Goal: Task Accomplishment & Management: Use online tool/utility

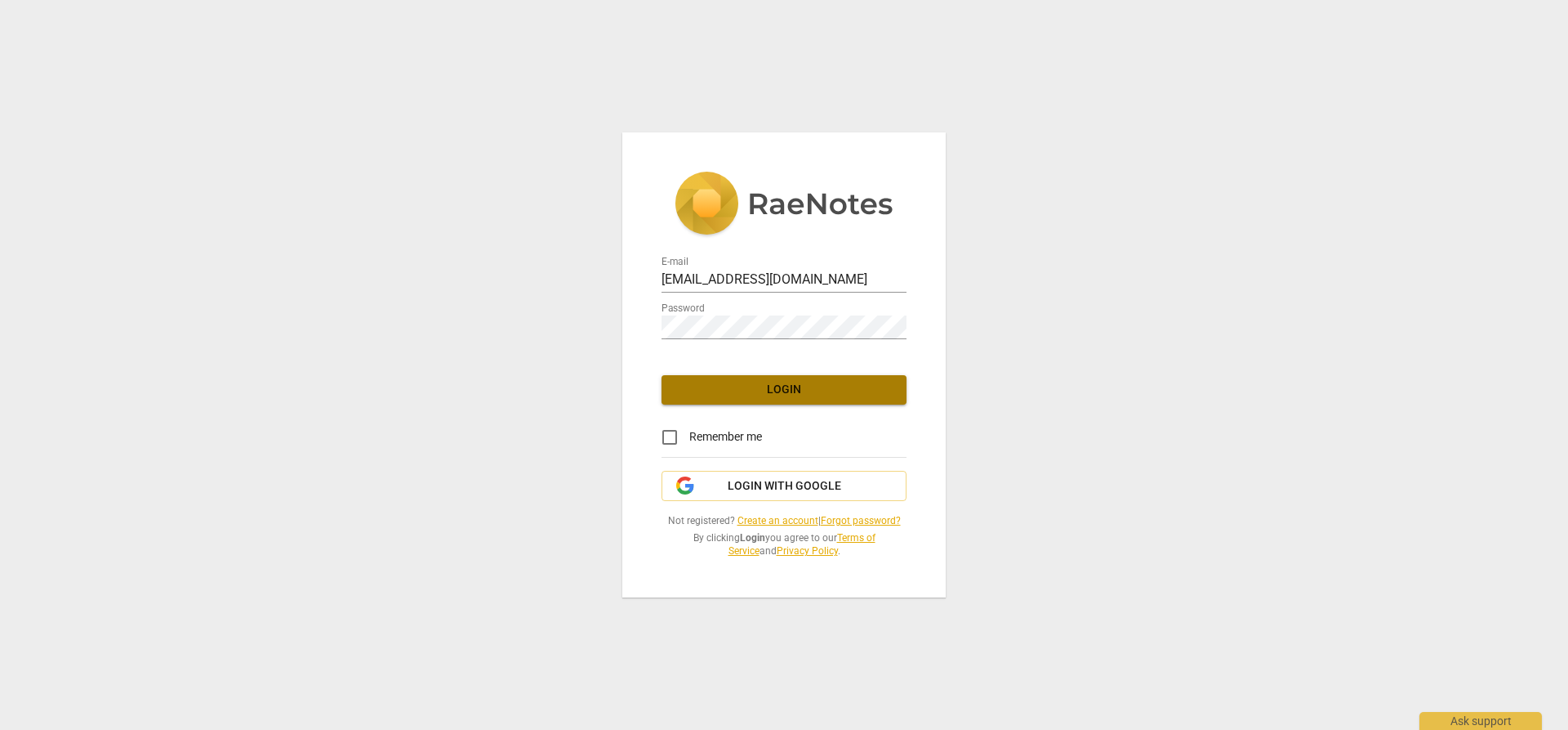
click at [800, 397] on span "Login" at bounding box center [783, 389] width 219 height 17
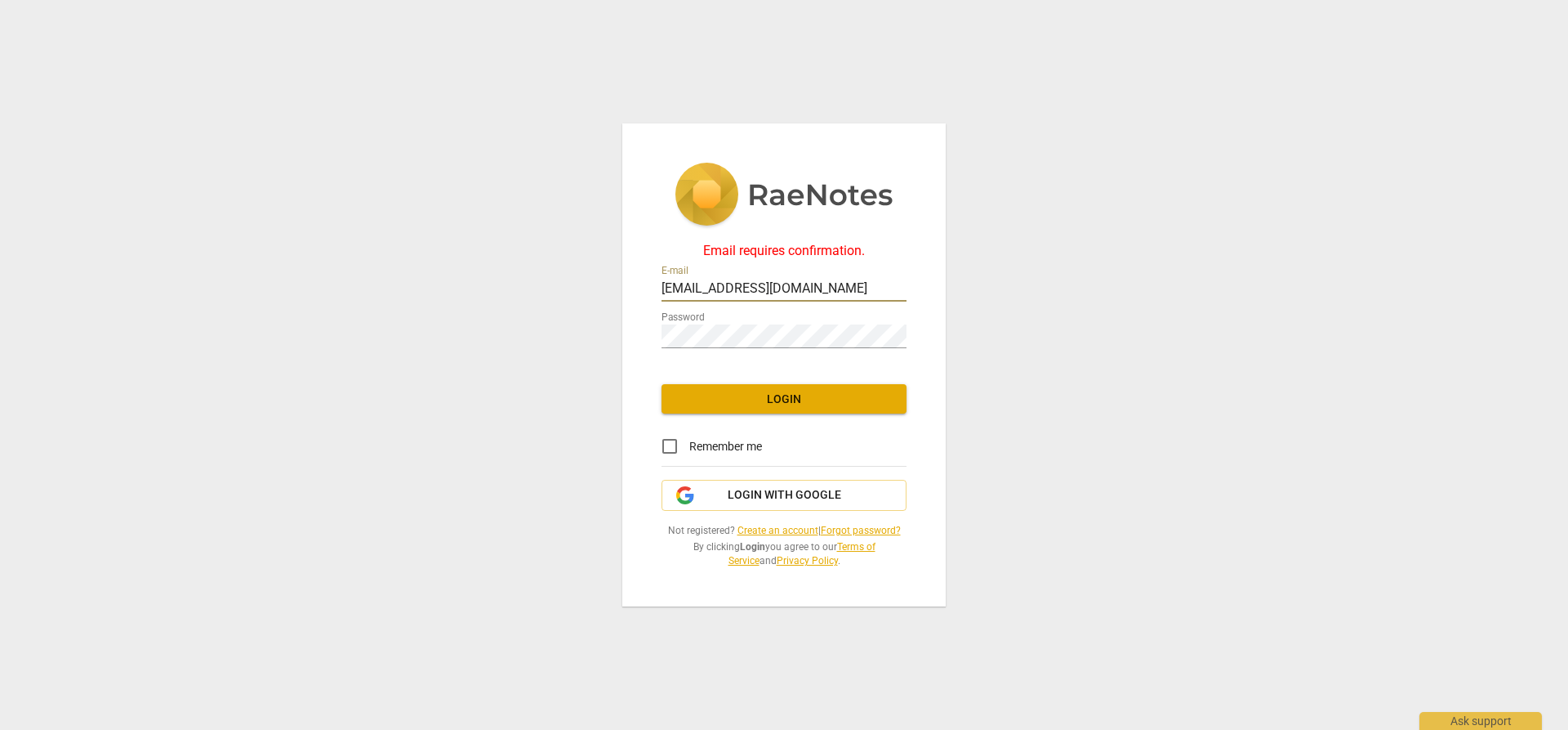
drag, startPoint x: 735, startPoint y: 292, endPoint x: 754, endPoint y: 289, distance: 19.2
click at [735, 292] on input "[EMAIL_ADDRESS][DOMAIN_NAME]" at bounding box center [784, 289] width 245 height 23
type input "[EMAIL_ADDRESS][DOMAIN_NAME]"
click at [772, 405] on span "Login" at bounding box center [783, 399] width 219 height 17
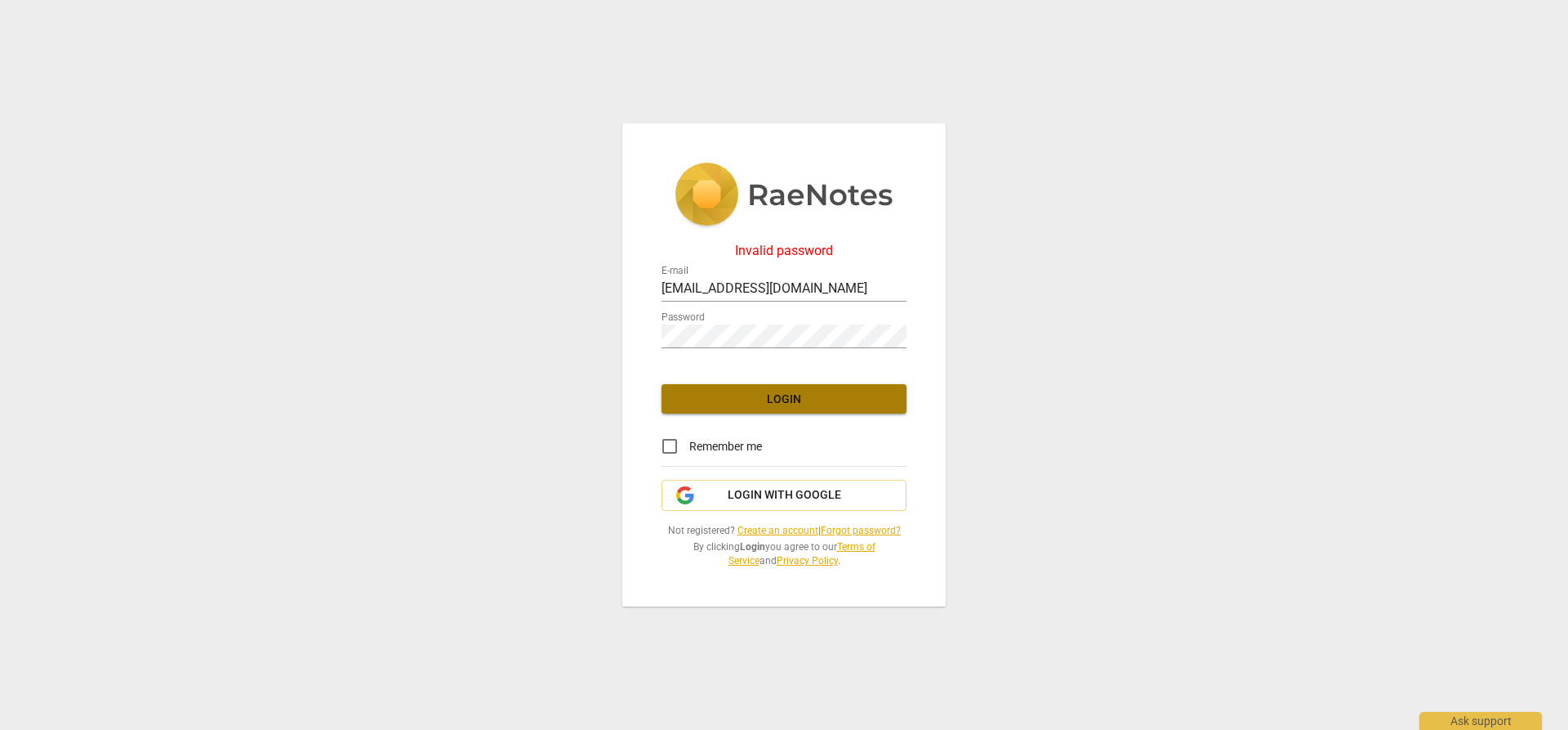
click at [694, 387] on button "Login" at bounding box center [784, 399] width 245 height 29
click at [785, 398] on span "Login" at bounding box center [783, 399] width 219 height 17
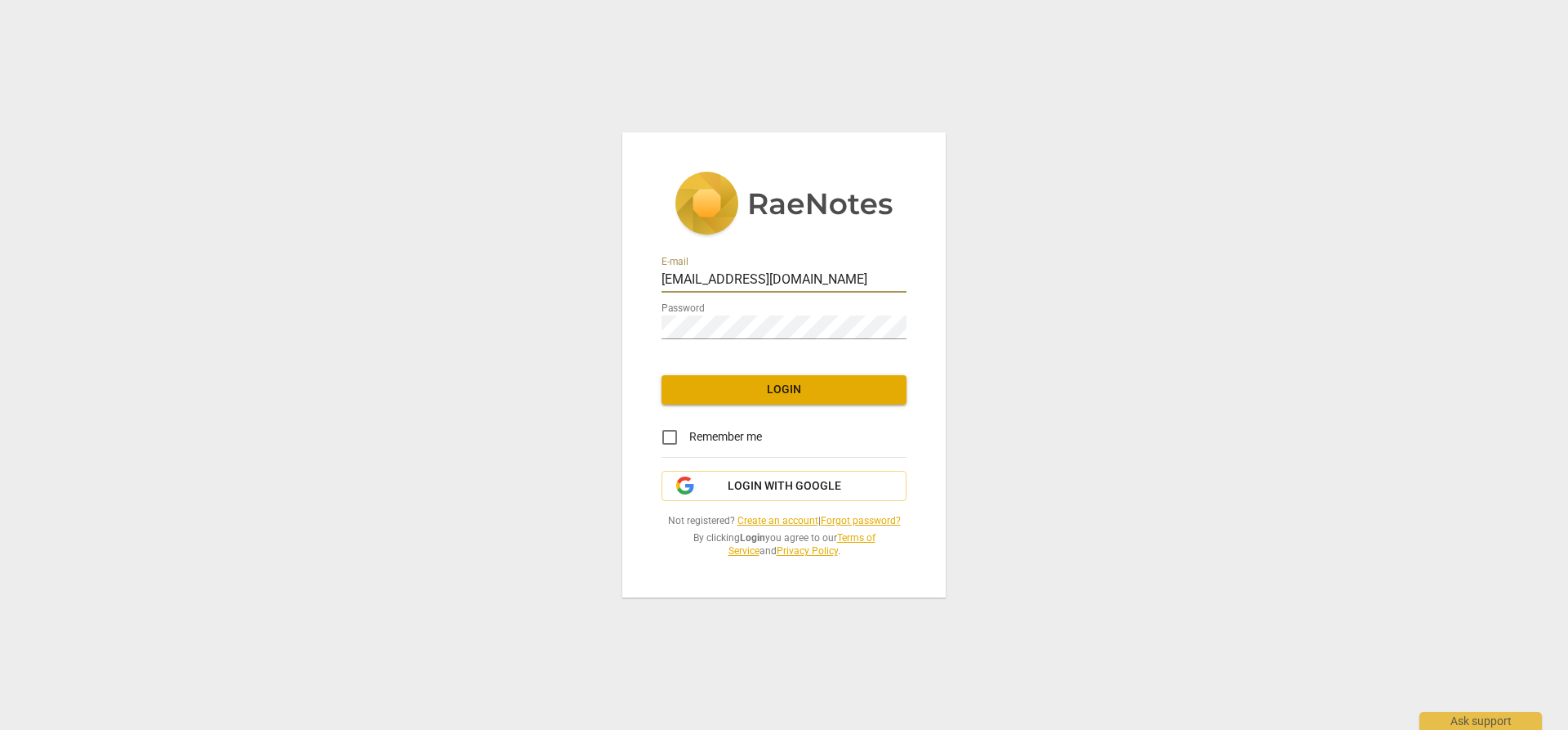
click at [737, 275] on input "counselatl@atf.gov" at bounding box center [784, 280] width 245 height 23
type input "counselatl@gmail.com"
click at [843, 521] on link "Forgot password?" at bounding box center [861, 521] width 80 height 12
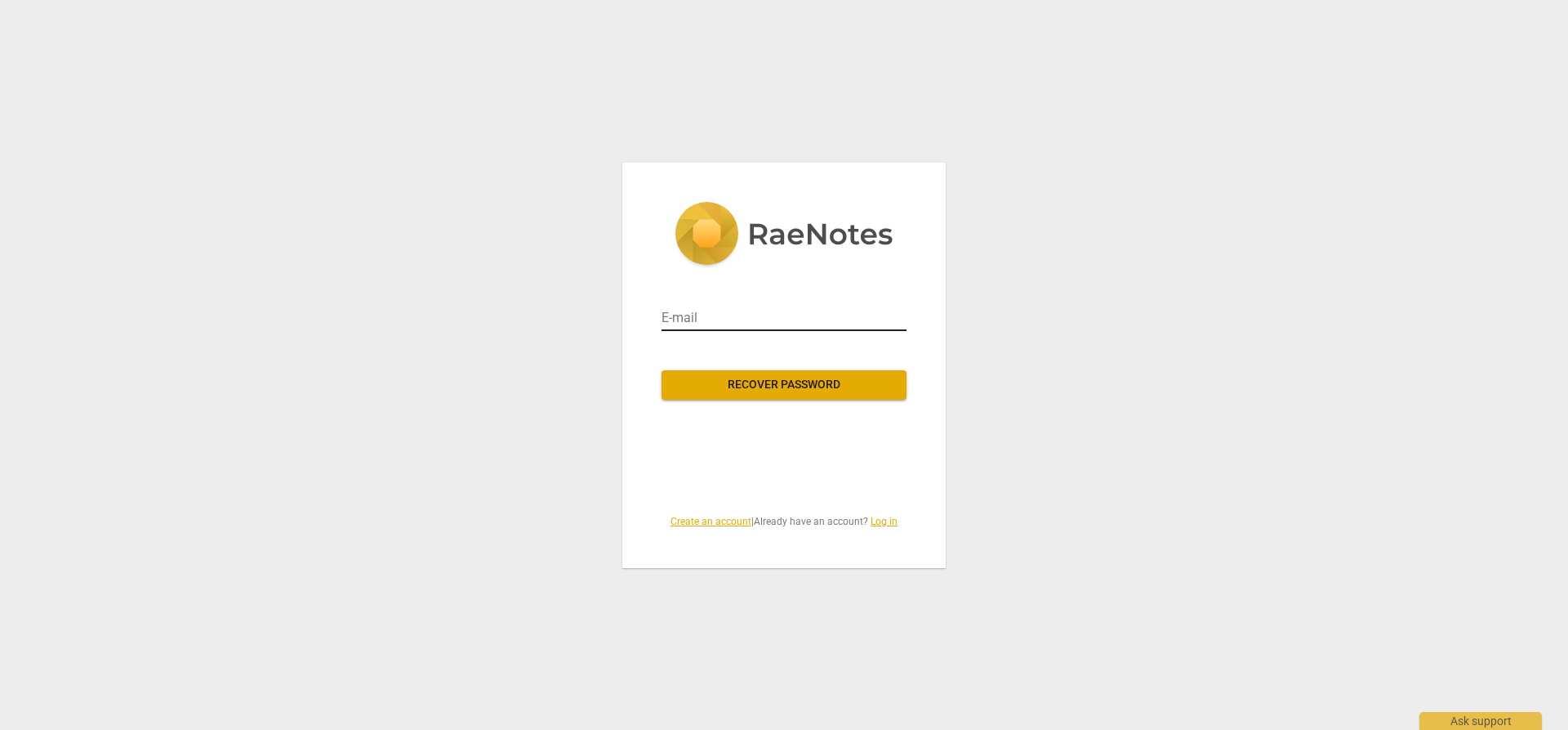
click at [692, 317] on input "email" at bounding box center [784, 317] width 245 height 26
type input "counselatl@gmail.com"
click at [839, 382] on span "Recover password" at bounding box center [783, 384] width 219 height 17
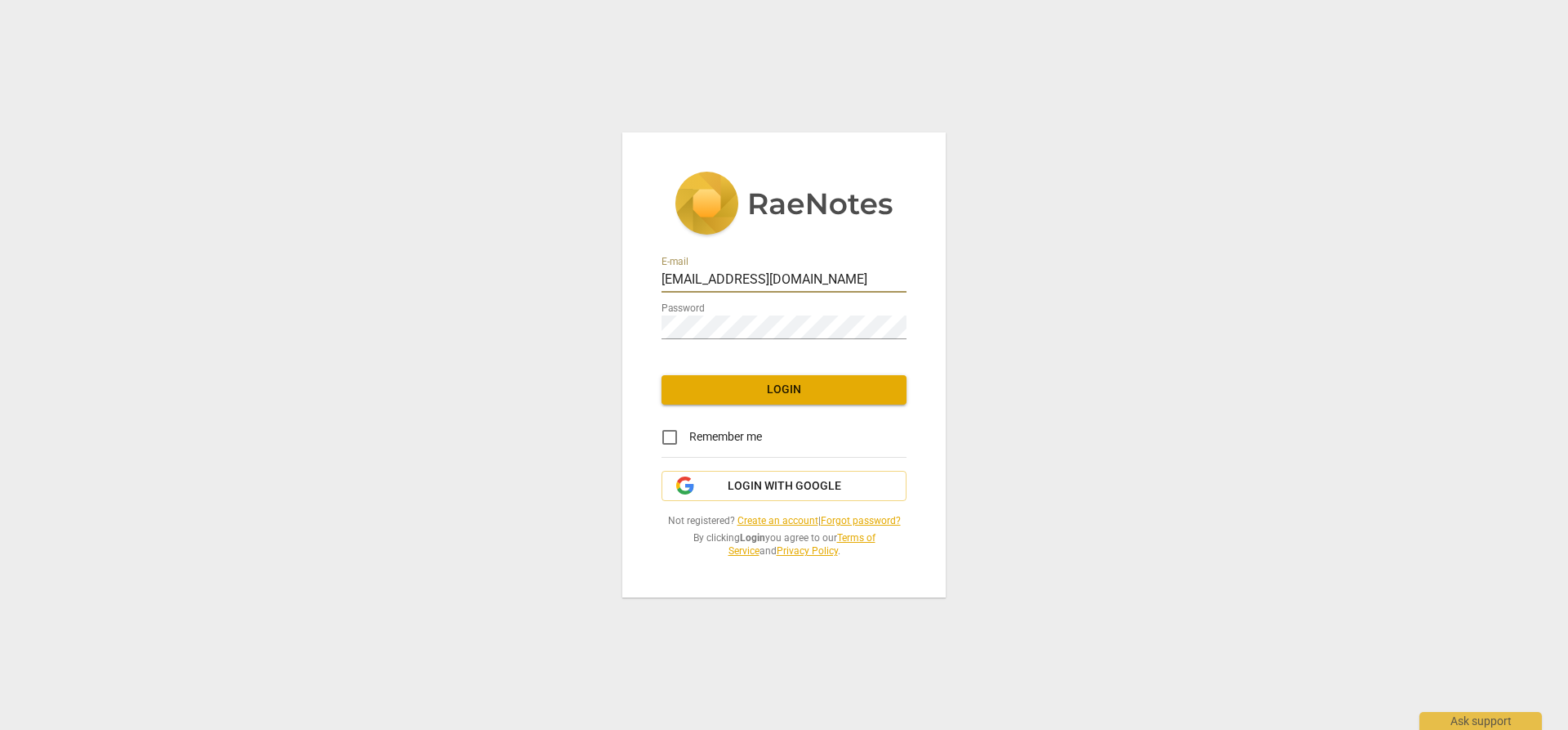
click at [735, 278] on input "[EMAIL_ADDRESS][DOMAIN_NAME]" at bounding box center [784, 280] width 245 height 23
type input "v"
type input "[EMAIL_ADDRESS][DOMAIN_NAME]"
click at [752, 387] on span "Login" at bounding box center [783, 389] width 219 height 17
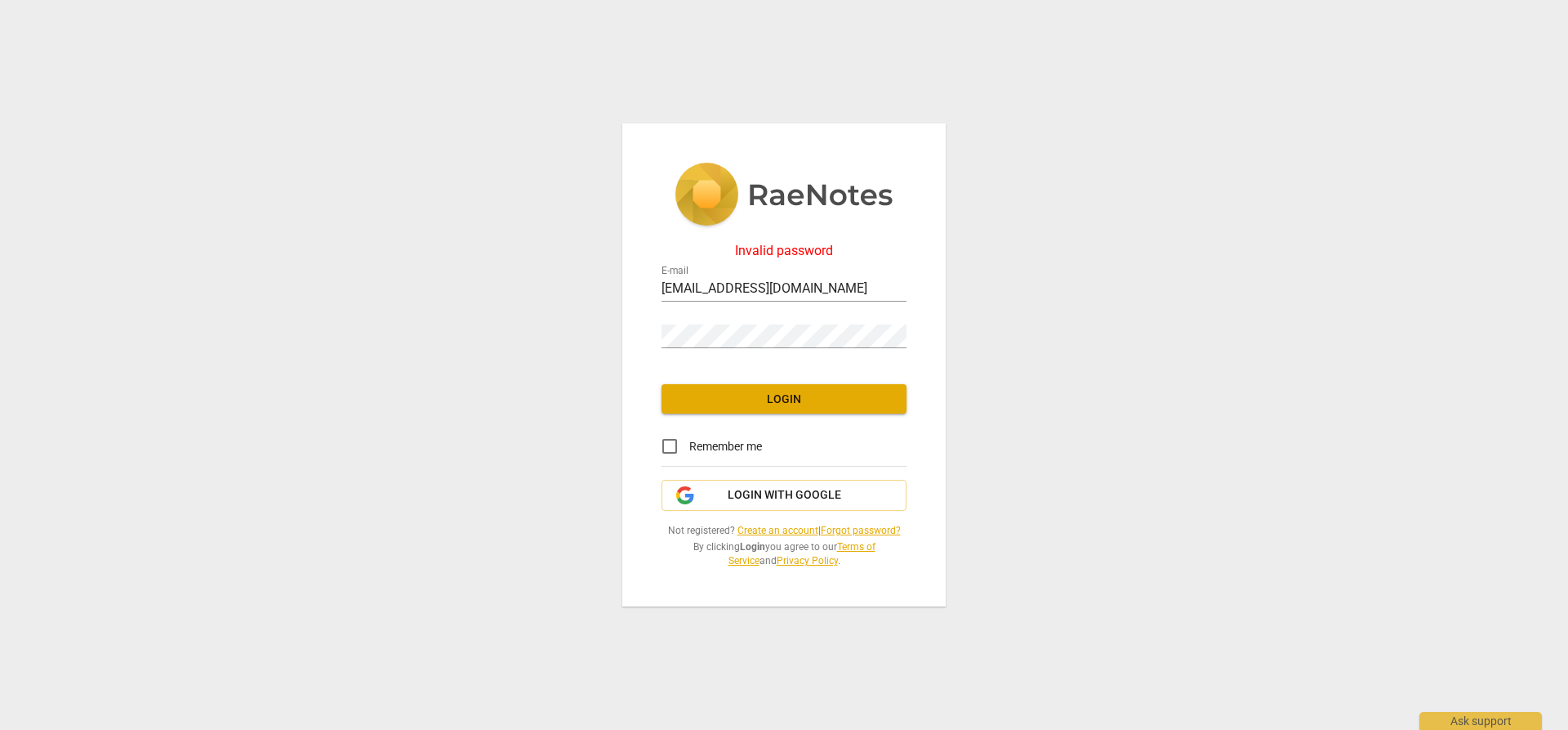
click at [1157, 430] on div "Invalid password E-mail counselatl@gmail.com Password Login Remember me Login w…" at bounding box center [784, 365] width 1568 height 730
click at [679, 411] on button "Login" at bounding box center [784, 399] width 245 height 29
click at [669, 444] on input "Remember me" at bounding box center [669, 446] width 39 height 39
click at [664, 449] on input "Remember me" at bounding box center [669, 446] width 39 height 39
checkbox input "false"
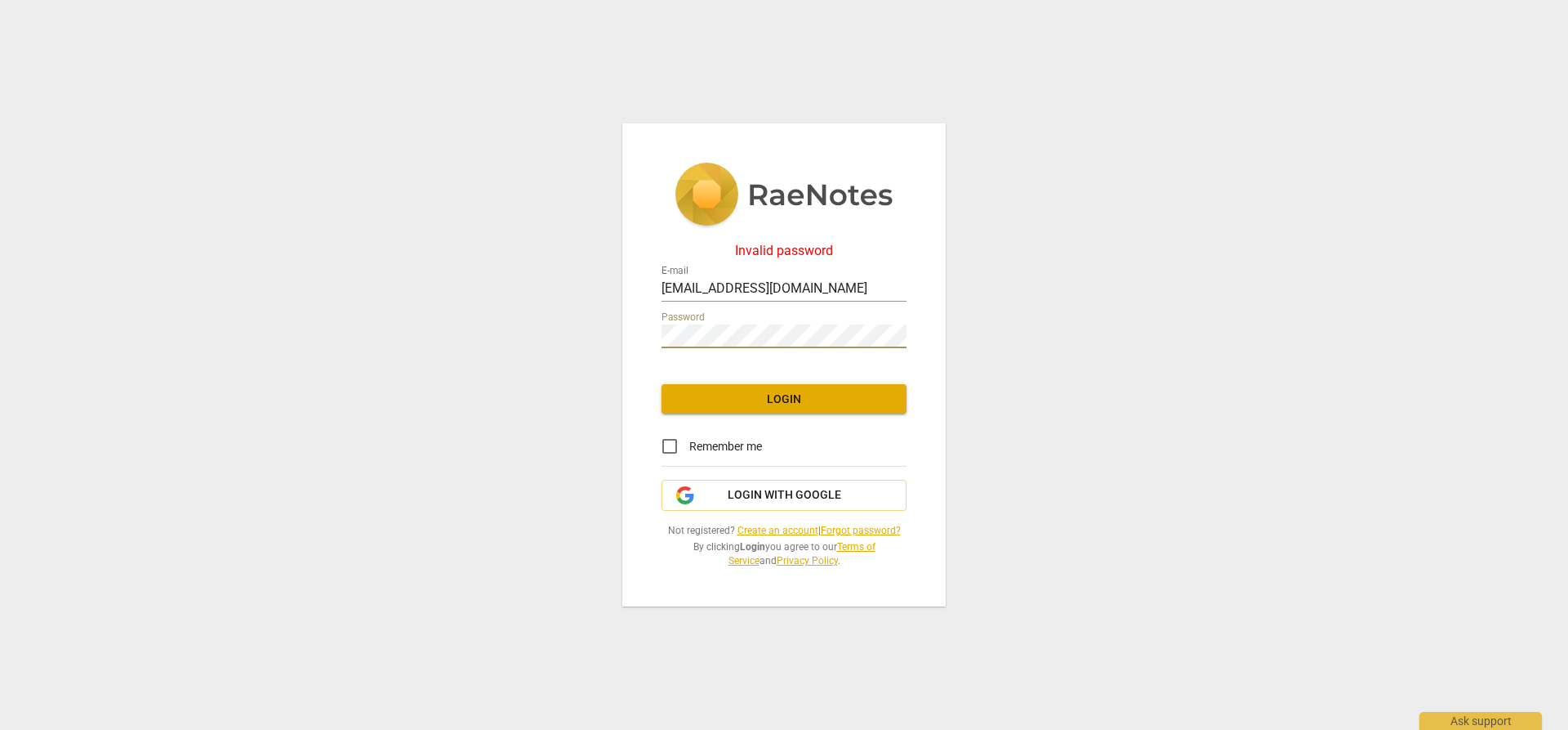
click at [1065, 380] on div "Invalid password E-mail counselatl@gmail.com Password Login Remember me Login w…" at bounding box center [784, 365] width 1568 height 730
click at [807, 394] on span "Login" at bounding box center [783, 399] width 219 height 17
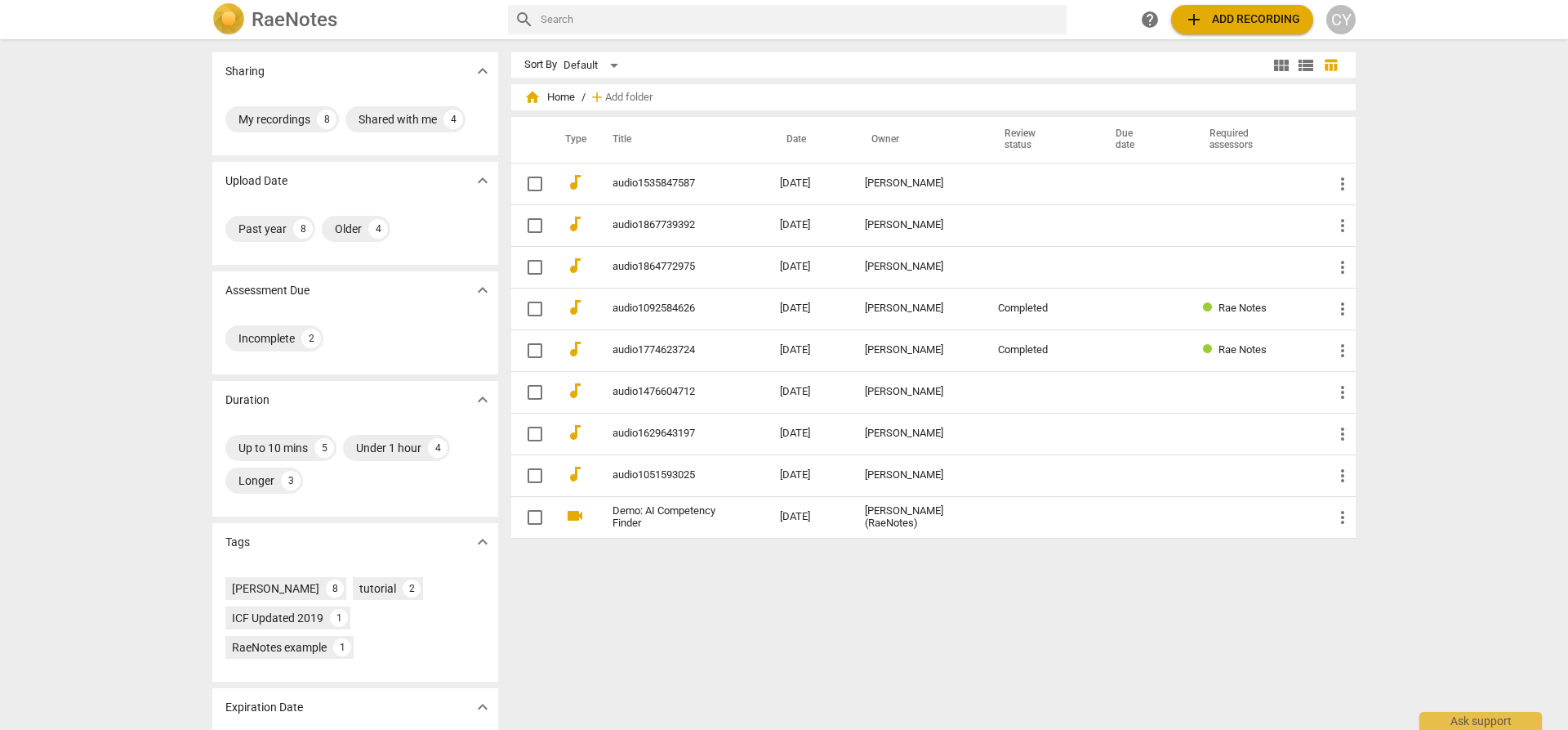
click at [1251, 20] on span "add Add recording" at bounding box center [1241, 19] width 116 height 19
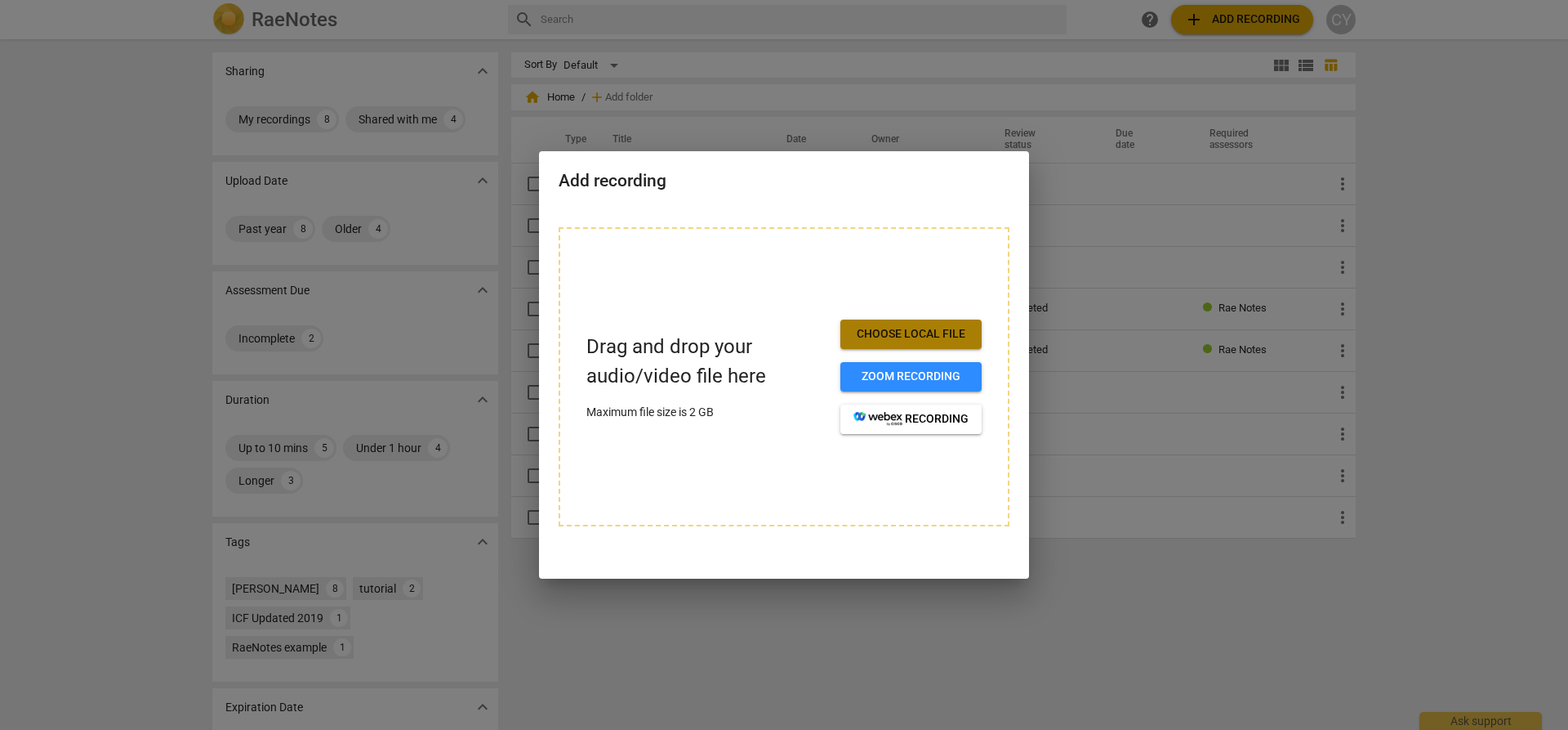
click at [876, 341] on span "Choose local file" at bounding box center [910, 334] width 115 height 17
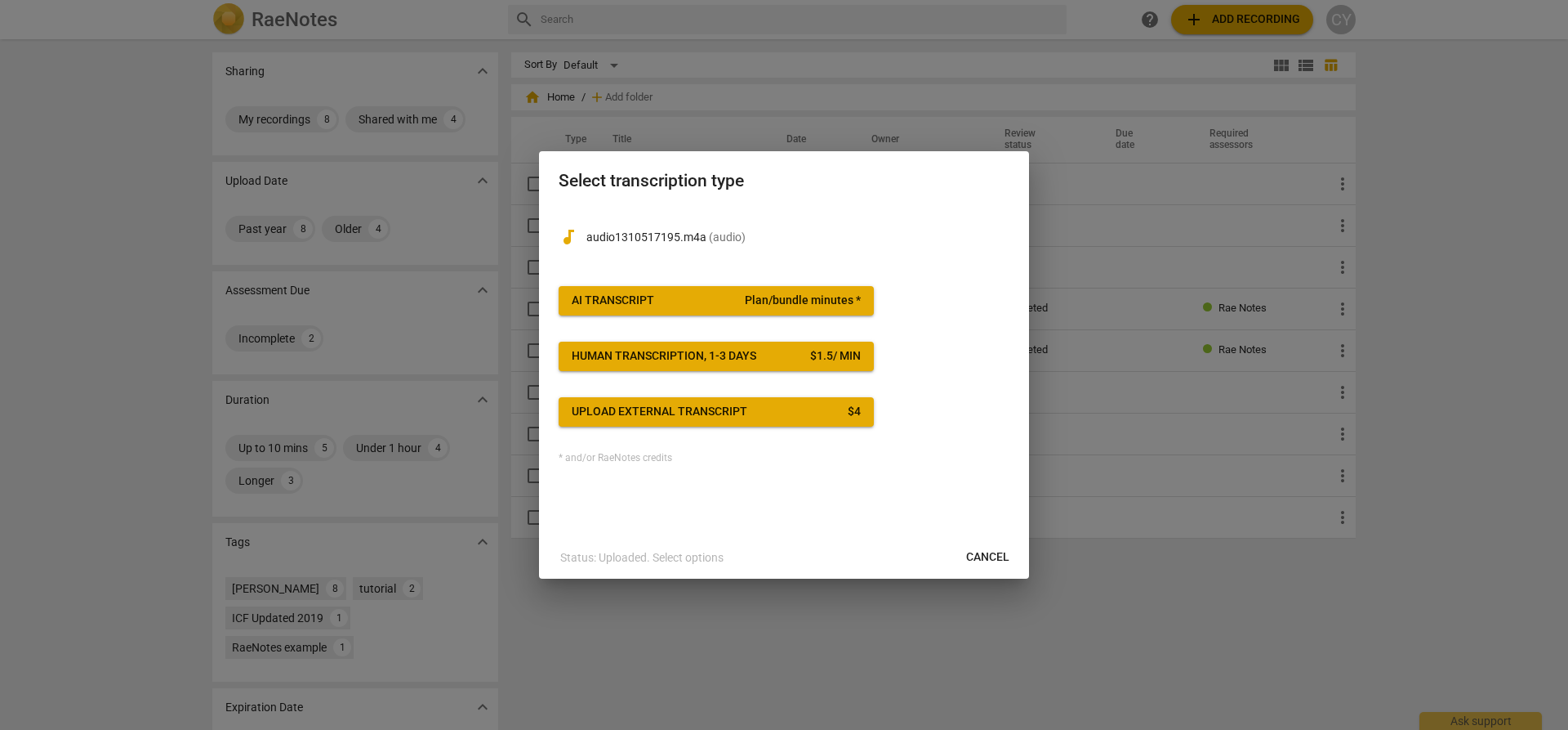
click at [668, 303] on span "AI Transcript Plan/bundle minutes *" at bounding box center [716, 301] width 289 height 17
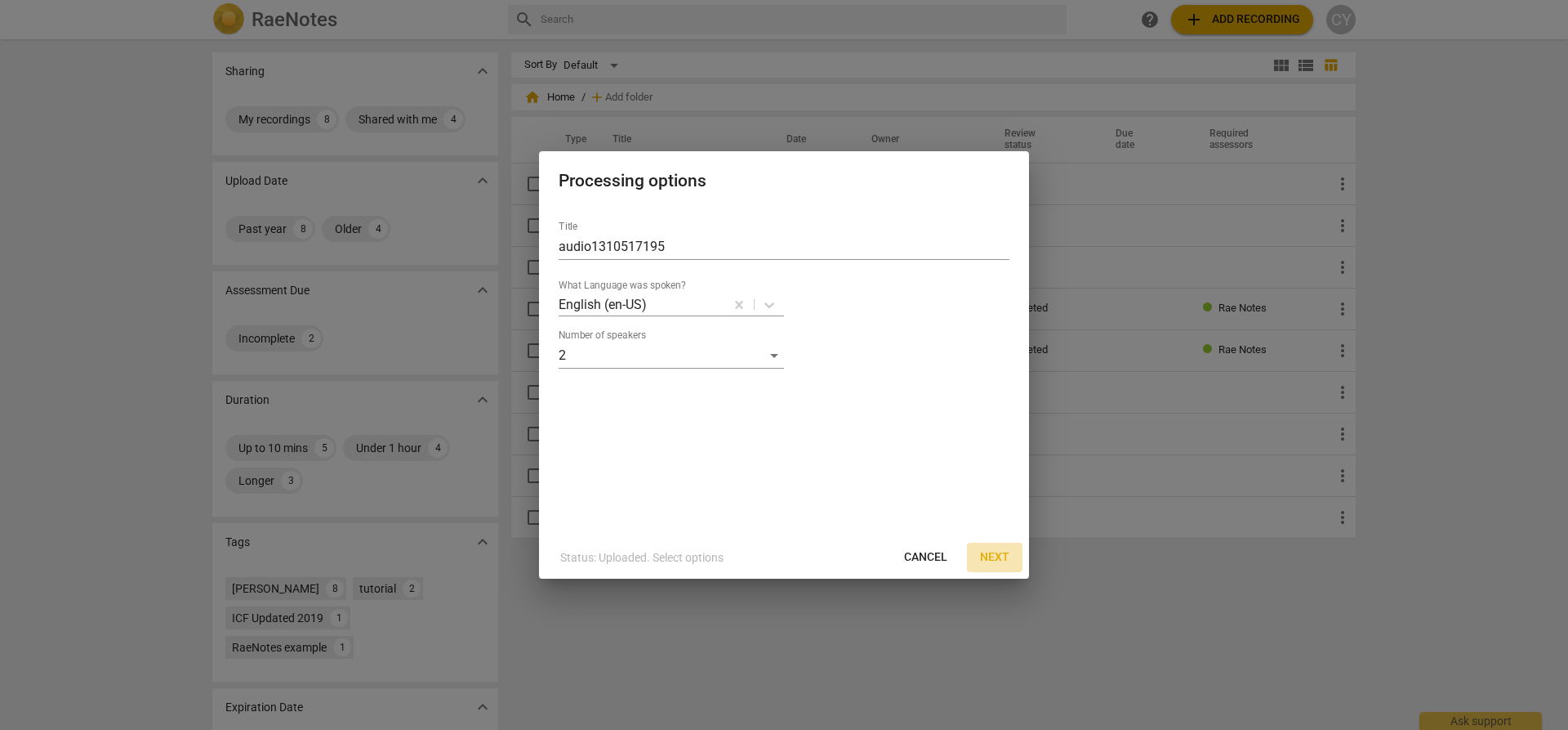
click at [997, 553] on span "Next" at bounding box center [994, 557] width 29 height 17
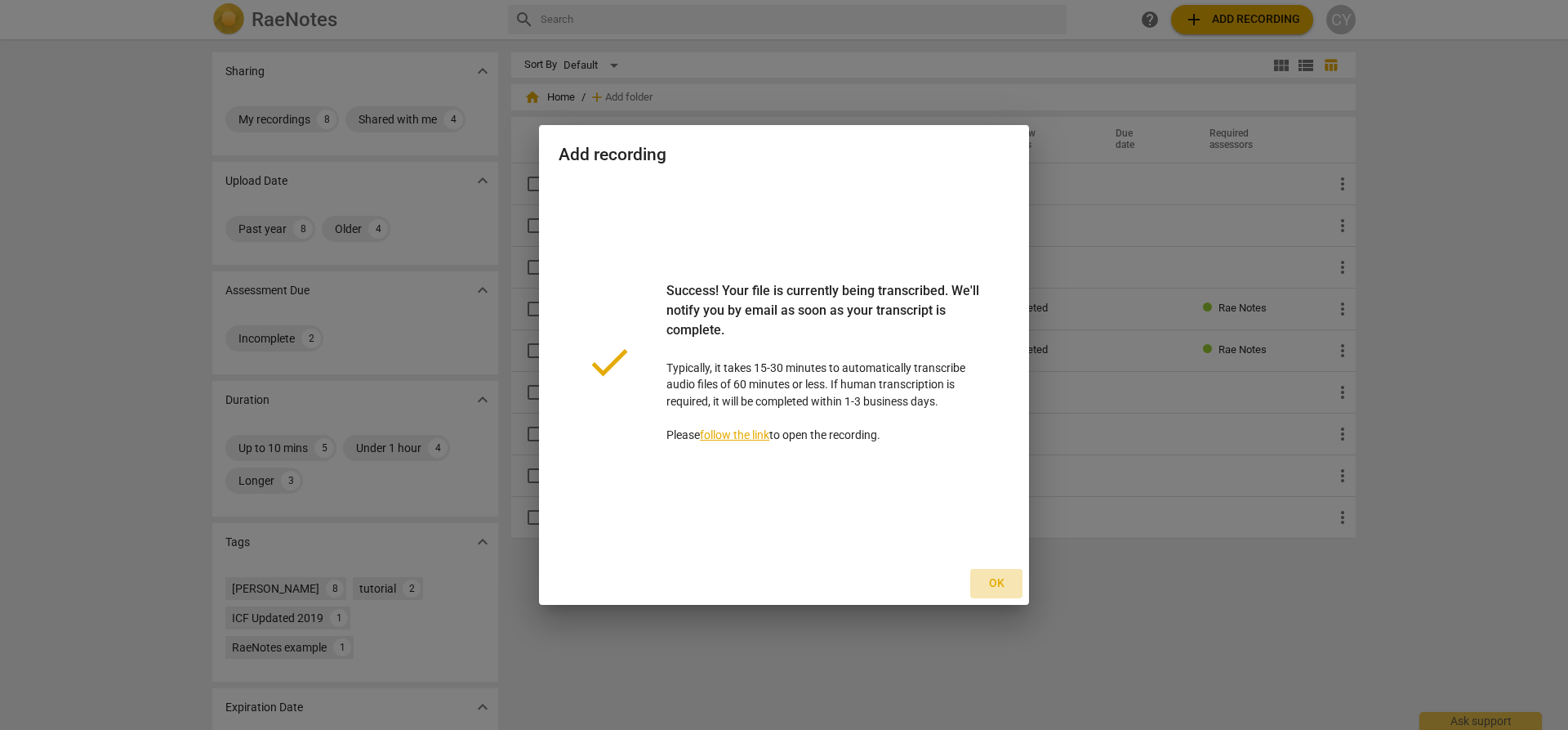
click at [993, 583] on span "Ok" at bounding box center [996, 583] width 26 height 17
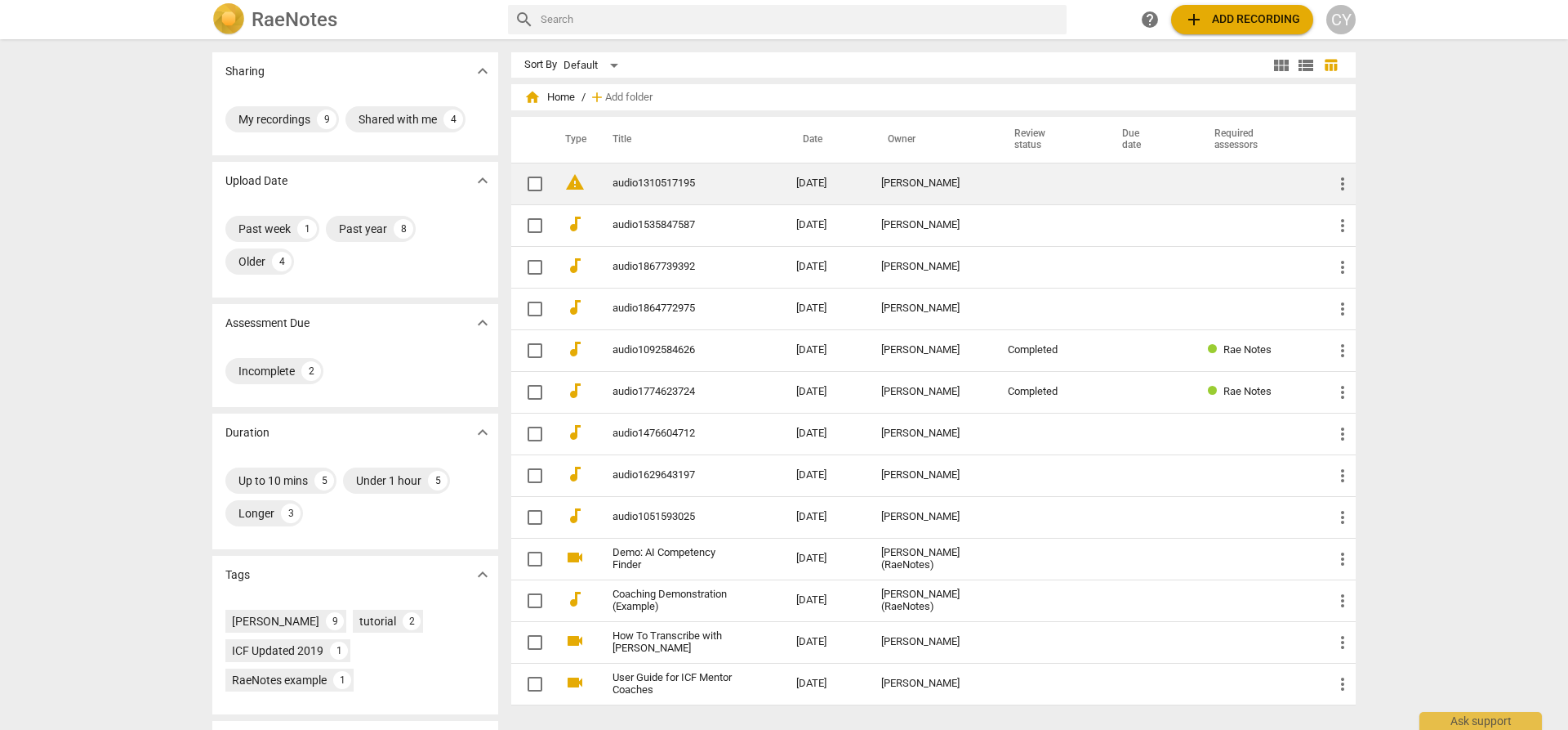
click at [656, 182] on link "audio1310517195" at bounding box center [675, 183] width 125 height 13
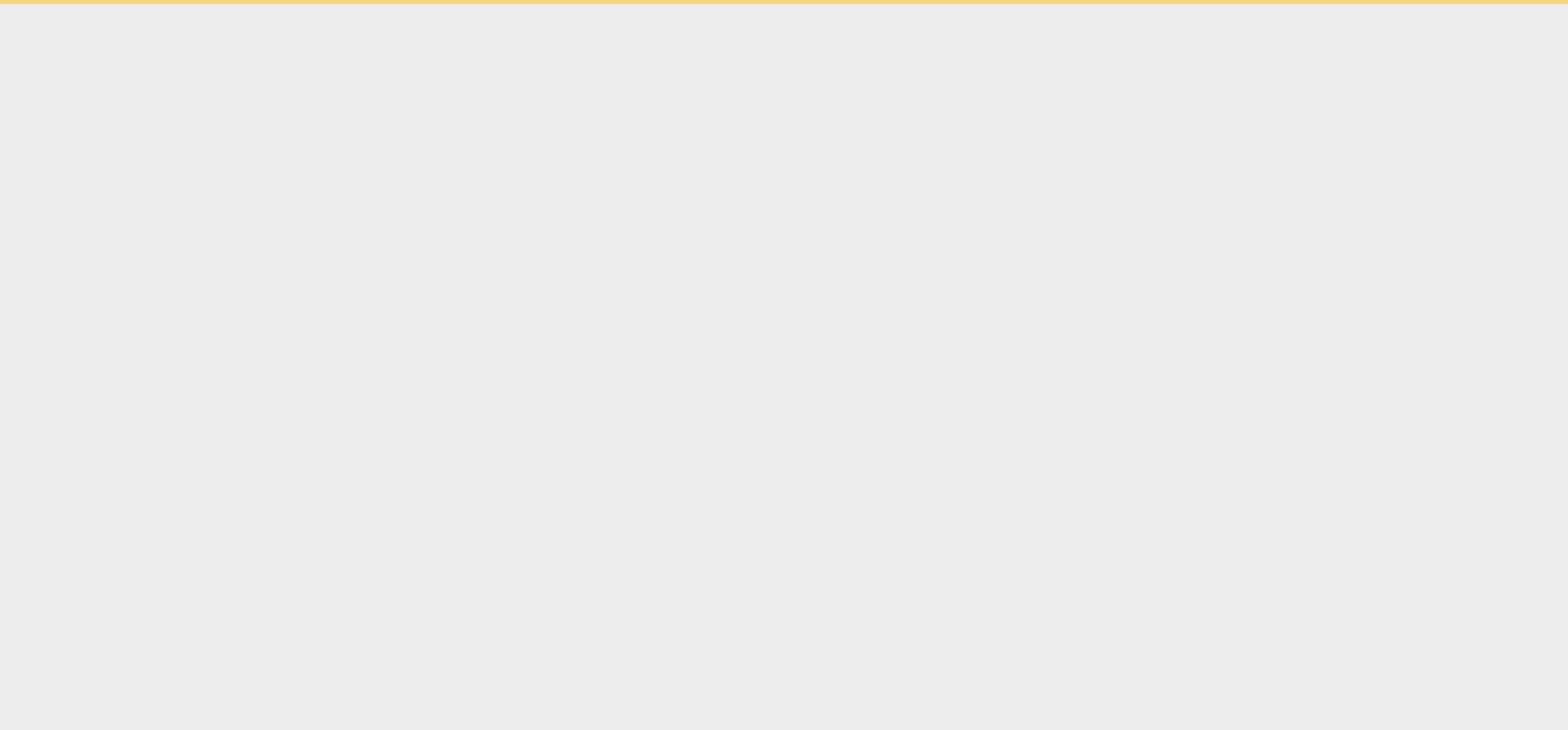
click at [656, 4] on html "Ask support" at bounding box center [784, 2] width 1568 height 4
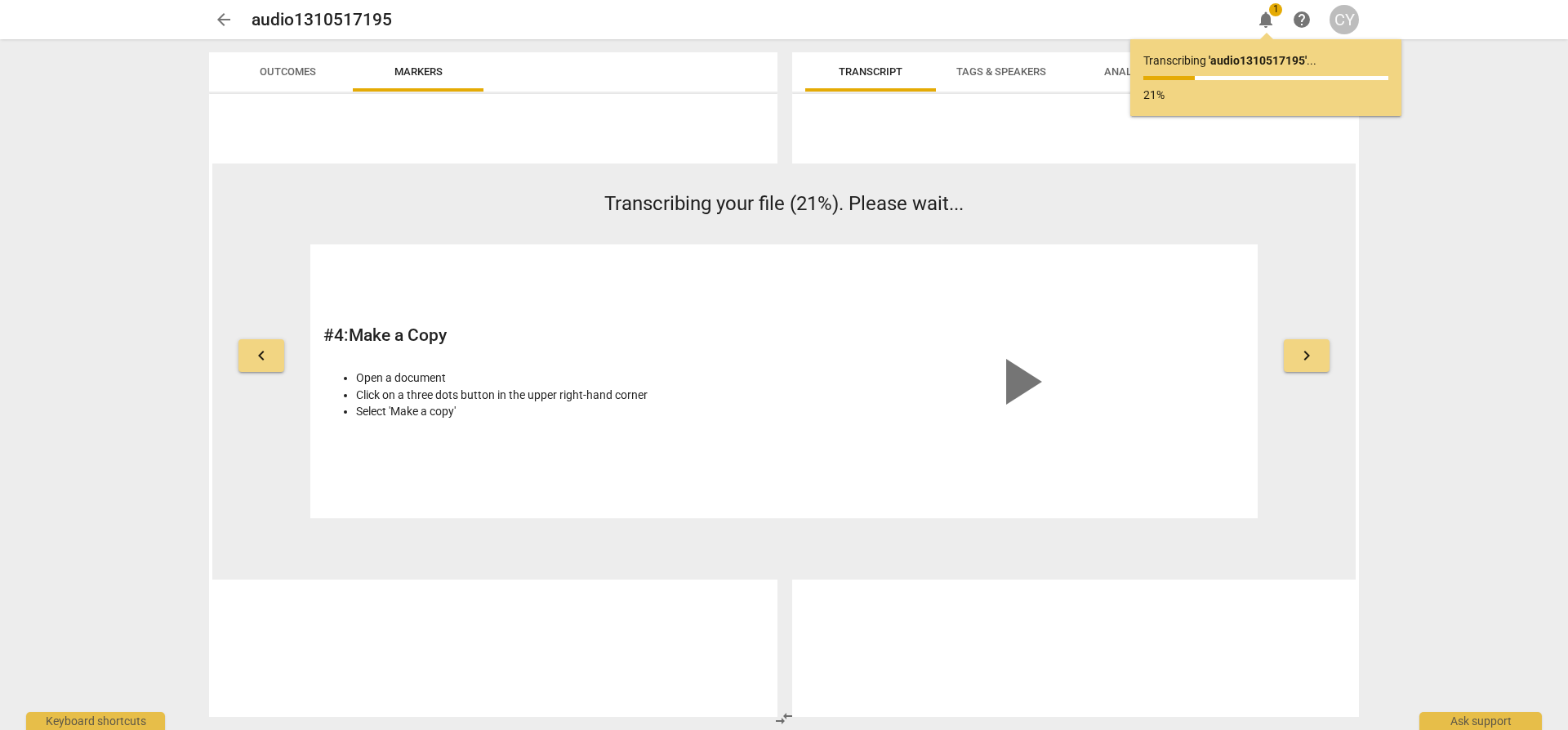
click at [672, 201] on span "Transcribing your file (21%). Please wait..." at bounding box center [783, 203] width 359 height 23
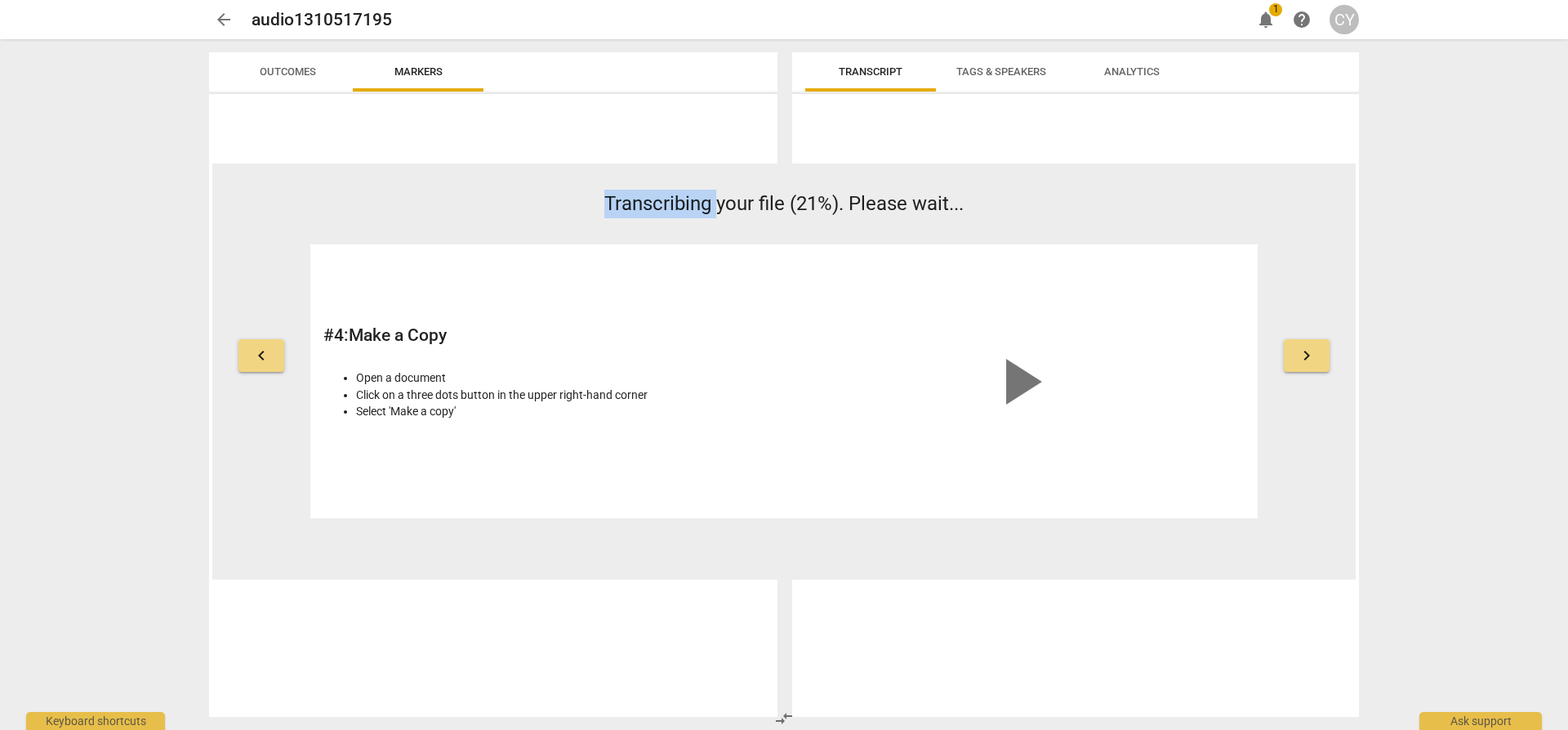
click at [672, 201] on span "Transcribing your file (21%). Please wait..." at bounding box center [783, 203] width 359 height 23
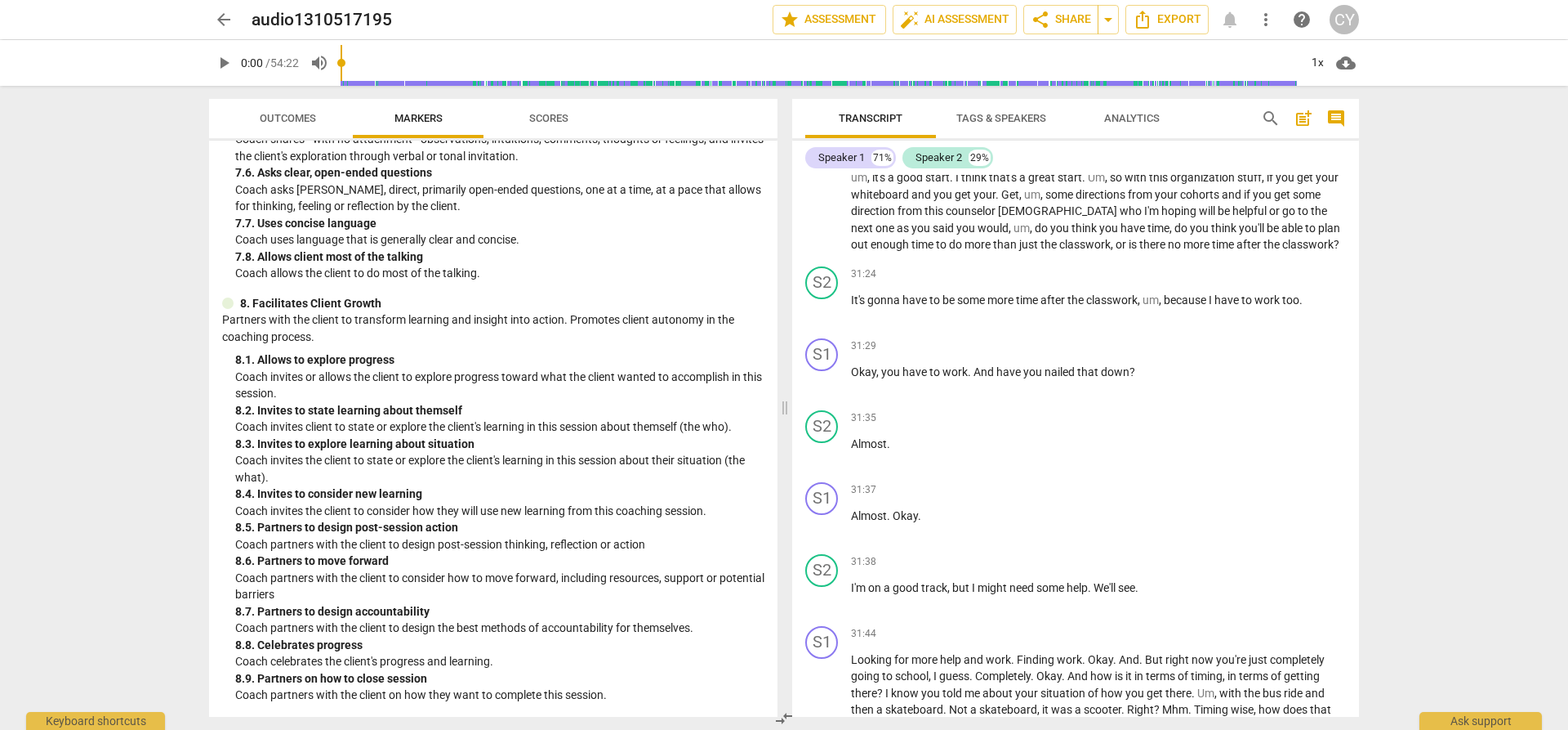
scroll to position [13564, 0]
click at [1119, 117] on span "Analytics" at bounding box center [1131, 118] width 55 height 13
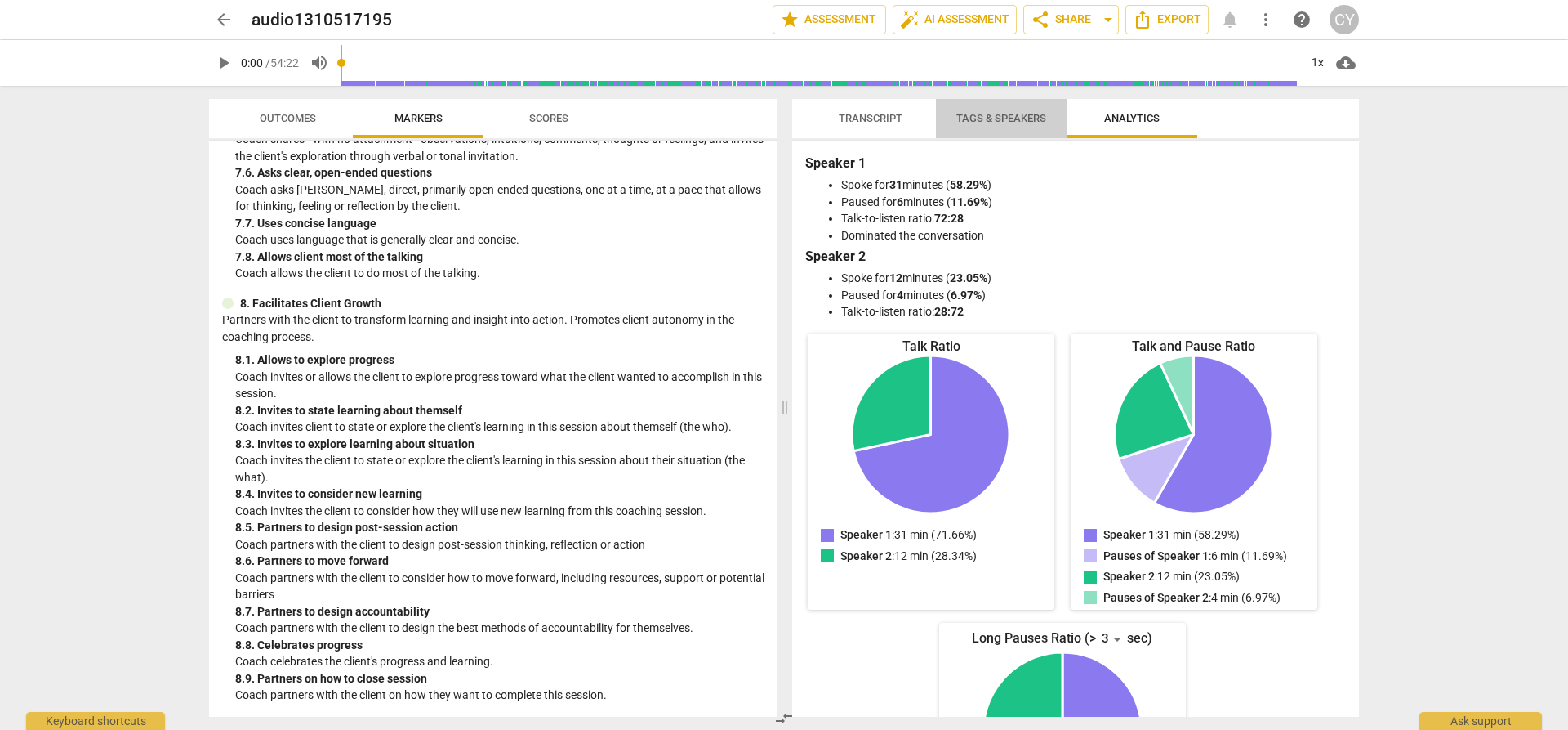
click at [1010, 122] on span "Tags & Speakers" at bounding box center [1001, 118] width 89 height 13
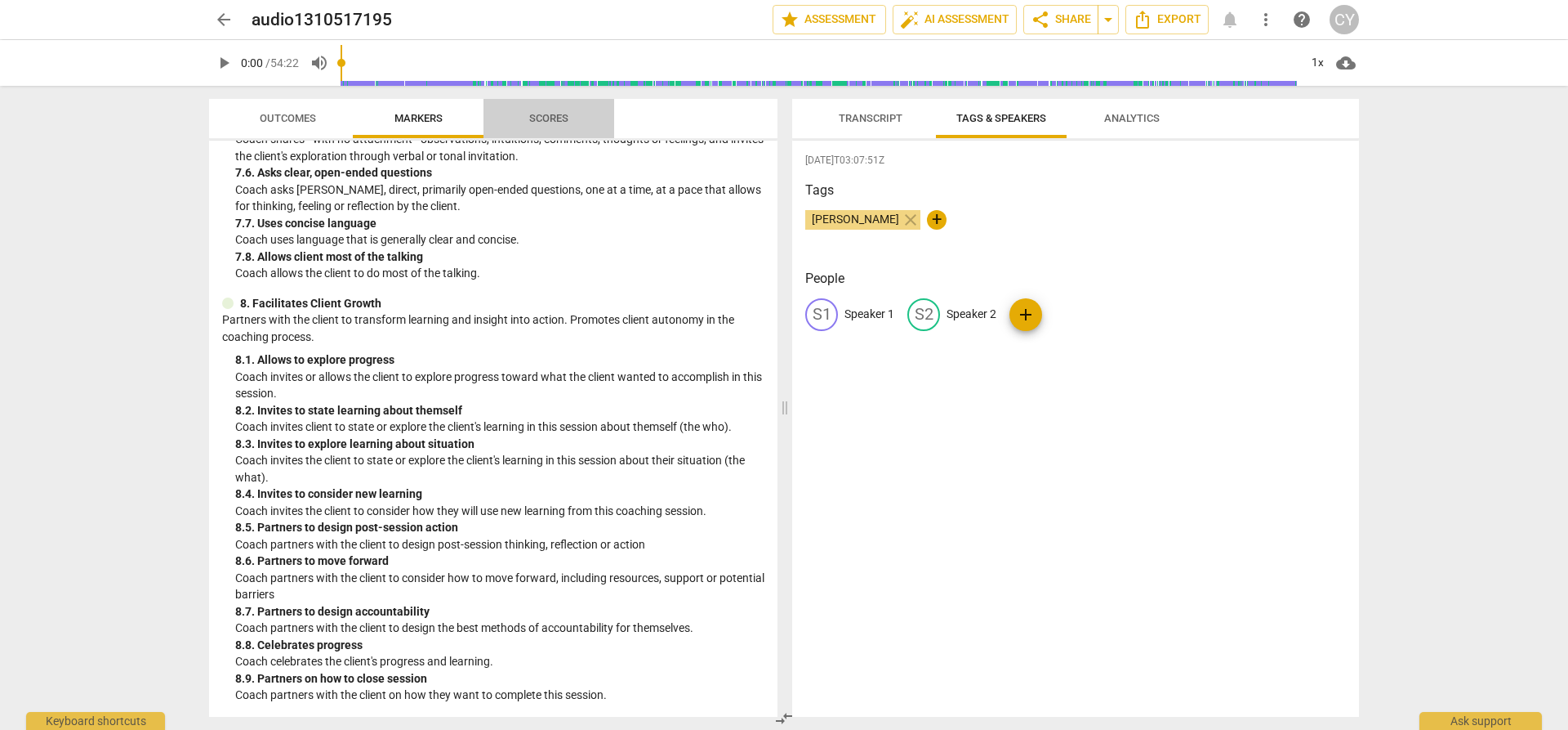
click at [553, 120] on span "Scores" at bounding box center [549, 118] width 39 height 13
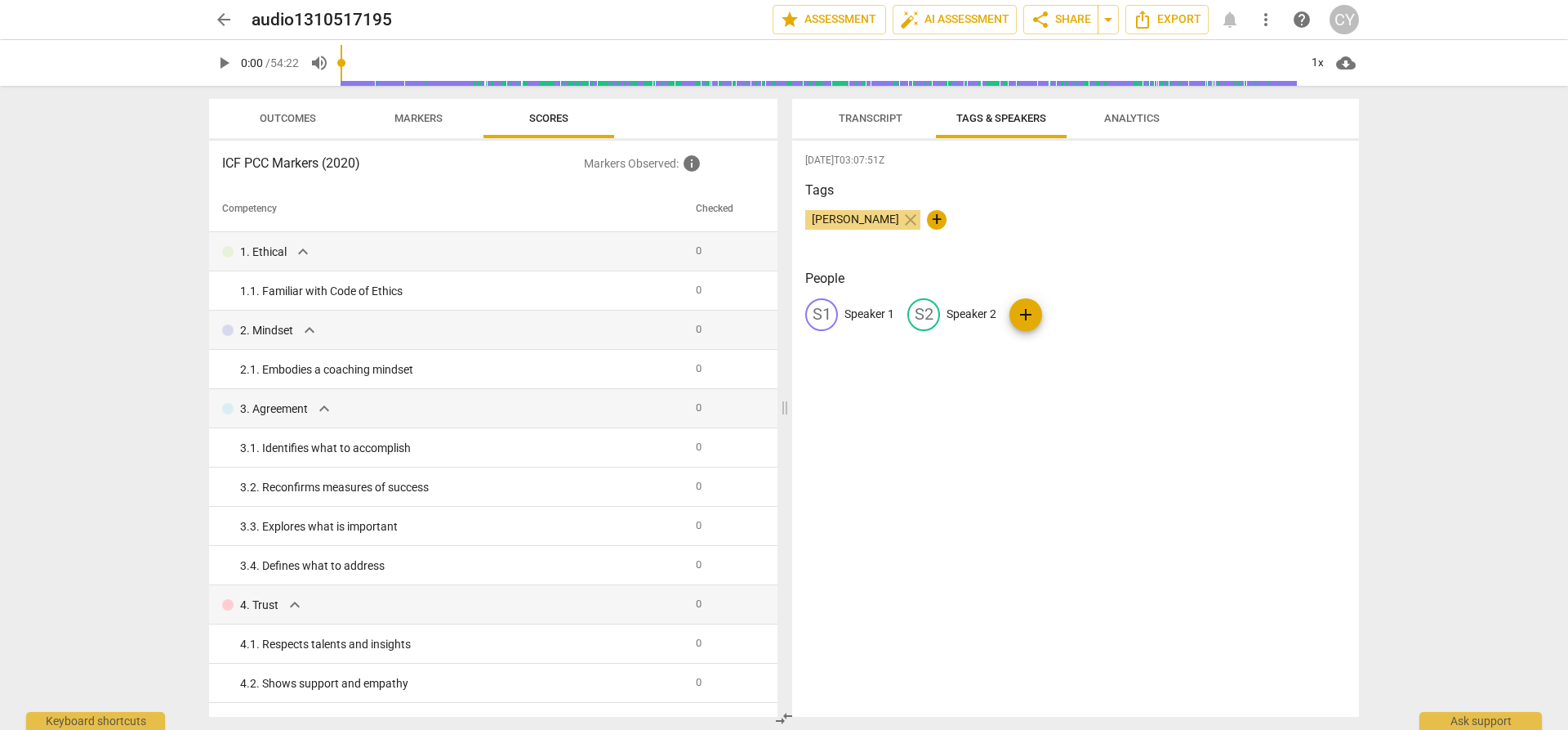
click at [404, 115] on span "Markers" at bounding box center [418, 118] width 49 height 13
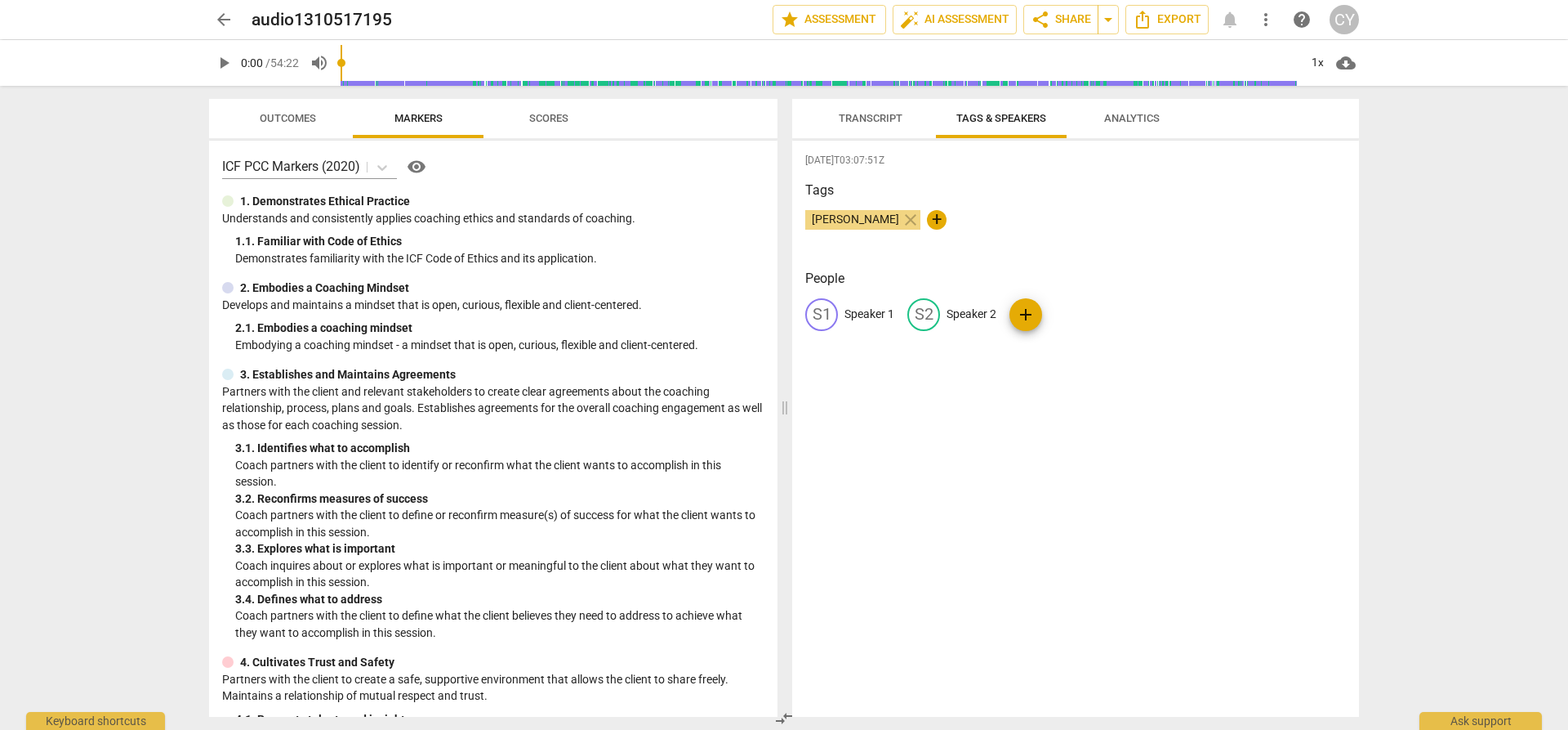
click at [876, 117] on span "Transcript" at bounding box center [870, 118] width 63 height 13
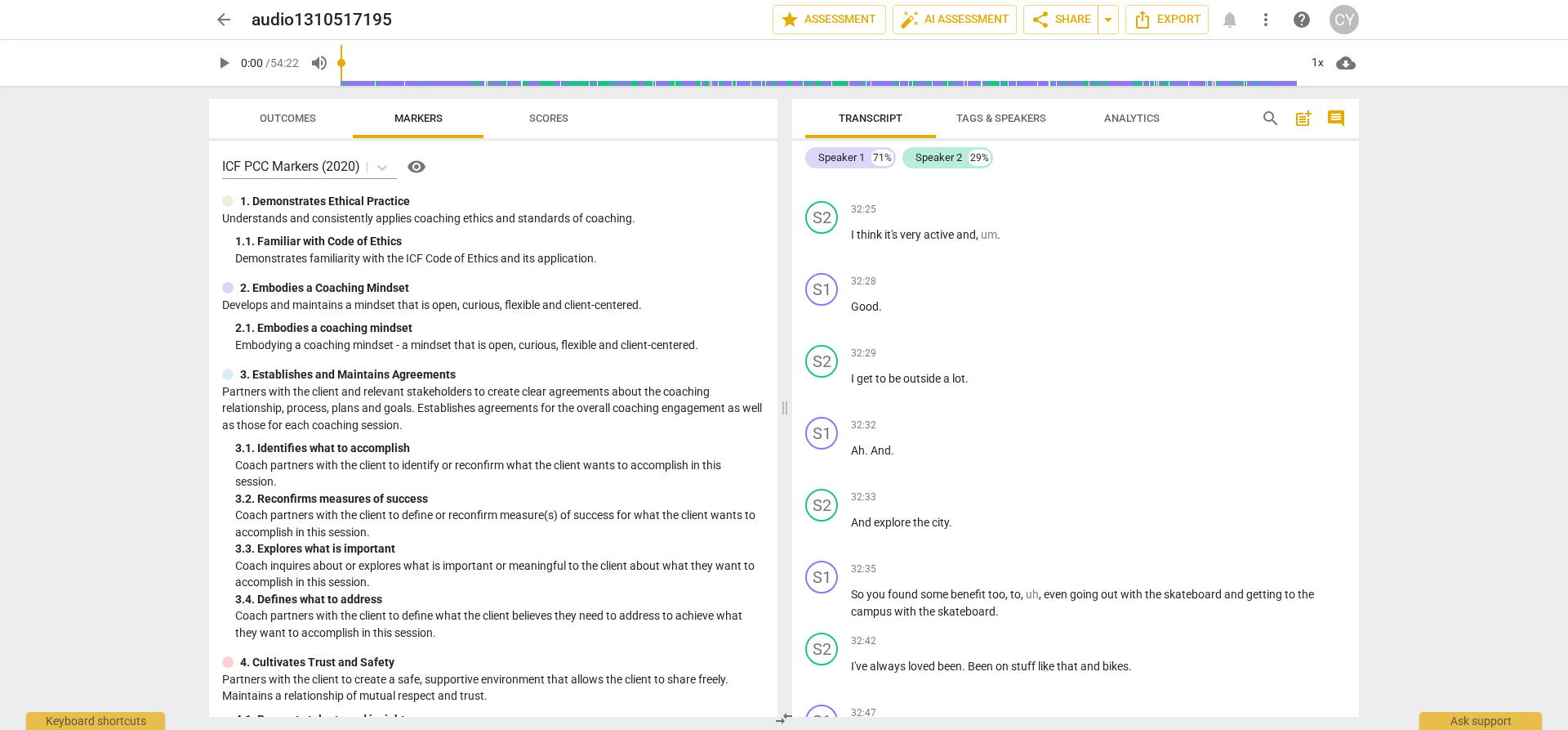
scroll to position [14299, 0]
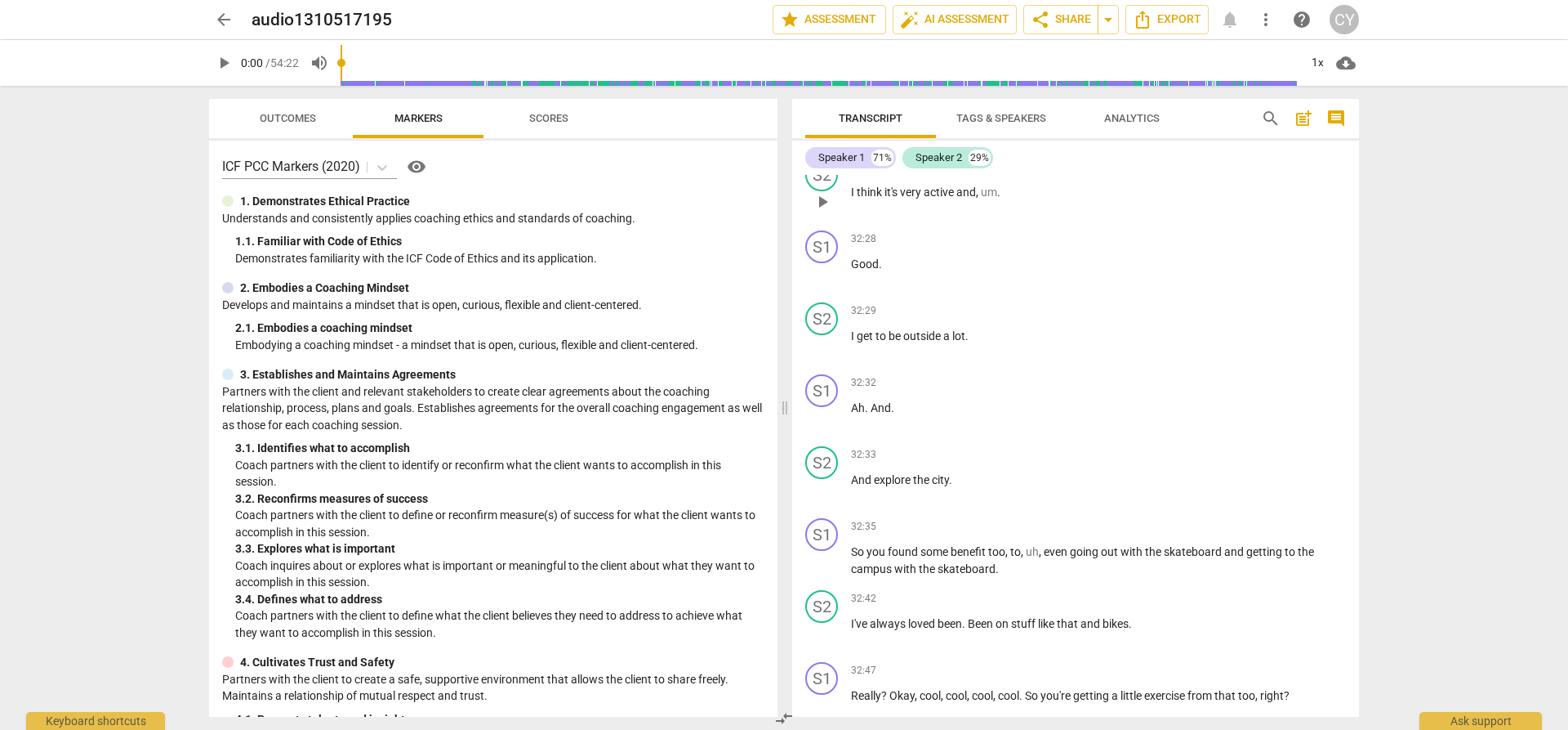
click at [1283, 175] on p "Add competency" at bounding box center [1307, 167] width 78 height 15
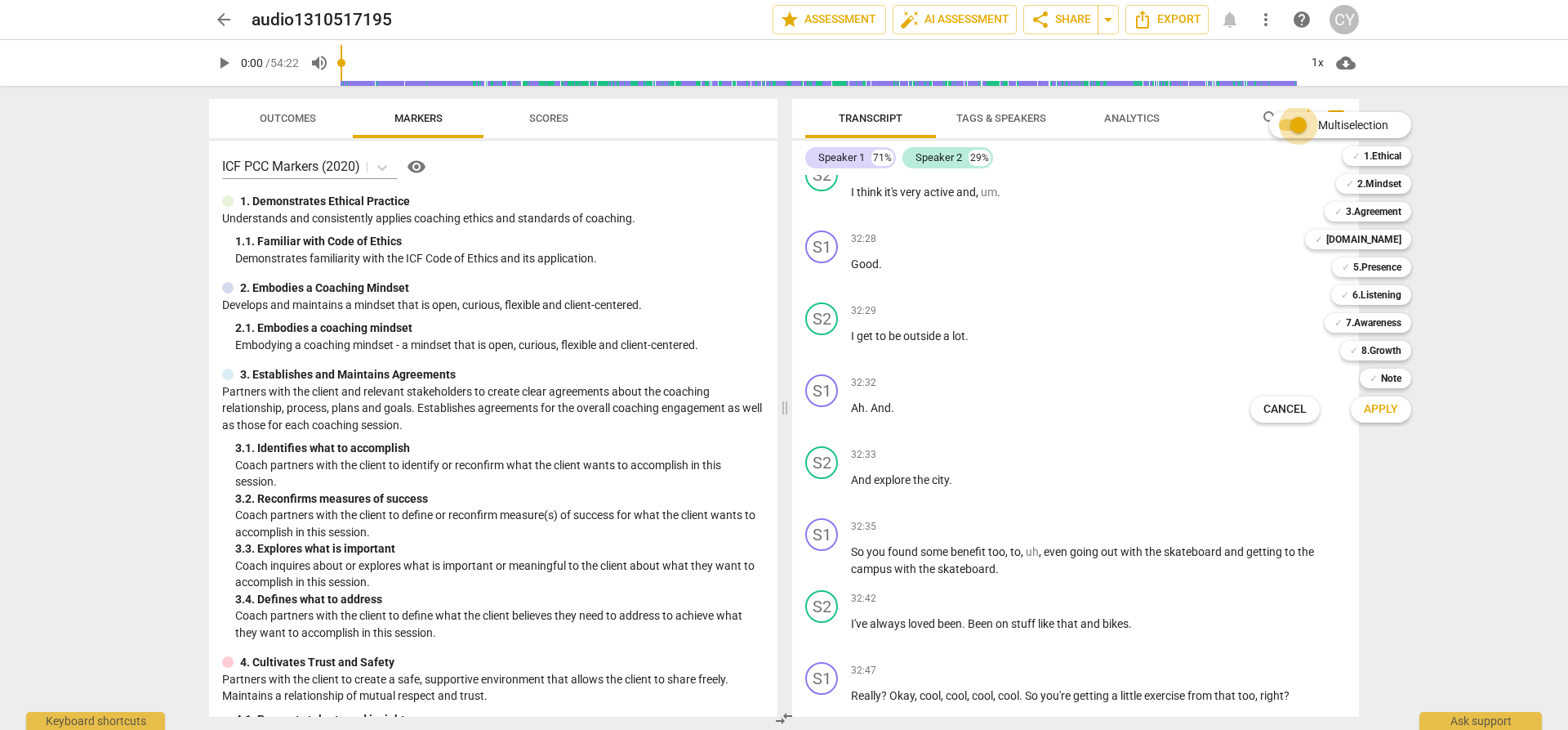
click at [1289, 121] on input "Multiselection" at bounding box center [1299, 125] width 39 height 39
click at [1265, 128] on input "Multiselection" at bounding box center [1268, 125] width 39 height 39
checkbox input "true"
click at [1378, 415] on span "Apply" at bounding box center [1380, 409] width 34 height 17
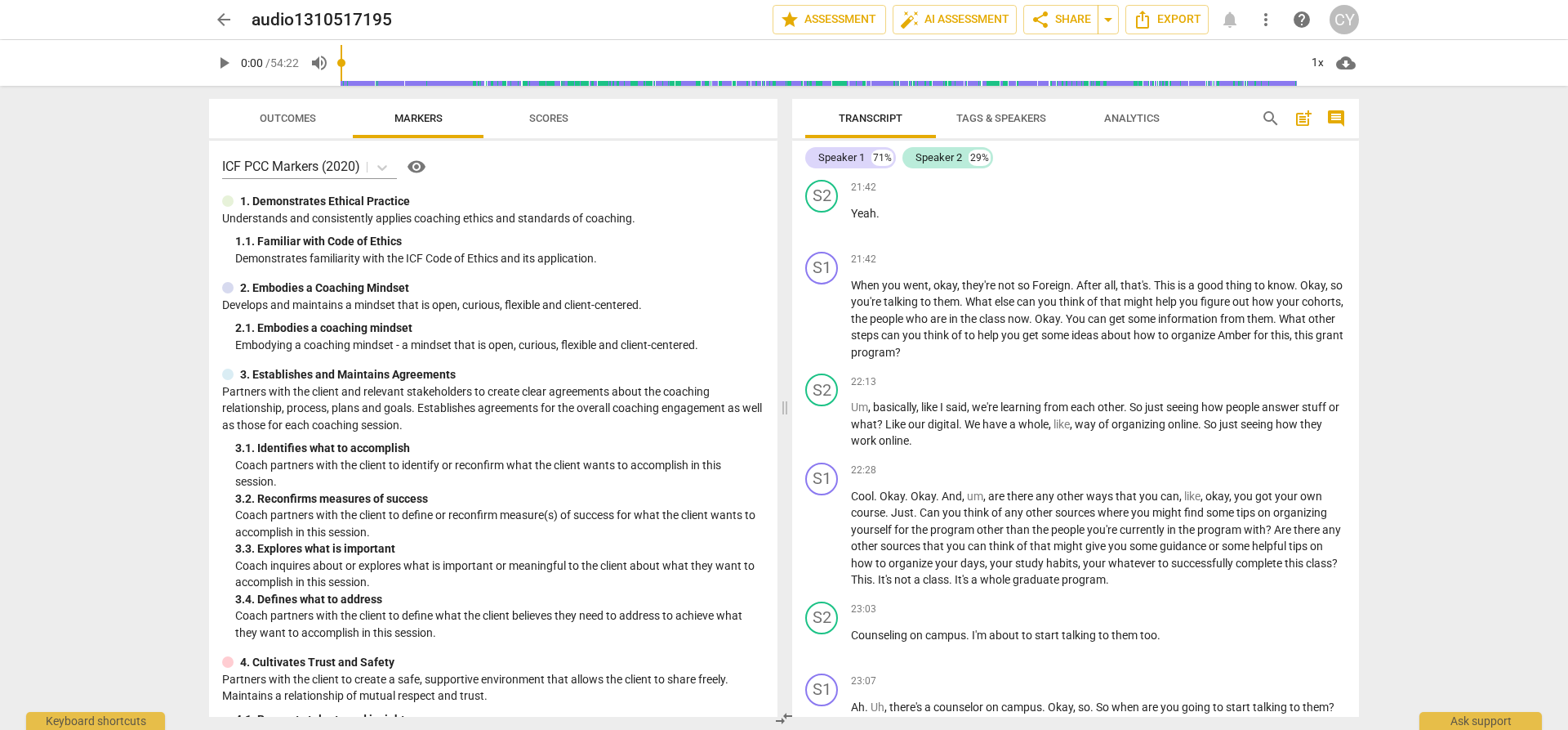
scroll to position [9233, 0]
click at [995, 120] on span "Tags & Speakers" at bounding box center [1001, 118] width 89 height 13
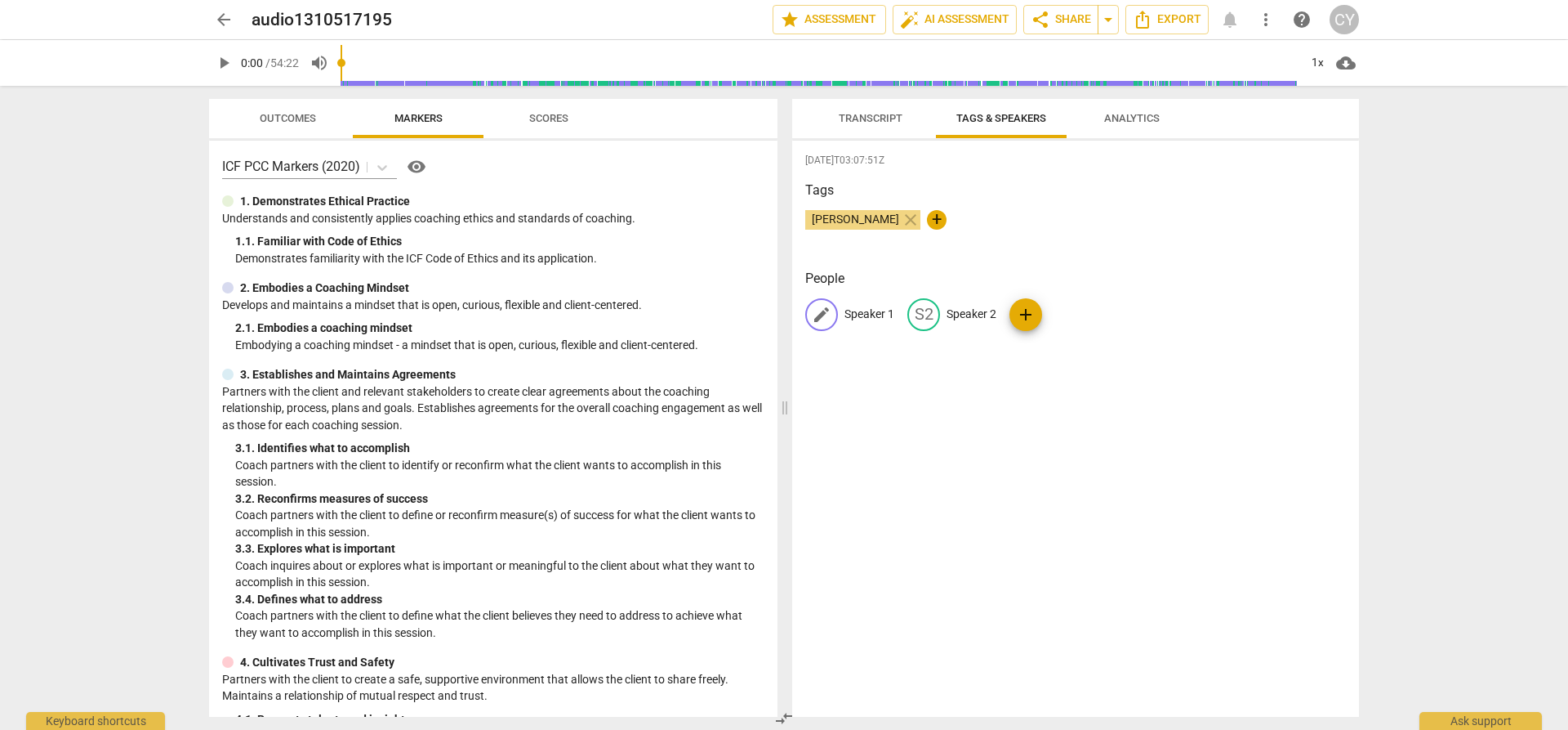
click at [824, 324] on div "edit" at bounding box center [822, 314] width 33 height 33
click at [854, 312] on input "Speaker 1" at bounding box center [909, 314] width 130 height 26
type input "[PERSON_NAME] 1"
click at [1027, 307] on span "edit" at bounding box center [1030, 314] width 19 height 19
type input "Amber 2"
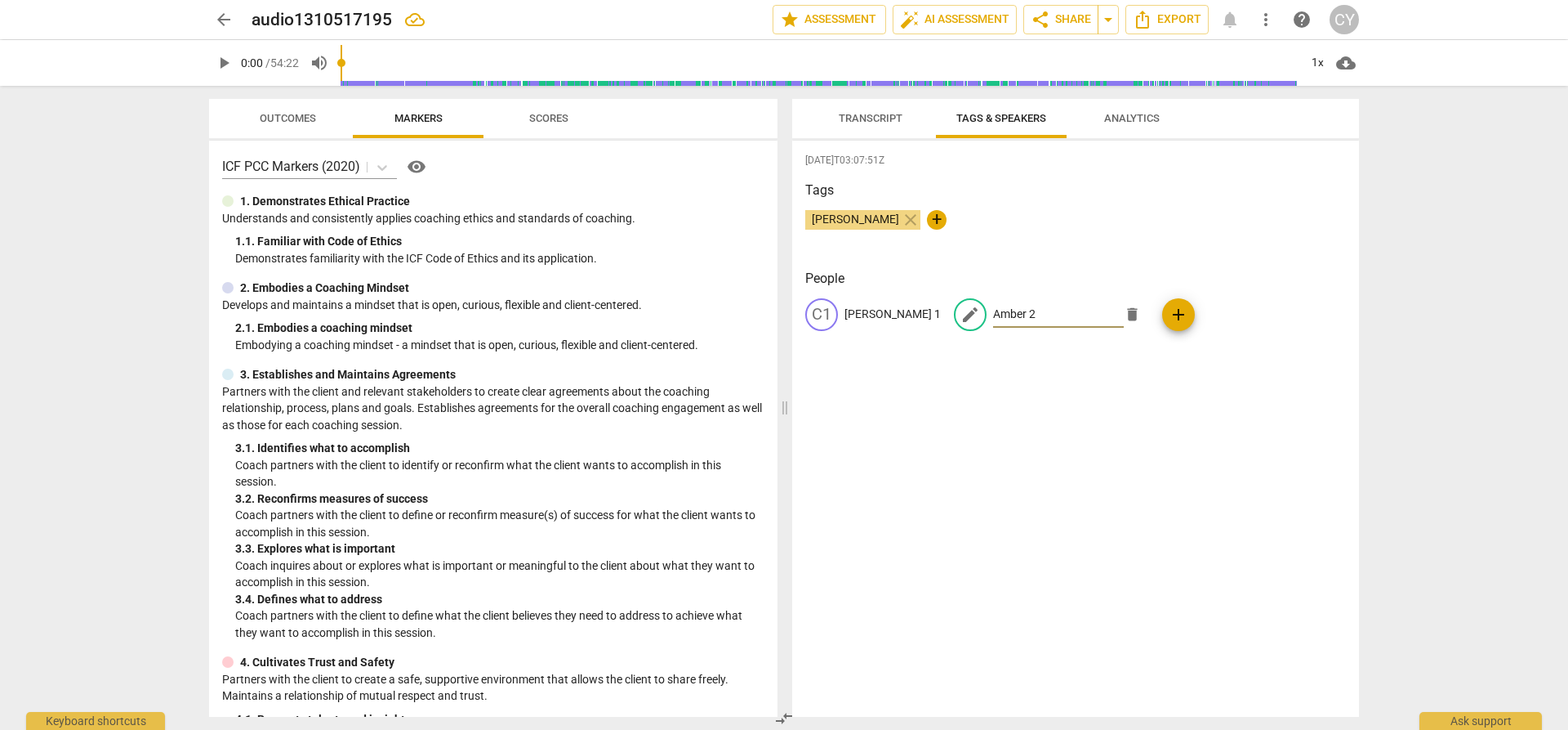
click at [1192, 328] on div "C1 Carla 1 edit Amber 2 delete add" at bounding box center [1076, 320] width 541 height 46
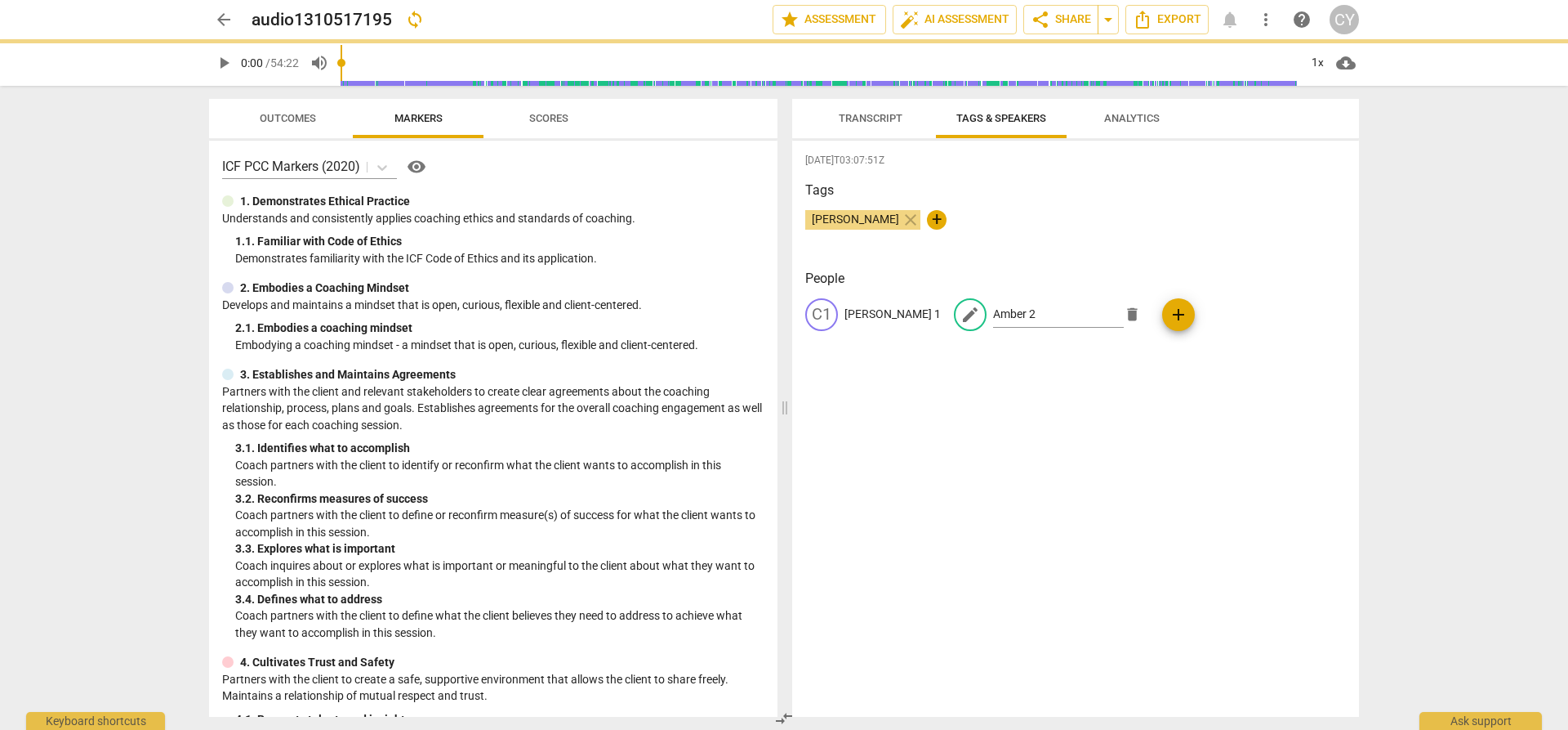
click at [968, 394] on div "2025-09-08T03:07:51Z Tags Carla Young close + People C1 Carla 1 edit Amber 2 de…" at bounding box center [1075, 428] width 567 height 576
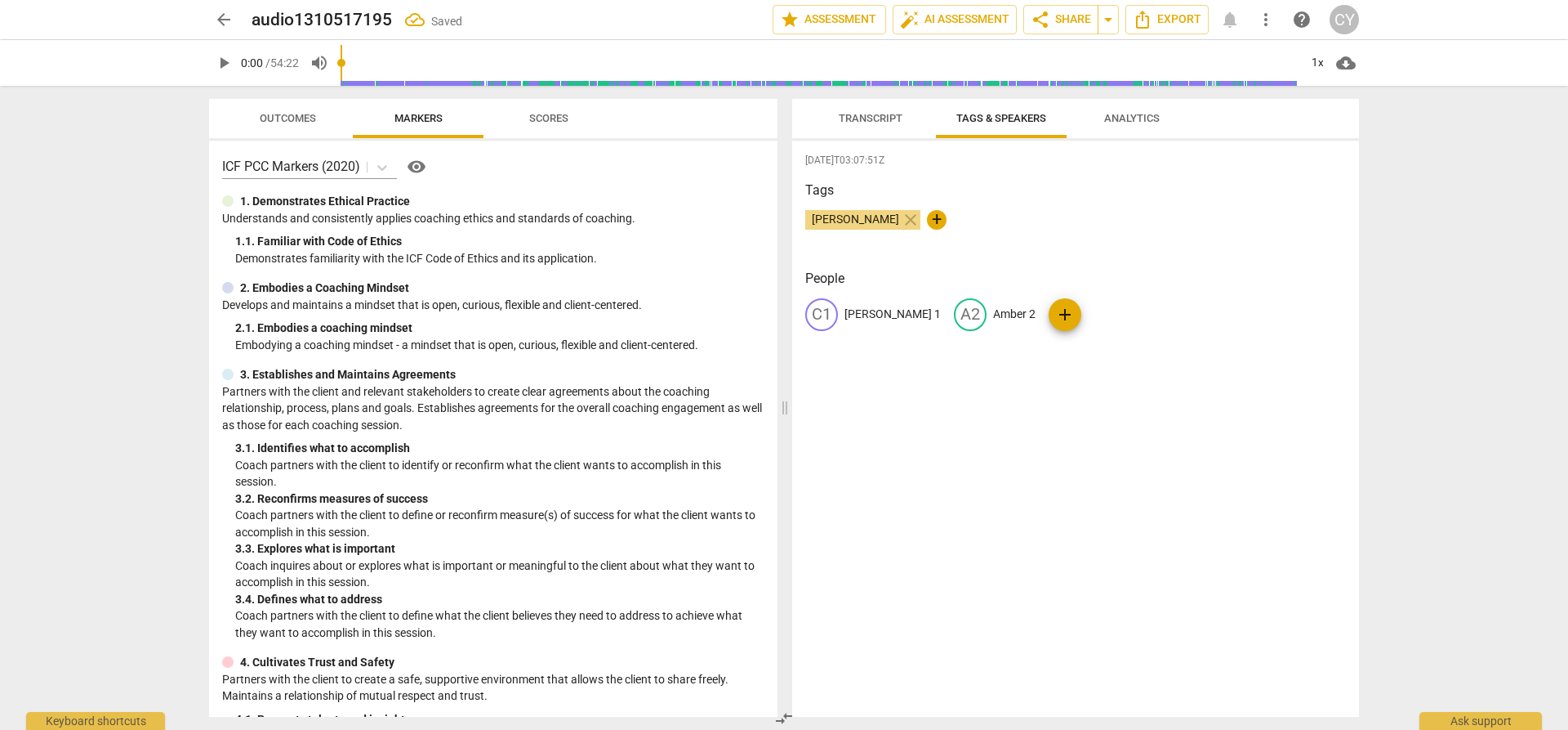
click at [299, 113] on span "Outcomes" at bounding box center [288, 118] width 56 height 13
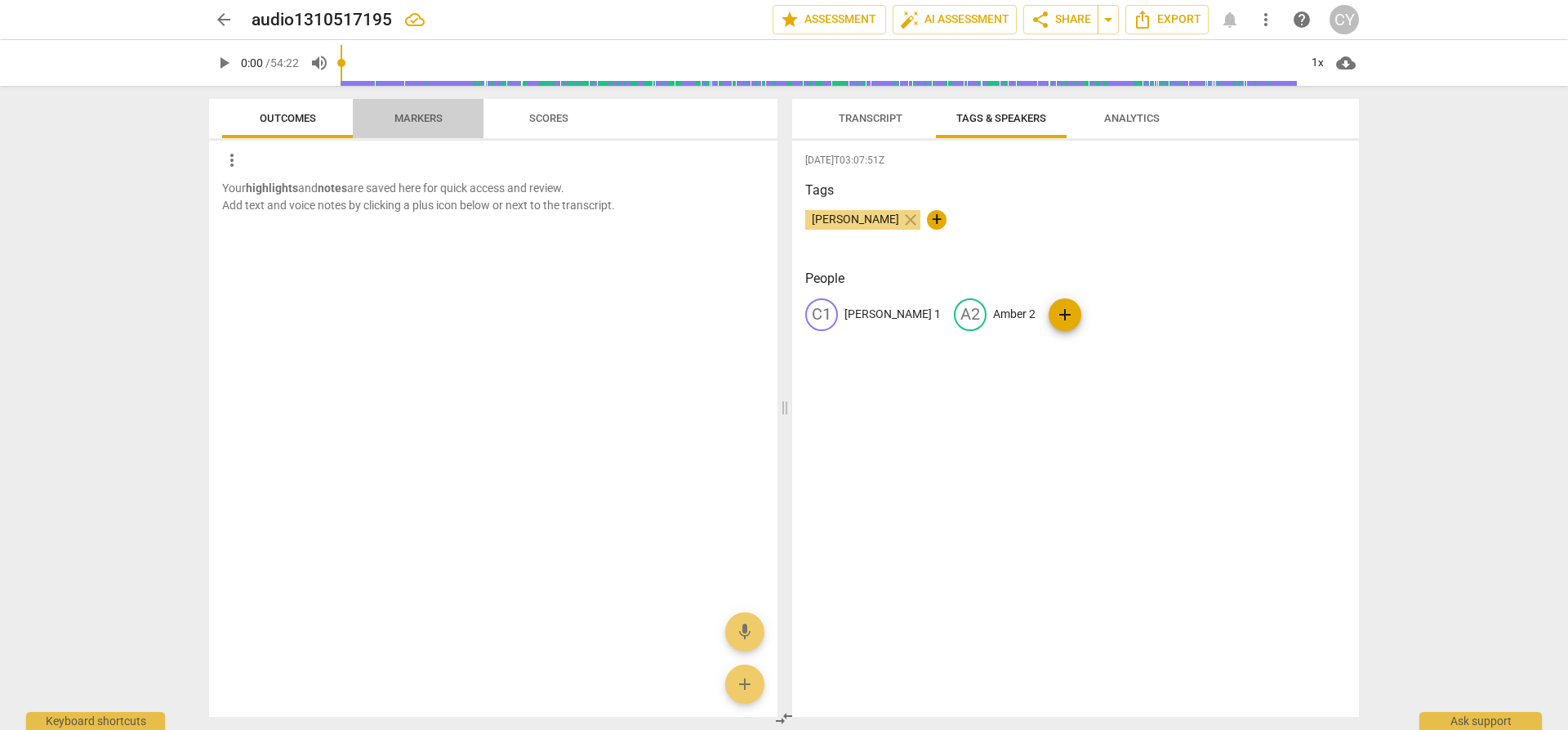
click at [409, 118] on span "Markers" at bounding box center [418, 118] width 49 height 13
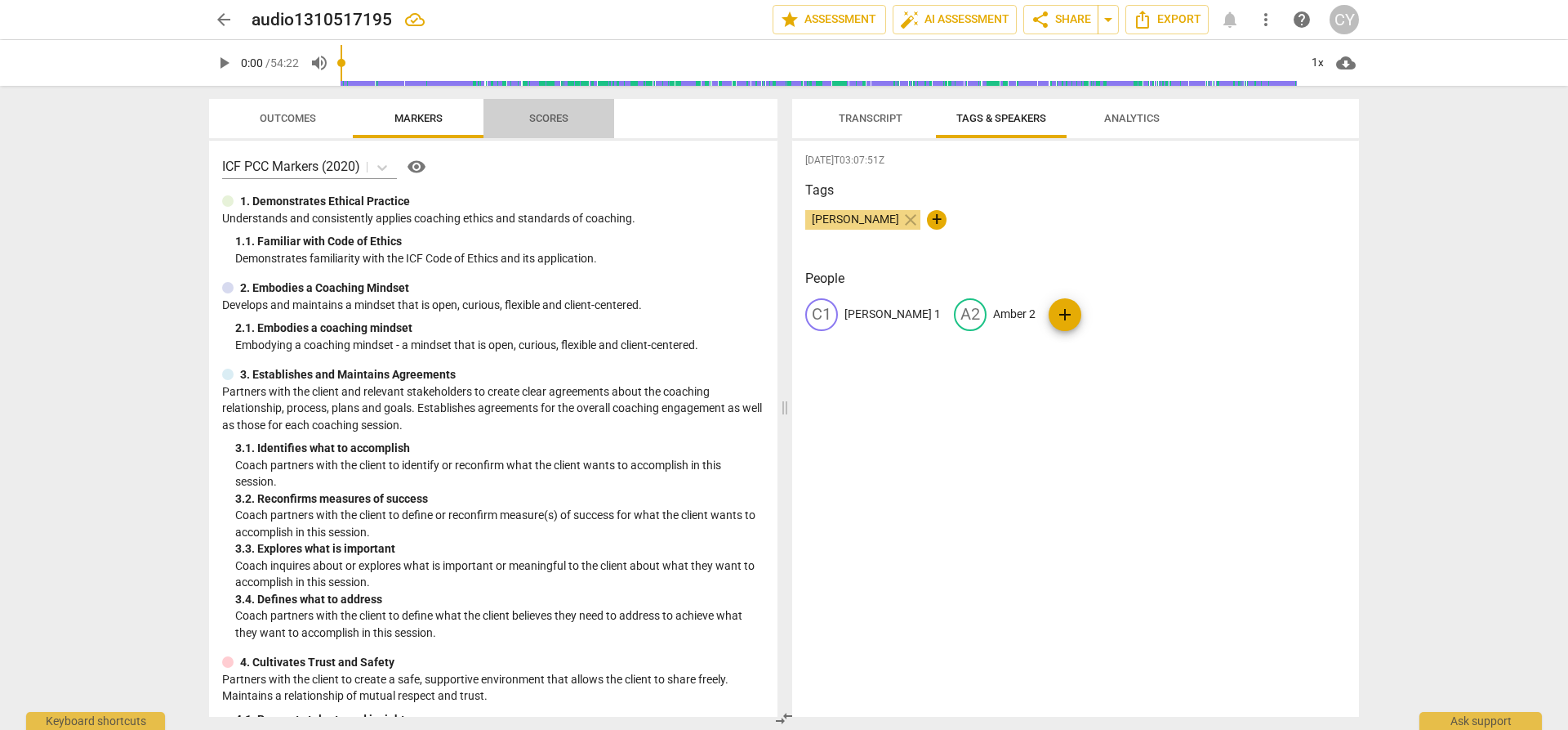
click at [542, 115] on span "Scores" at bounding box center [549, 118] width 39 height 13
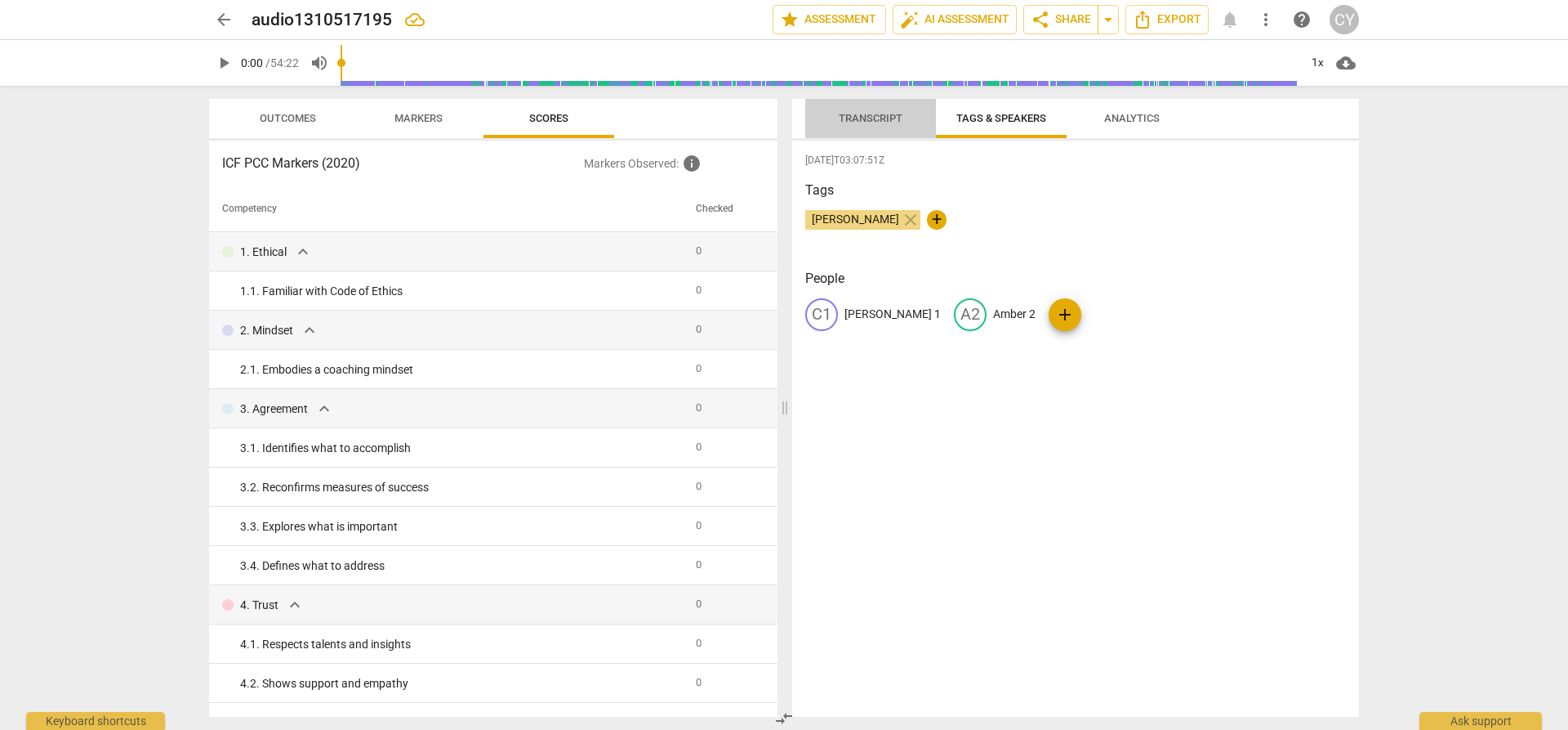
click at [866, 119] on span "Transcript" at bounding box center [870, 118] width 63 height 13
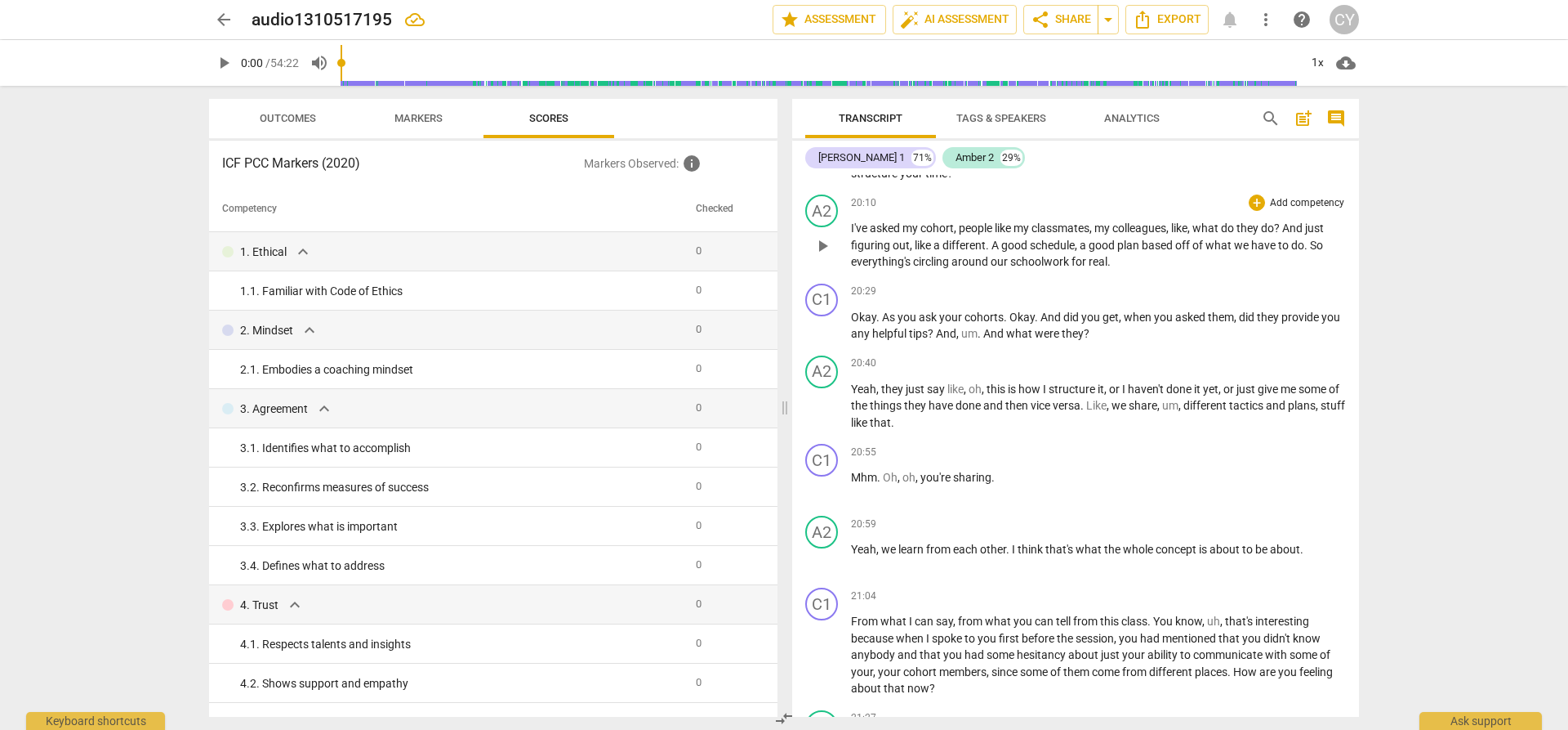
scroll to position [8089, 0]
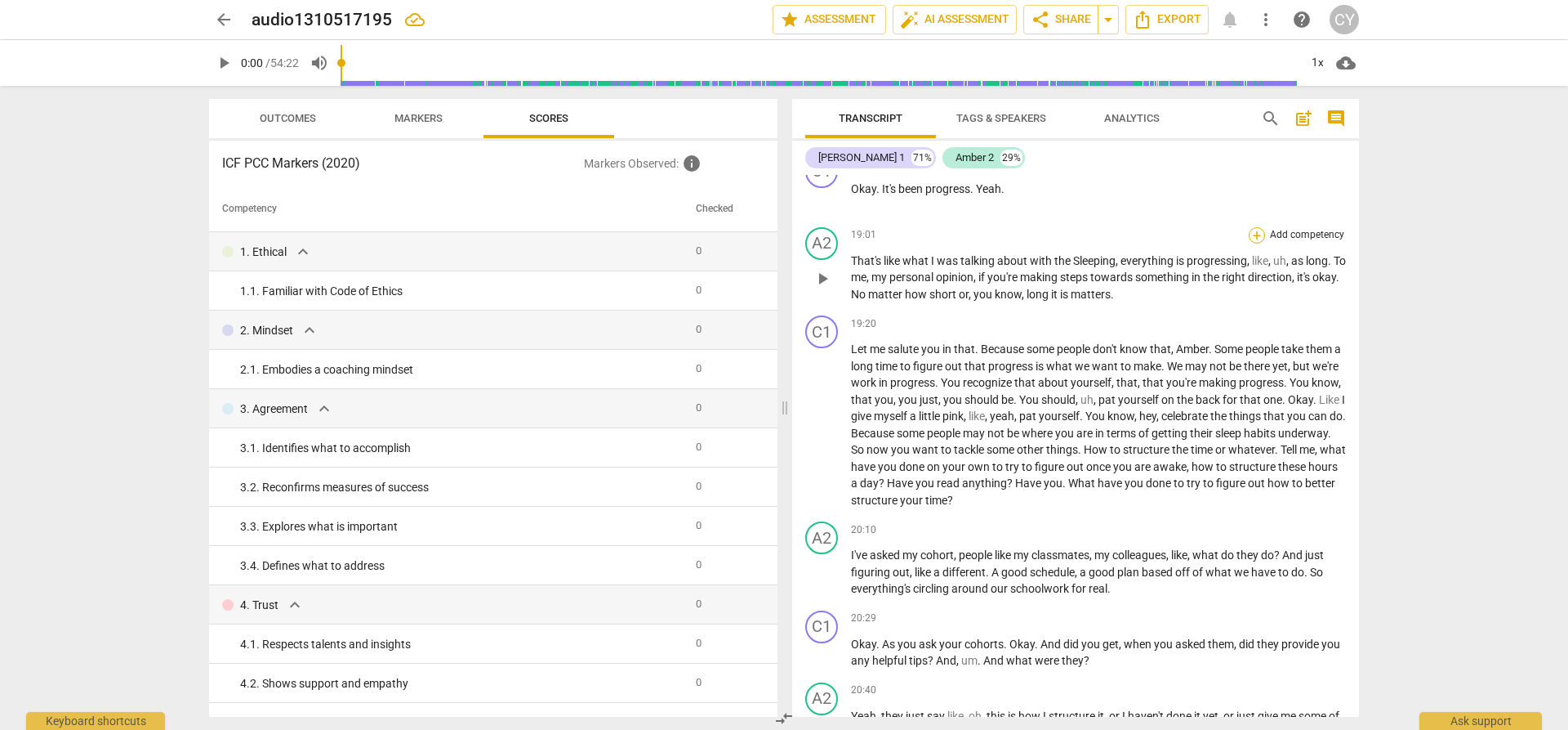
click at [1254, 243] on div "+" at bounding box center [1257, 235] width 17 height 17
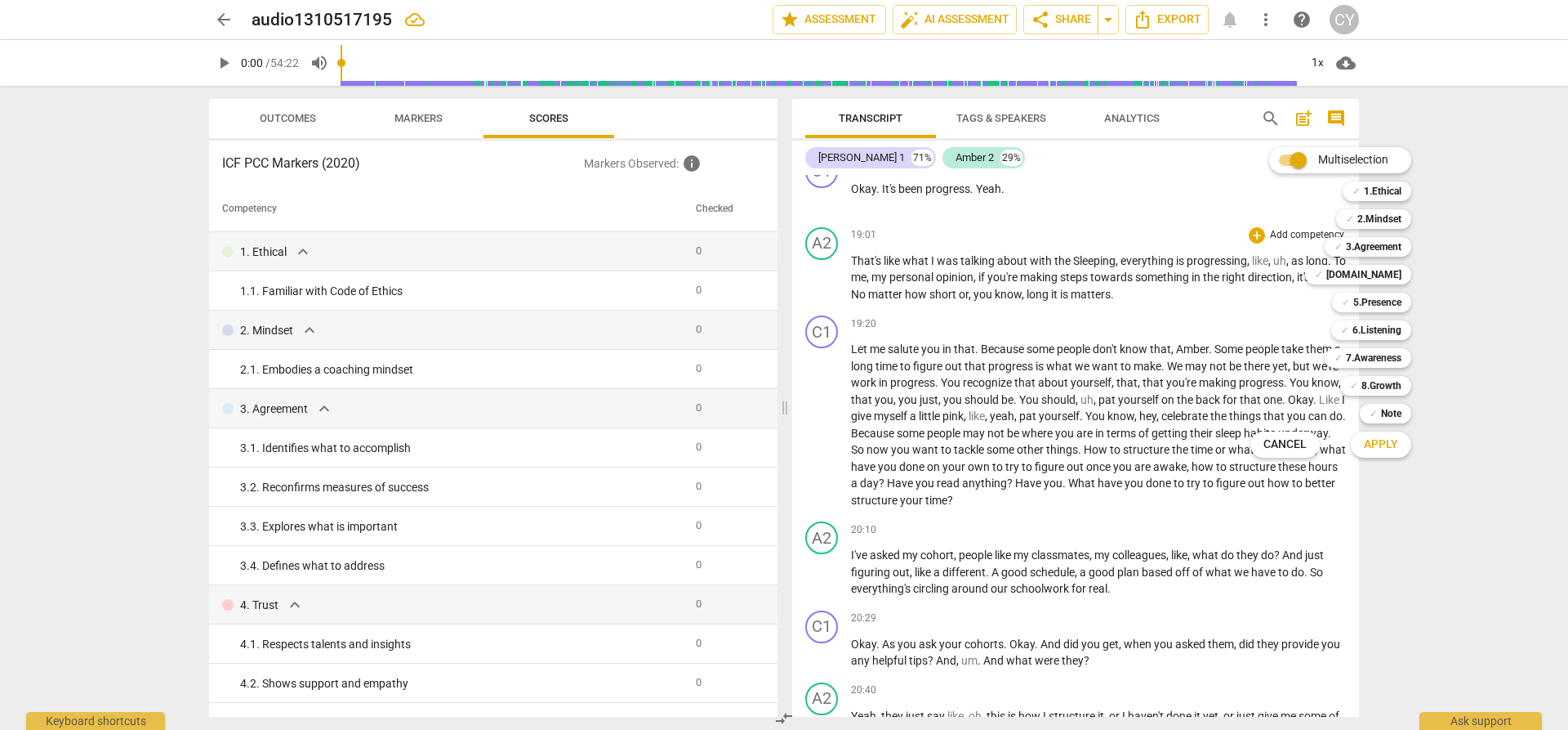
click at [1175, 291] on div at bounding box center [784, 365] width 1568 height 730
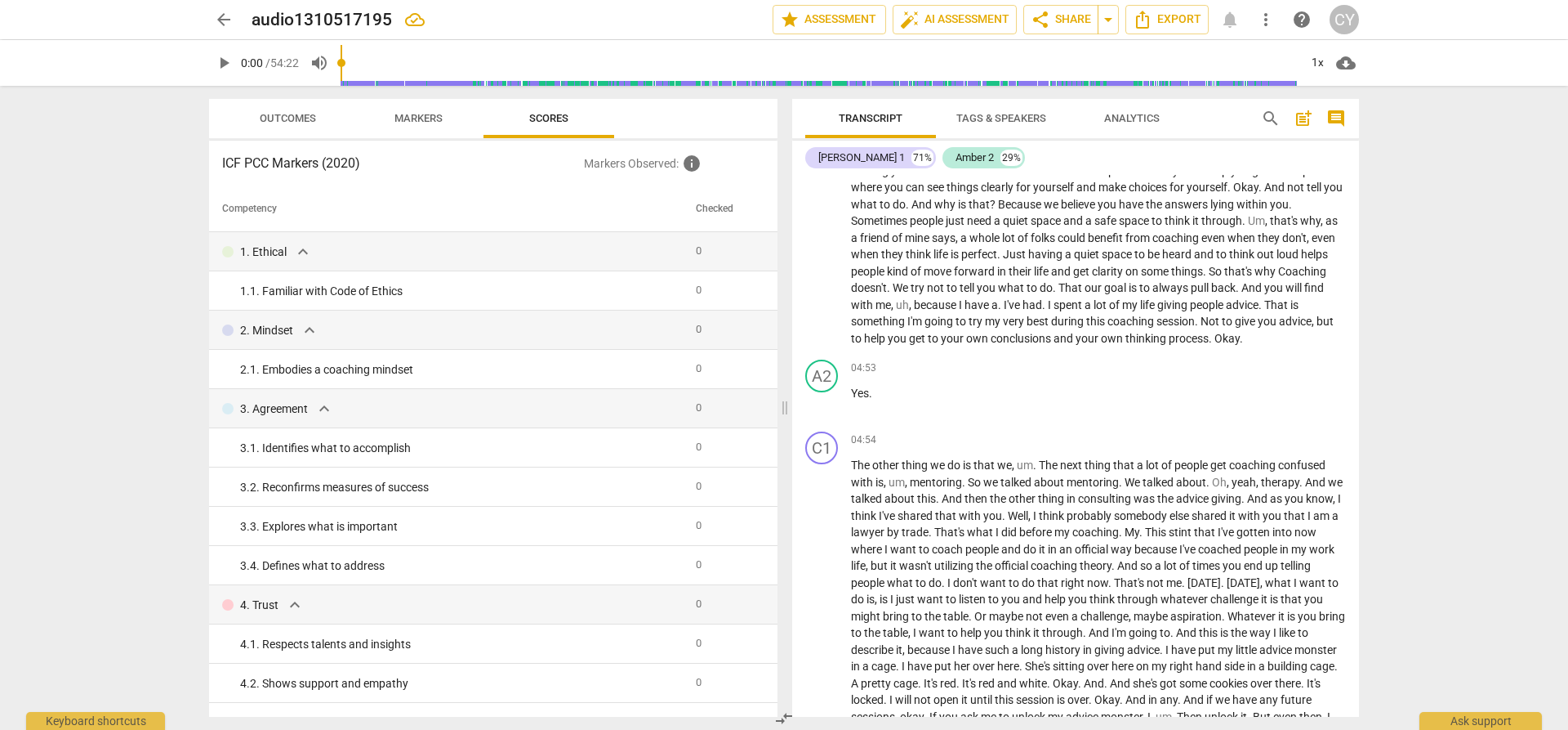
scroll to position [1552, 0]
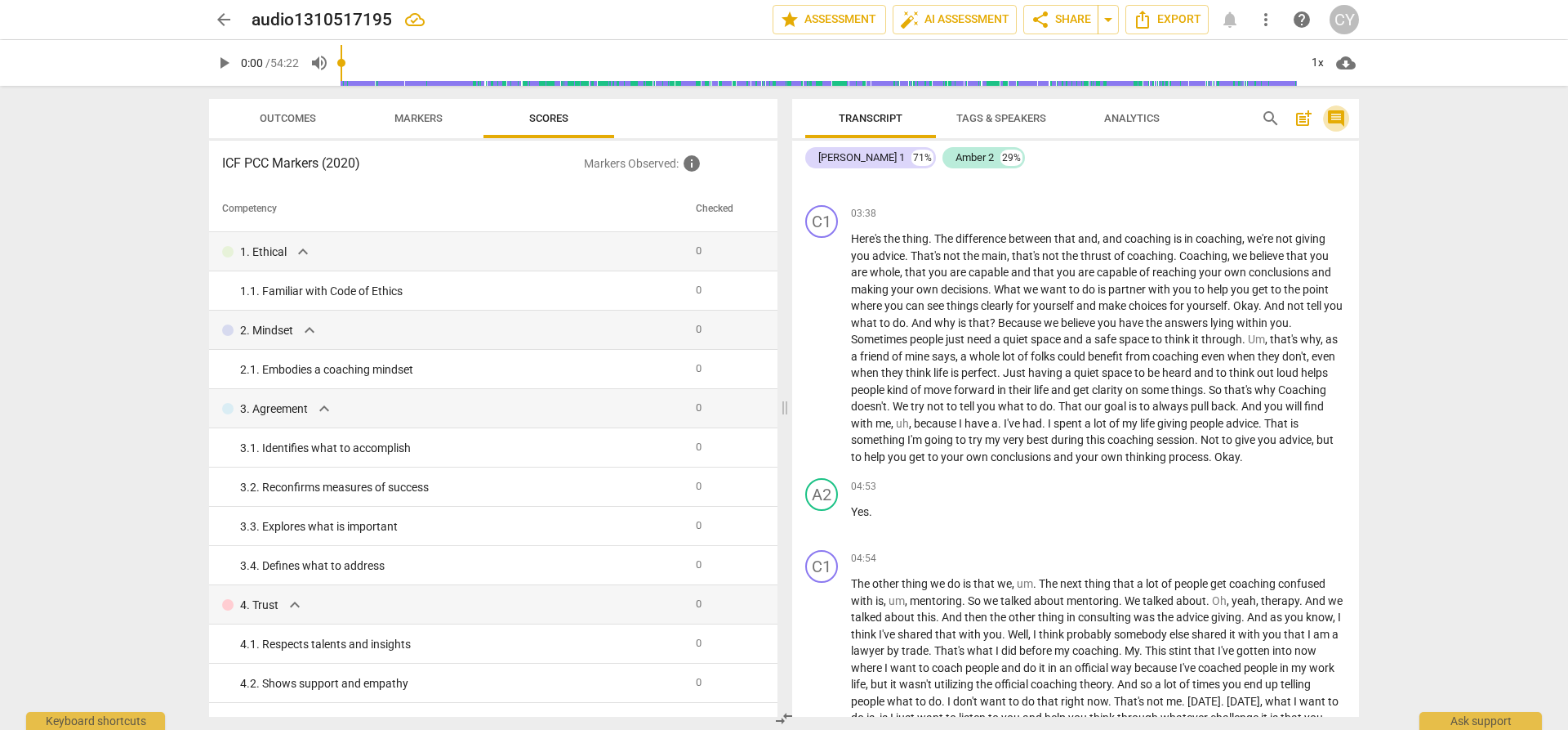
click at [1335, 115] on span "comment" at bounding box center [1336, 119] width 19 height 19
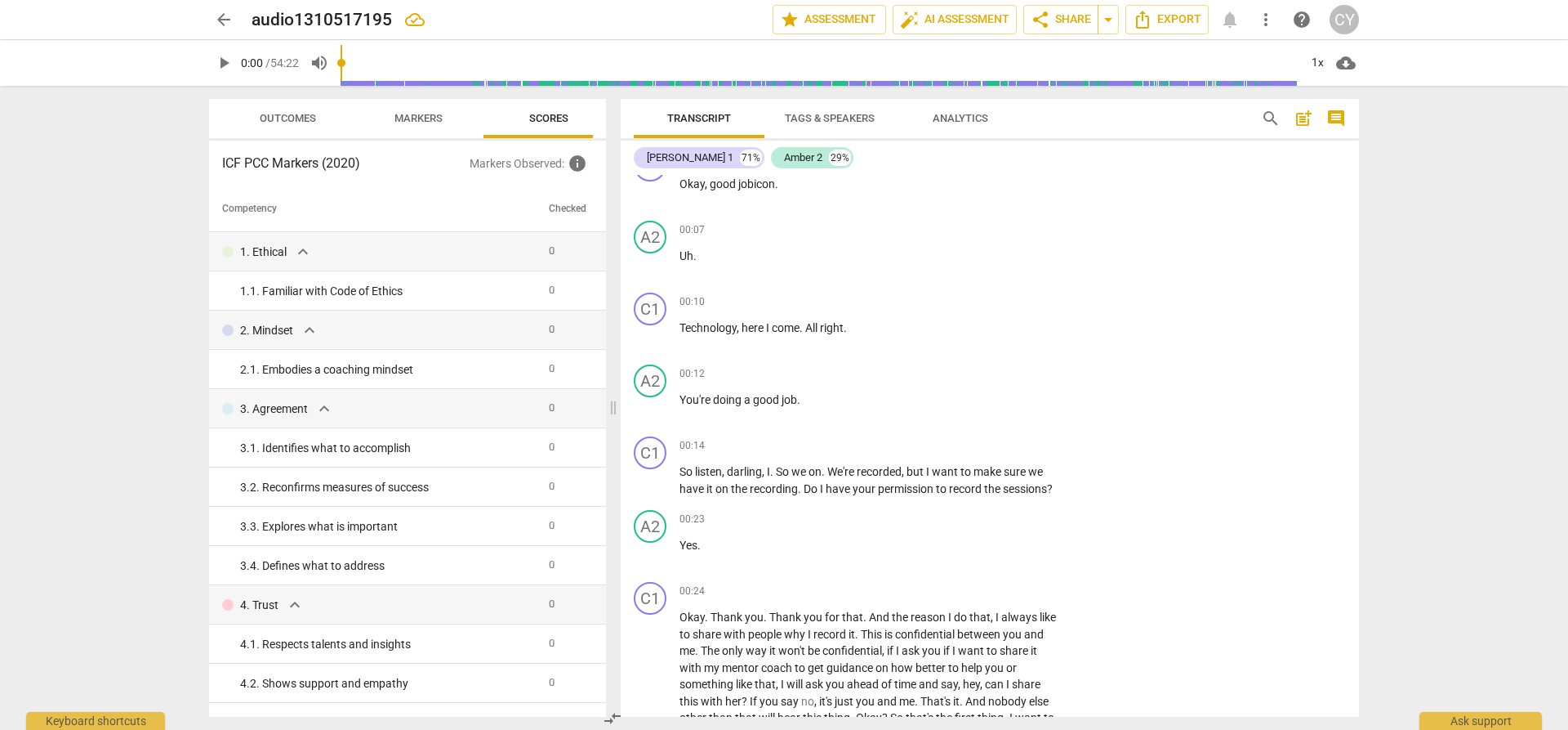
scroll to position [0, 0]
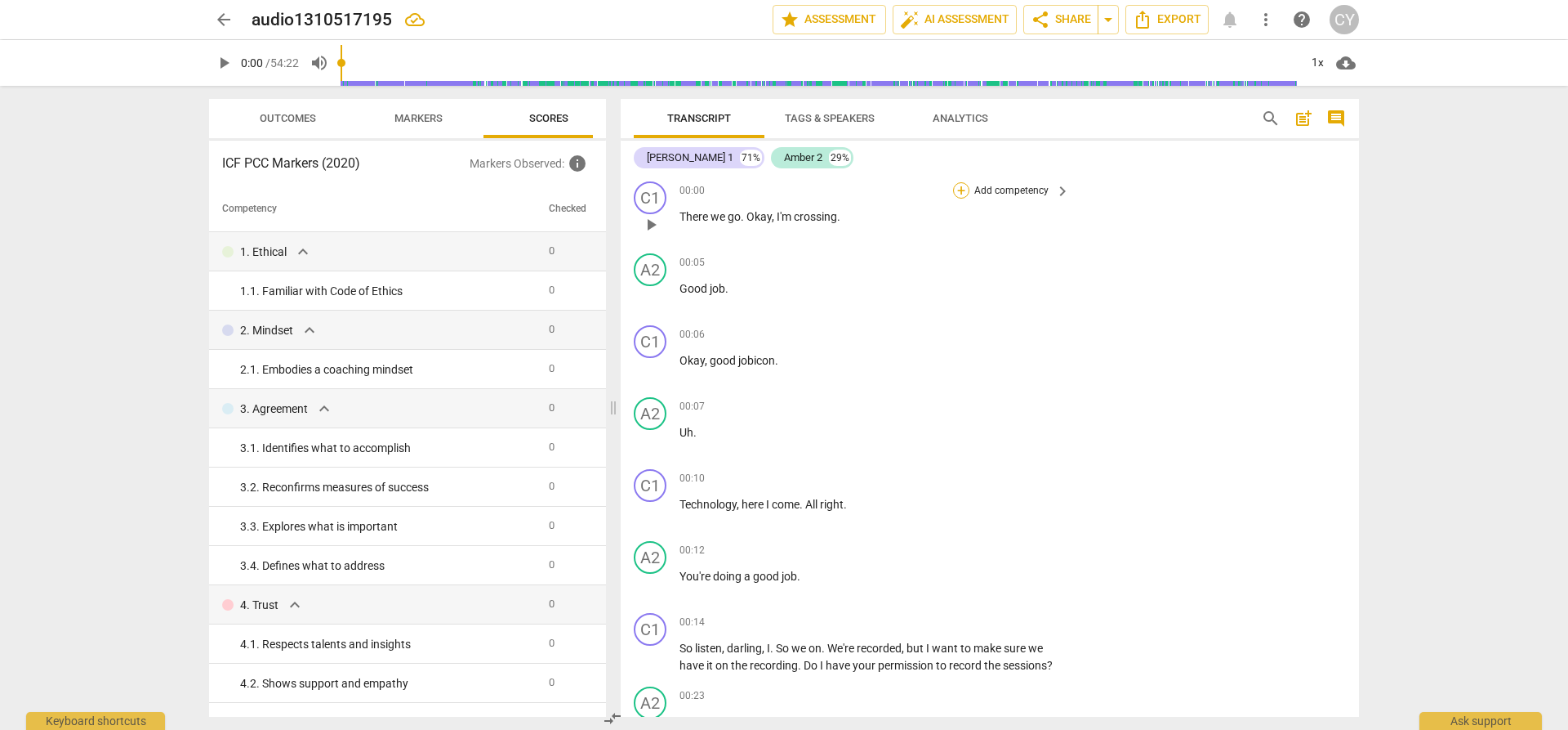
click at [965, 186] on div "+" at bounding box center [961, 190] width 17 height 17
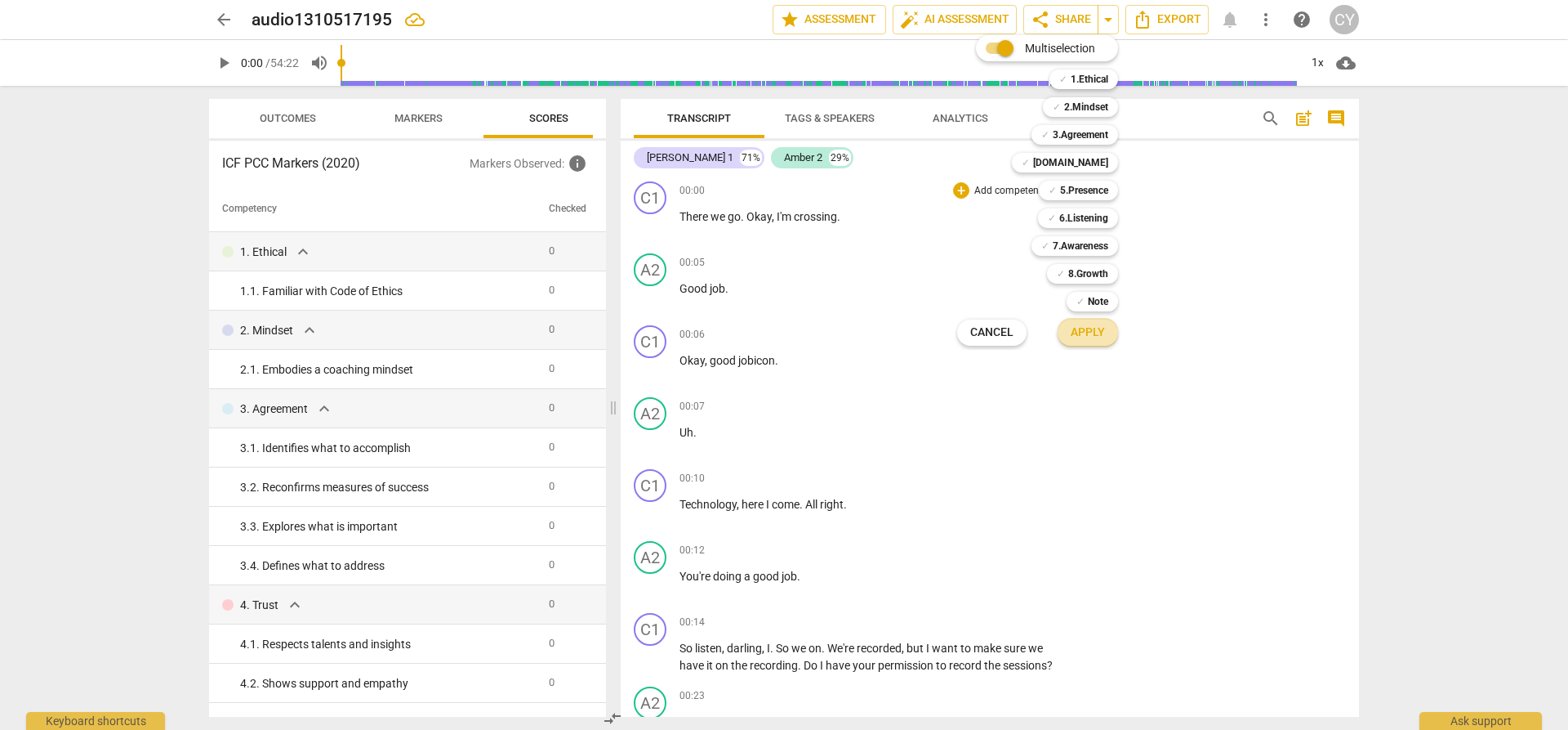
click at [1086, 334] on span "Apply" at bounding box center [1087, 332] width 34 height 17
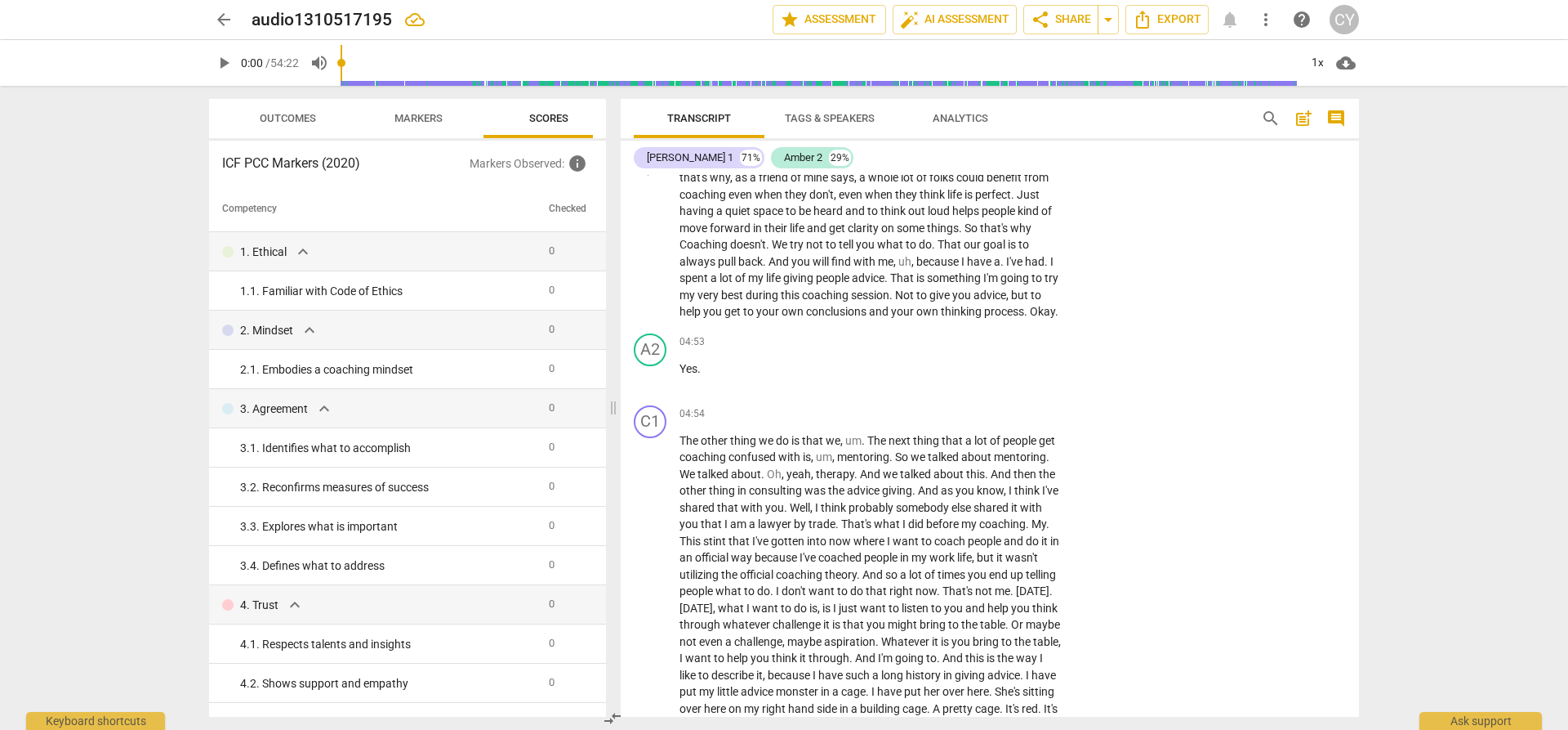
scroll to position [1961, 0]
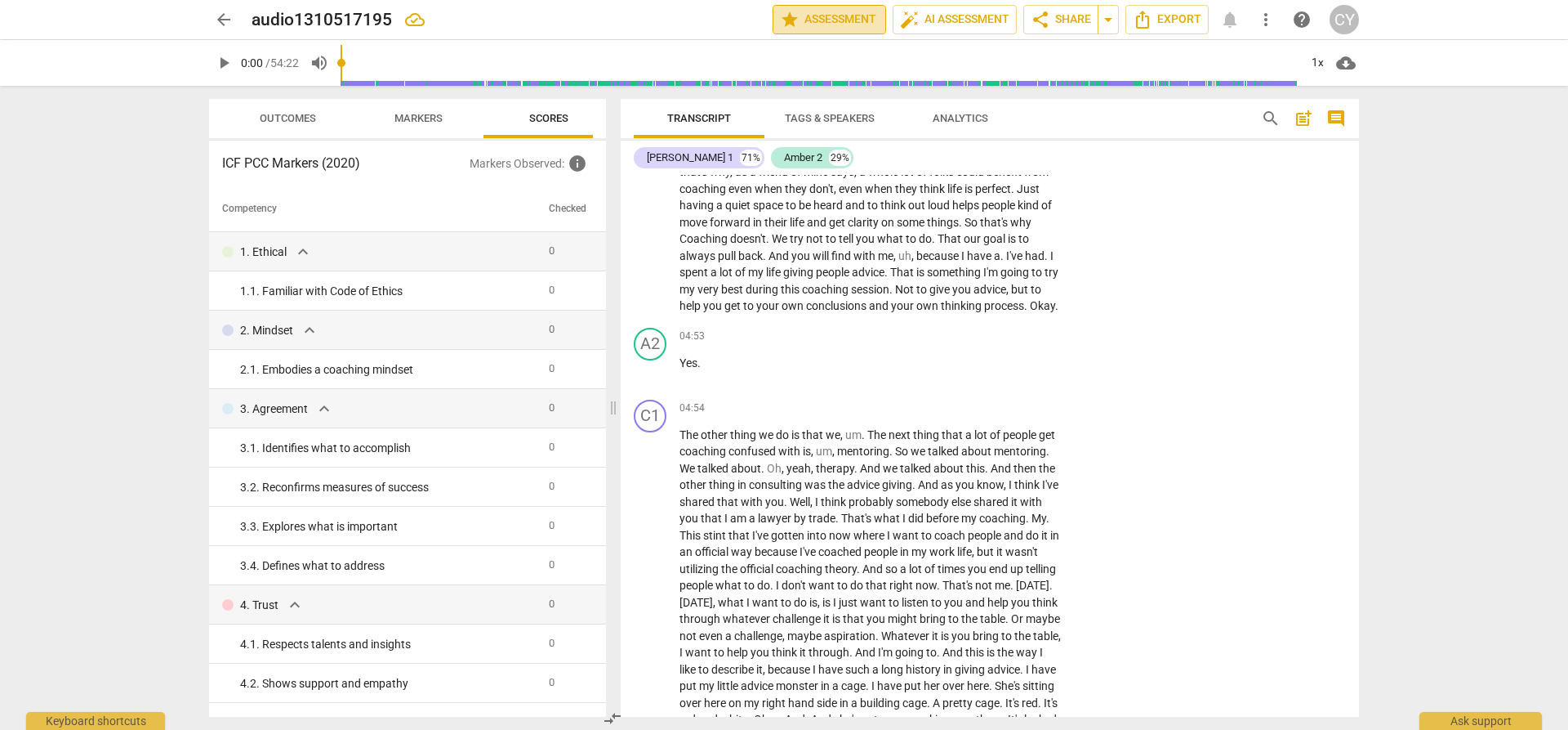
click at [844, 19] on span "star Assessment" at bounding box center [830, 19] width 99 height 19
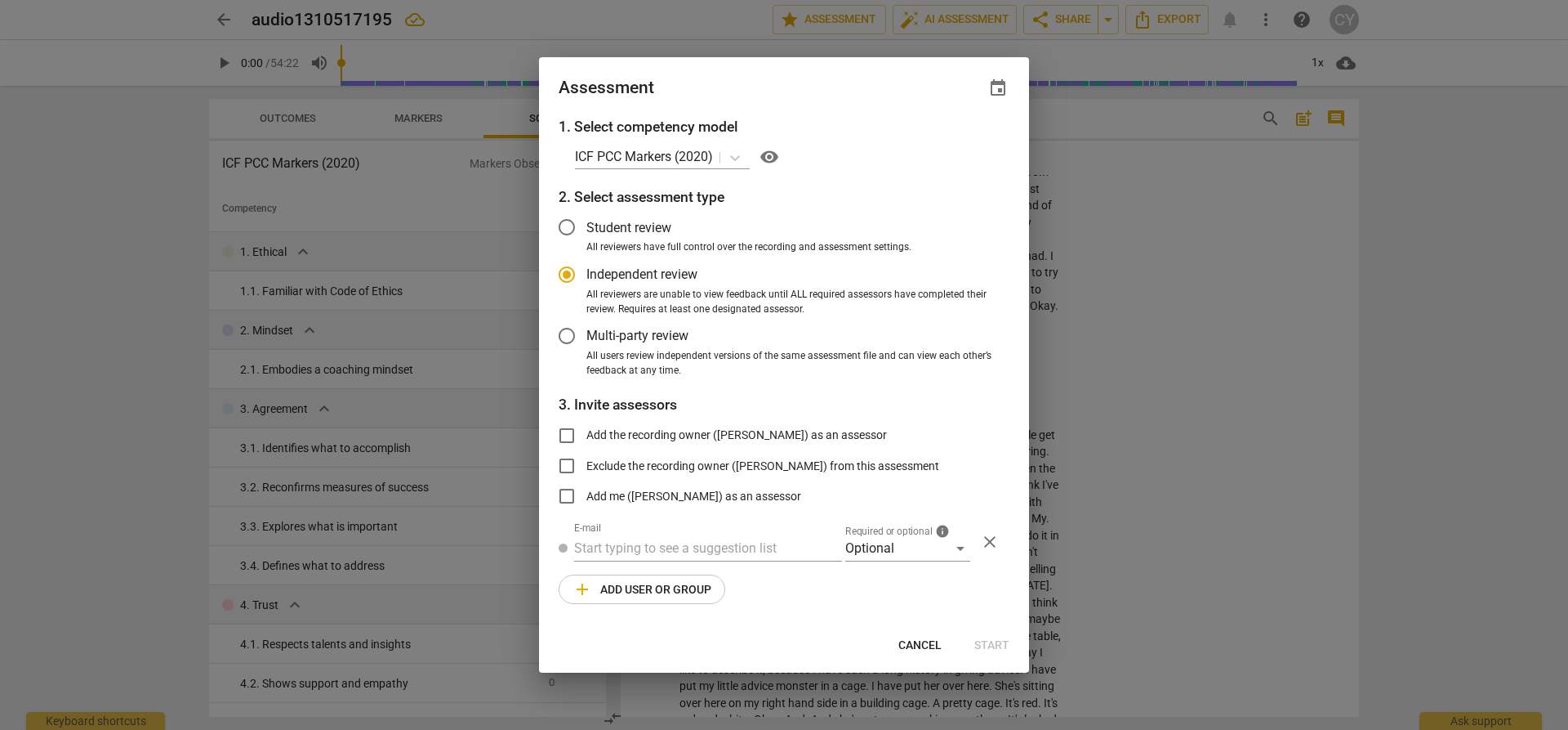
radio input "false"
click at [564, 433] on input "Add the recording owner ([PERSON_NAME]) as an assessor" at bounding box center [566, 435] width 39 height 39
checkbox input "true"
click at [1005, 643] on span "Start" at bounding box center [992, 645] width 35 height 17
radio input "false"
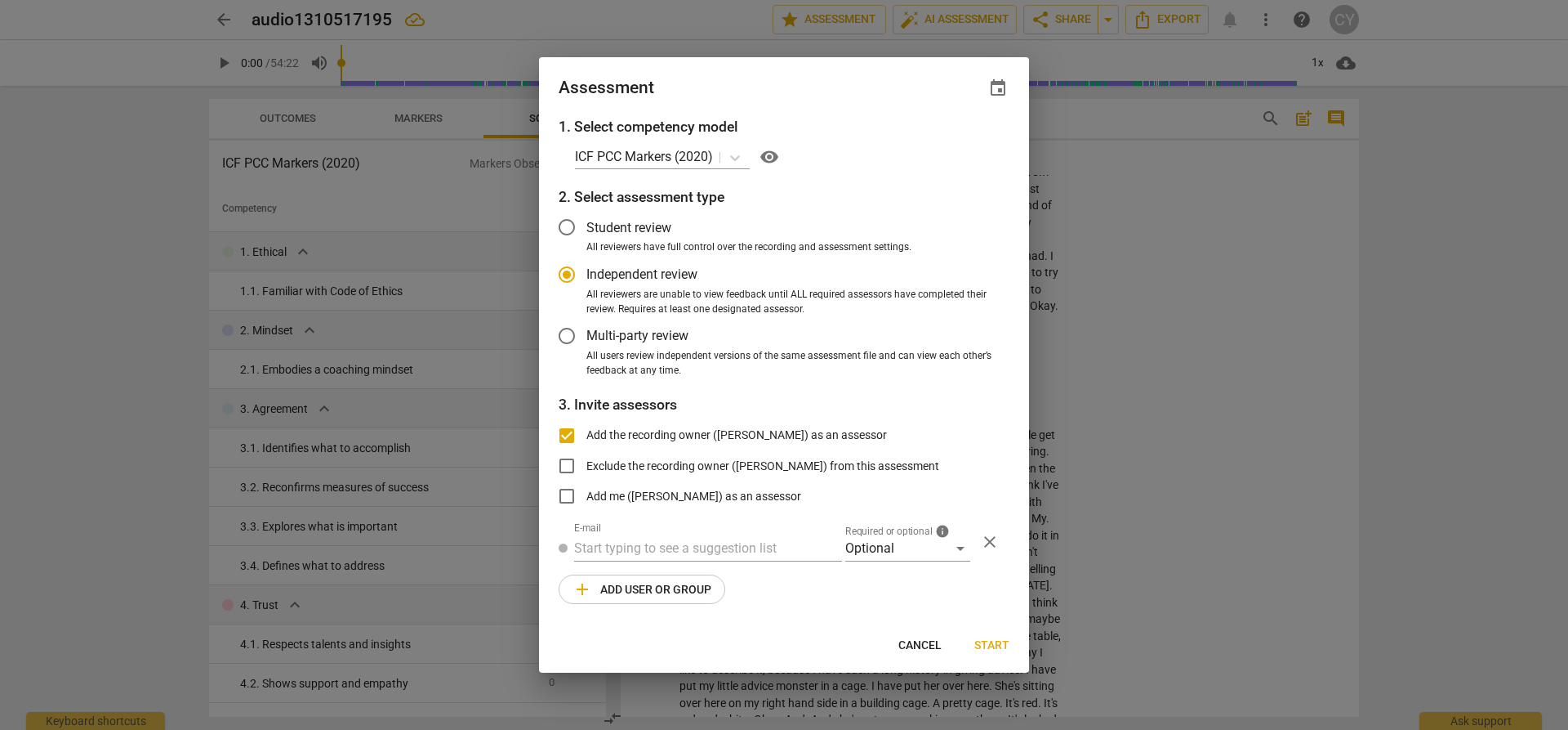
type input "[PERSON_NAME] <[EMAIL_ADDRESS][DOMAIN_NAME]>"
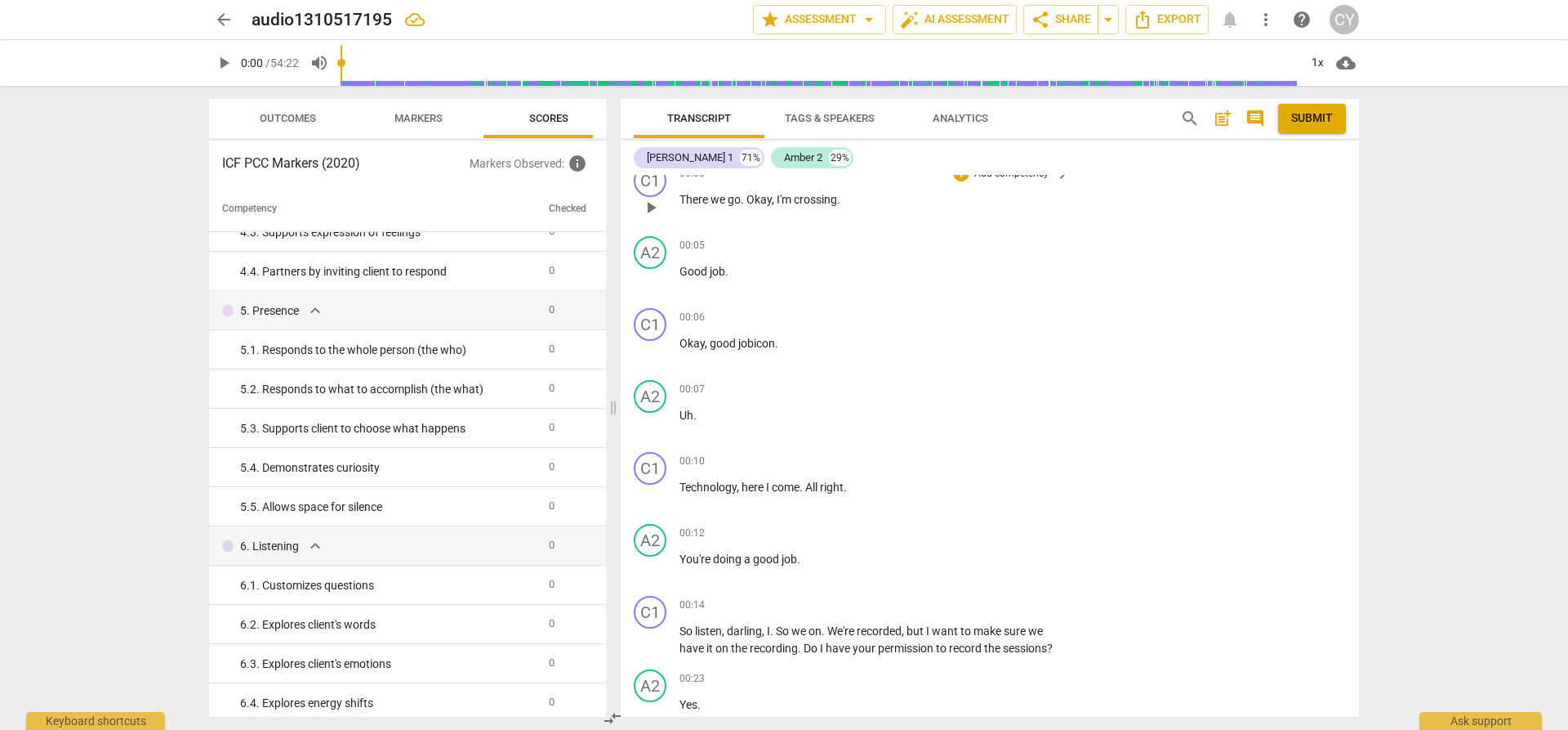
scroll to position [0, 0]
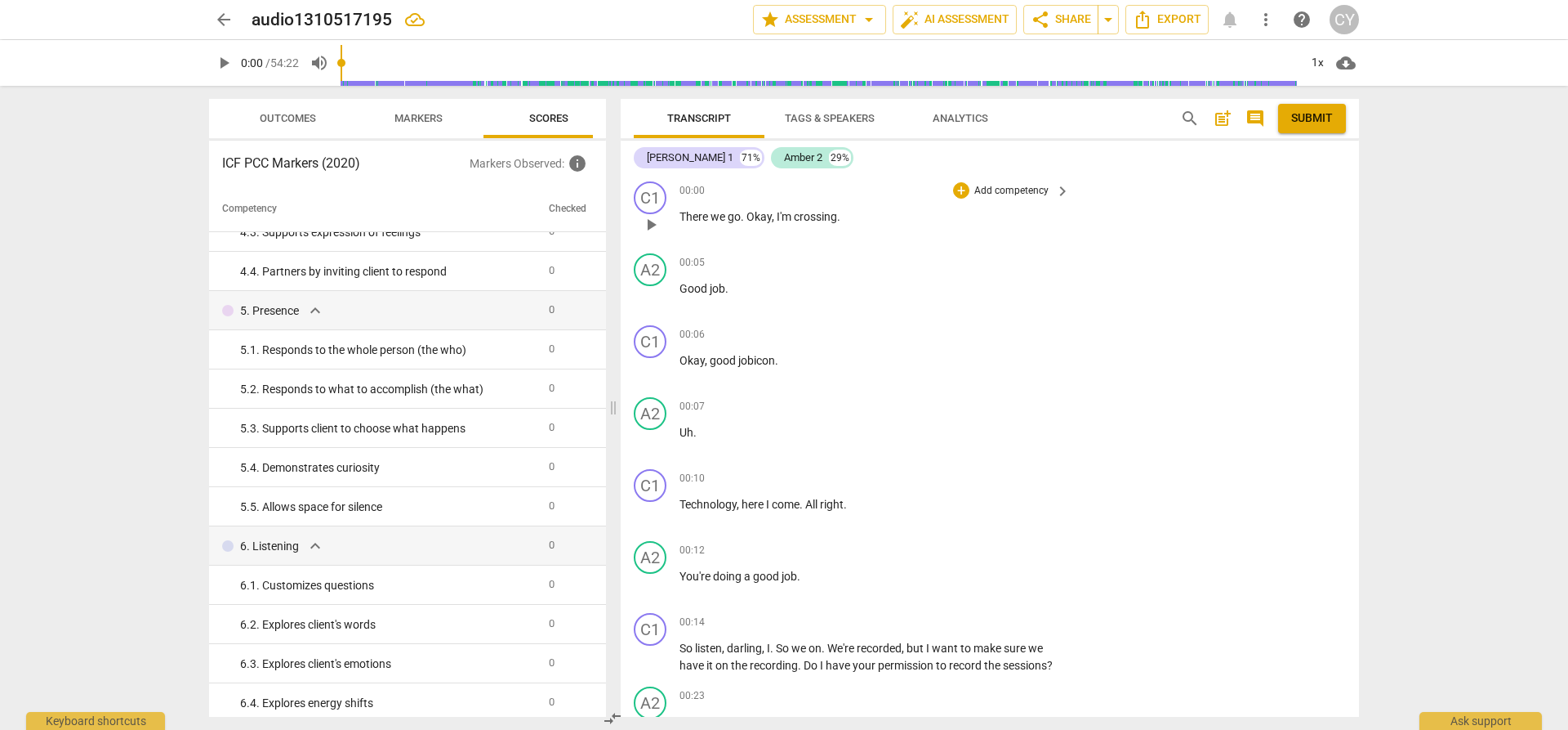
click at [1033, 191] on p "Add competency" at bounding box center [1012, 191] width 78 height 15
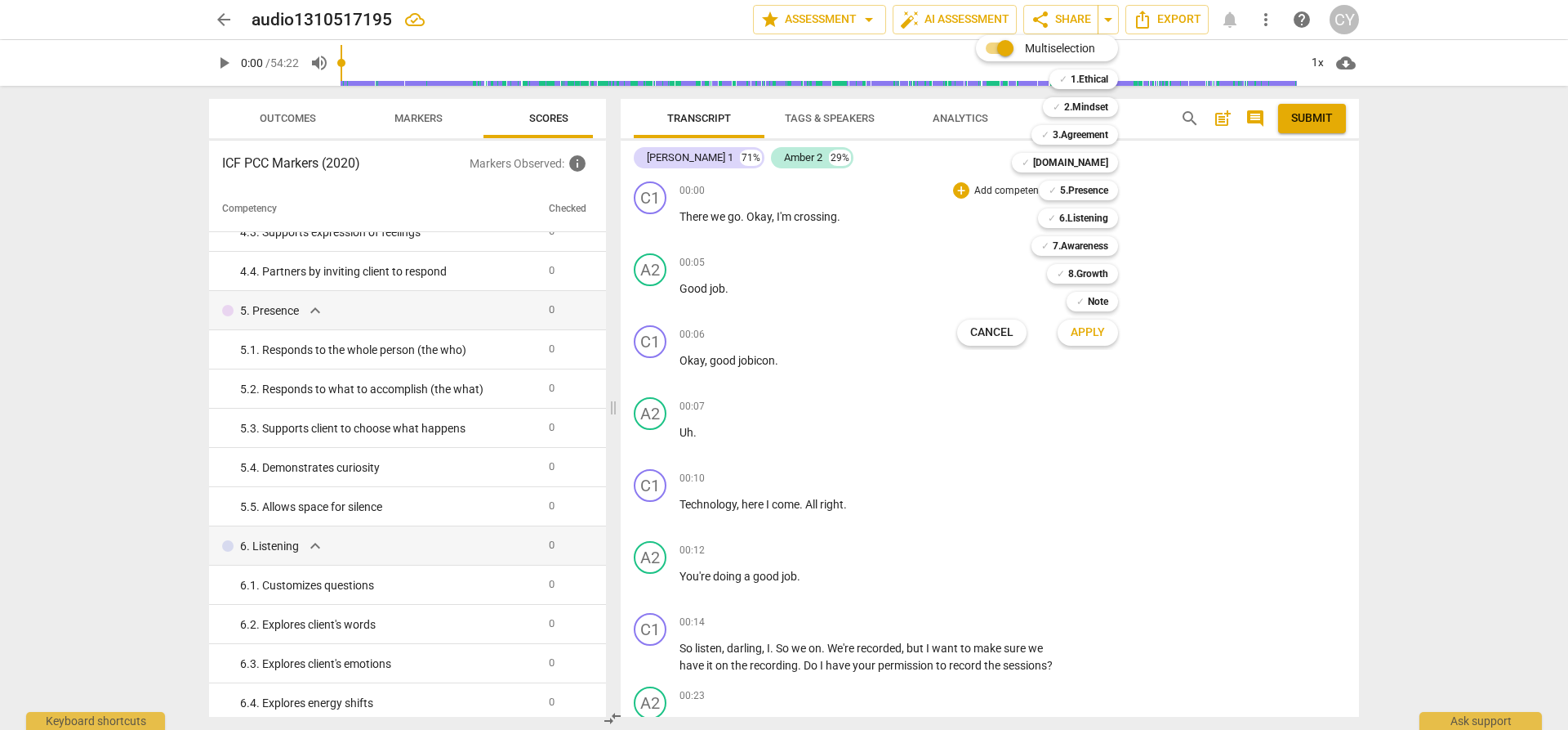
click at [980, 193] on div "Multiselection m ✓ 1.Ethical 1 ✓ 2.Mindset 2 ✓ 3.Agreement 3 ✓ [DOMAIN_NAME] 4 …" at bounding box center [1050, 190] width 198 height 318
click at [944, 218] on div at bounding box center [784, 365] width 1568 height 730
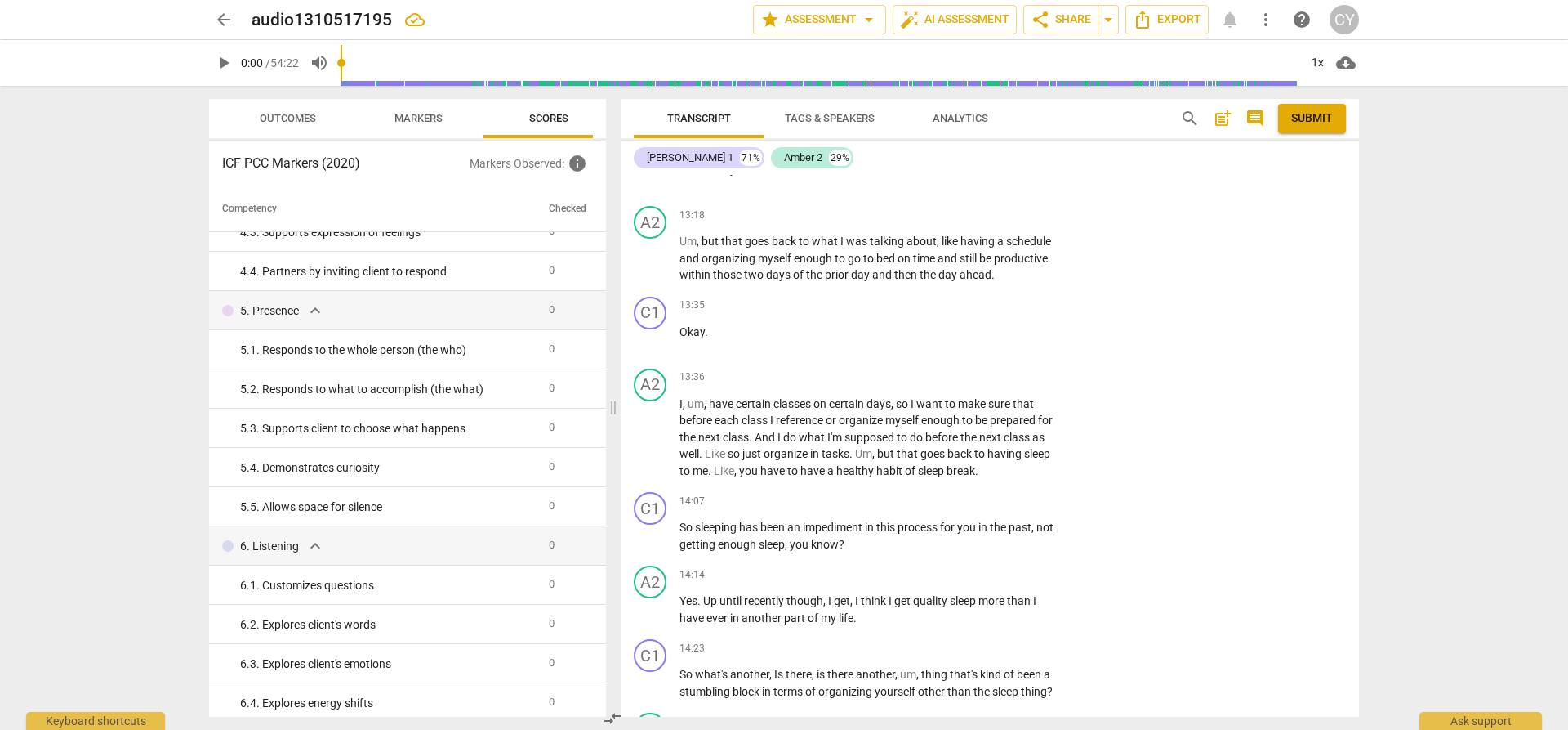
scroll to position [6292, 0]
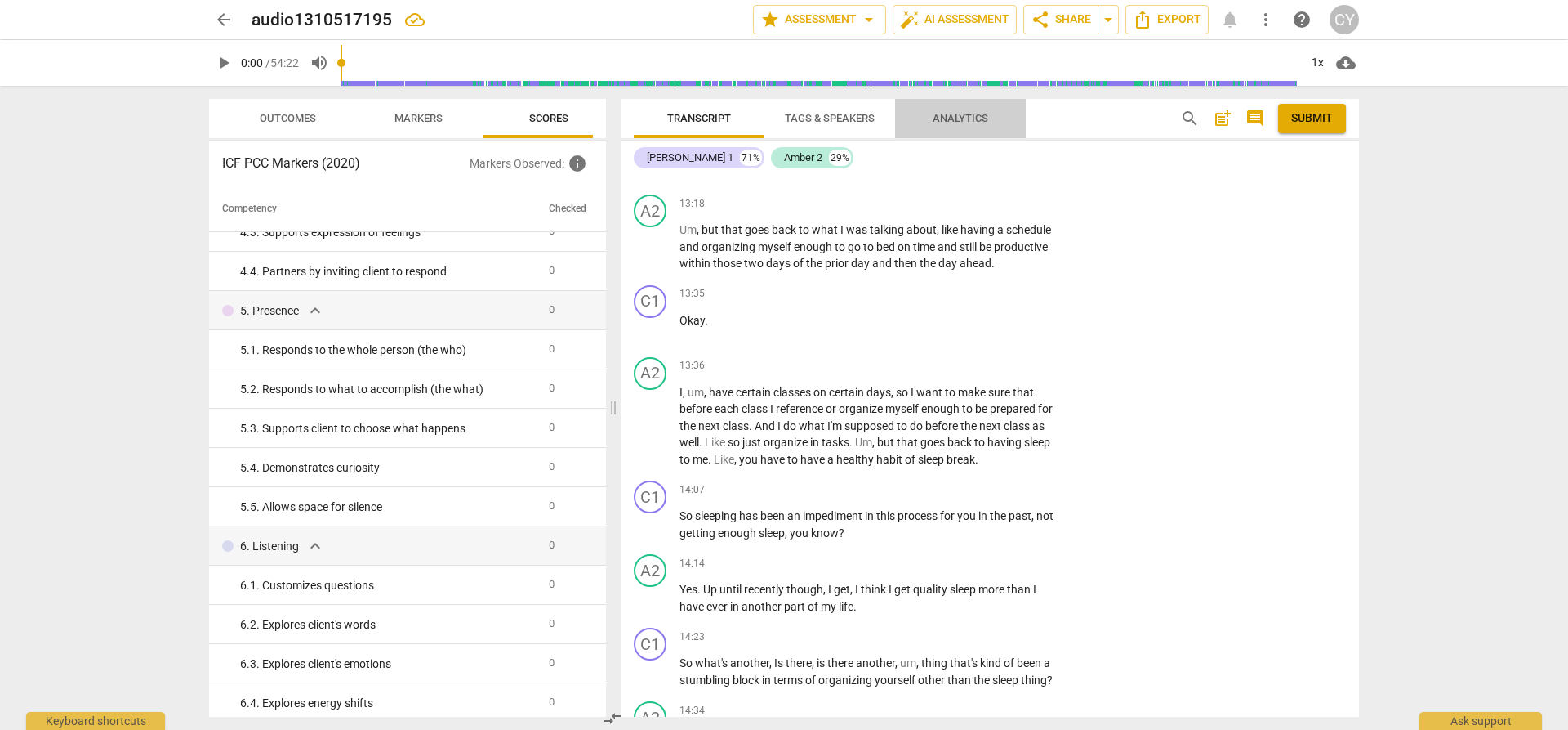
click at [958, 119] on span "Analytics" at bounding box center [960, 118] width 55 height 13
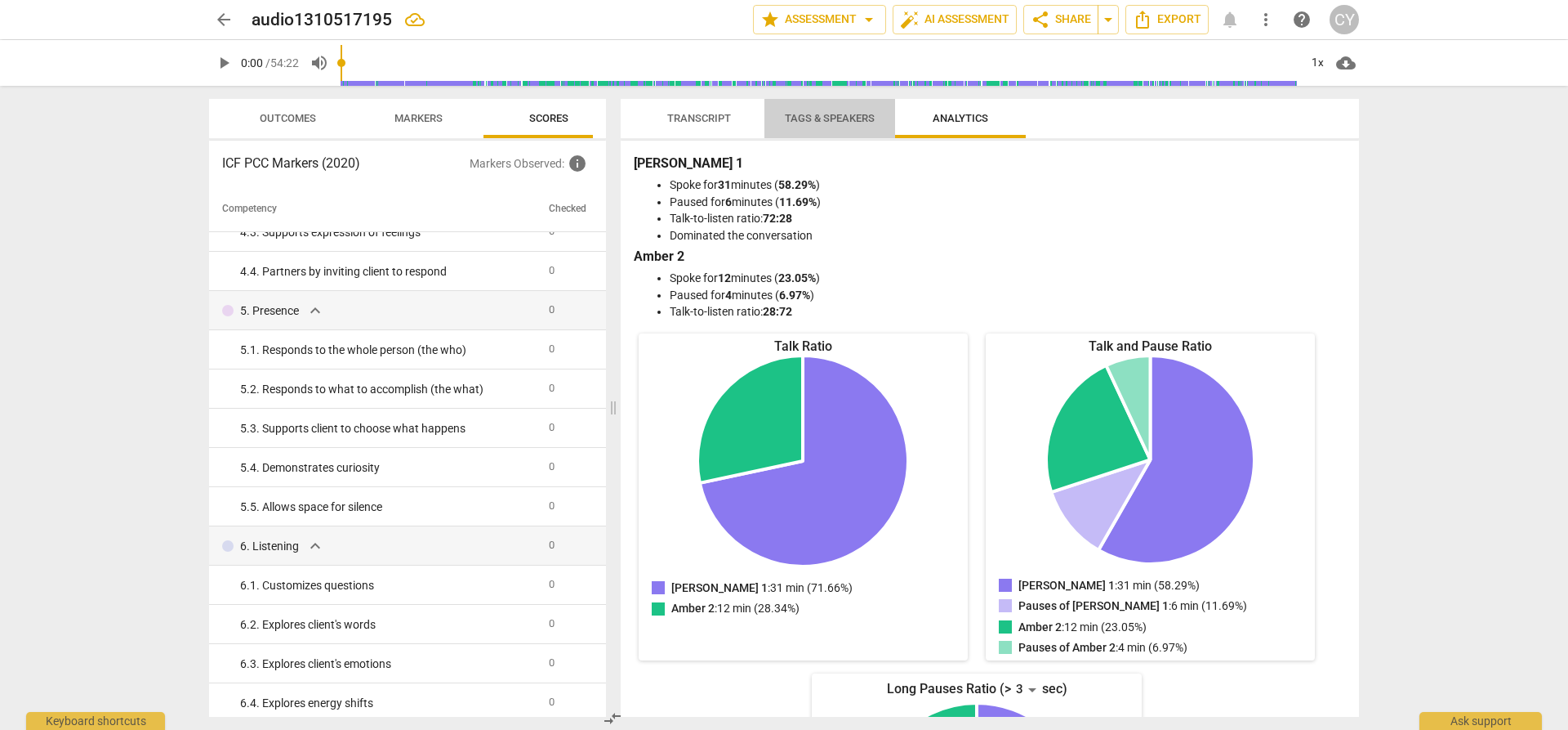
click at [847, 117] on span "Tags & Speakers" at bounding box center [830, 118] width 89 height 13
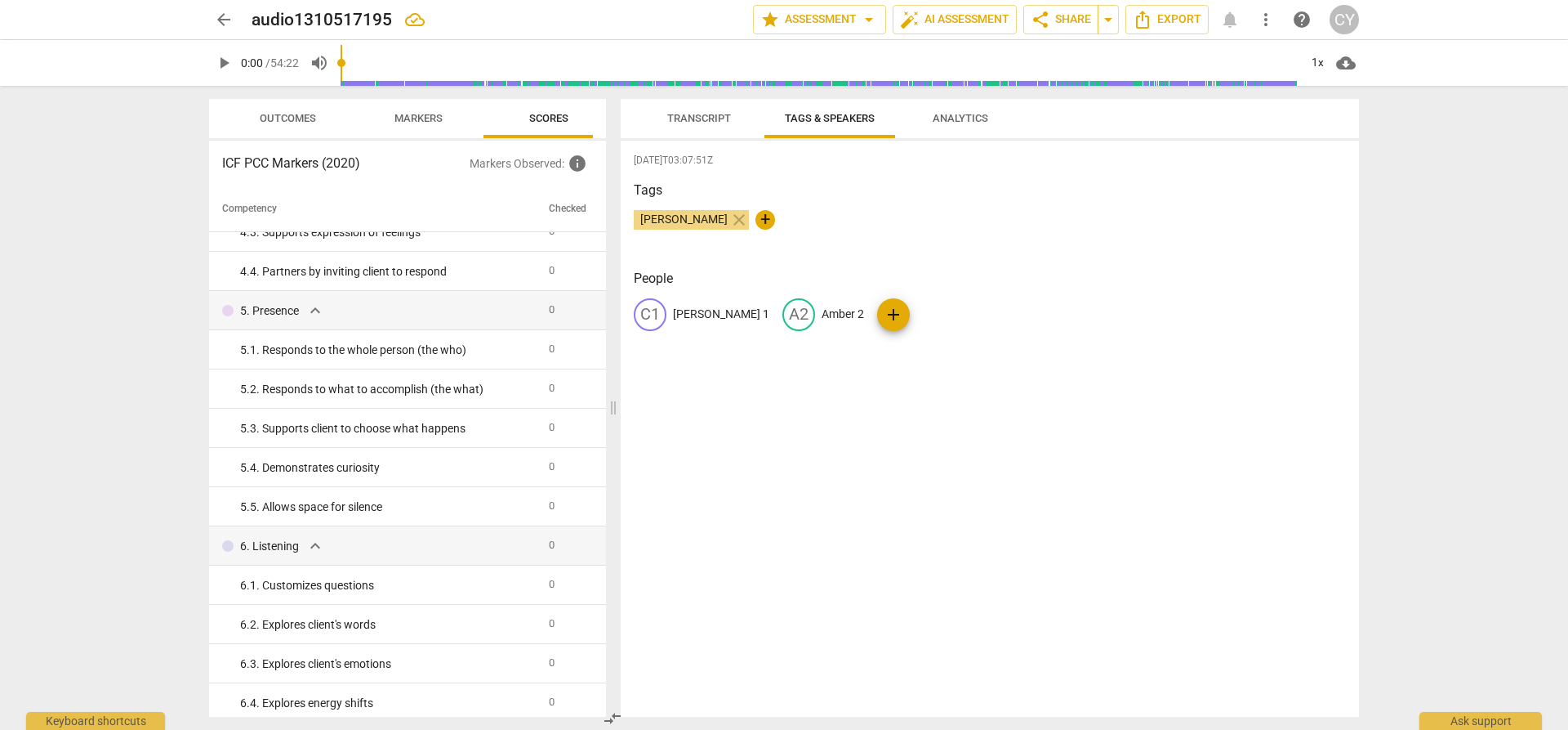
click at [701, 115] on span "Transcript" at bounding box center [698, 118] width 63 height 13
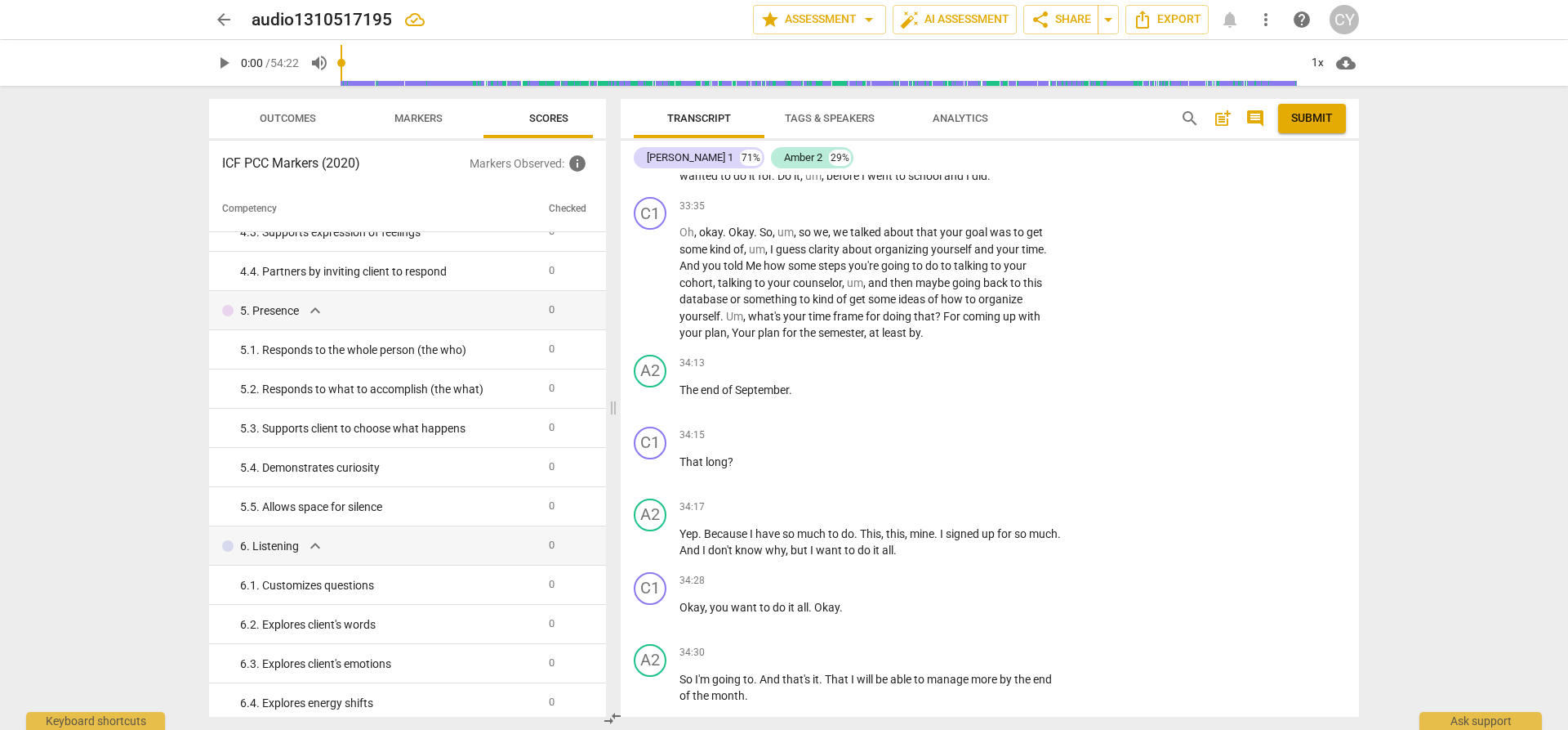
scroll to position [16506, 0]
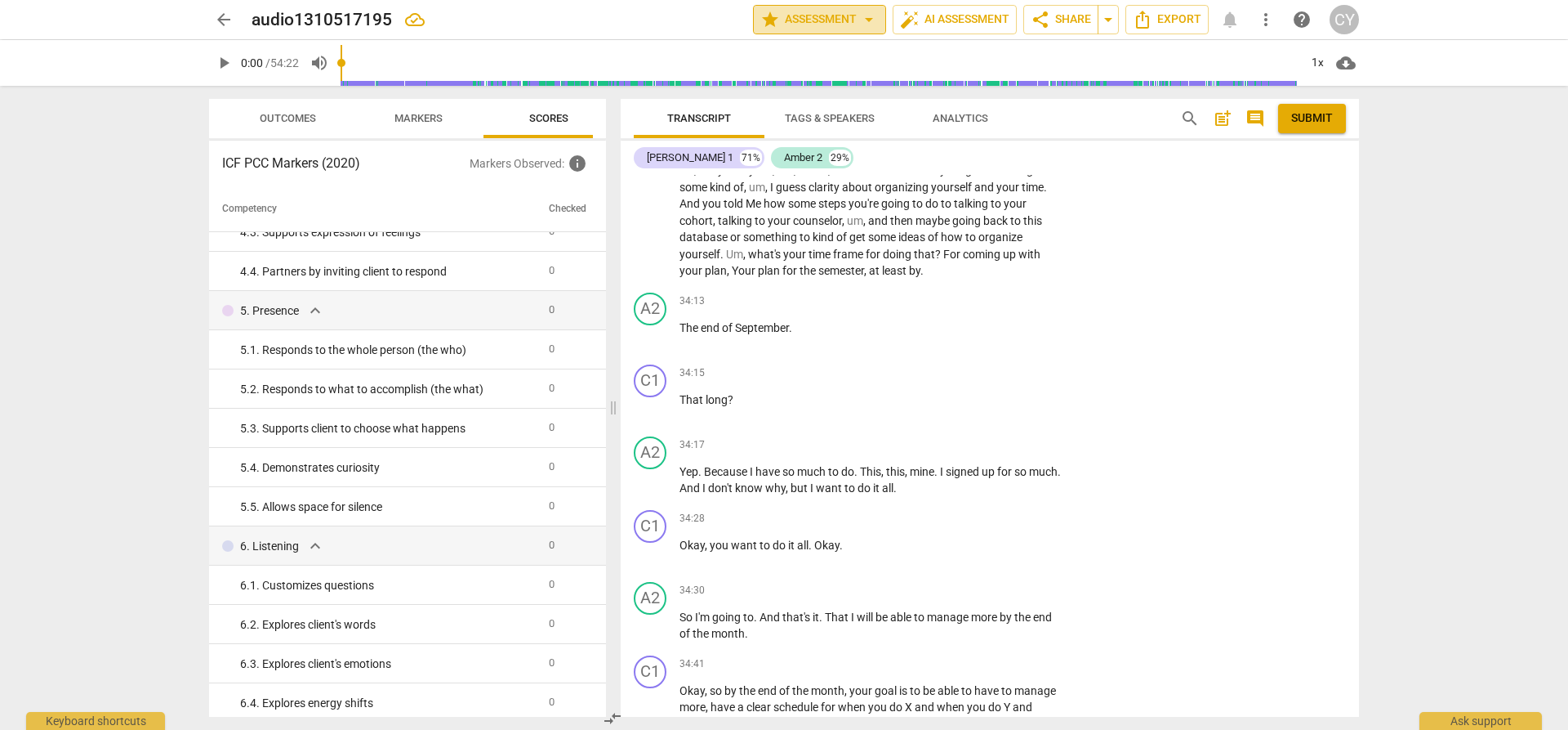
click at [804, 18] on span "star Assessment arrow_drop_down" at bounding box center [820, 19] width 119 height 19
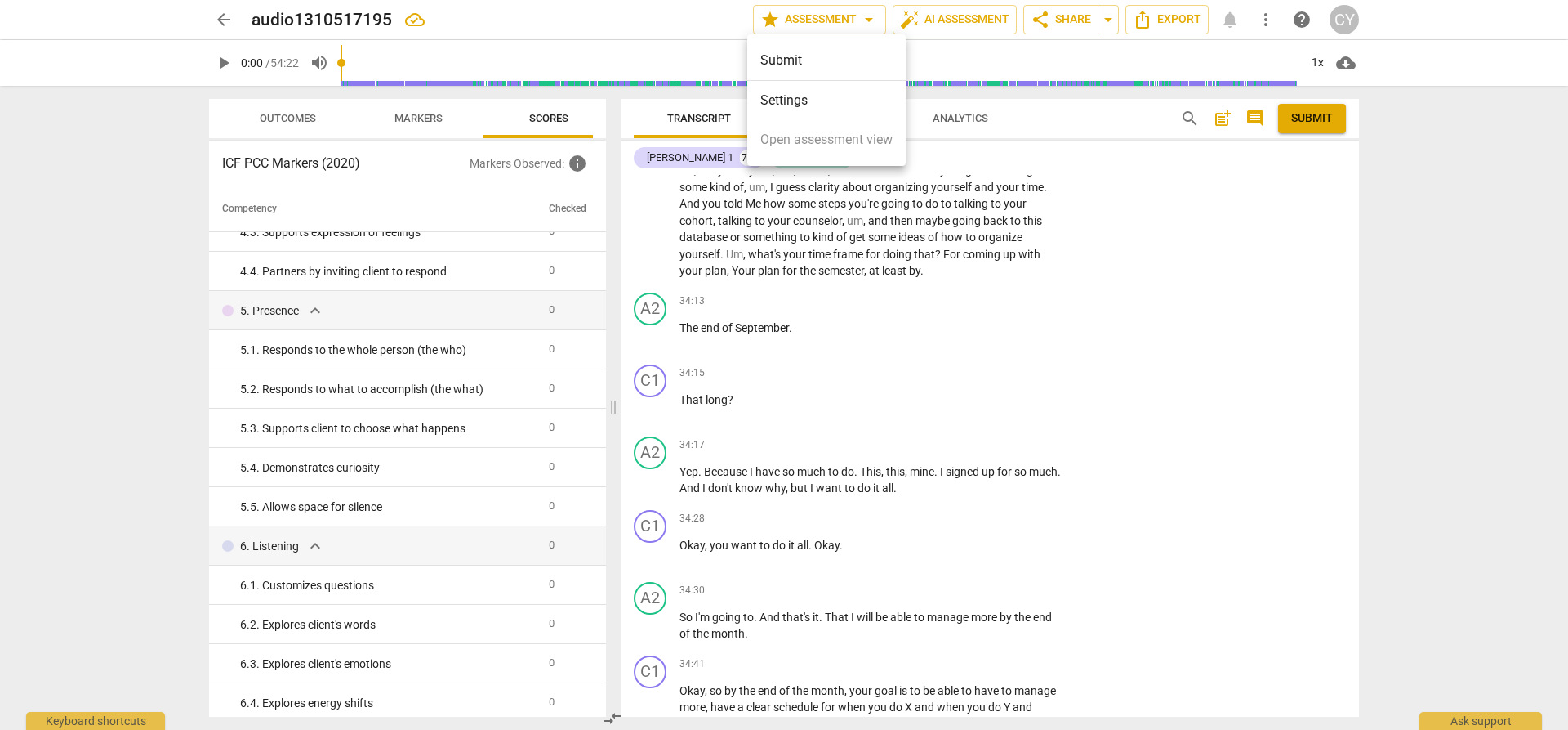
click at [791, 55] on div "Submit" at bounding box center [826, 60] width 159 height 39
drag, startPoint x: 1356, startPoint y: 508, endPoint x: 1356, endPoint y: 517, distance: 9.0
click at [1356, 517] on div at bounding box center [784, 365] width 1568 height 730
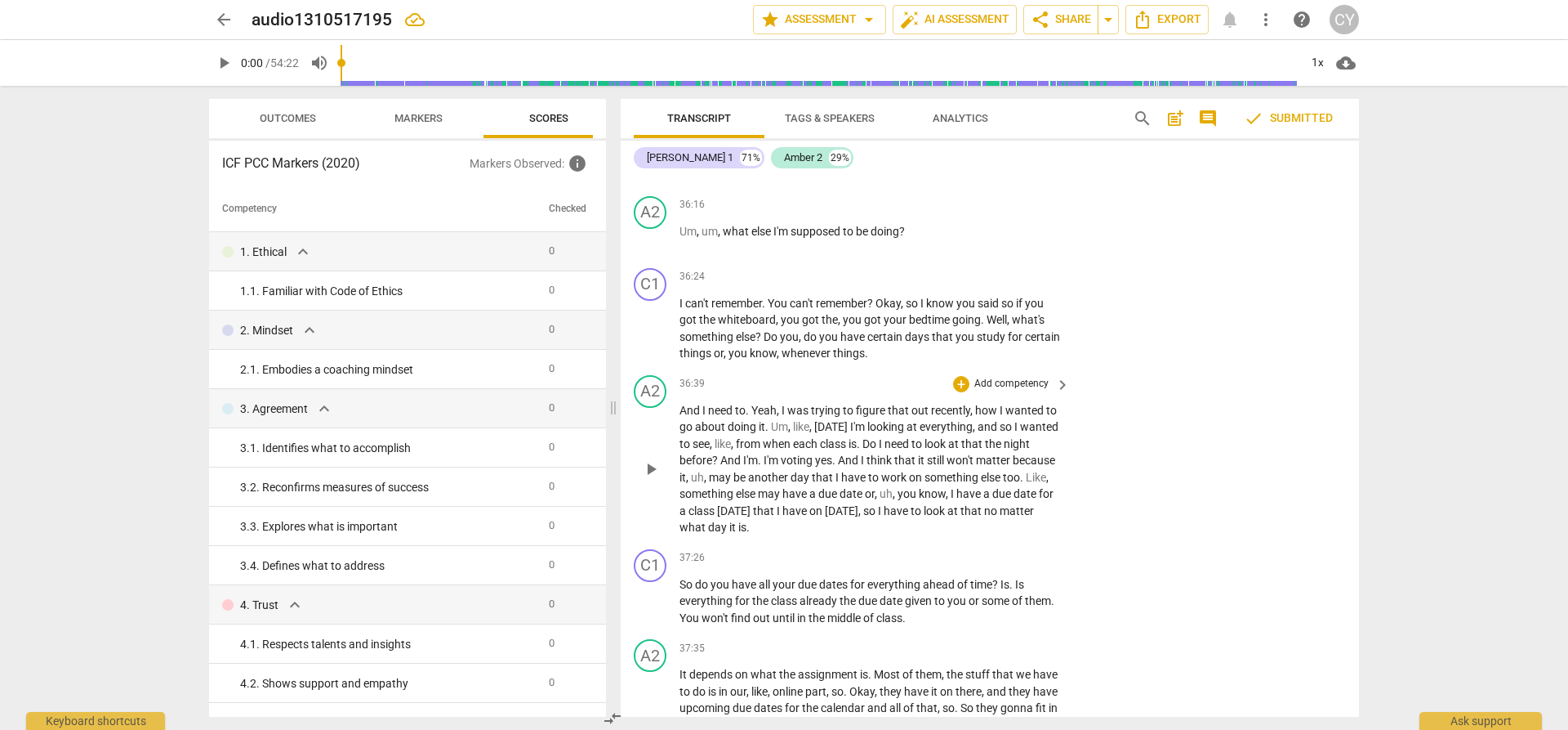
scroll to position [17882, 0]
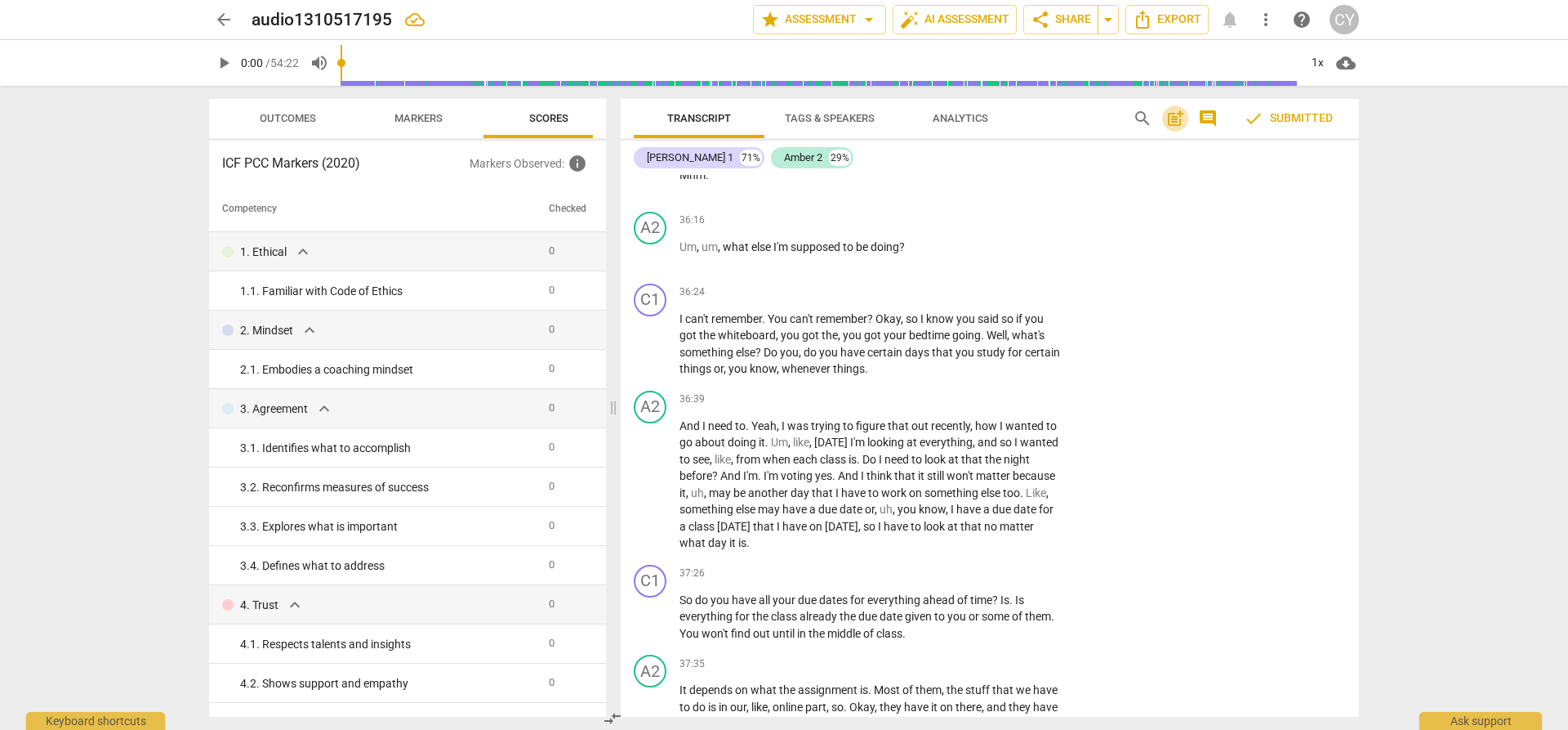
click at [1177, 120] on span "post_add" at bounding box center [1175, 119] width 19 height 19
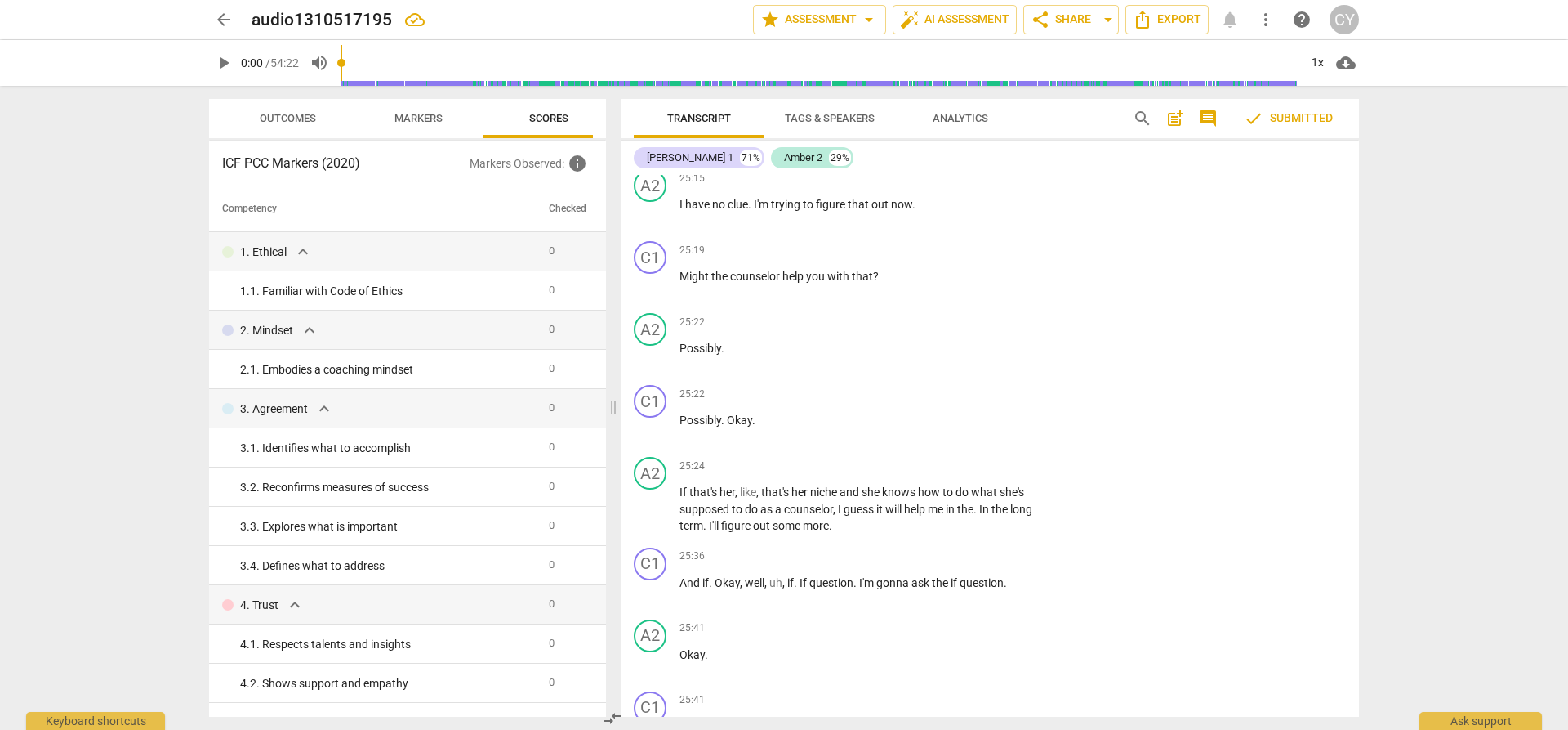
scroll to position [12865, 0]
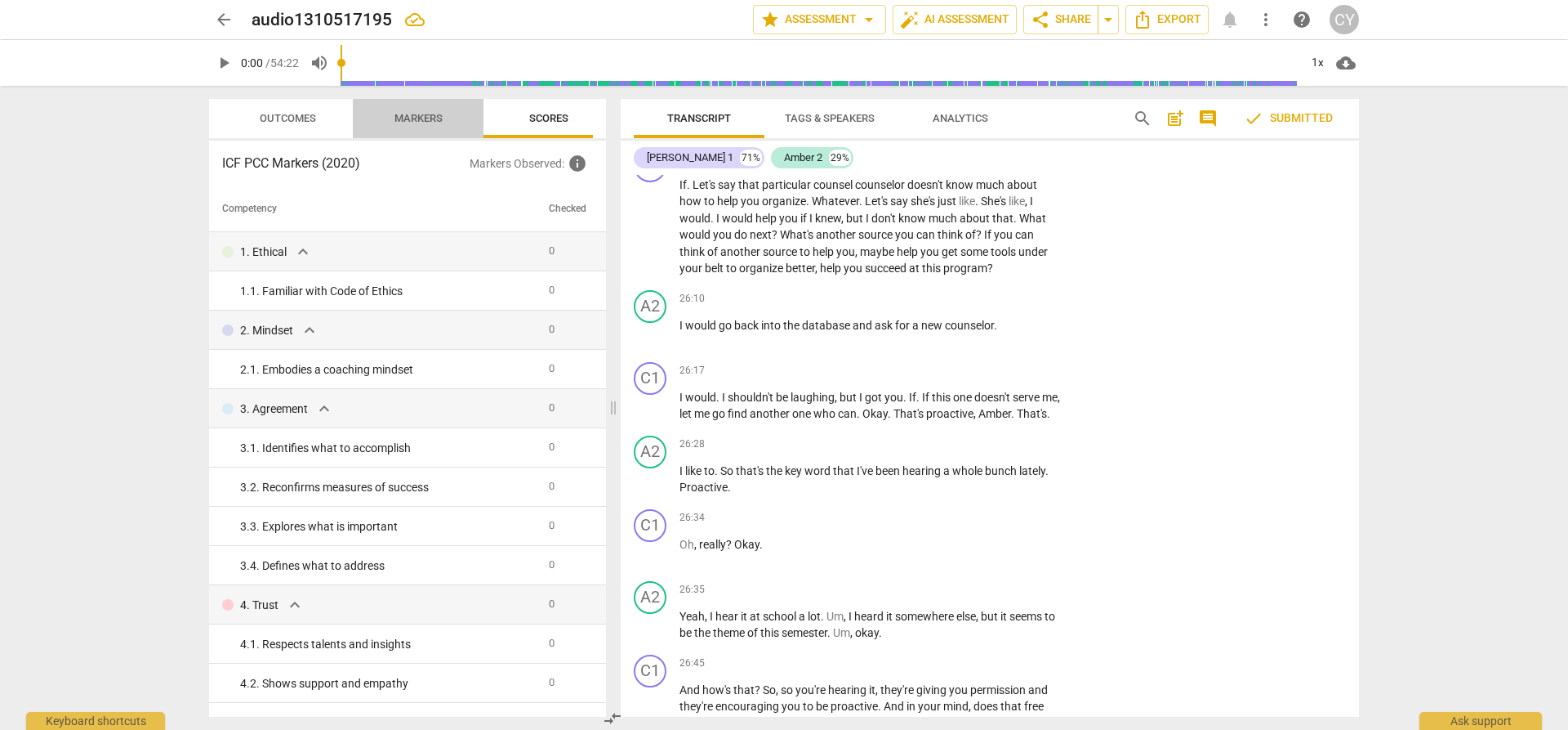
click at [424, 117] on span "Markers" at bounding box center [418, 118] width 49 height 13
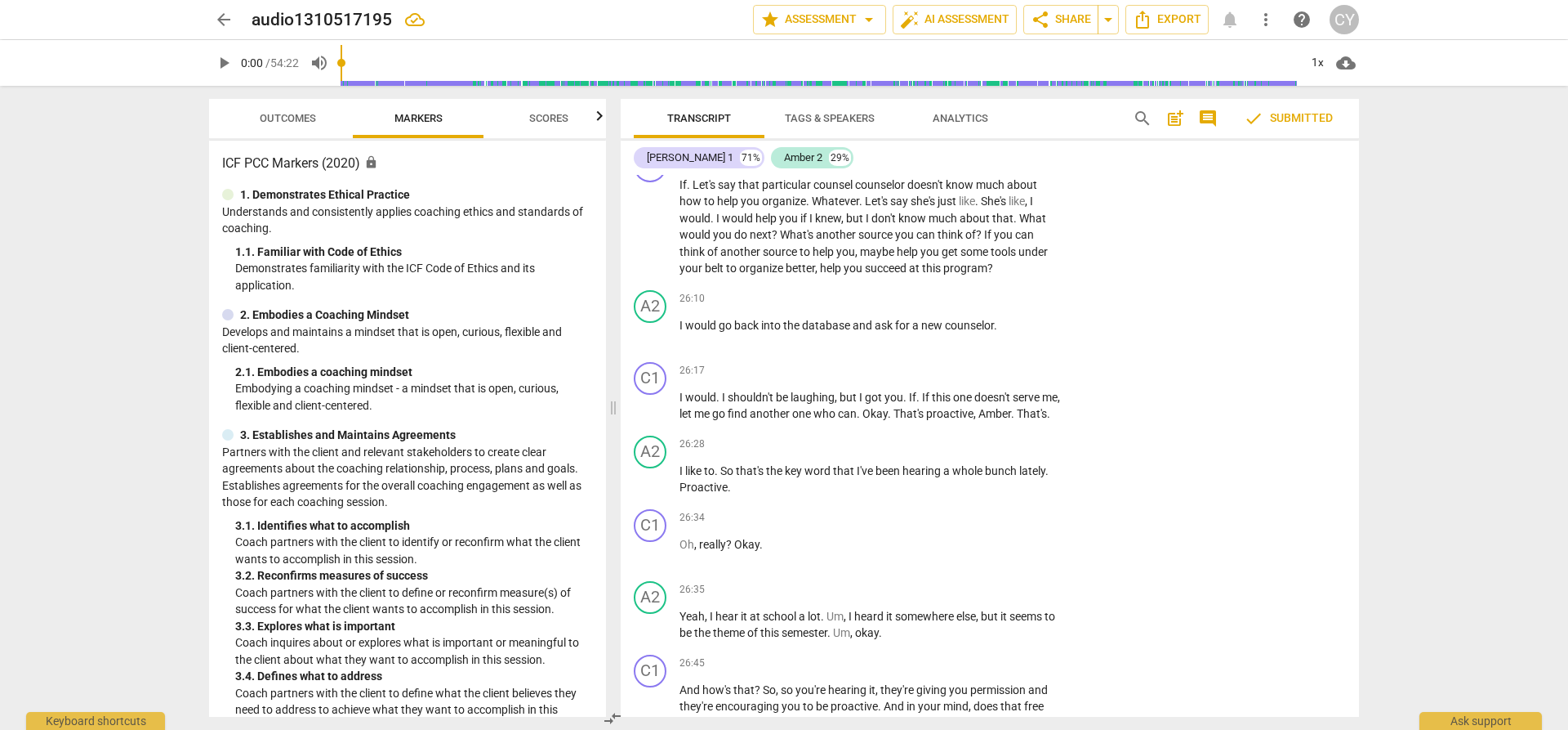
click at [549, 117] on span "Scores" at bounding box center [549, 118] width 39 height 13
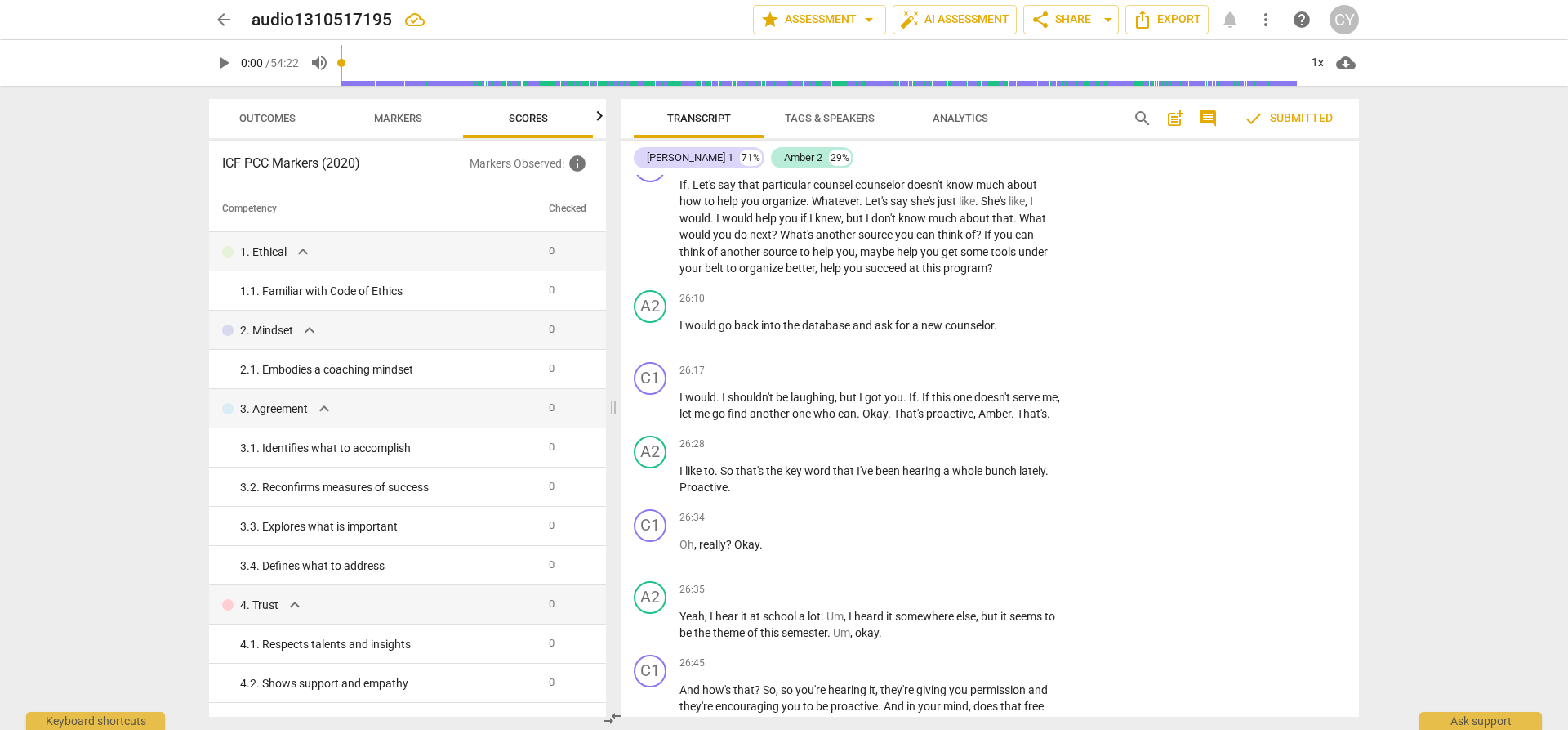
scroll to position [0, 21]
click at [252, 127] on span "Outcomes" at bounding box center [267, 119] width 95 height 22
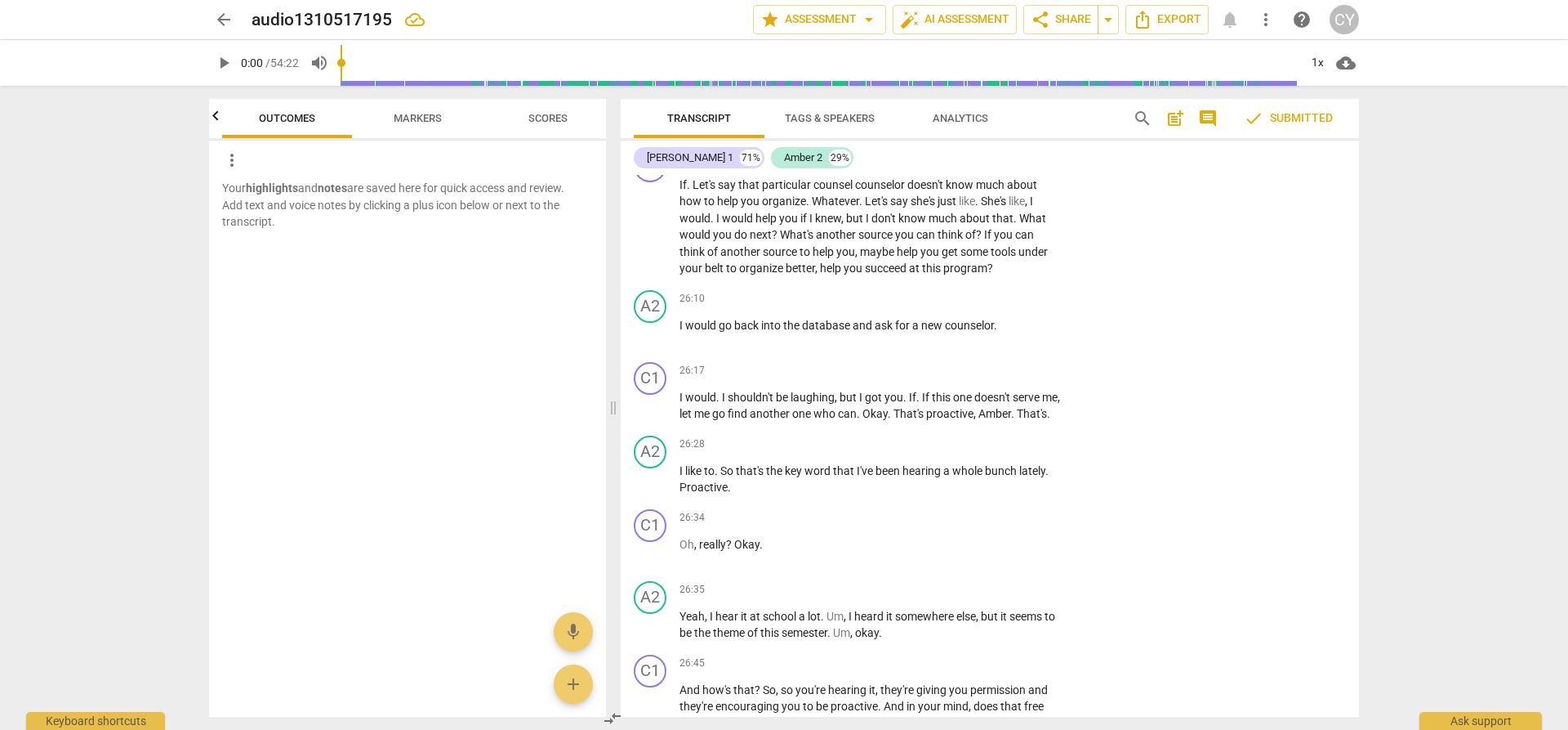
scroll to position [0, 0]
click at [417, 121] on span "Markers" at bounding box center [418, 118] width 49 height 13
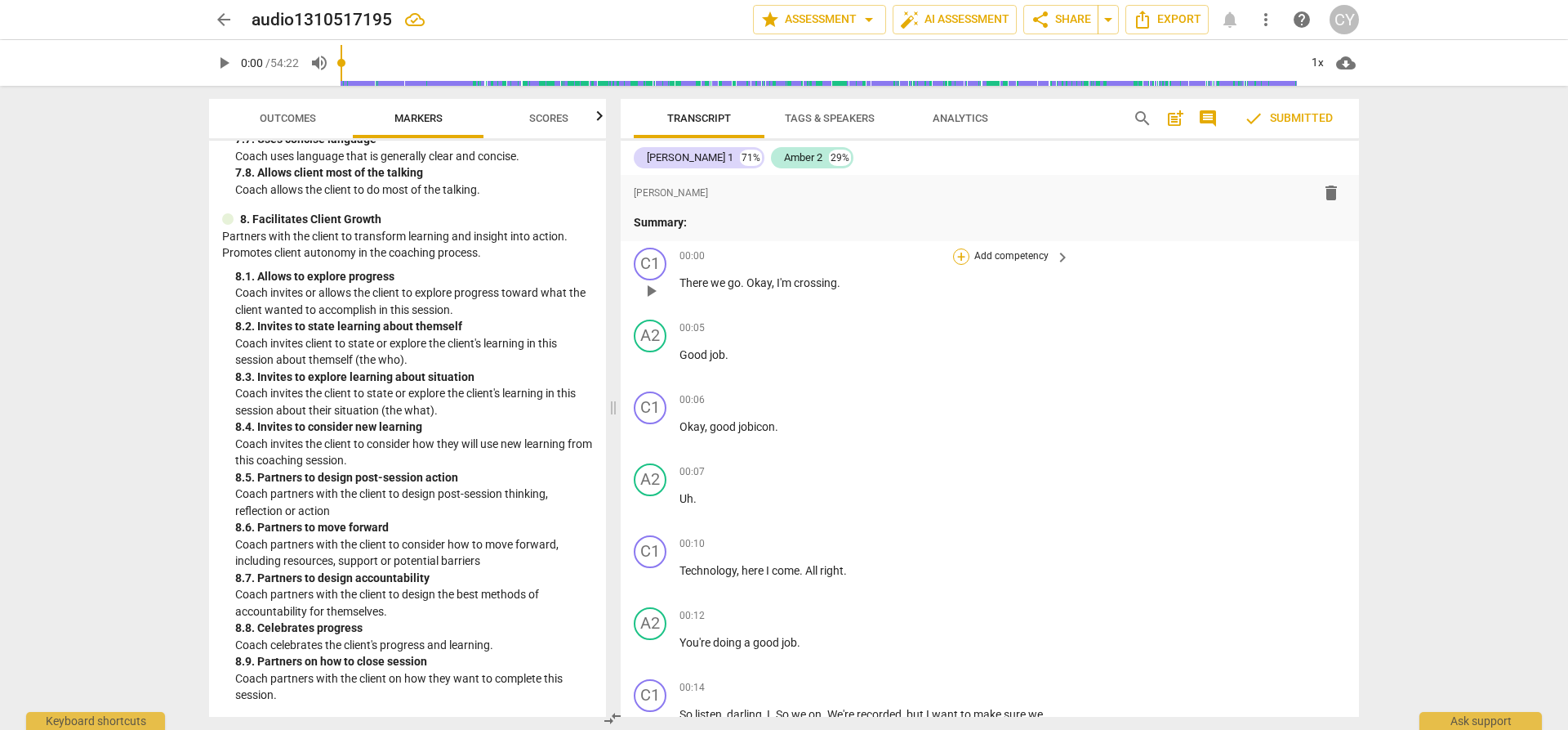
click at [959, 253] on div "+" at bounding box center [961, 256] width 17 height 17
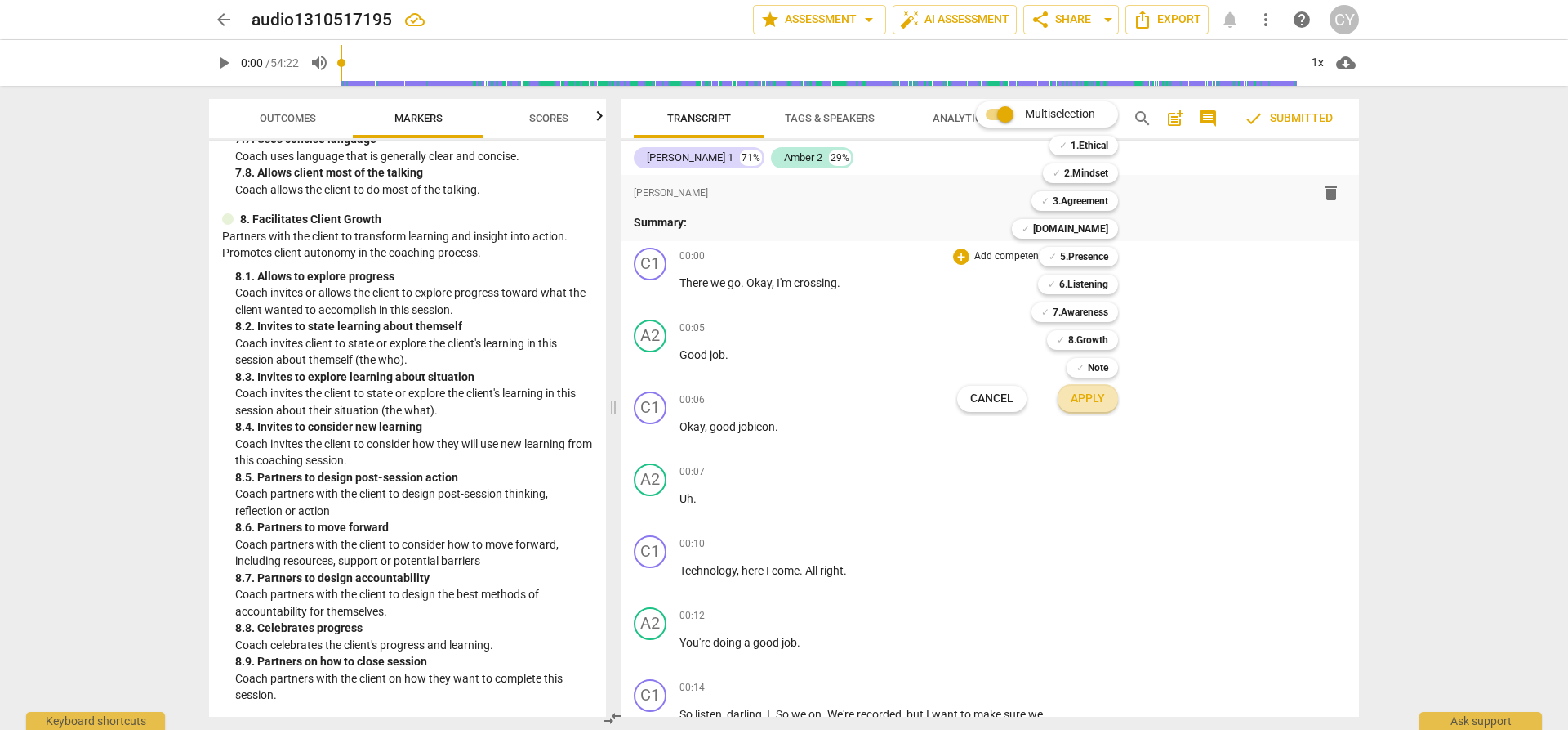
click at [1086, 405] on span "Apply" at bounding box center [1087, 398] width 34 height 17
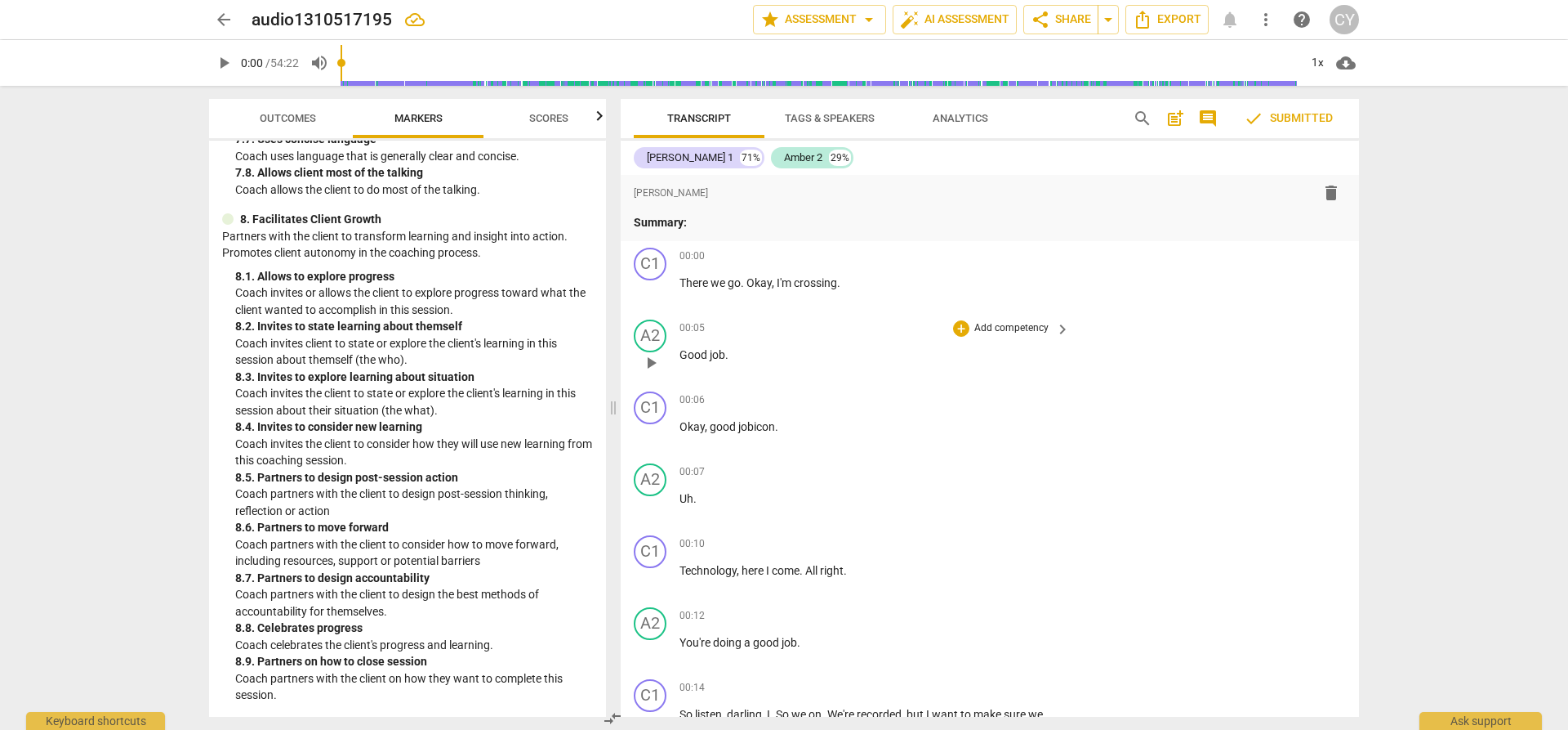
click at [1005, 334] on p "Add competency" at bounding box center [1012, 328] width 78 height 15
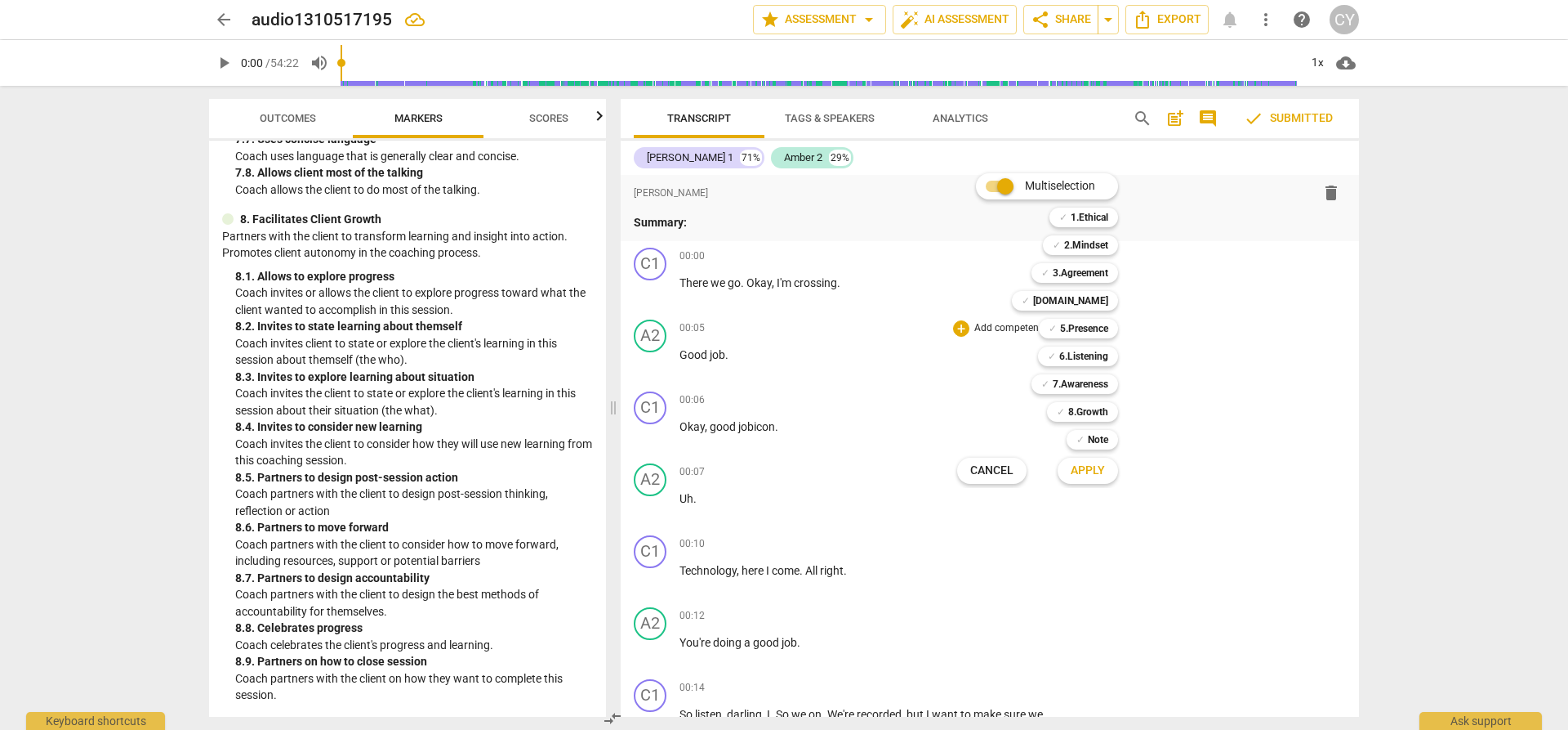
click at [1081, 476] on span "Apply" at bounding box center [1087, 470] width 34 height 17
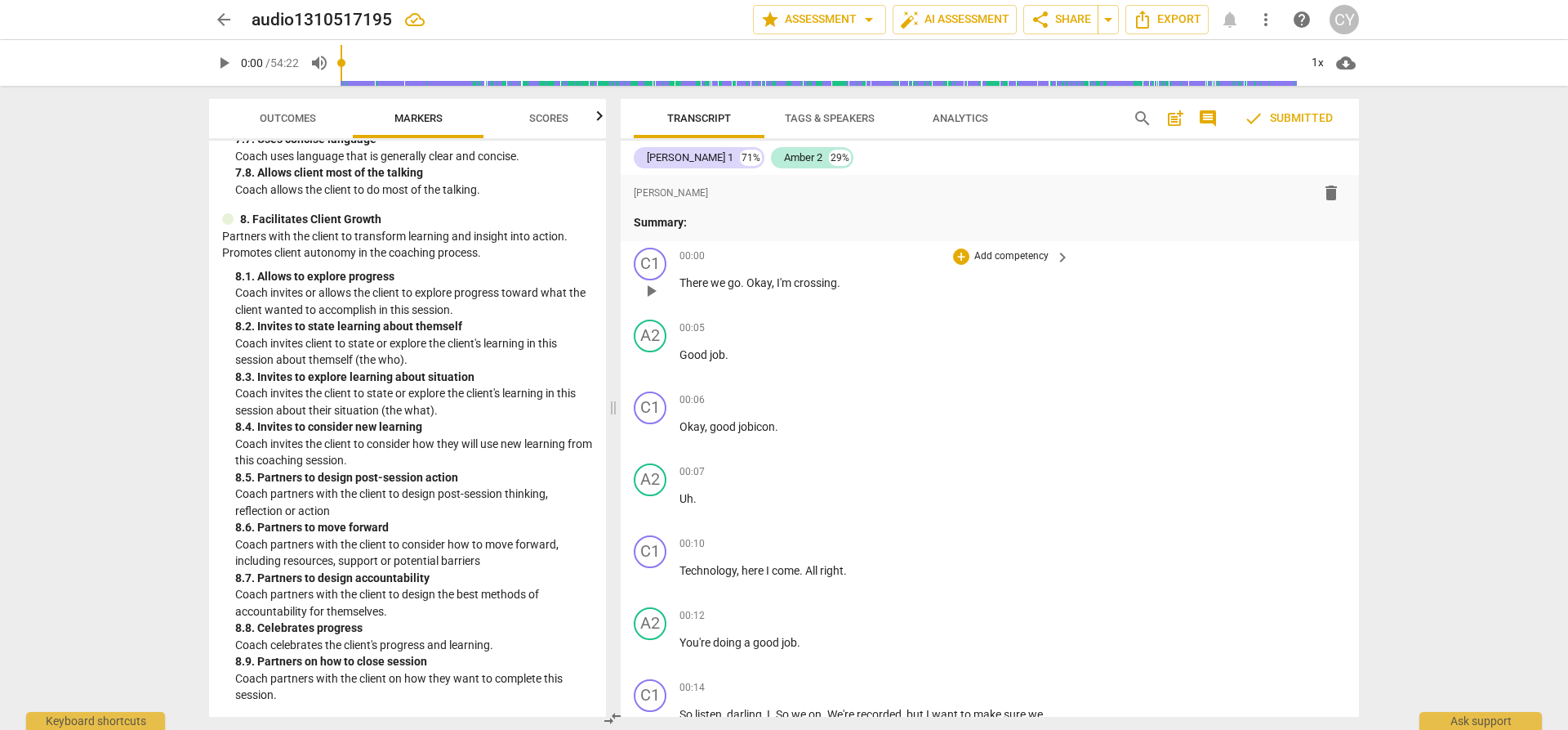
click at [989, 261] on p "Add competency" at bounding box center [1012, 256] width 78 height 15
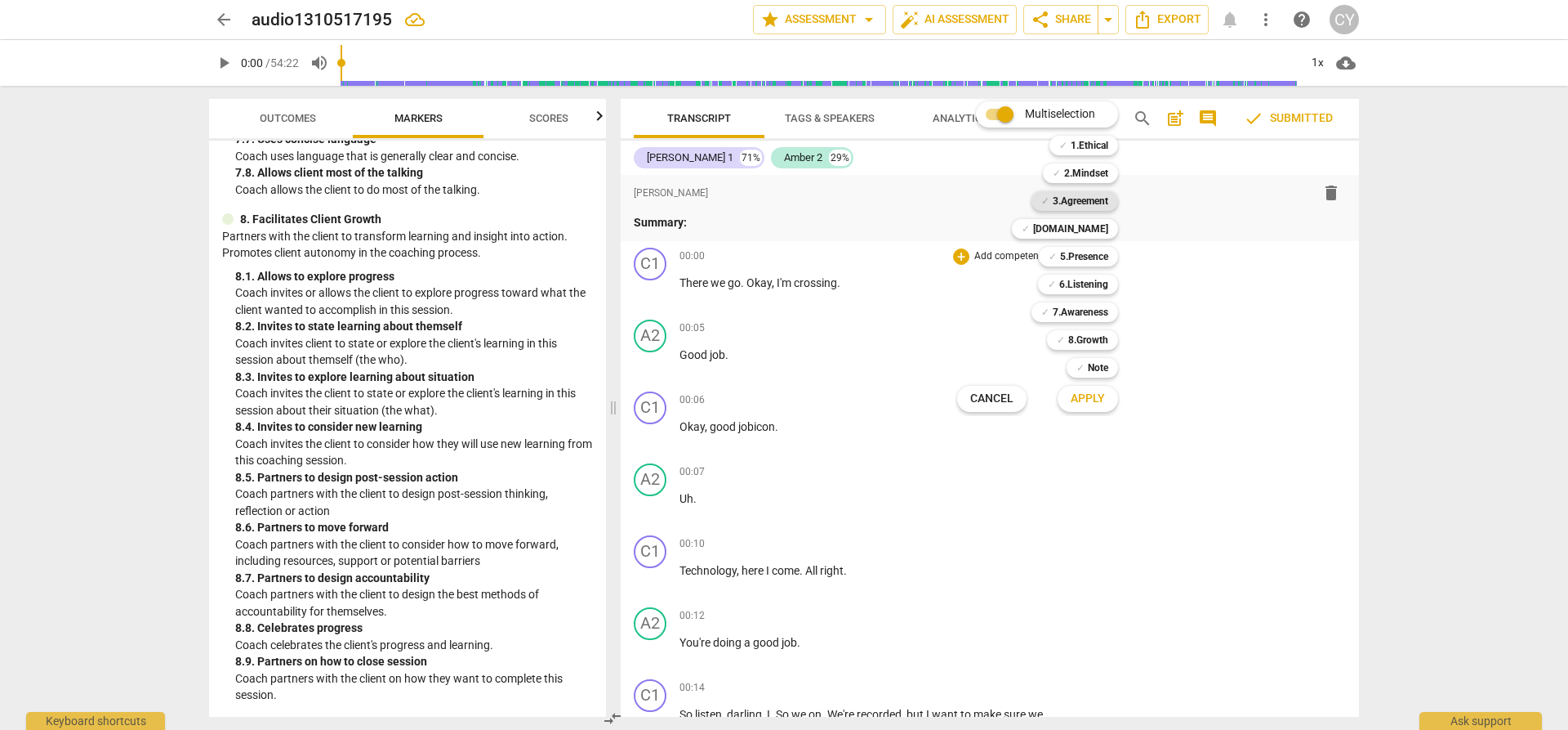
click at [1073, 196] on b "3.Agreement" at bounding box center [1080, 201] width 55 height 19
click at [1084, 232] on b "[DOMAIN_NAME]" at bounding box center [1070, 229] width 75 height 19
click at [1087, 257] on b "5.Presence" at bounding box center [1085, 257] width 49 height 19
click at [1088, 284] on b "6.Listening" at bounding box center [1084, 284] width 49 height 19
click at [1087, 314] on b "7.Awareness" at bounding box center [1080, 312] width 55 height 19
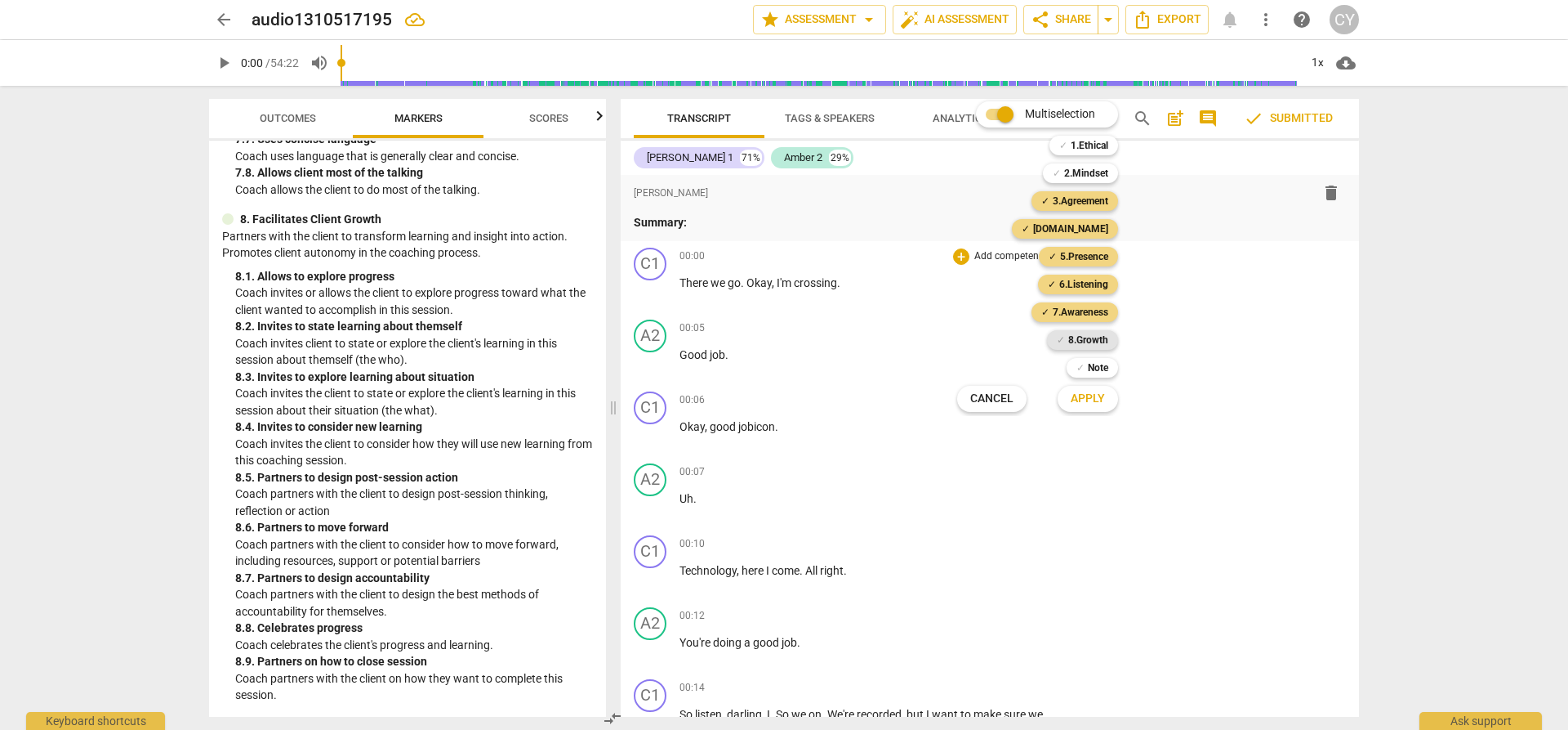
click at [1088, 340] on b "8.Growth" at bounding box center [1087, 340] width 40 height 19
click at [1089, 370] on b "Note" at bounding box center [1097, 368] width 20 height 19
click at [1094, 142] on b "1.Ethical" at bounding box center [1089, 145] width 38 height 19
click at [1095, 173] on b "2.Mindset" at bounding box center [1086, 173] width 44 height 19
click at [1083, 394] on span "Apply" at bounding box center [1087, 398] width 34 height 17
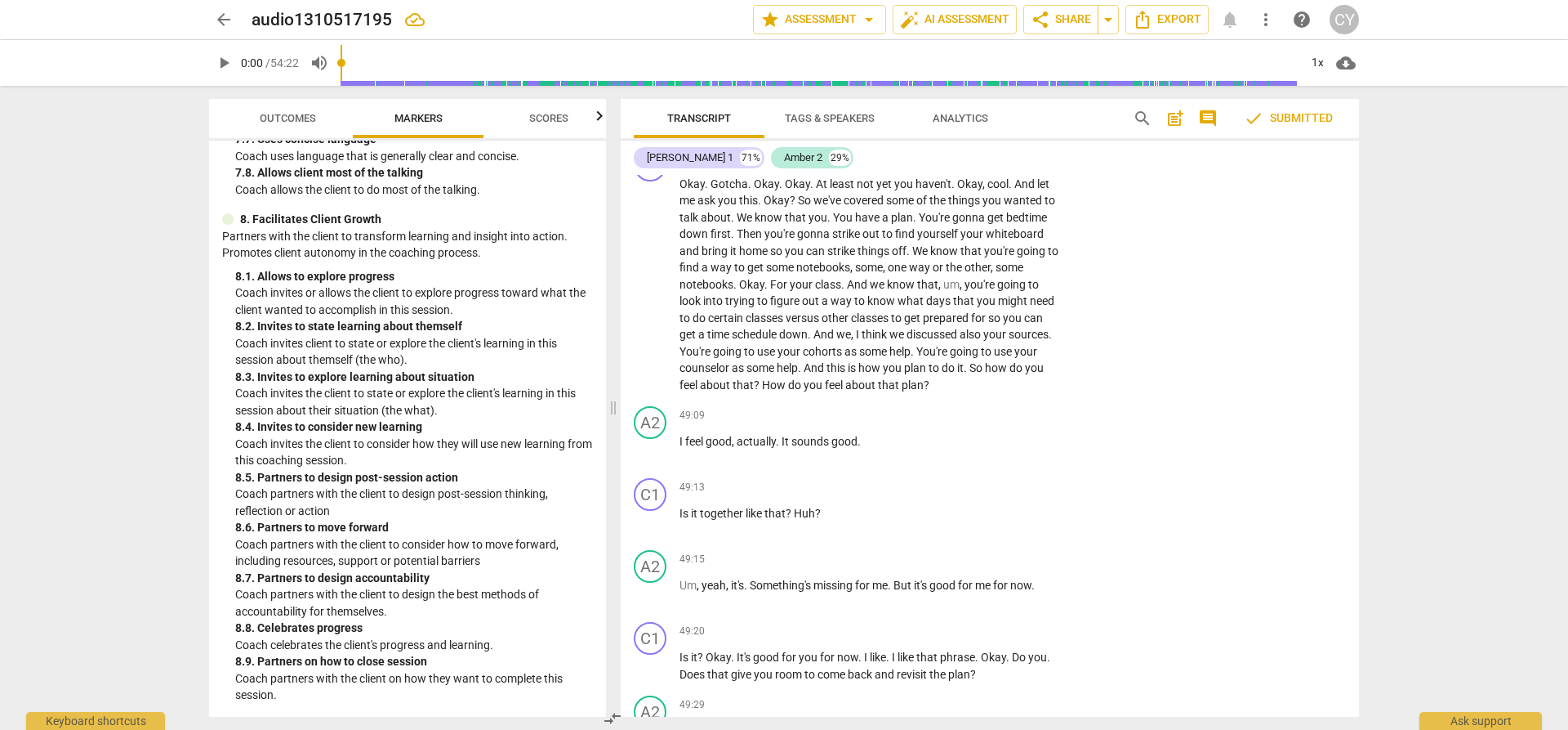
scroll to position [23705, 0]
click at [1188, 300] on div "C1 play_arrow pause 48:11 + Add competency keyboard_arrow_right Okay . Gotcha .…" at bounding box center [989, 274] width 738 height 258
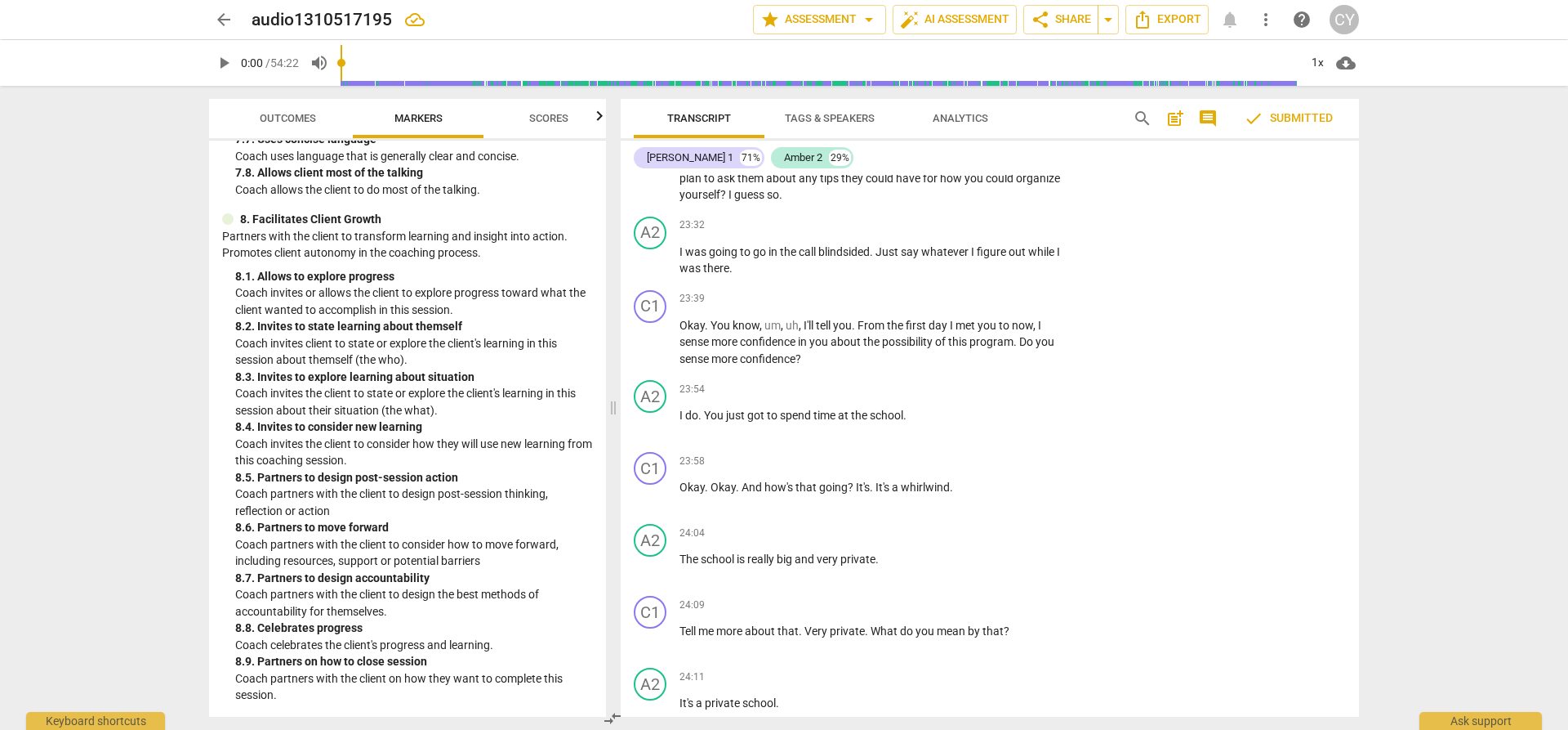
scroll to position [10468, 0]
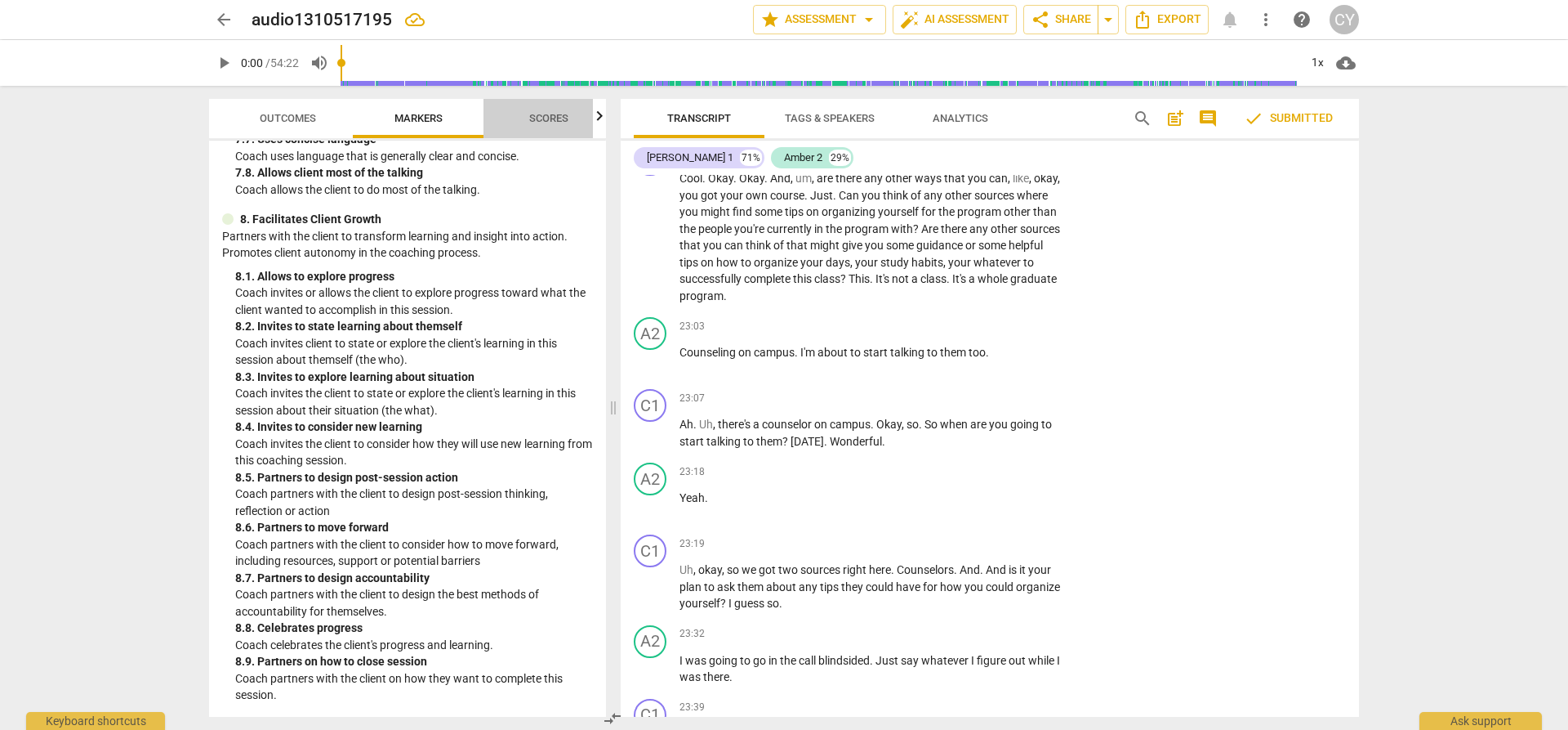
click at [560, 123] on span "Scores" at bounding box center [549, 118] width 39 height 13
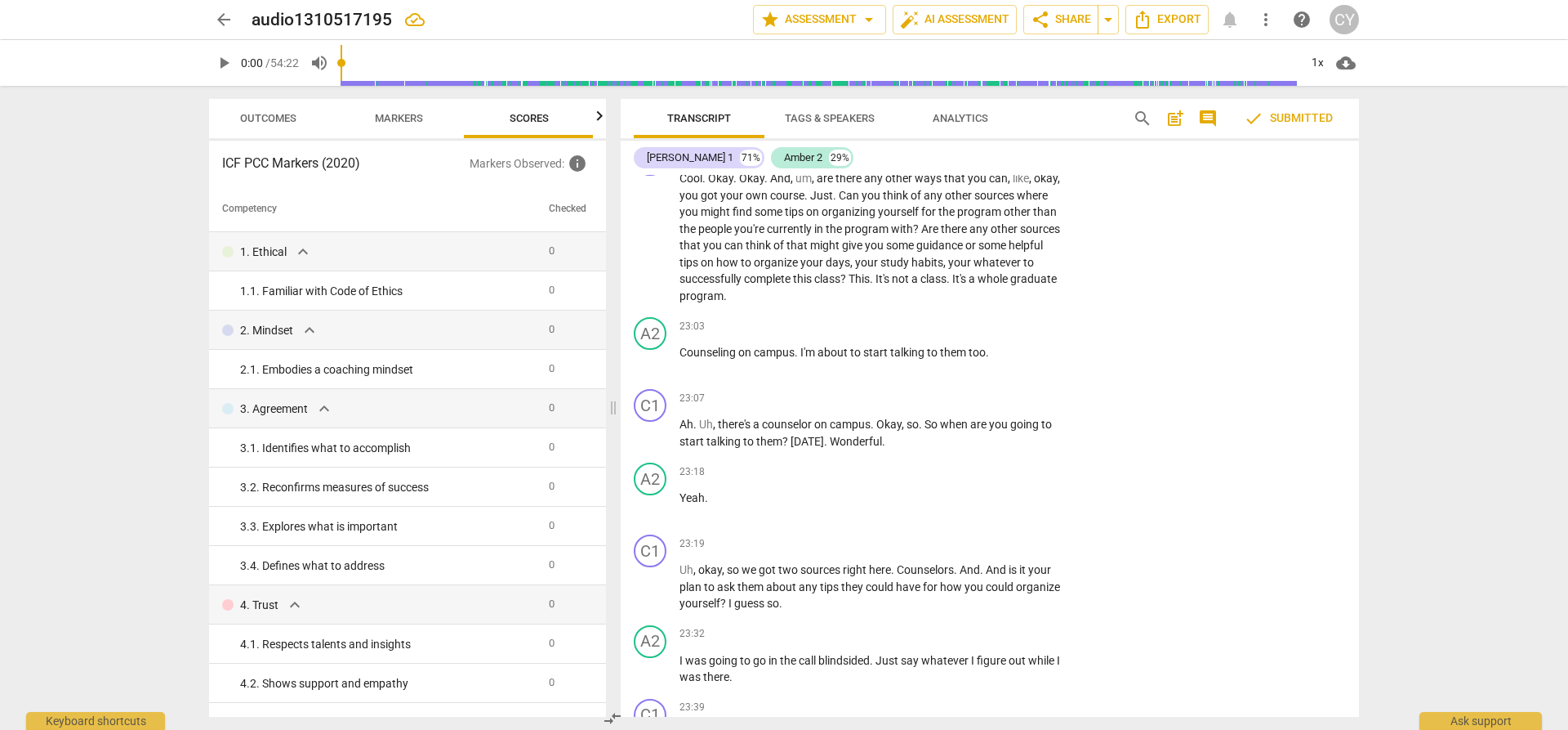
scroll to position [0, 21]
click at [551, 124] on span "Scores" at bounding box center [527, 119] width 79 height 22
click at [711, 123] on span "Transcript" at bounding box center [698, 118] width 63 height 13
click at [827, 118] on span "Tags & Speakers" at bounding box center [830, 118] width 89 height 13
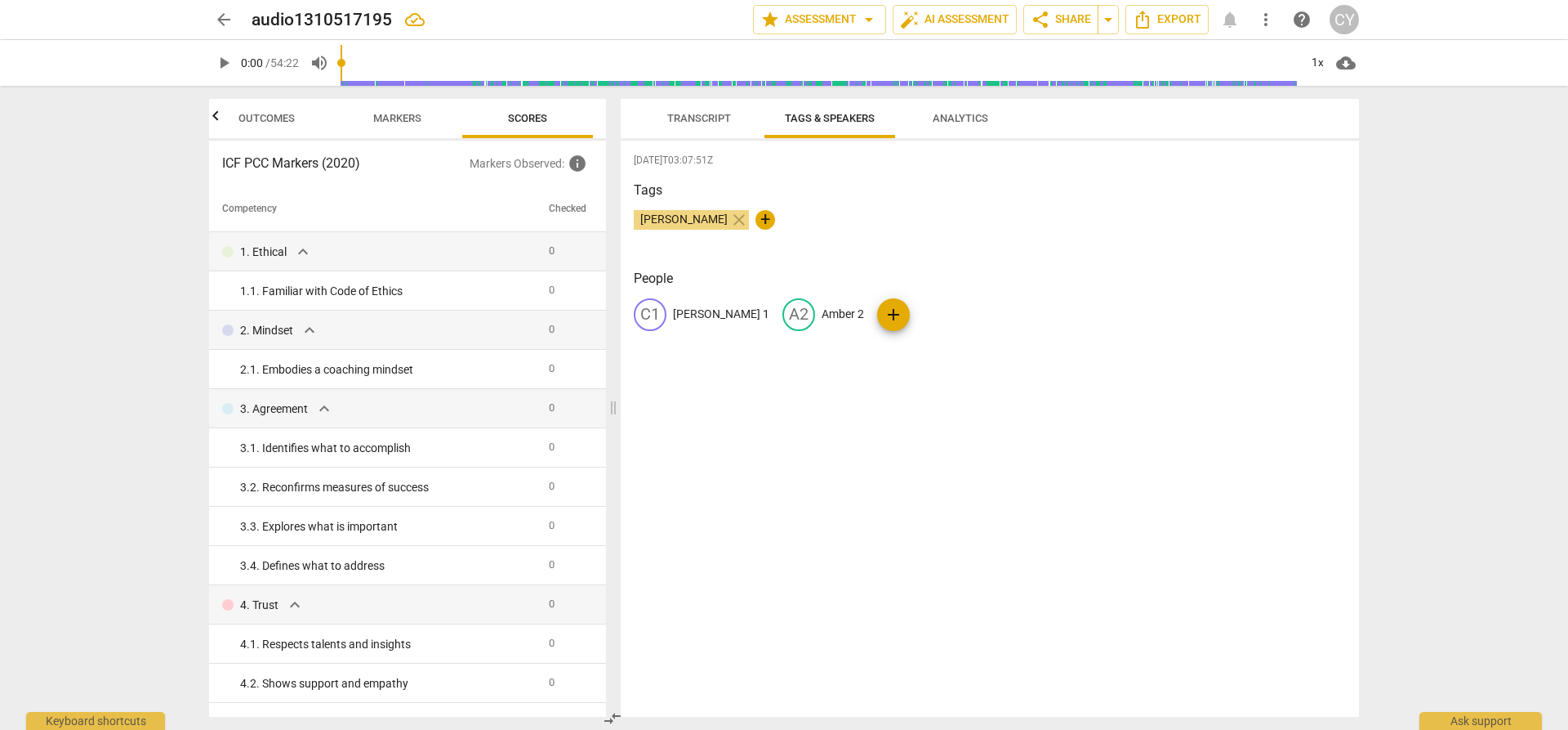
click at [975, 109] on span "Analytics" at bounding box center [960, 119] width 94 height 22
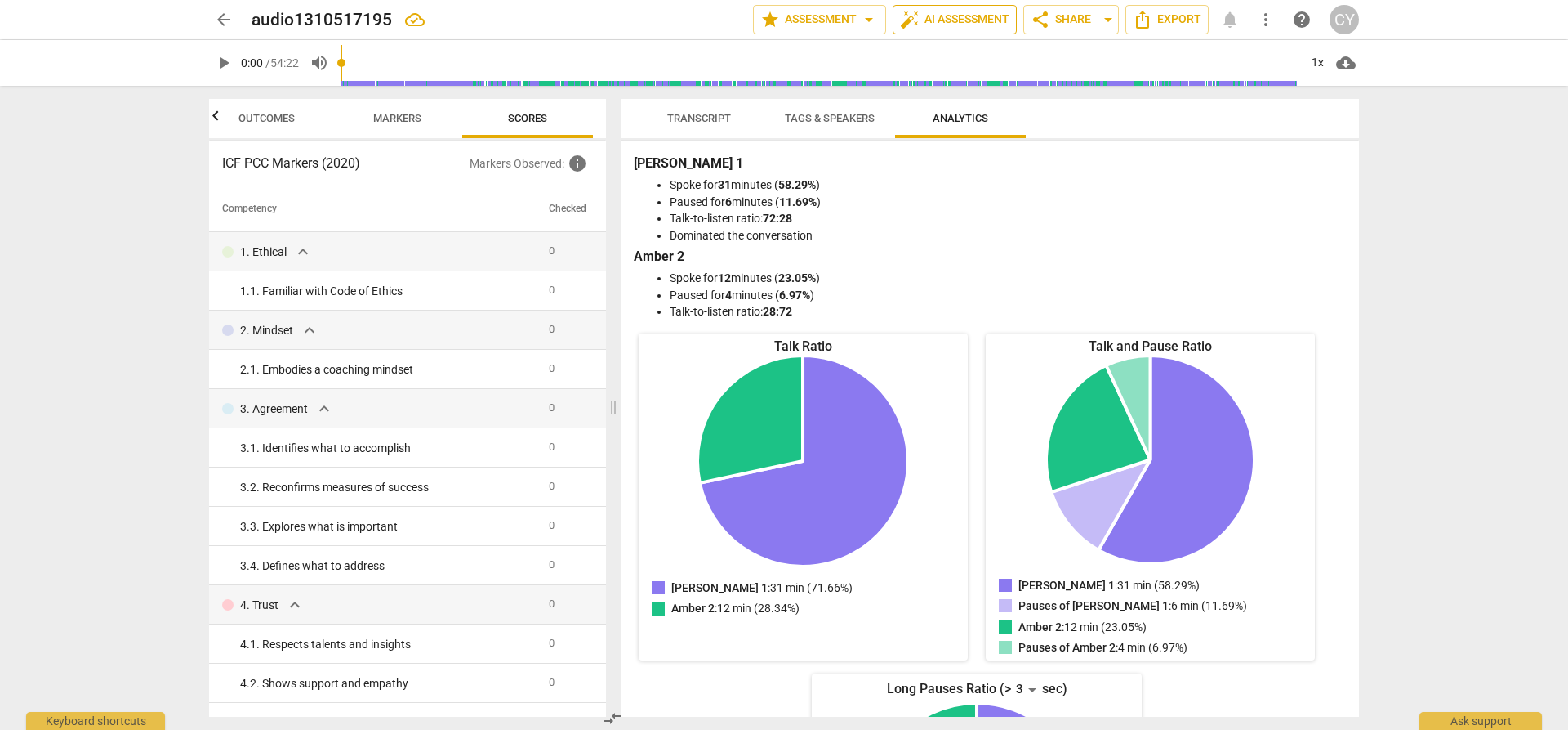
click at [943, 21] on span "auto_fix_high AI Assessment" at bounding box center [954, 19] width 109 height 19
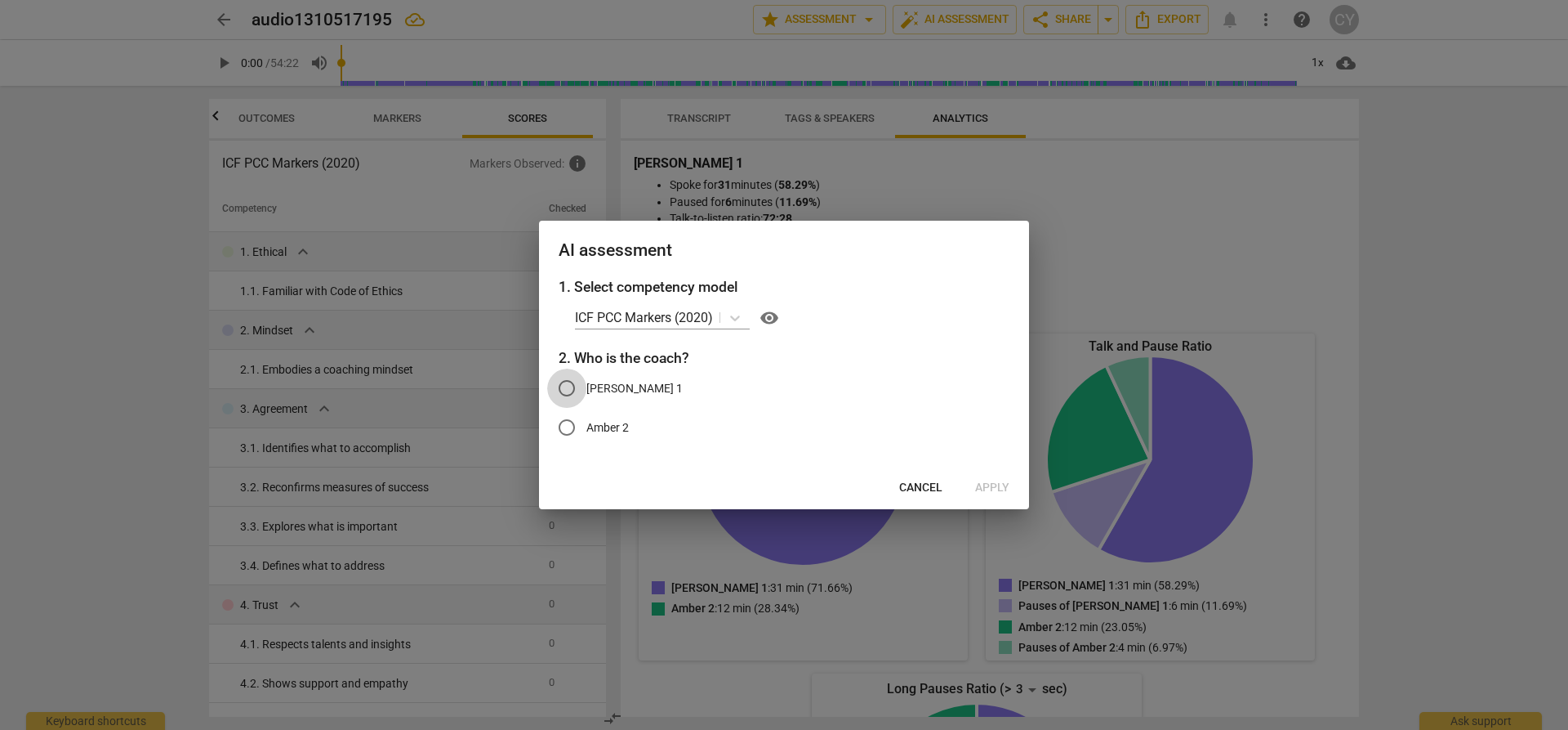
click at [564, 387] on input "[PERSON_NAME] 1" at bounding box center [566, 388] width 39 height 39
radio input "true"
click at [984, 488] on span "Apply" at bounding box center [991, 488] width 34 height 17
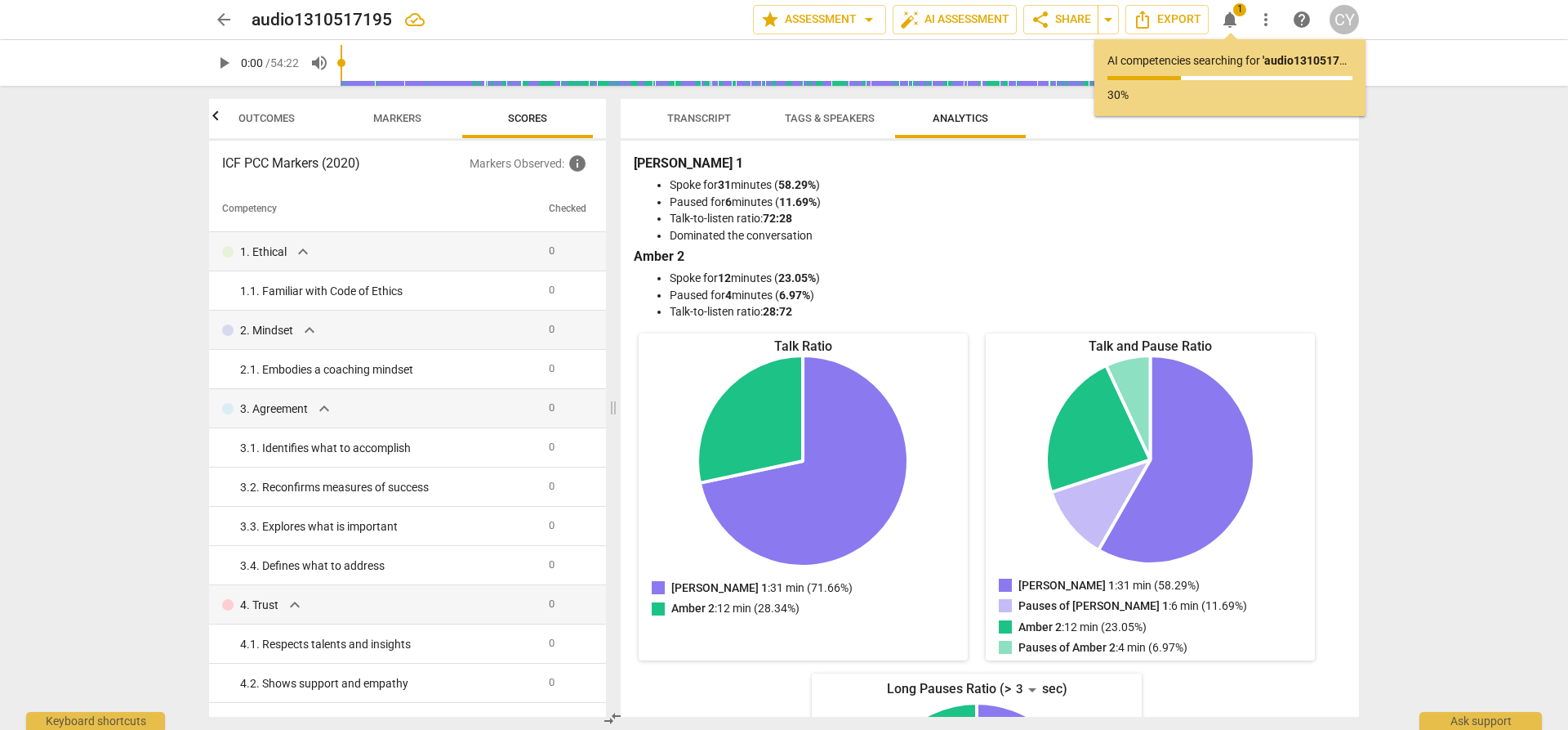
click at [985, 488] on div "Carla 1: 31 min (58.29%) Pauses of Carla 1: 6 min (11.69%) Amber 2: 12 min (23.…" at bounding box center [1150, 507] width 329 height 305
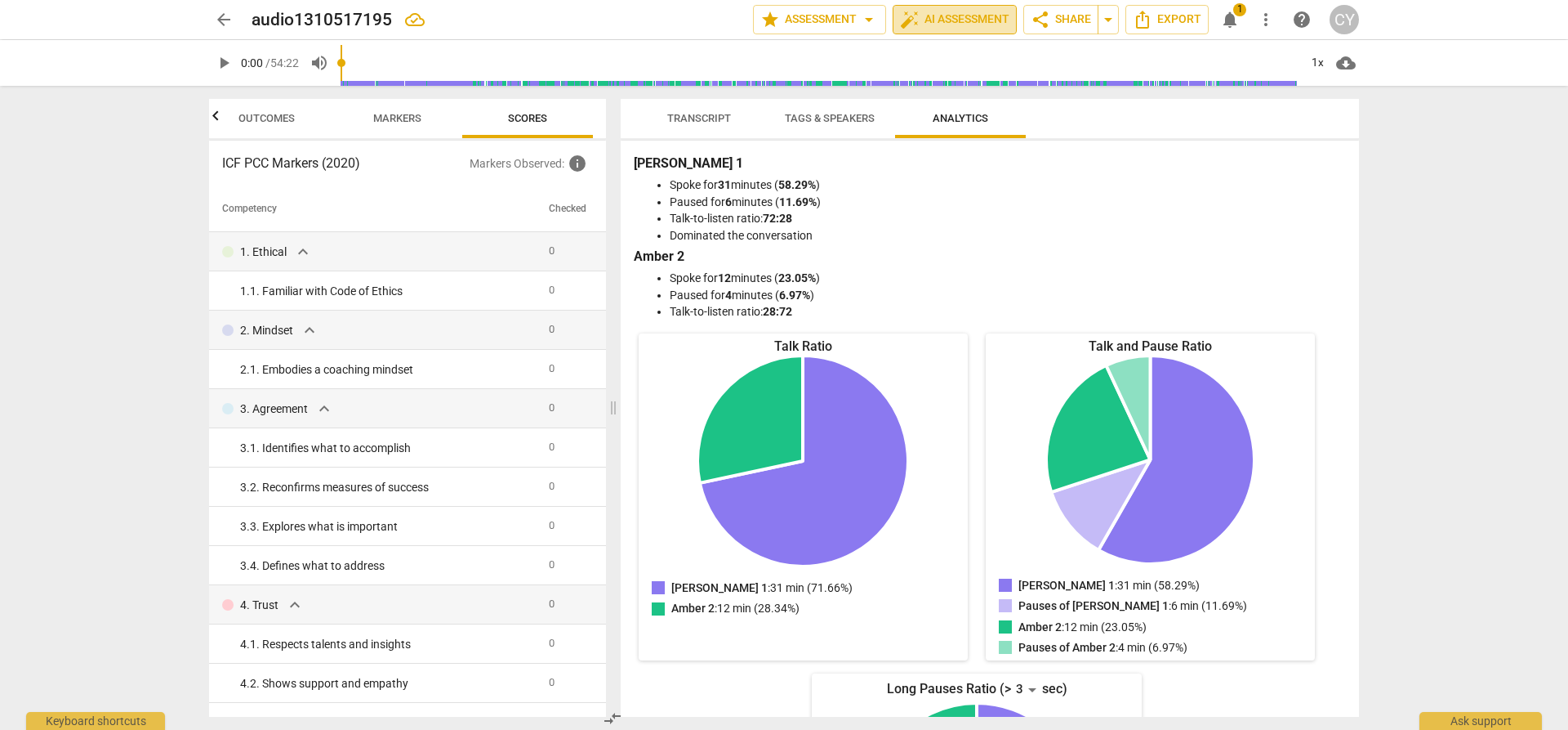
click at [987, 22] on span "auto_fix_high AI Assessment" at bounding box center [954, 19] width 109 height 19
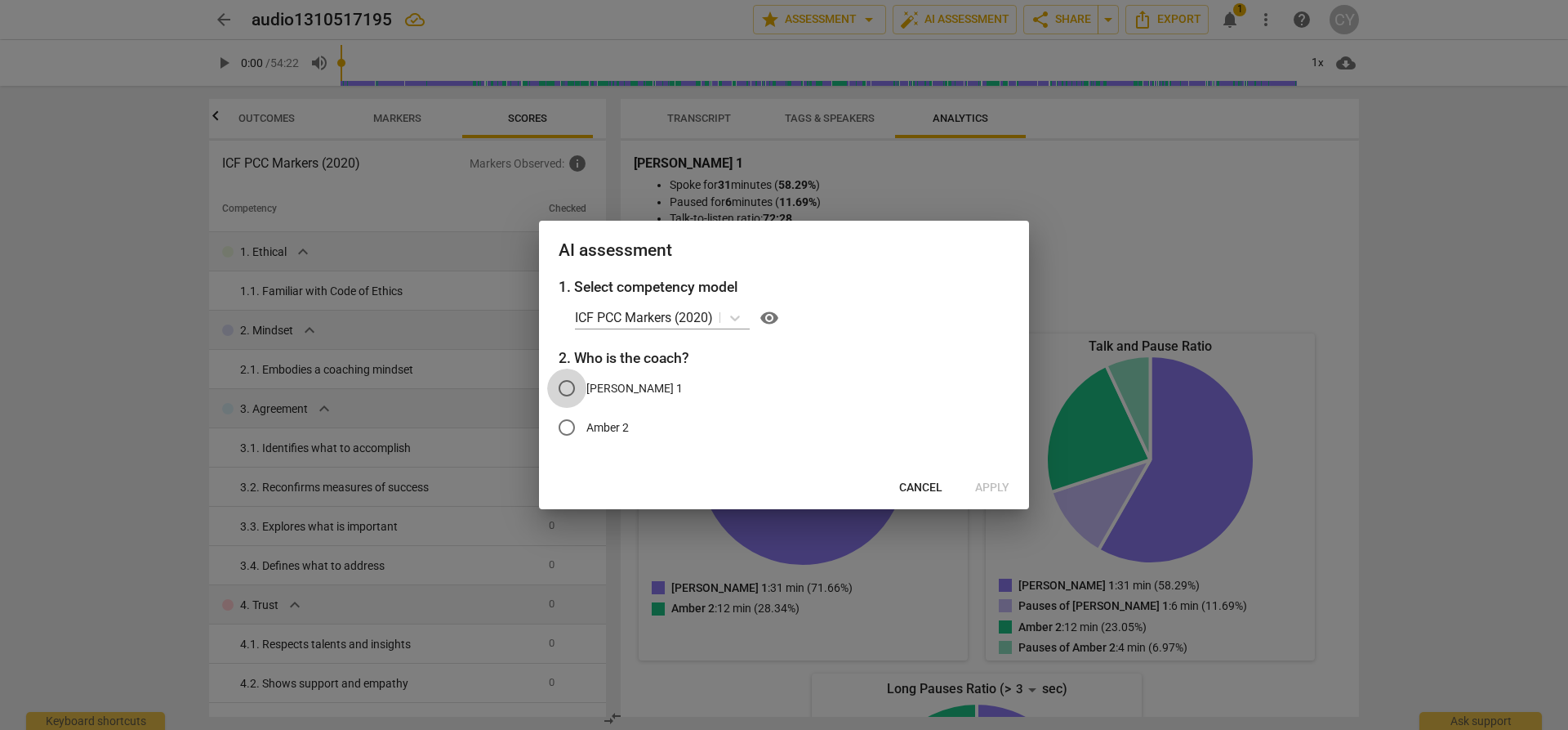
click at [570, 386] on input "[PERSON_NAME] 1" at bounding box center [566, 388] width 39 height 39
radio input "true"
click at [994, 492] on span "Apply" at bounding box center [991, 488] width 34 height 17
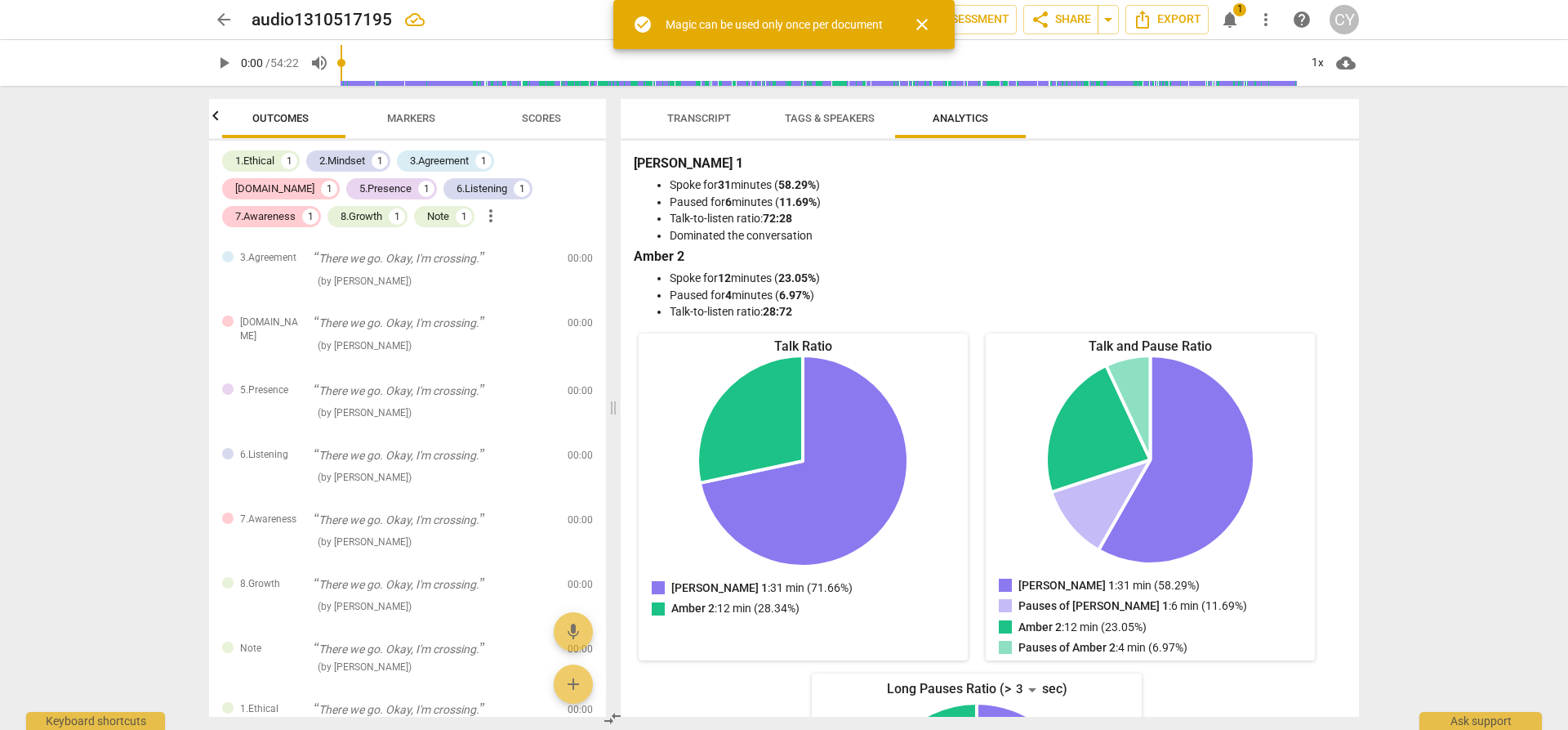
scroll to position [0, 0]
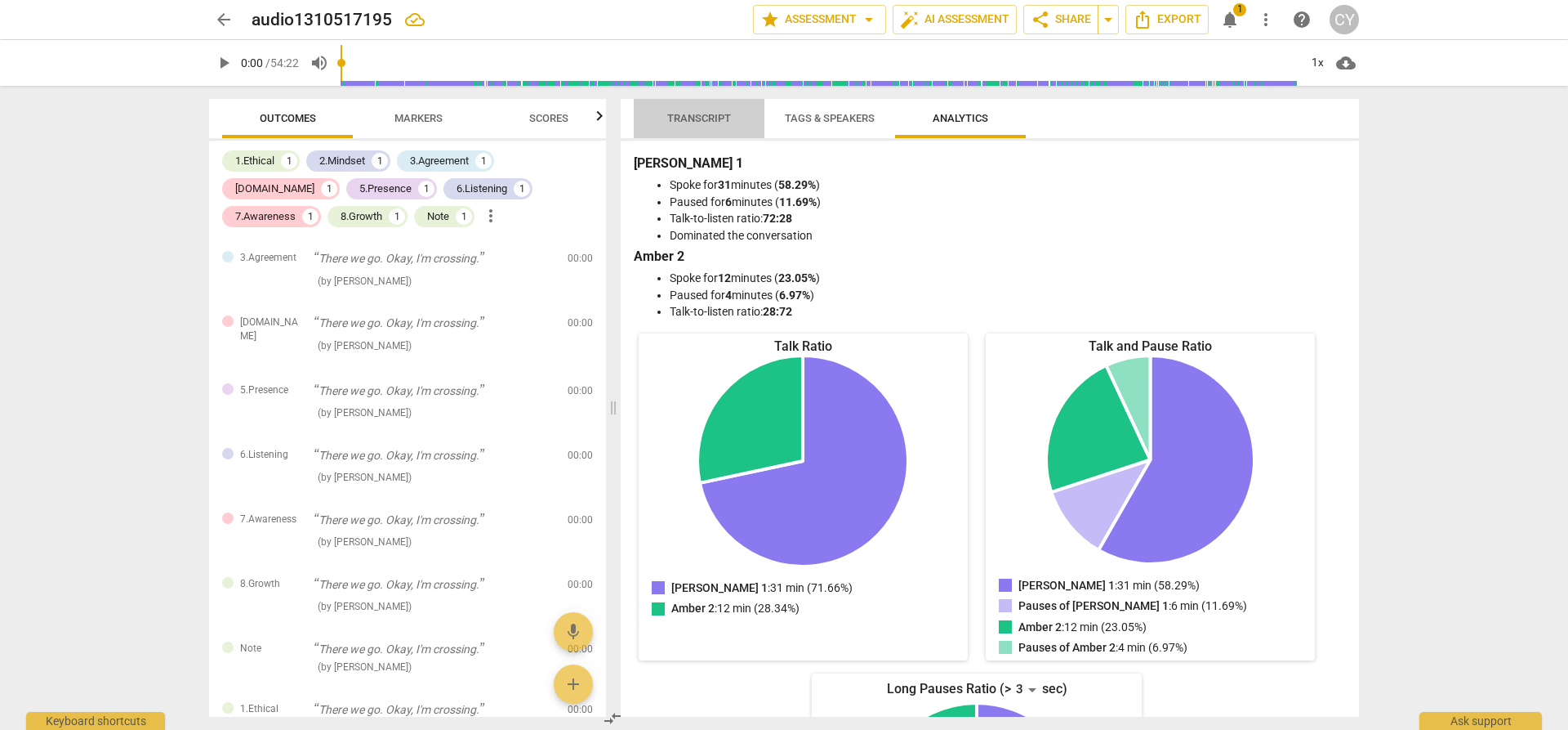
click at [694, 115] on span "Transcript" at bounding box center [698, 118] width 63 height 13
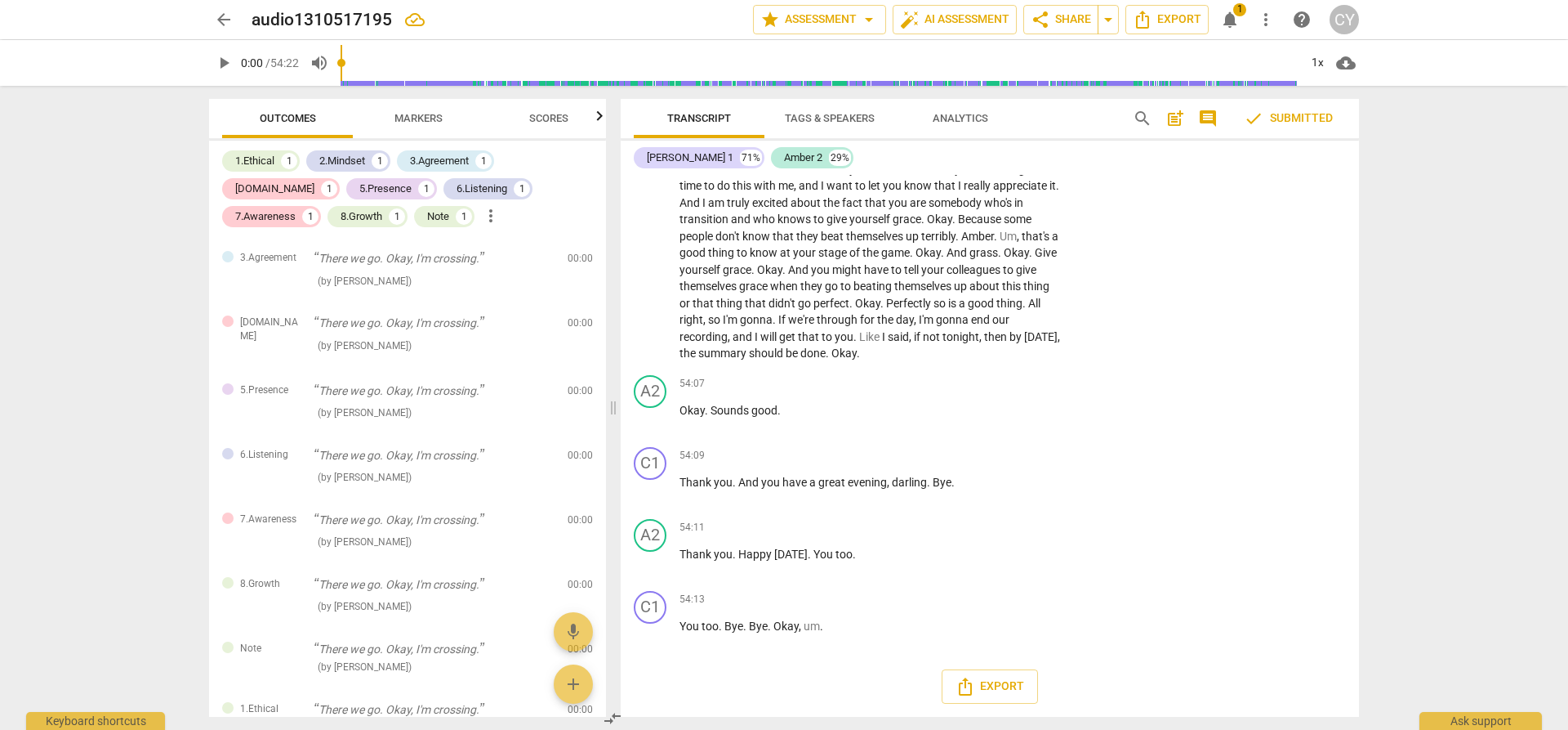
scroll to position [26891, 0]
click at [1359, 712] on div "Transcript Tags & Speakers Analytics search post_add comment check Submitted [P…" at bounding box center [992, 408] width 758 height 644
click at [1357, 709] on div "Transcript Tags & Speakers Analytics search post_add comment check Submitted [P…" at bounding box center [992, 408] width 758 height 644
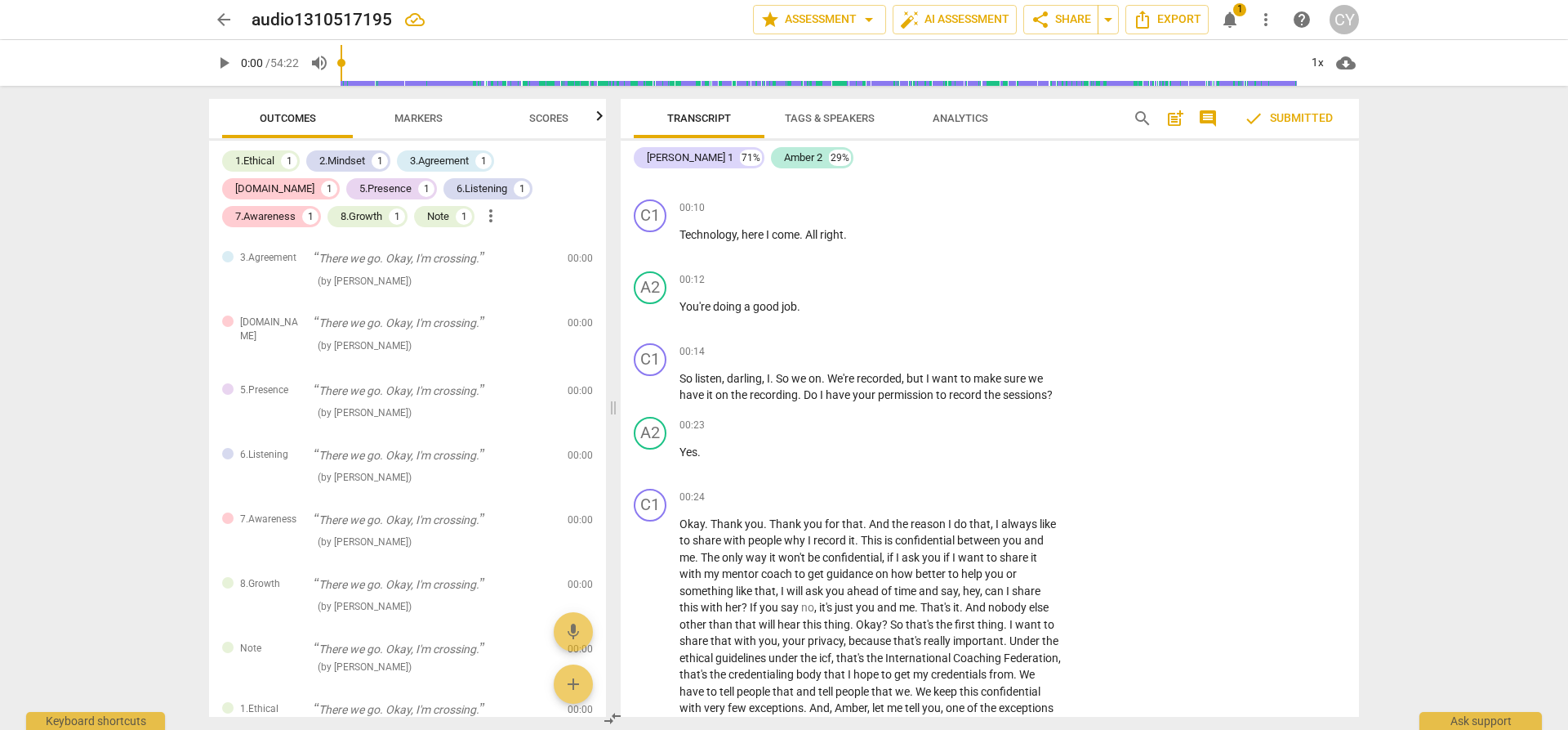
scroll to position [0, 0]
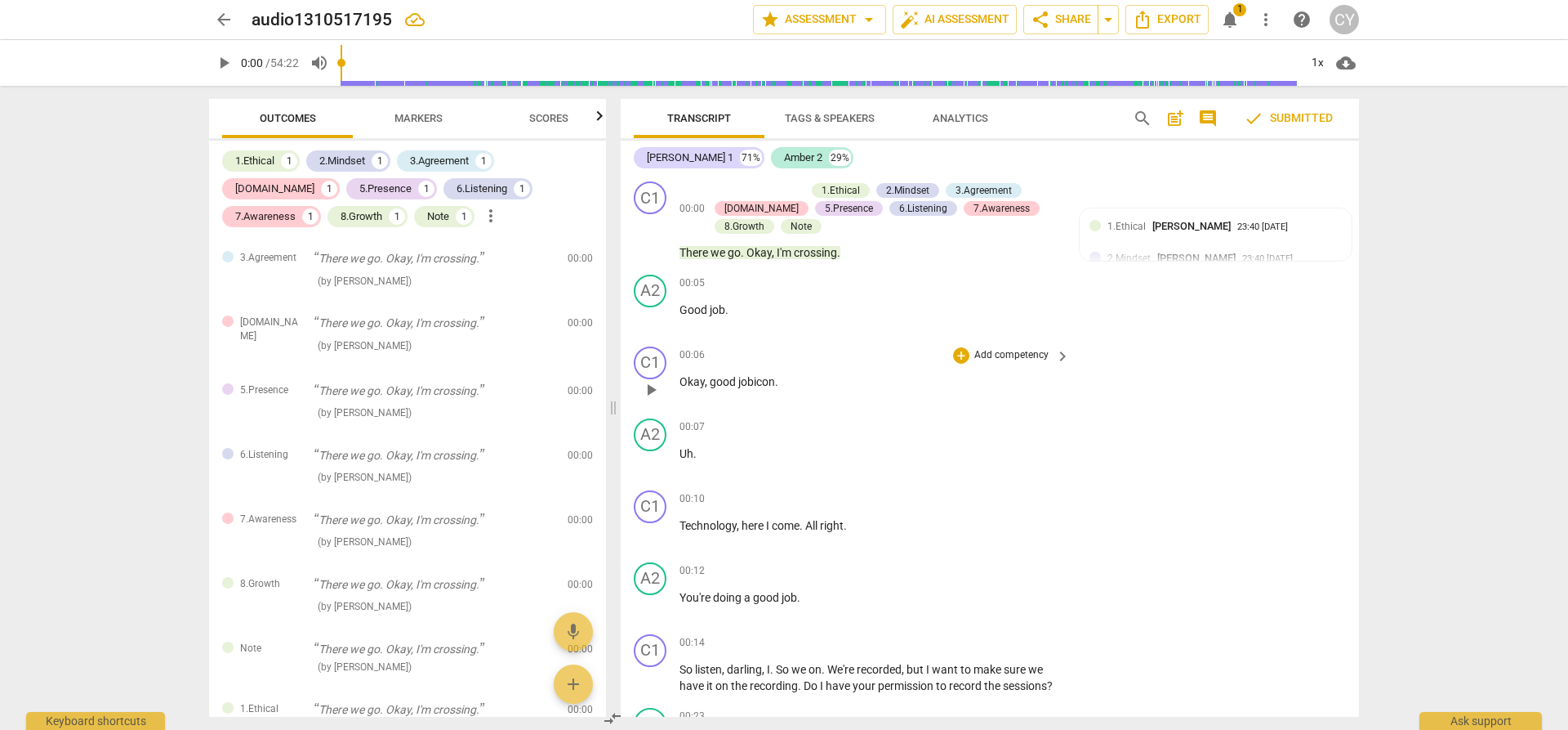
click at [751, 357] on div "00:06 + Add competency keyboard_arrow_right" at bounding box center [874, 355] width 392 height 18
click at [980, 644] on p "Add competency" at bounding box center [1012, 642] width 78 height 15
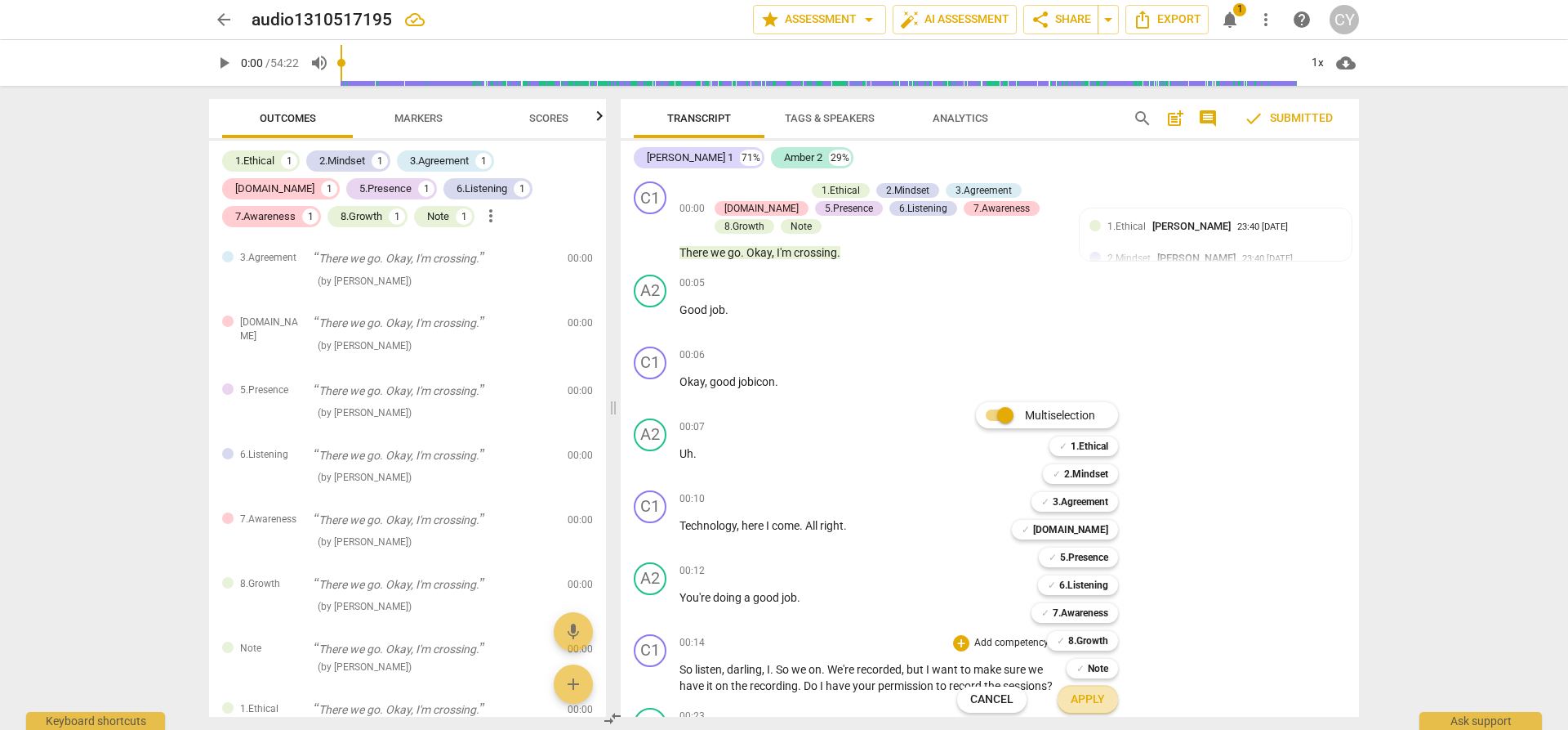
click at [1075, 706] on span "Apply" at bounding box center [1087, 699] width 34 height 17
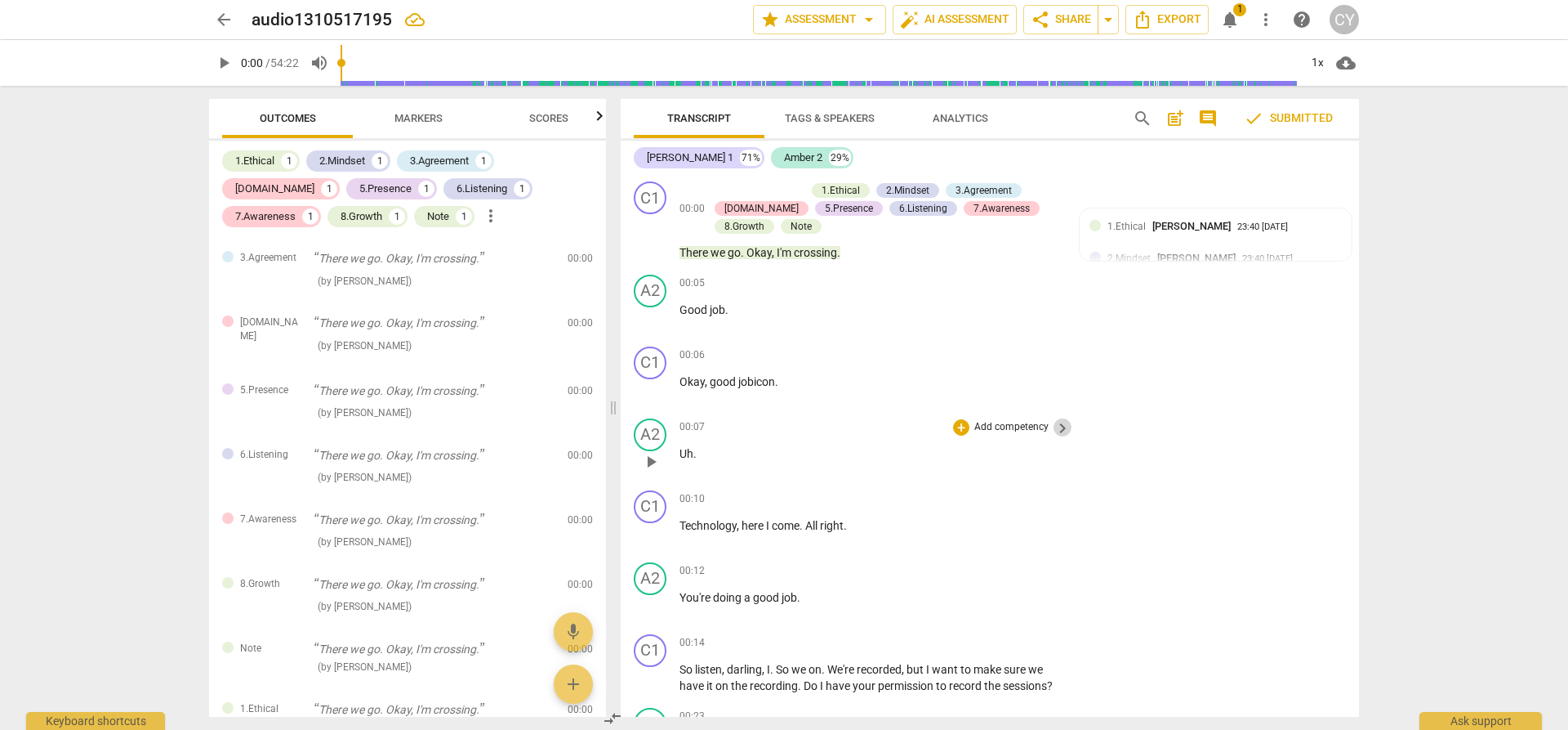
click at [1055, 434] on span "keyboard_arrow_right" at bounding box center [1062, 428] width 19 height 19
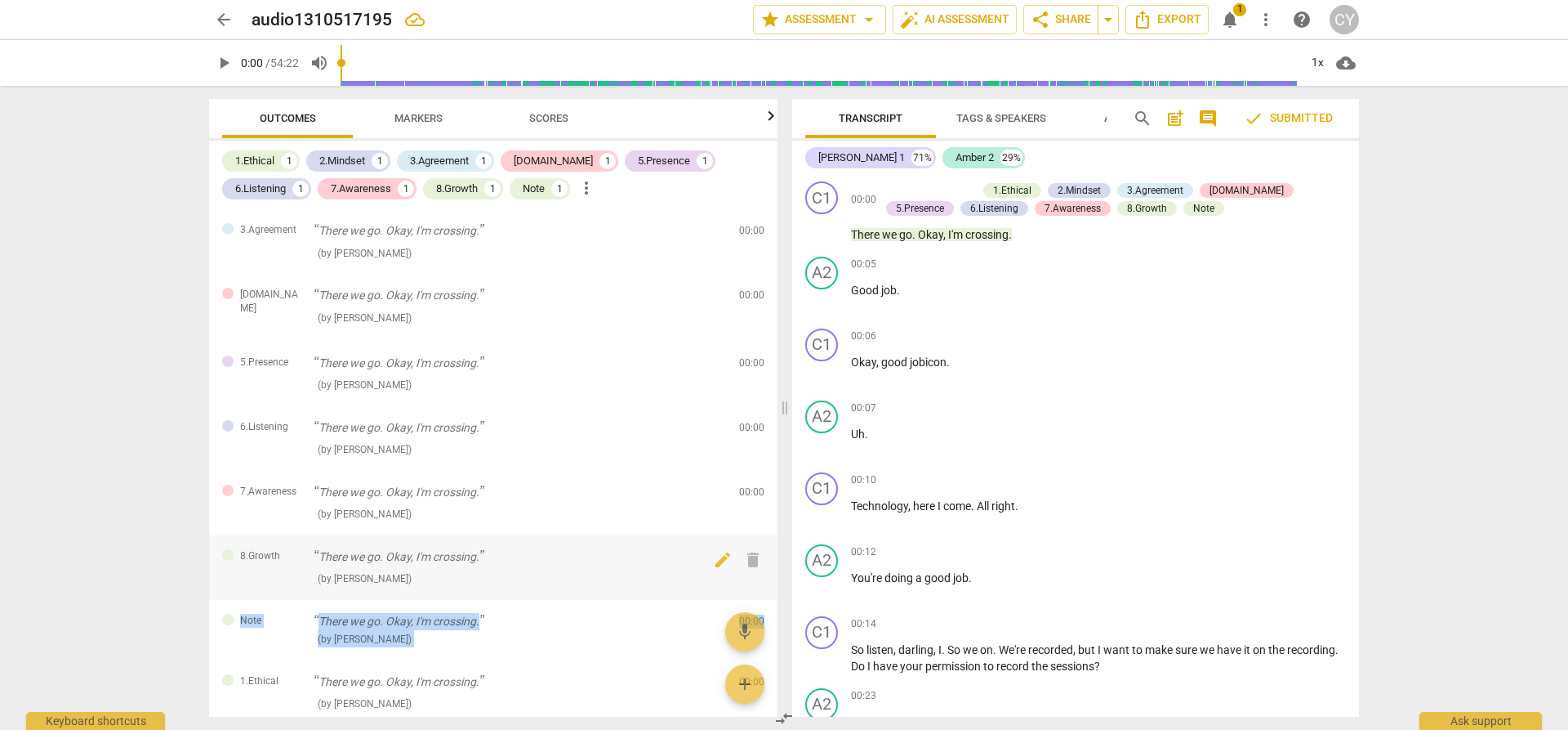
drag, startPoint x: 777, startPoint y: 598, endPoint x: 770, endPoint y: 580, distance: 19.3
click at [770, 580] on div "Outcomes Markers Scores 1.Ethical 1 2.Mindset 1 3.Agreement 1 4.Trust 1 5.Prese…" at bounding box center [489, 408] width 588 height 644
drag, startPoint x: 770, startPoint y: 580, endPoint x: 774, endPoint y: 588, distance: 8.9
click at [774, 588] on div "3.Agreement There we go. Okay, I'm crossing. ( by Carla Young ) 00:00 edit dele…" at bounding box center [493, 462] width 568 height 507
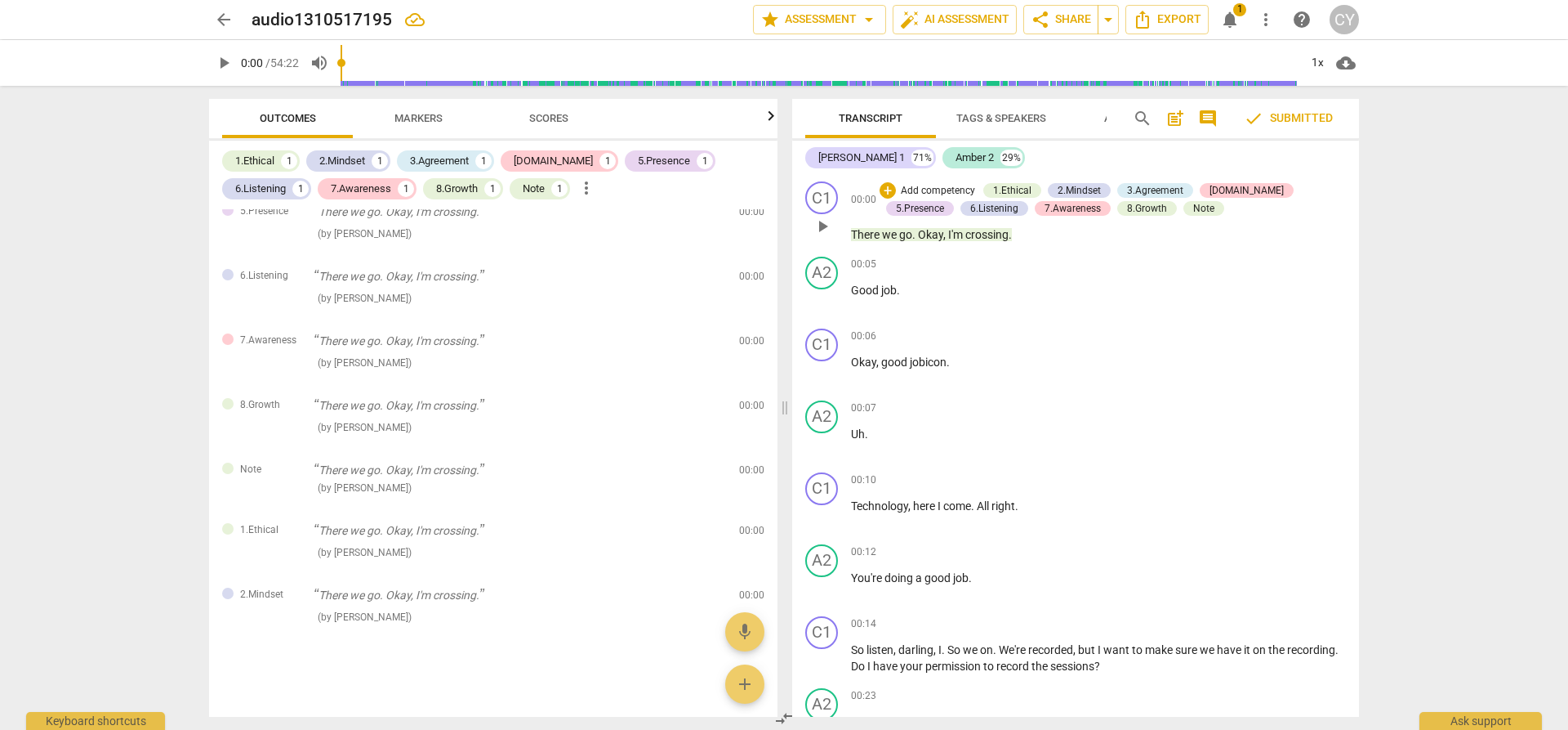
click at [910, 189] on p "Add competency" at bounding box center [938, 191] width 78 height 15
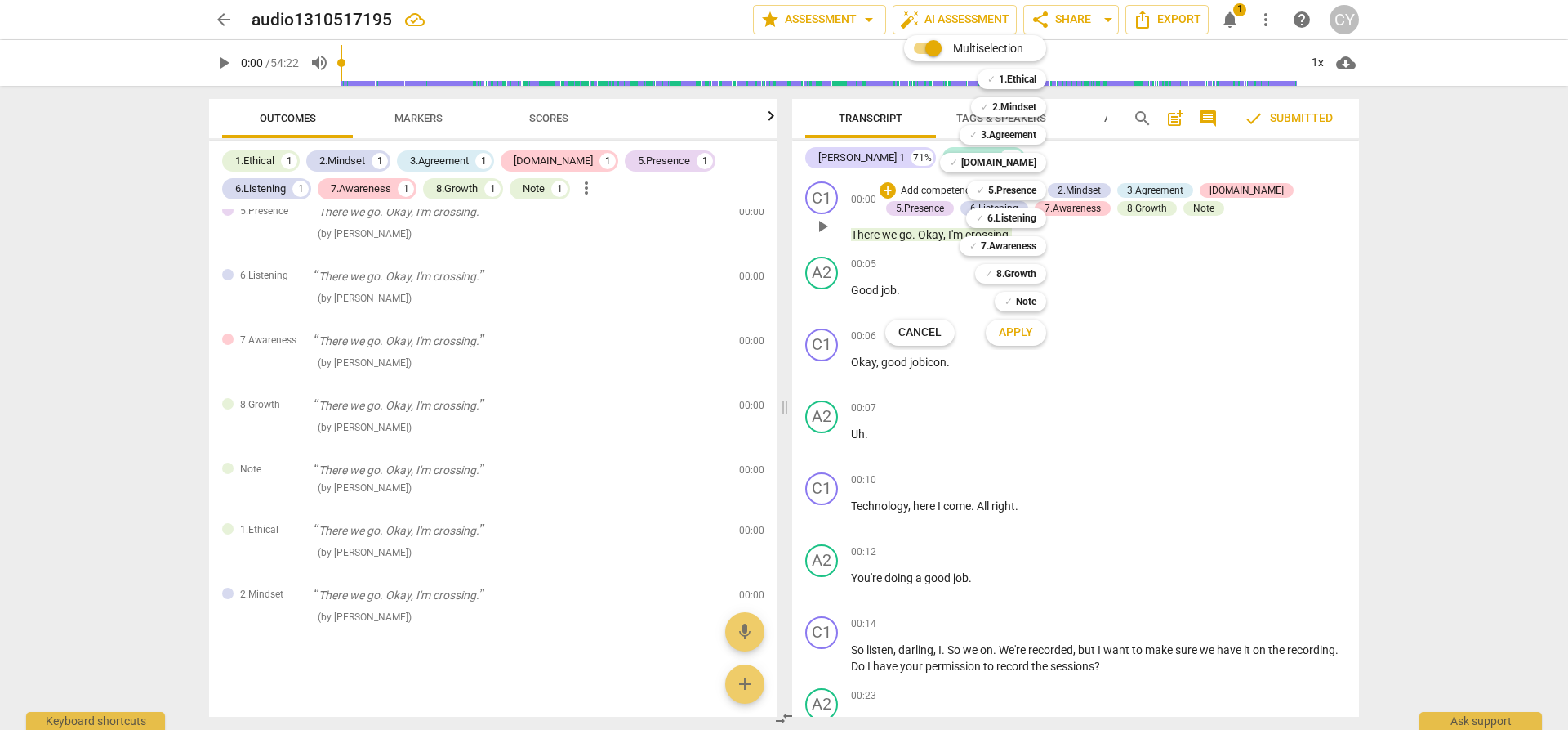
click at [910, 189] on div "Multiselection m ✓ 1.Ethical 1 ✓ 2.Mindset 2 ✓ 3.Agreement 3 ✓ [DOMAIN_NAME] 4 …" at bounding box center [978, 190] width 198 height 318
click at [881, 186] on div "Multiselection m ✓ 1.Ethical 1 ✓ 2.Mindset 2 ✓ 3.Agreement 3 ✓ [DOMAIN_NAME] 4 …" at bounding box center [978, 190] width 198 height 318
click at [825, 197] on div at bounding box center [784, 365] width 1568 height 730
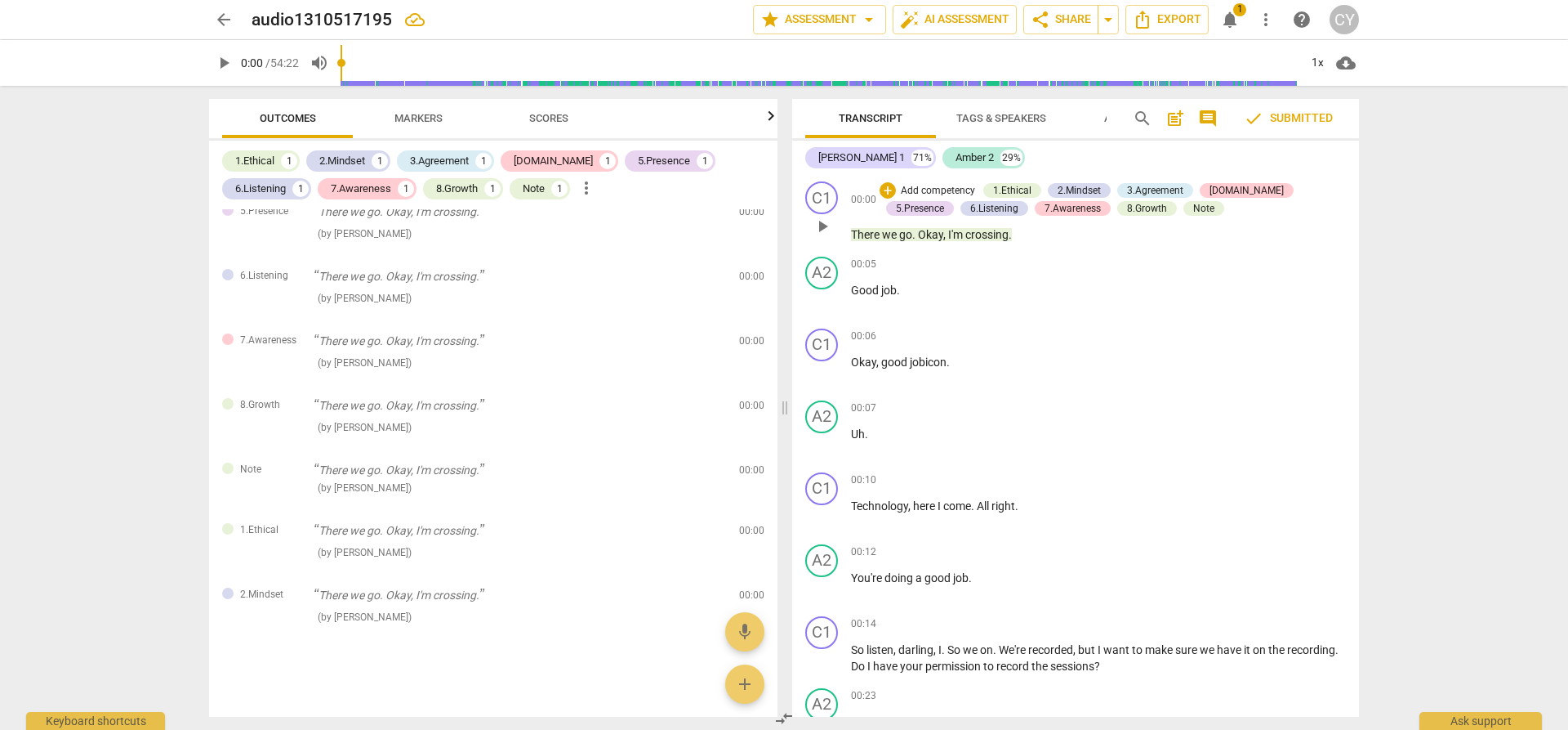
click at [918, 190] on p "Add competency" at bounding box center [938, 191] width 78 height 15
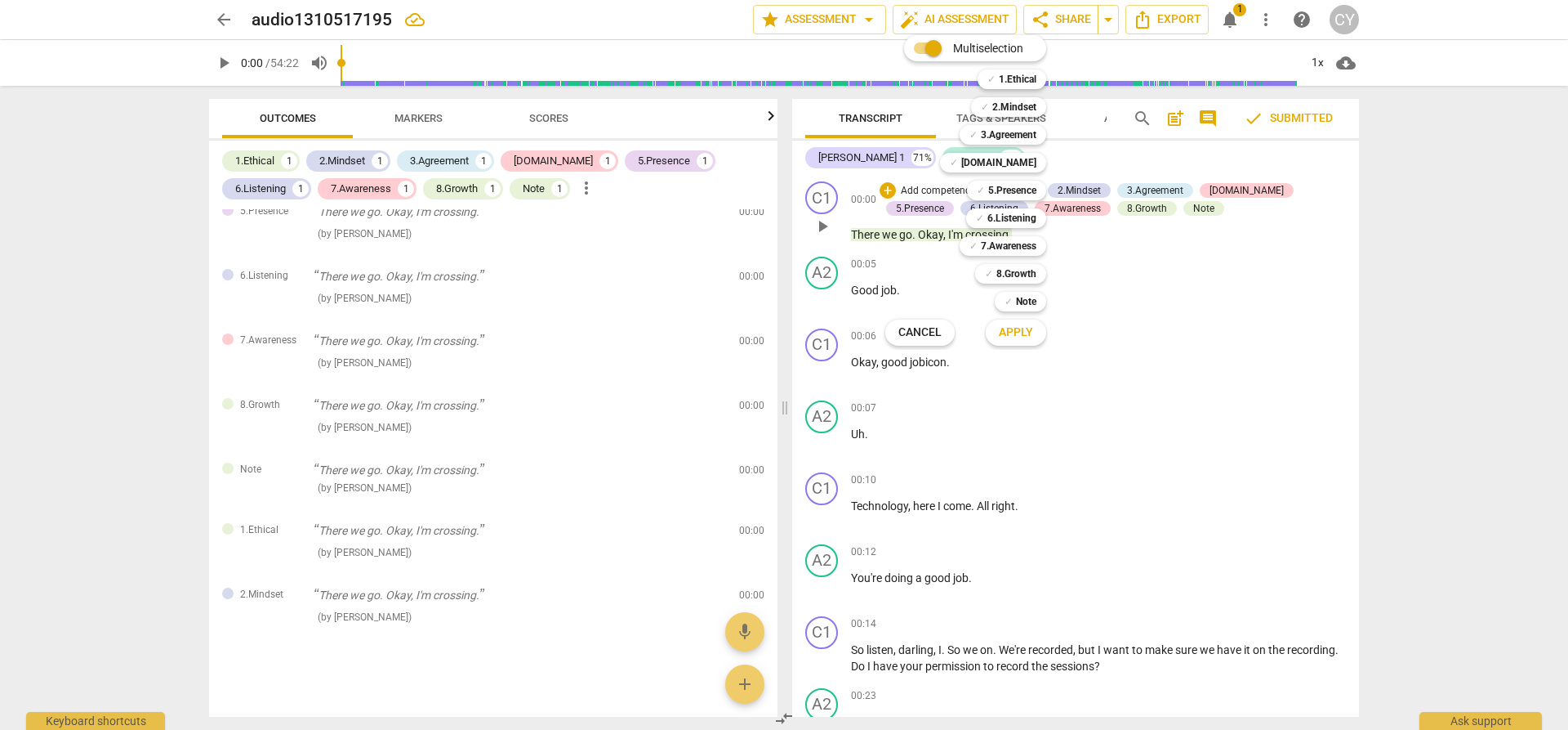
click at [918, 190] on div "Multiselection m ✓ 1.Ethical 1 ✓ 2.Mindset 2 ✓ 3.Agreement 3 ✓ [DOMAIN_NAME] 4 …" at bounding box center [978, 190] width 198 height 318
click at [1008, 334] on span "Apply" at bounding box center [1016, 332] width 34 height 17
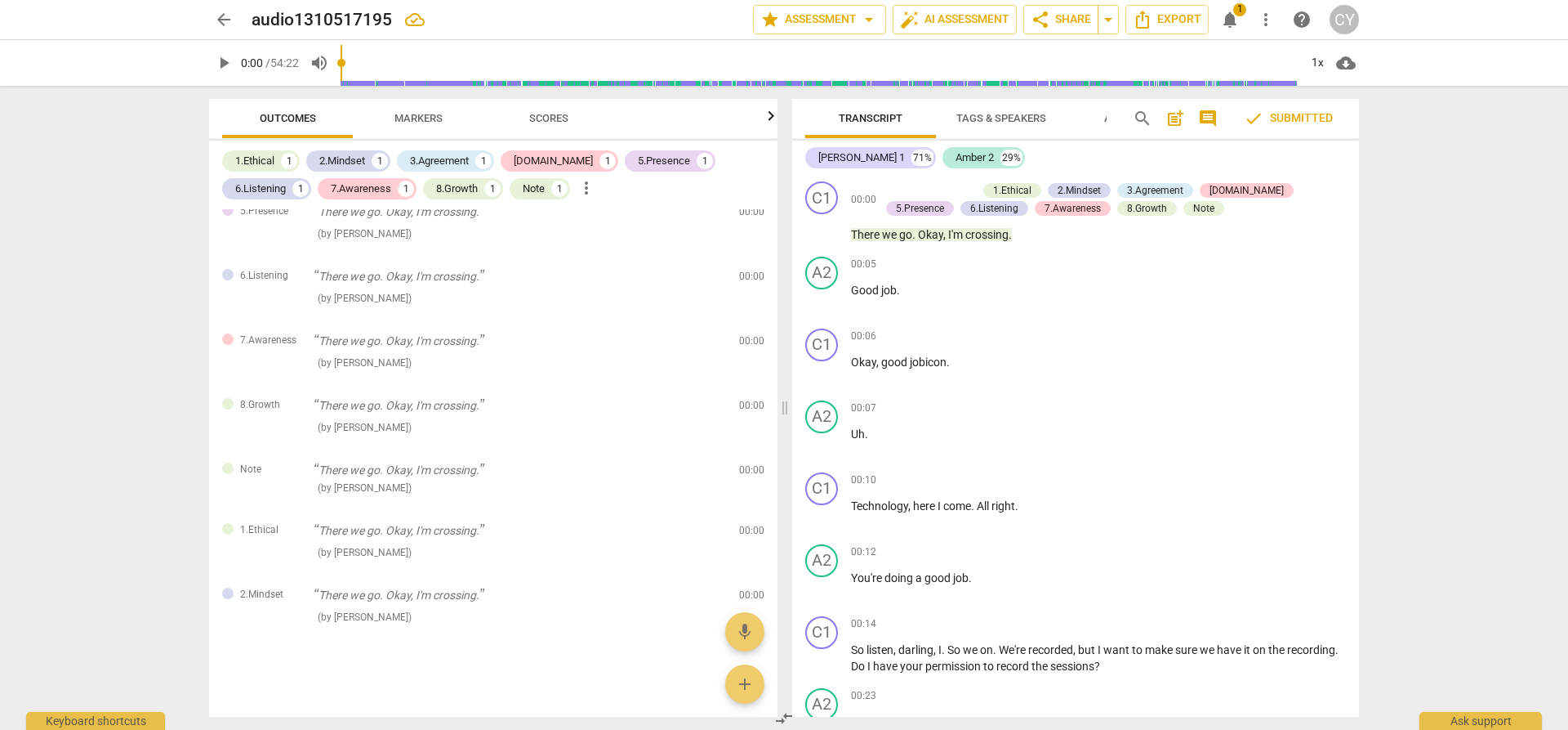
click at [1358, 183] on div "Transcript Tags & Speakers Analytics search post_add comment check Submitted [P…" at bounding box center [1079, 408] width 587 height 644
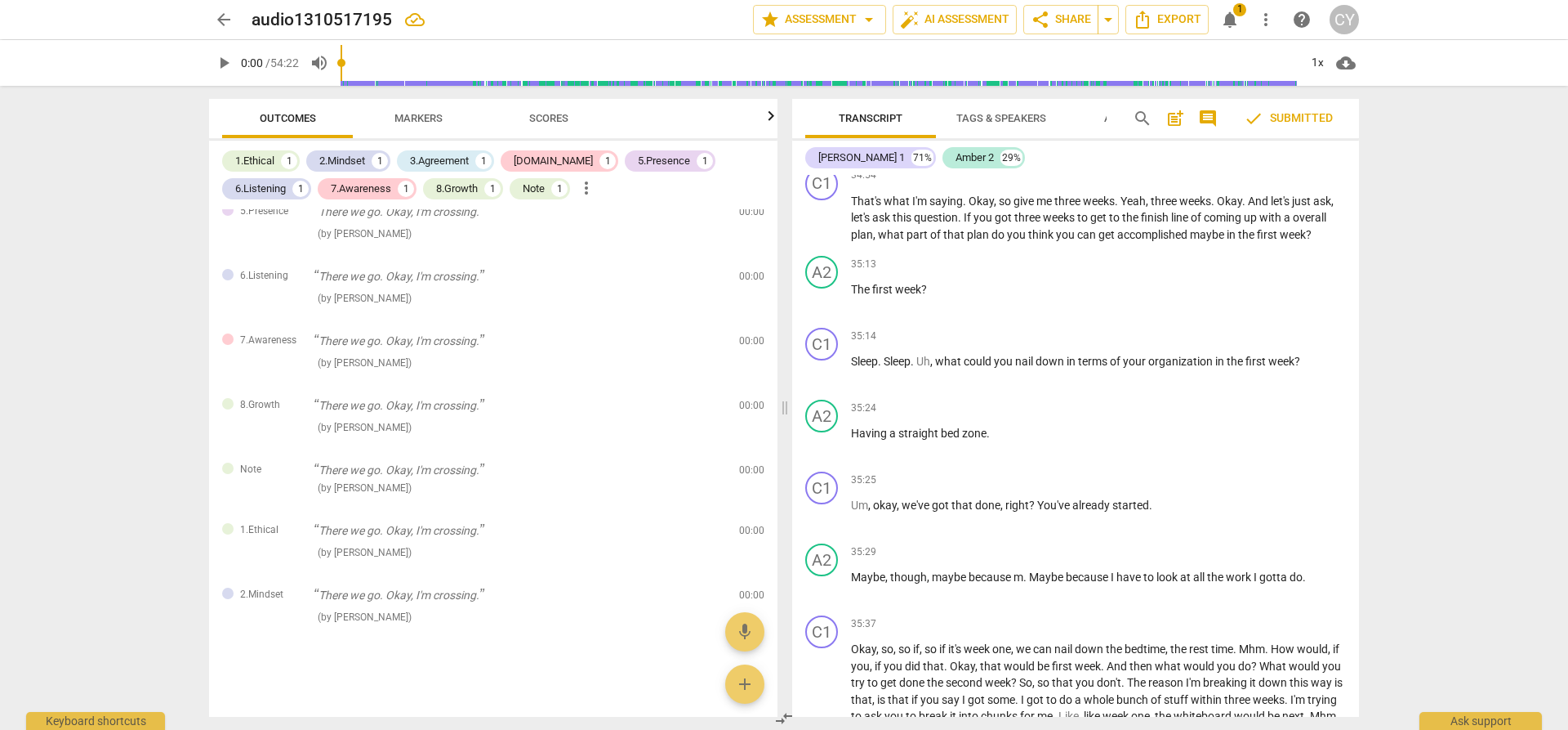
scroll to position [16819, 0]
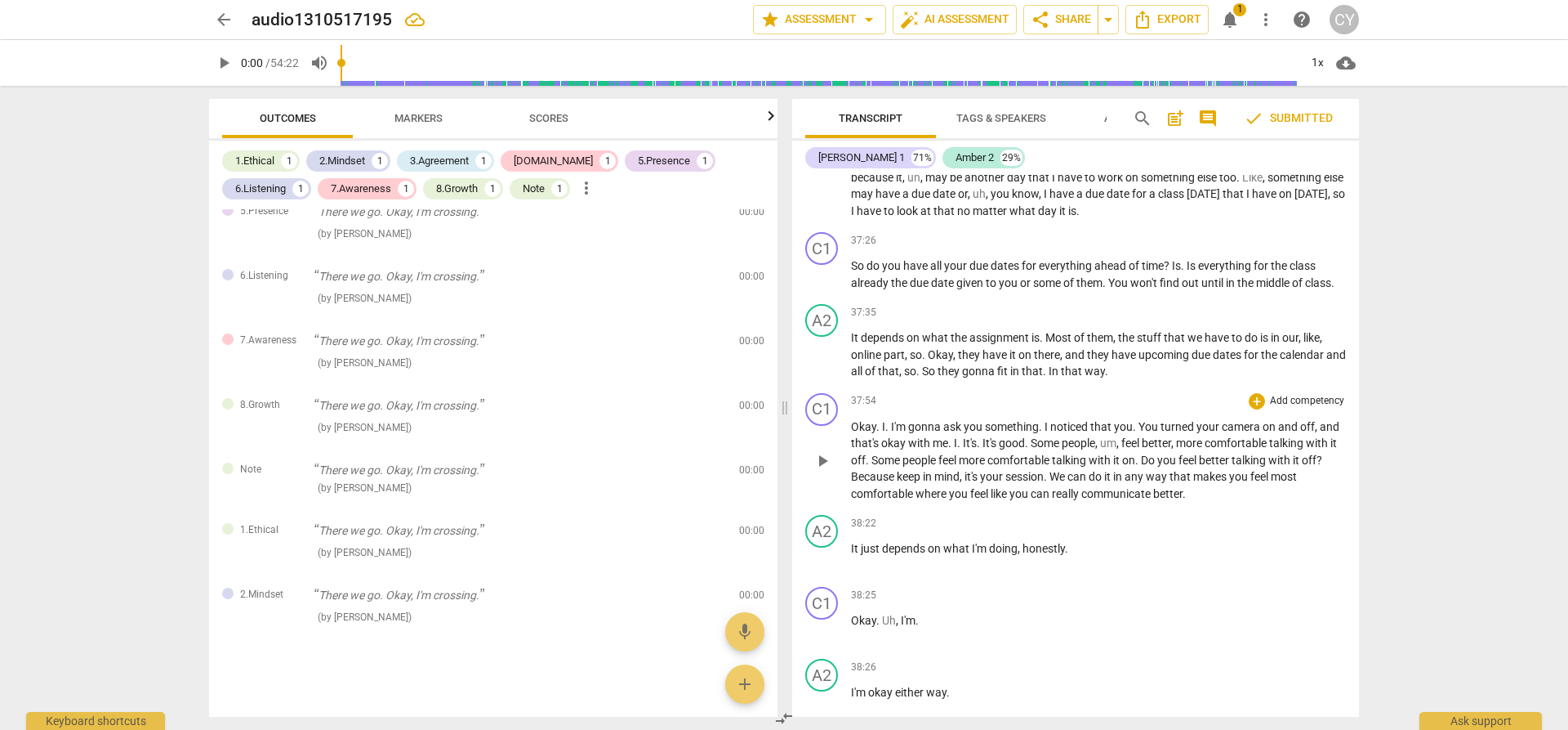
click at [1349, 509] on div "C1 play_arrow pause 37:54 + Add competency keyboard_arrow_right Okay . I . I'm …" at bounding box center [1075, 448] width 567 height 123
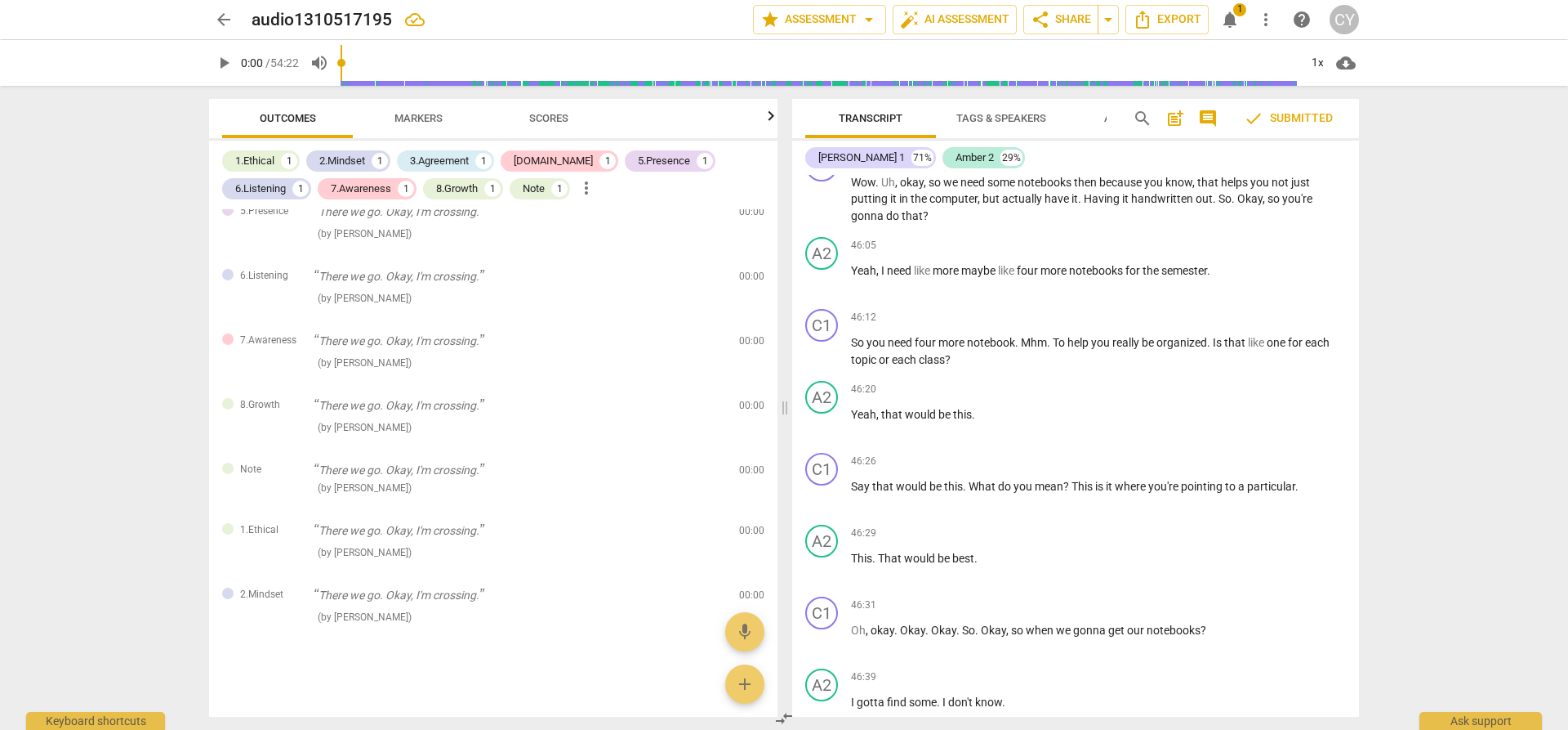
scroll to position [22033, 0]
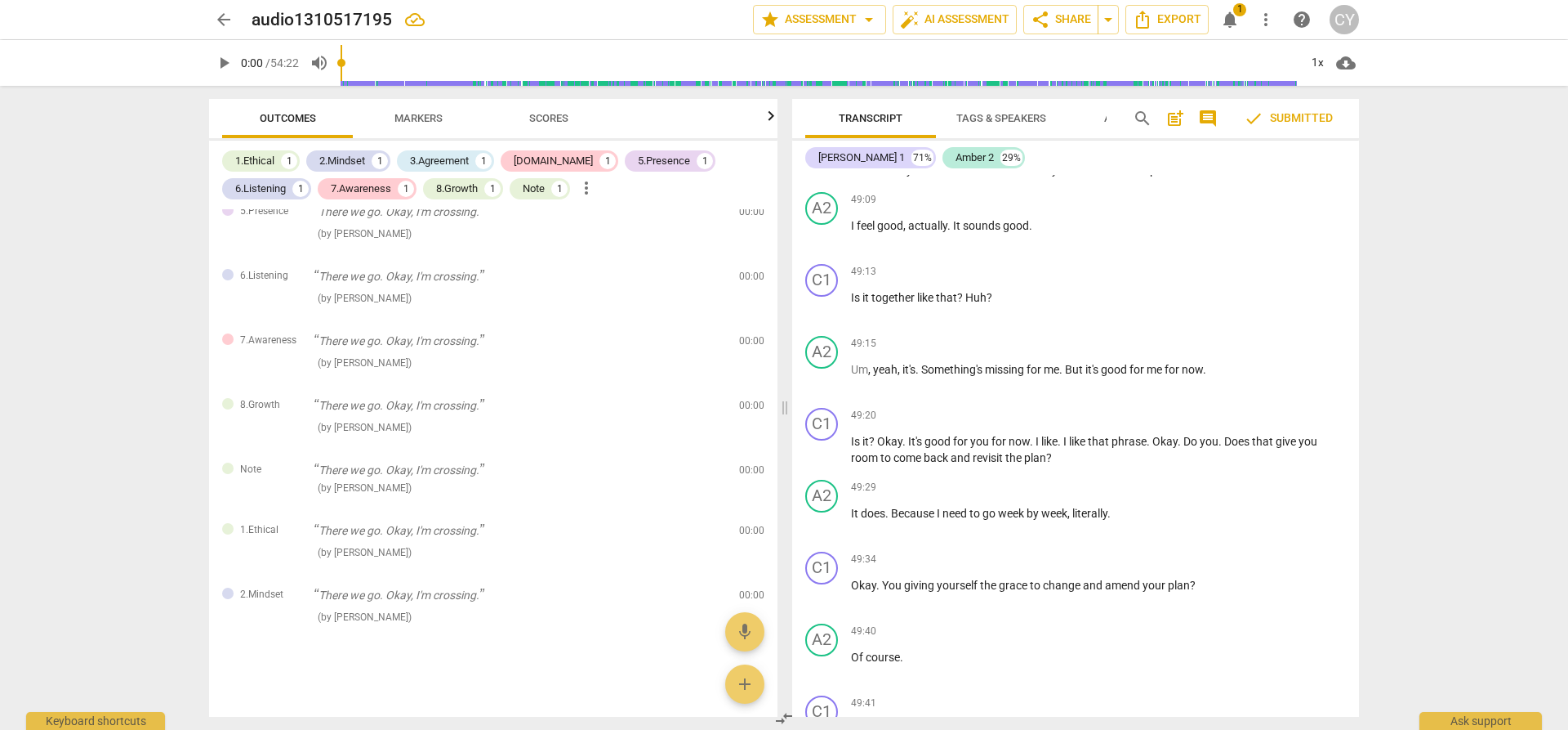
drag, startPoint x: 1350, startPoint y: 675, endPoint x: 1359, endPoint y: 686, distance: 14.2
click at [1359, 686] on div "Transcript Tags & Speakers Analytics search post_add comment check Submitted [P…" at bounding box center [1079, 408] width 587 height 644
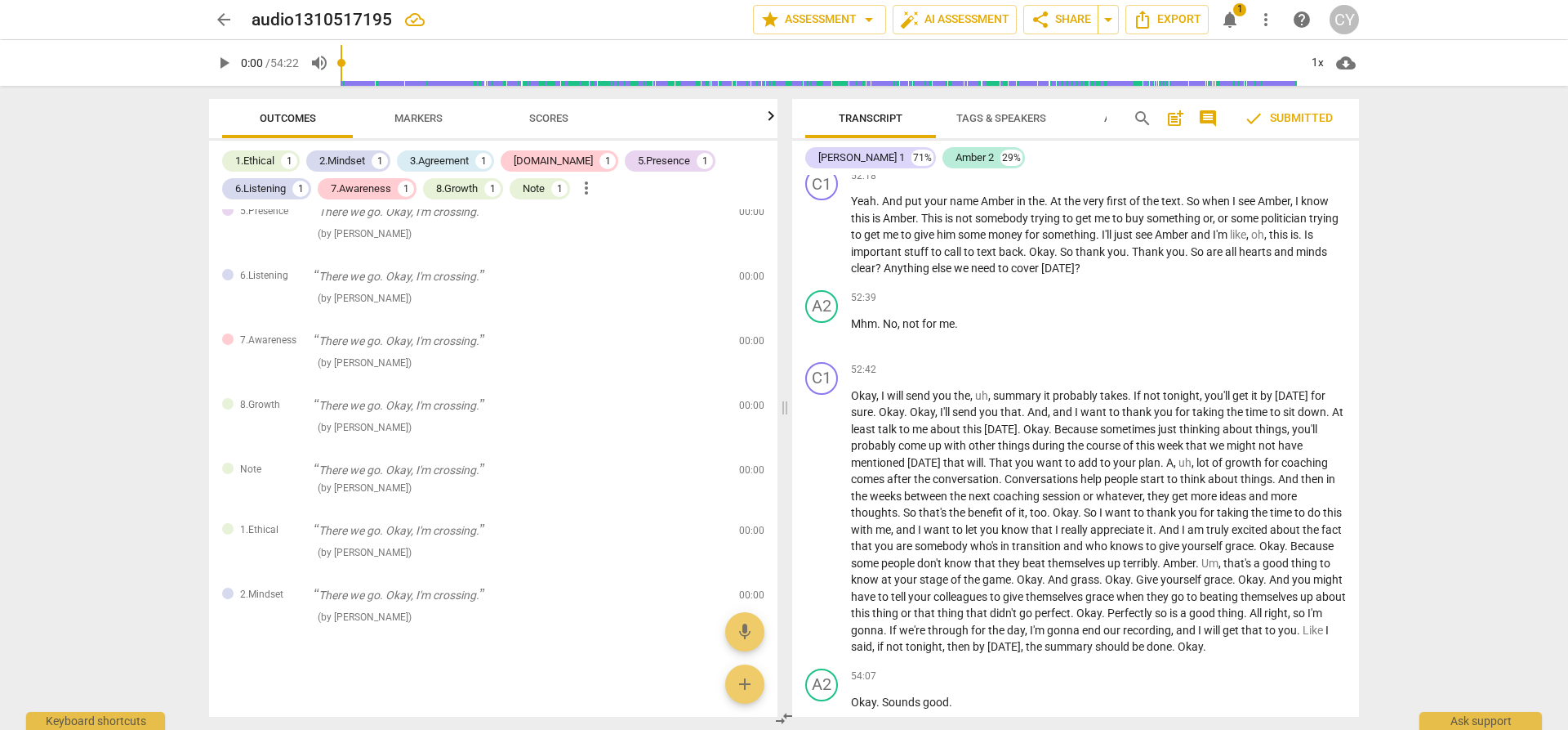
scroll to position [24877, 0]
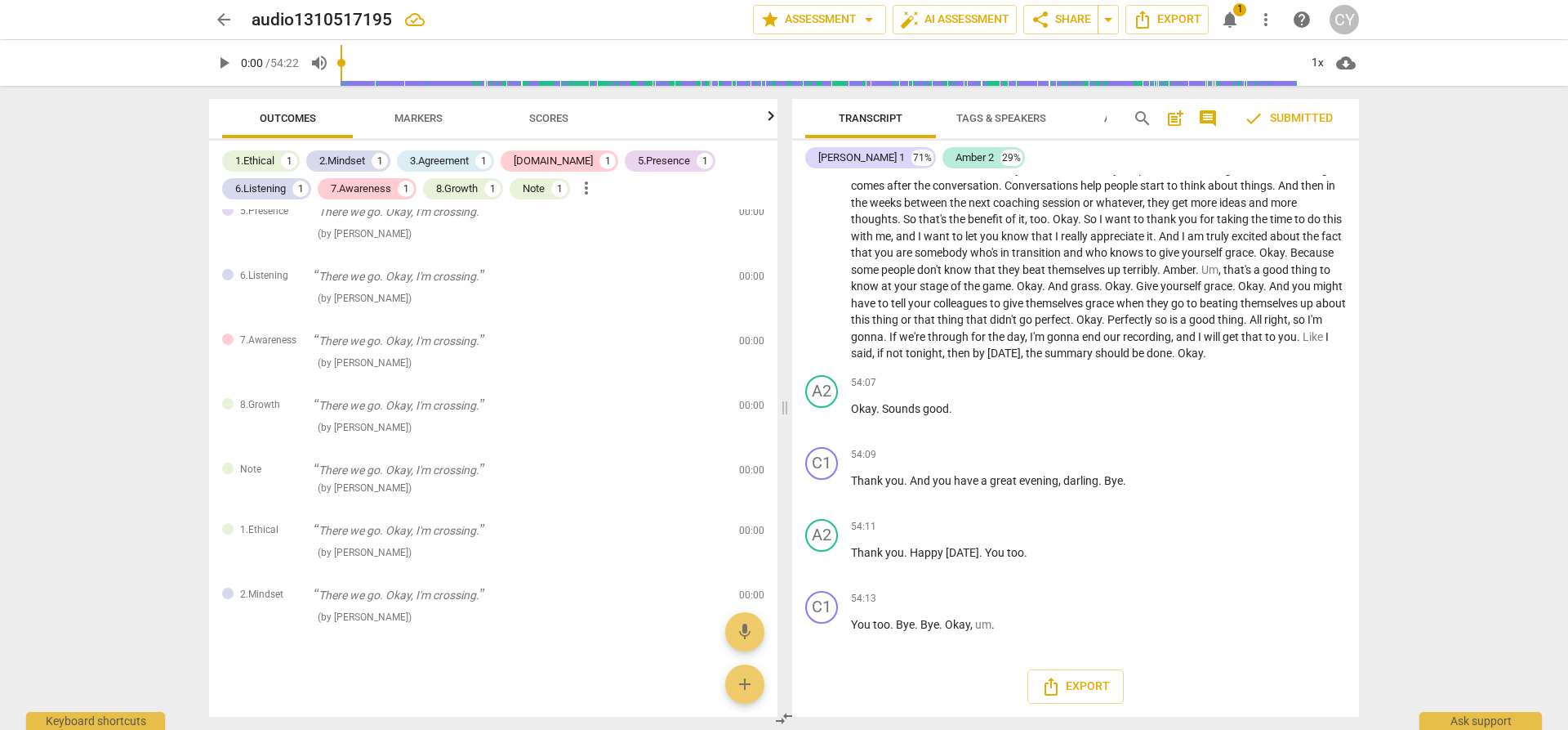
click at [1360, 160] on div "Transcript Tags & Speakers Analytics search post_add comment check Submitted [P…" at bounding box center [1079, 408] width 587 height 644
drag, startPoint x: 1360, startPoint y: 160, endPoint x: 1394, endPoint y: 456, distance: 297.9
click at [1394, 456] on div "arrow_back audio1310517195 edit star Assessment arrow_drop_down auto_fix_high A…" at bounding box center [784, 365] width 1568 height 730
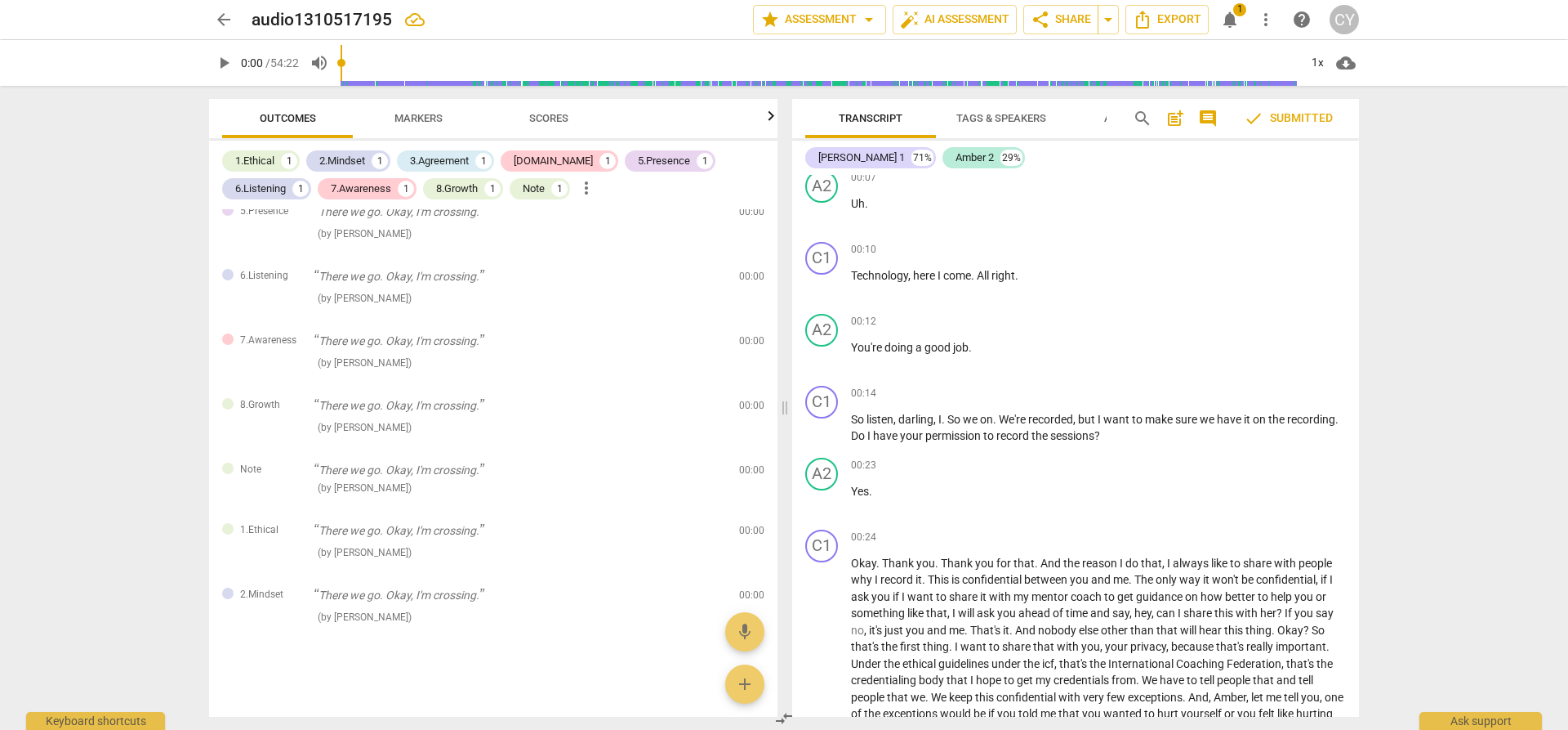
scroll to position [0, 0]
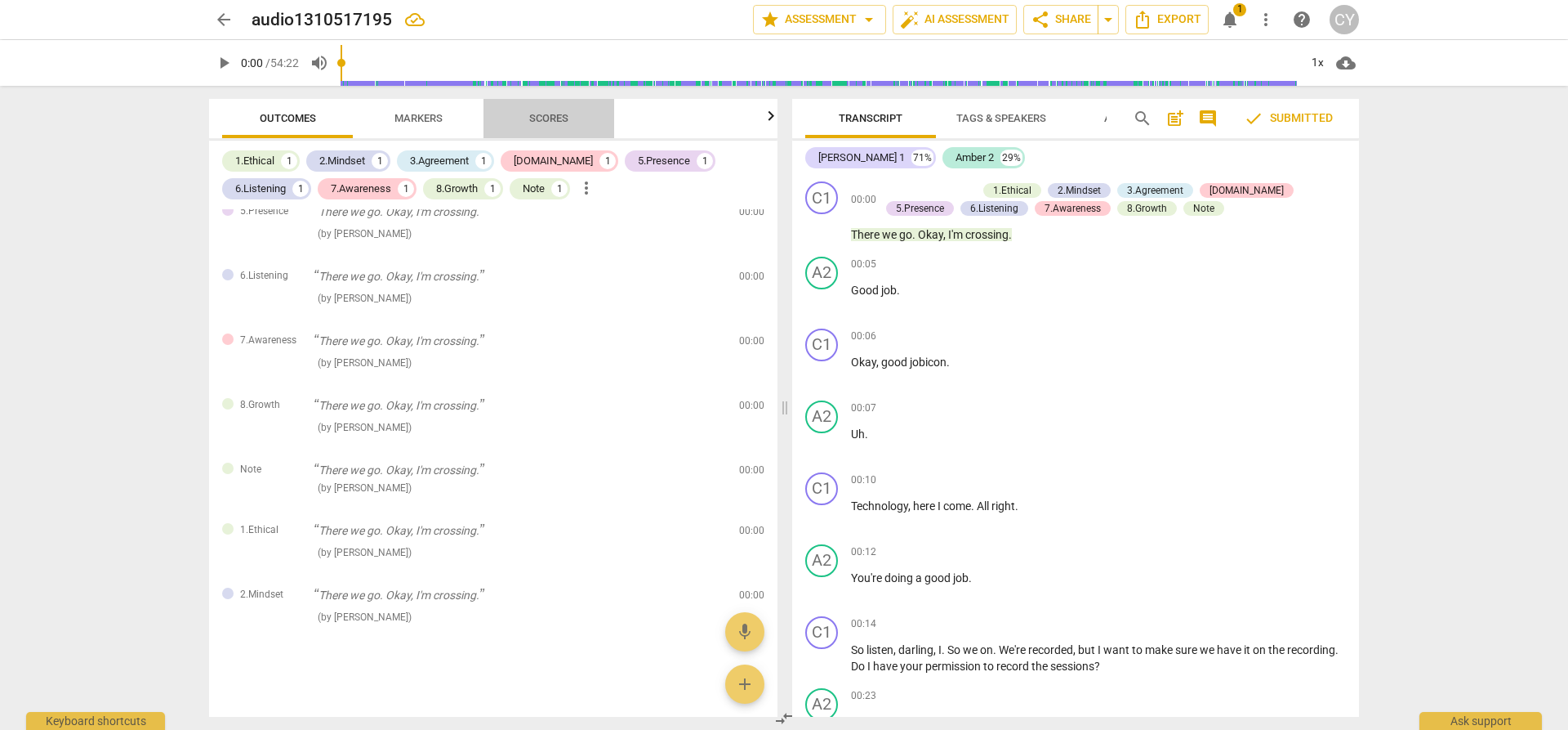
click at [555, 117] on span "Scores" at bounding box center [549, 118] width 39 height 13
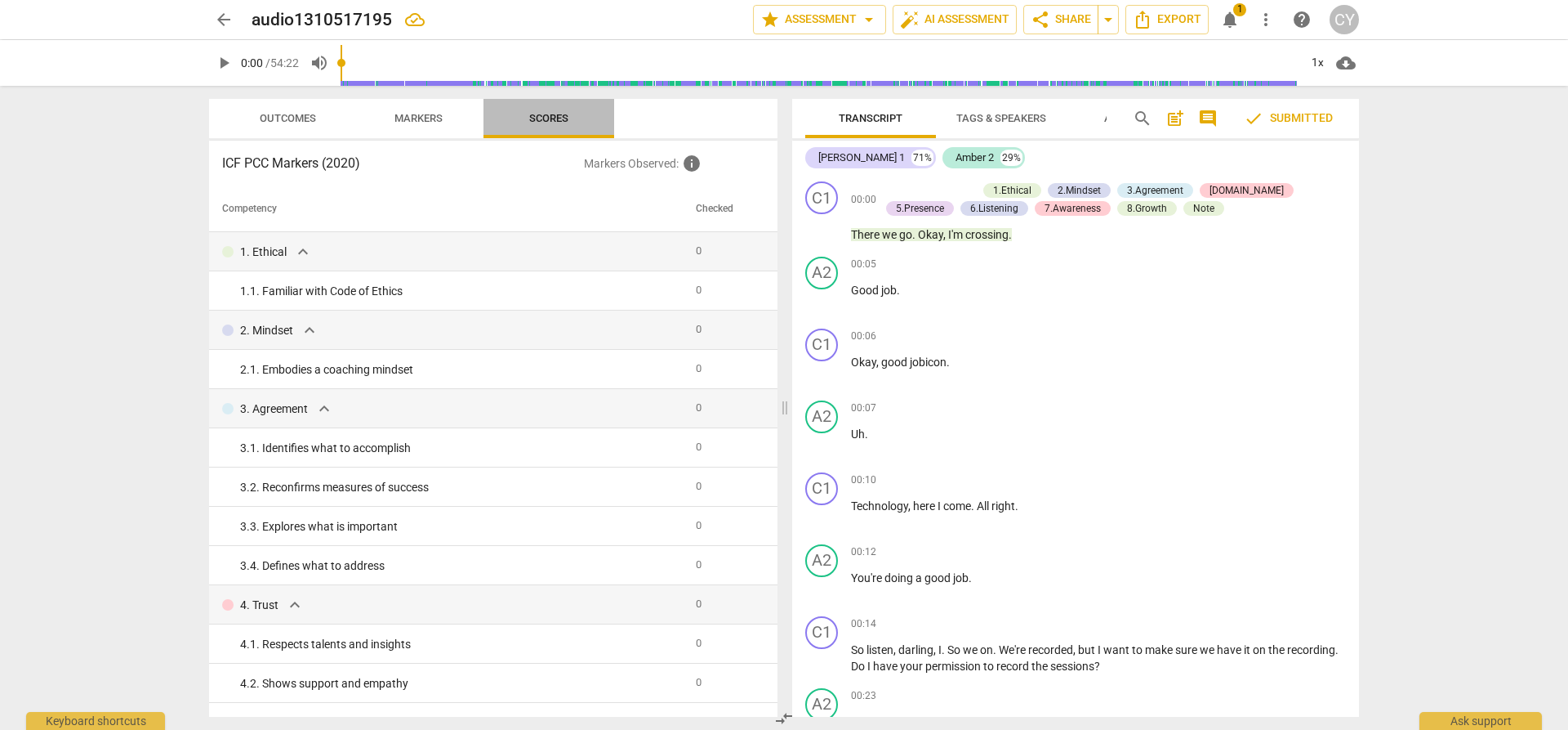
click at [555, 117] on span "Scores" at bounding box center [549, 118] width 39 height 13
click at [868, 114] on span "Transcript" at bounding box center [870, 118] width 63 height 13
click at [990, 120] on span "Tags & Speakers" at bounding box center [1001, 118] width 89 height 13
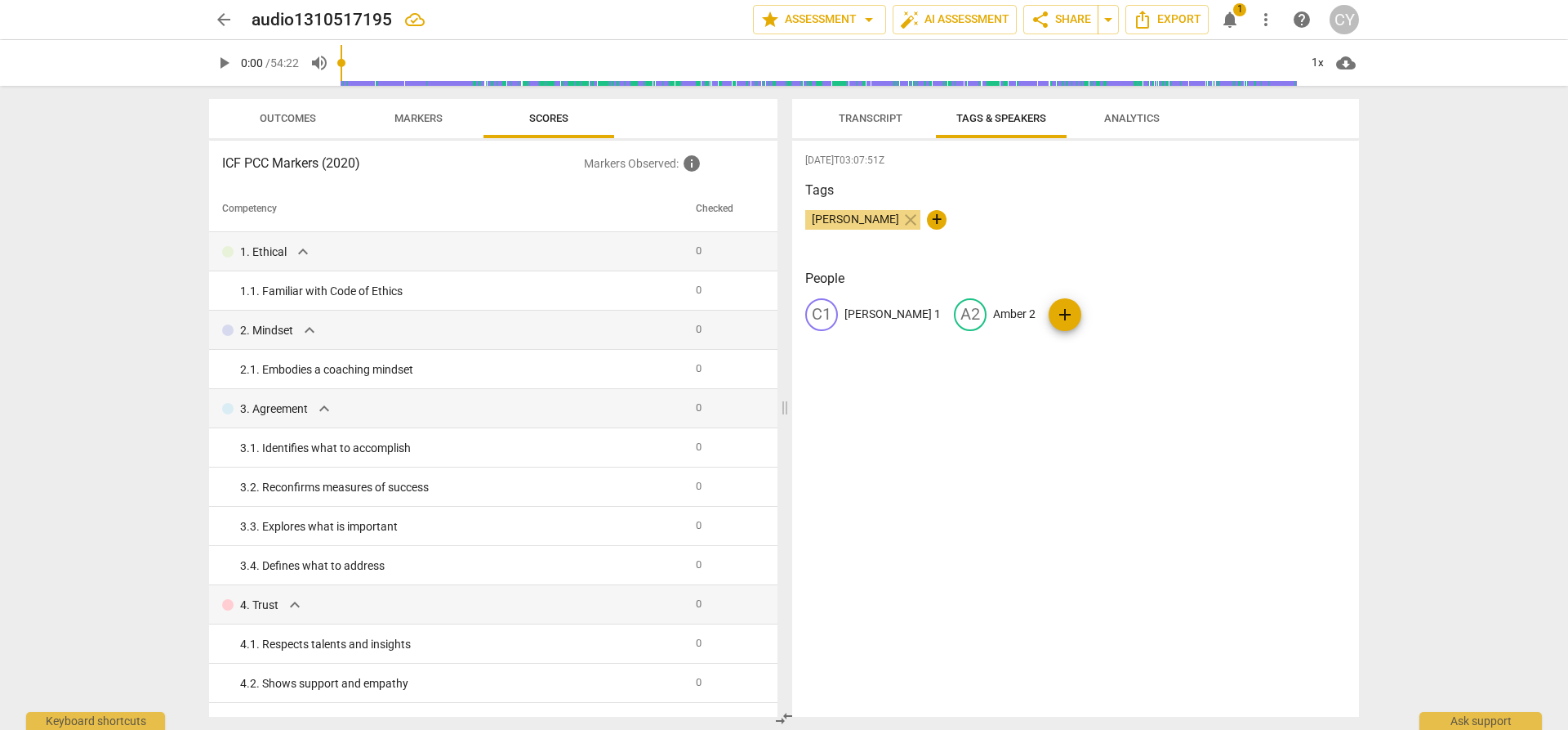
click at [875, 119] on span "Transcript" at bounding box center [870, 118] width 63 height 13
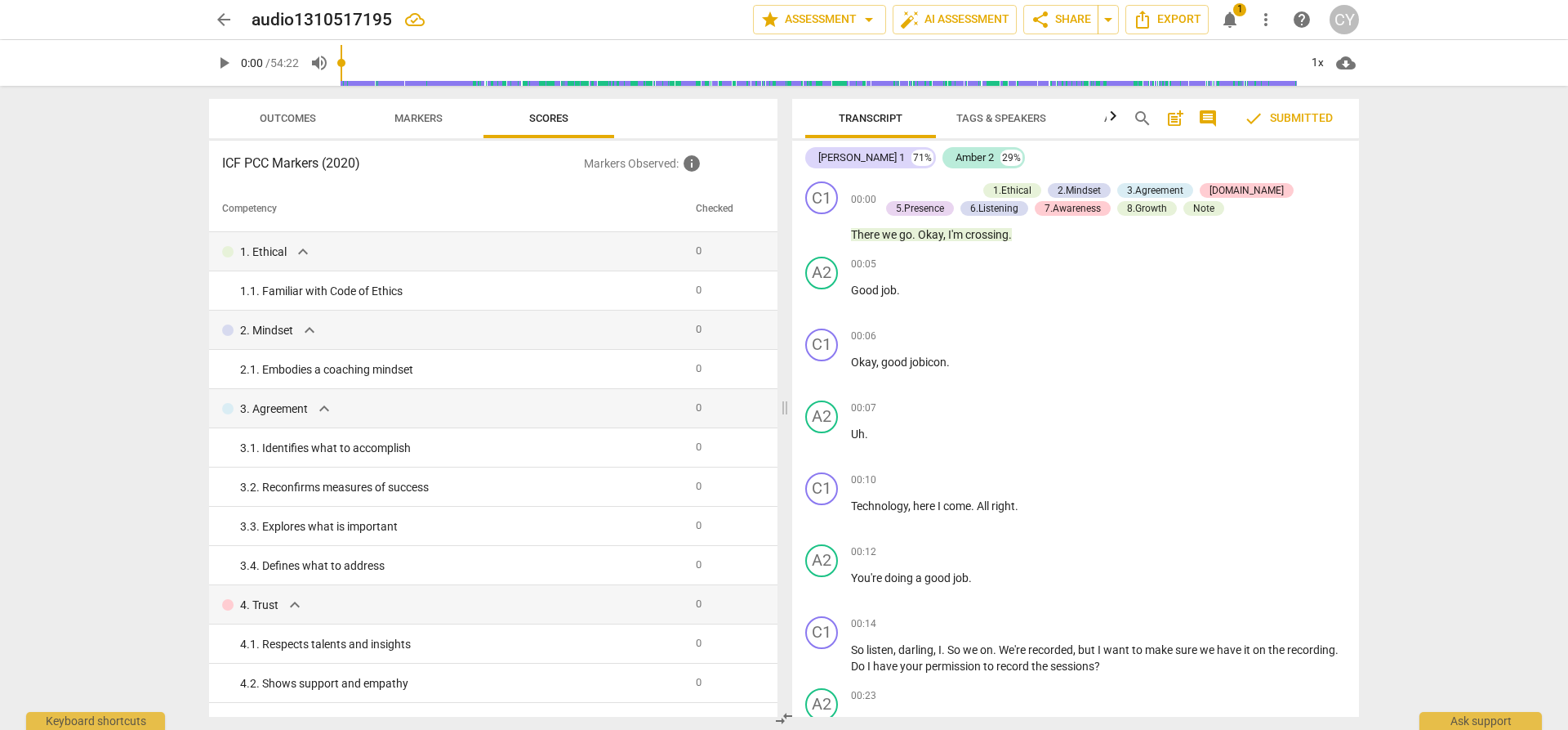
click at [1360, 694] on div "Transcript Tags & Speakers Analytics search post_add comment check Submitted [P…" at bounding box center [1079, 408] width 587 height 644
drag, startPoint x: 1360, startPoint y: 694, endPoint x: 1350, endPoint y: 704, distance: 14.1
click at [1350, 704] on div "Transcript Tags & Speakers Analytics search post_add comment check Submitted [P…" at bounding box center [1079, 408] width 587 height 644
drag, startPoint x: 1350, startPoint y: 704, endPoint x: 1356, endPoint y: 726, distance: 22.8
click at [1356, 726] on div "Transcript Tags & Speakers Analytics search post_add comment check Submitted [P…" at bounding box center [1079, 408] width 587 height 644
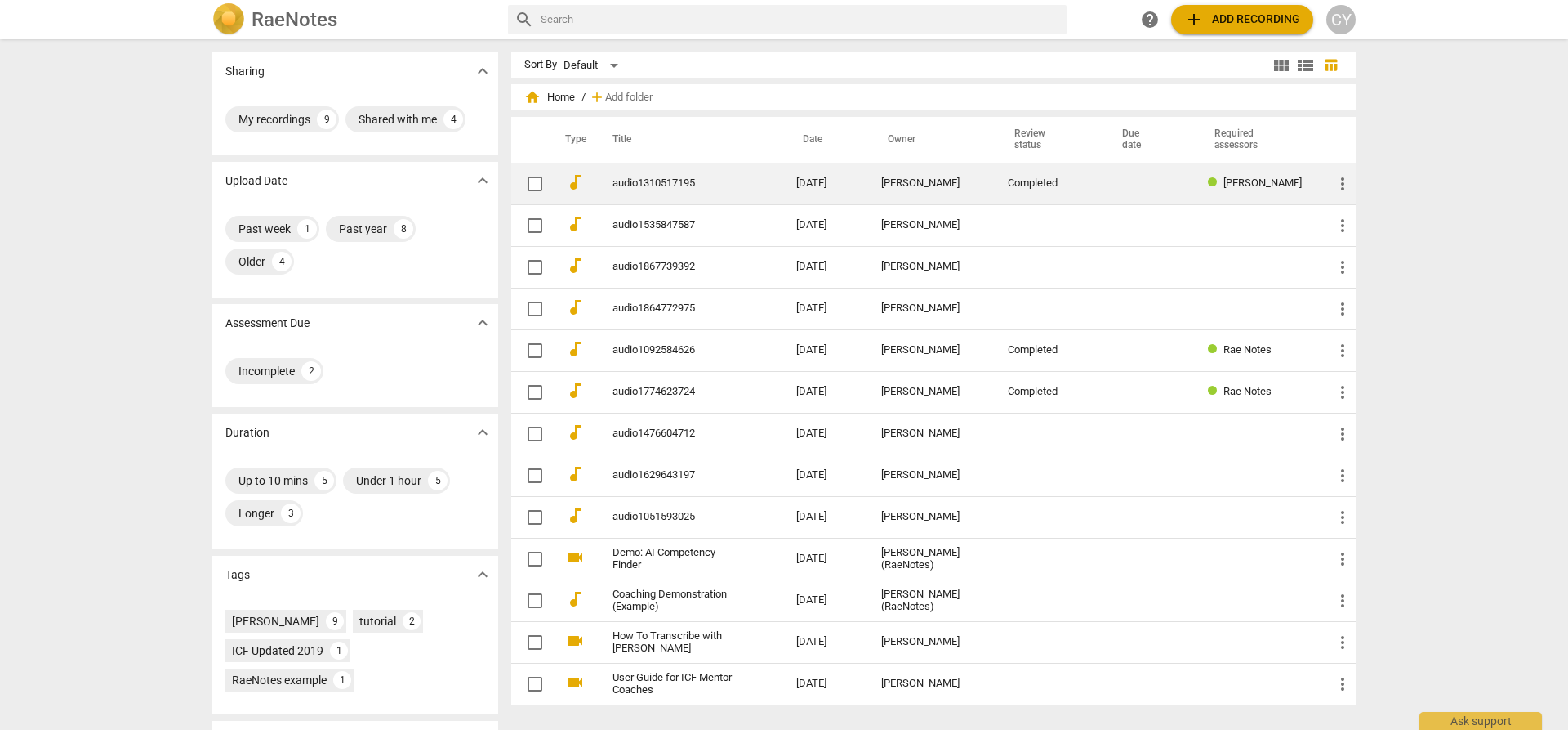
click at [636, 183] on link "audio1310517195" at bounding box center [675, 183] width 125 height 13
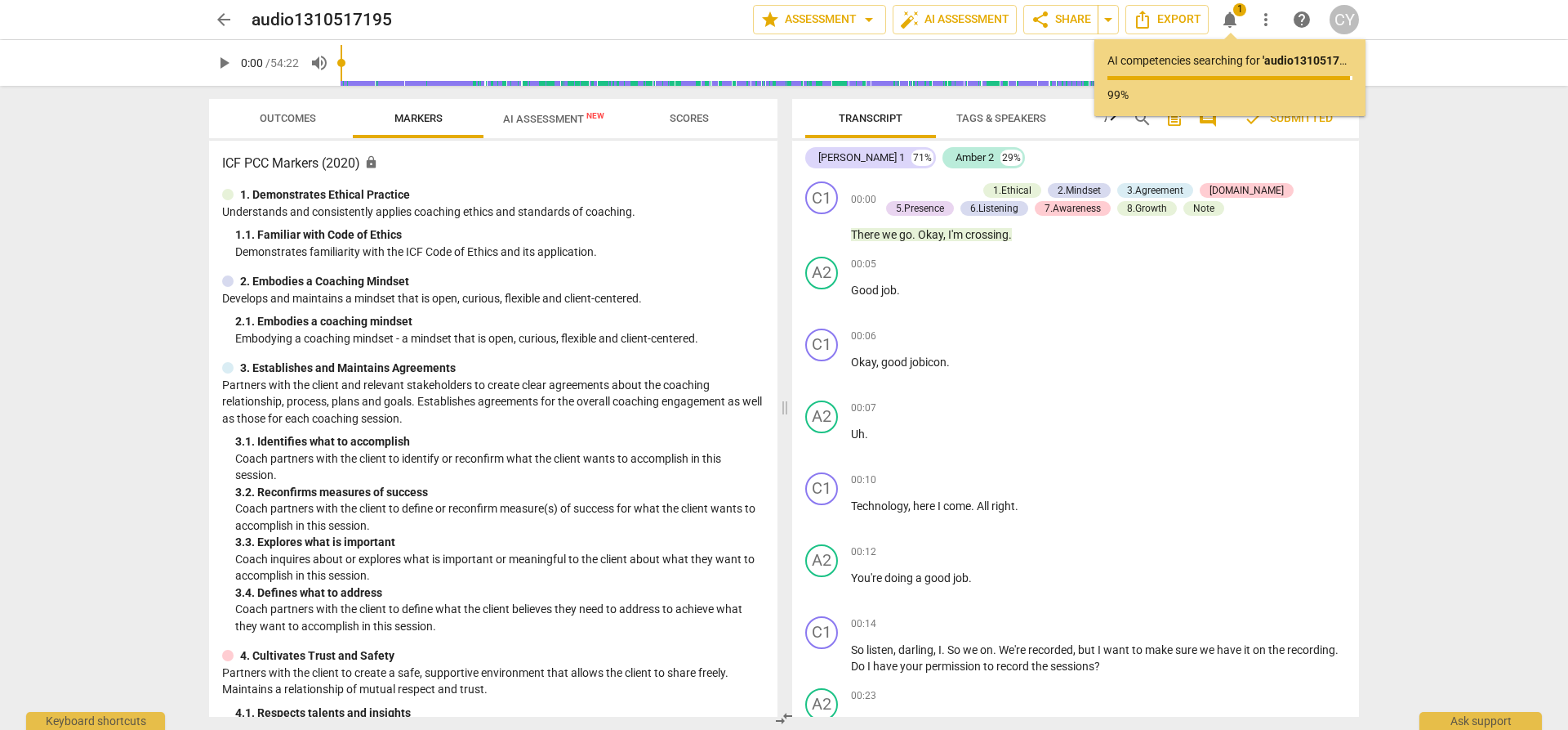
click at [1192, 91] on p "99%" at bounding box center [1229, 95] width 245 height 18
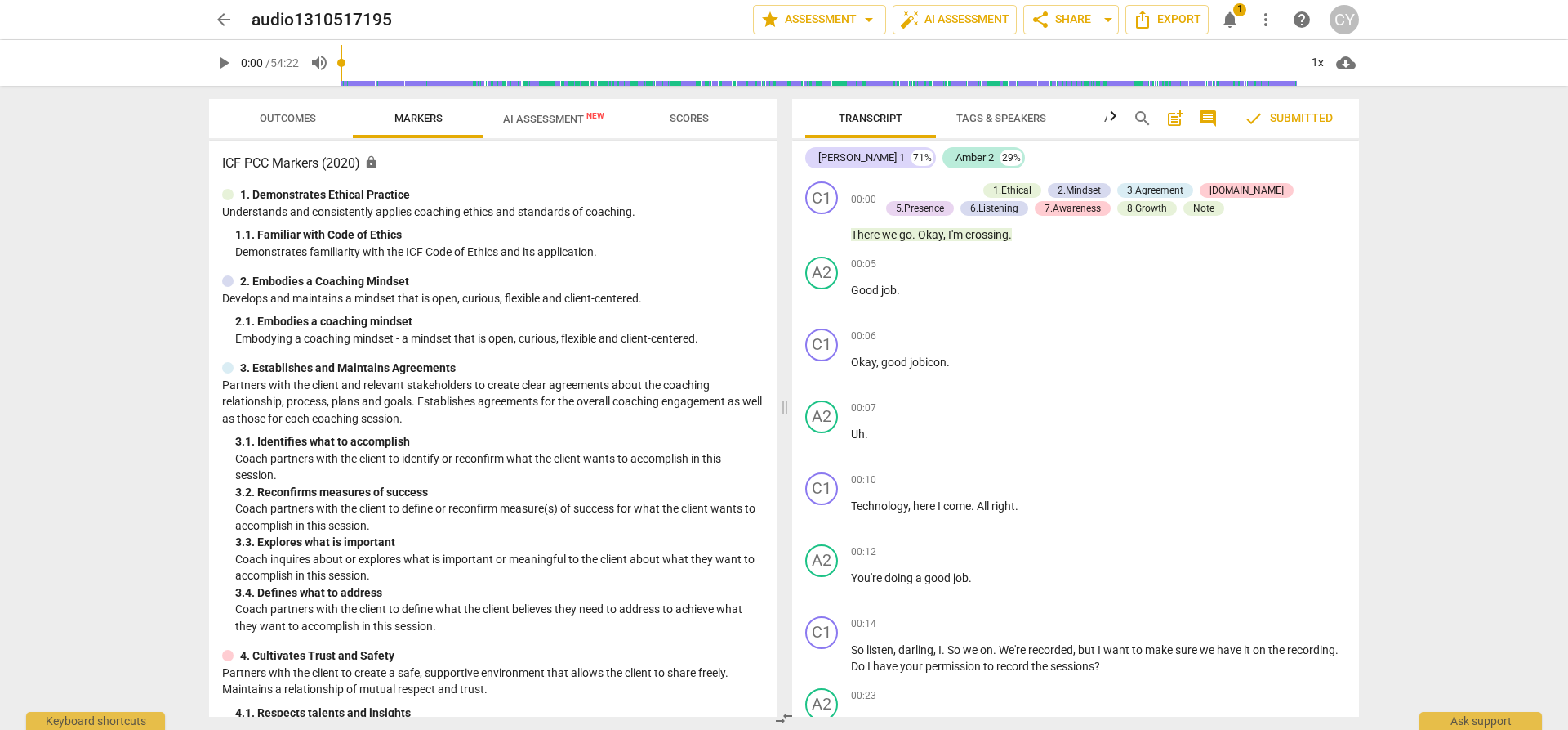
drag, startPoint x: 1359, startPoint y: 184, endPoint x: 1358, endPoint y: 204, distance: 20.0
click at [1358, 204] on div "Transcript Tags & Speakers Analytics search post_add comment check Submitted [P…" at bounding box center [1079, 408] width 587 height 644
click at [1211, 114] on span "comment" at bounding box center [1208, 119] width 19 height 19
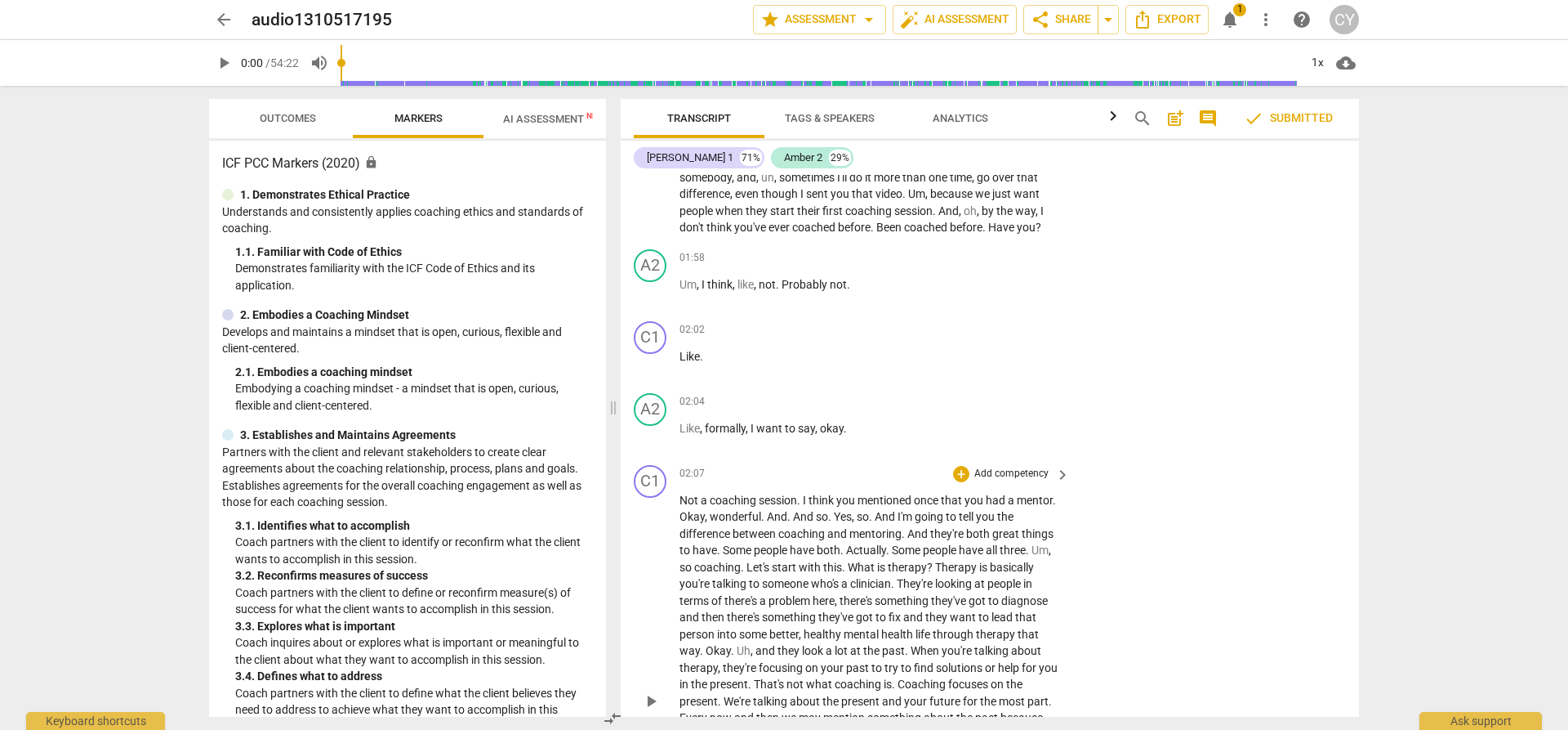
scroll to position [1225, 0]
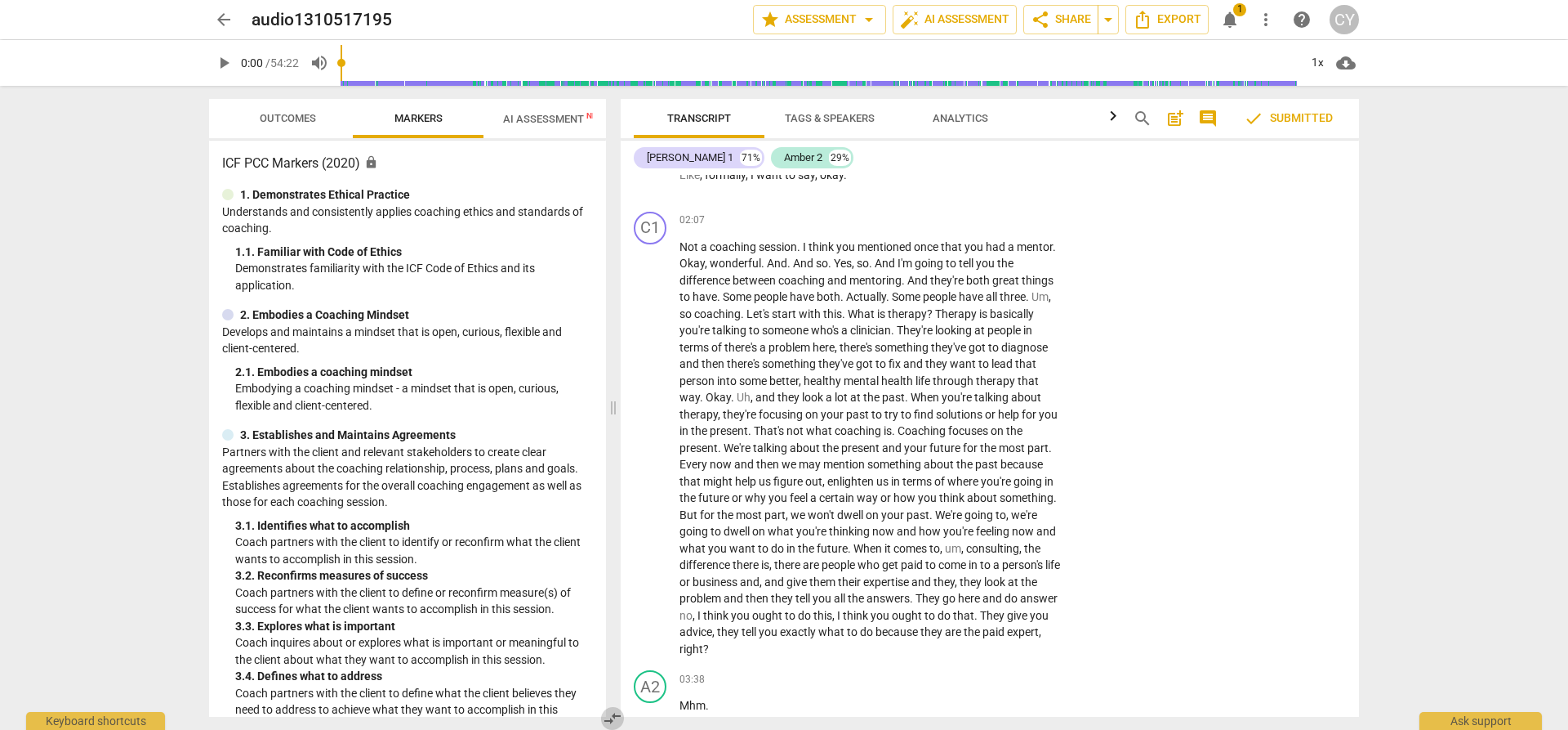
click at [611, 717] on span "compare_arrows" at bounding box center [613, 718] width 19 height 19
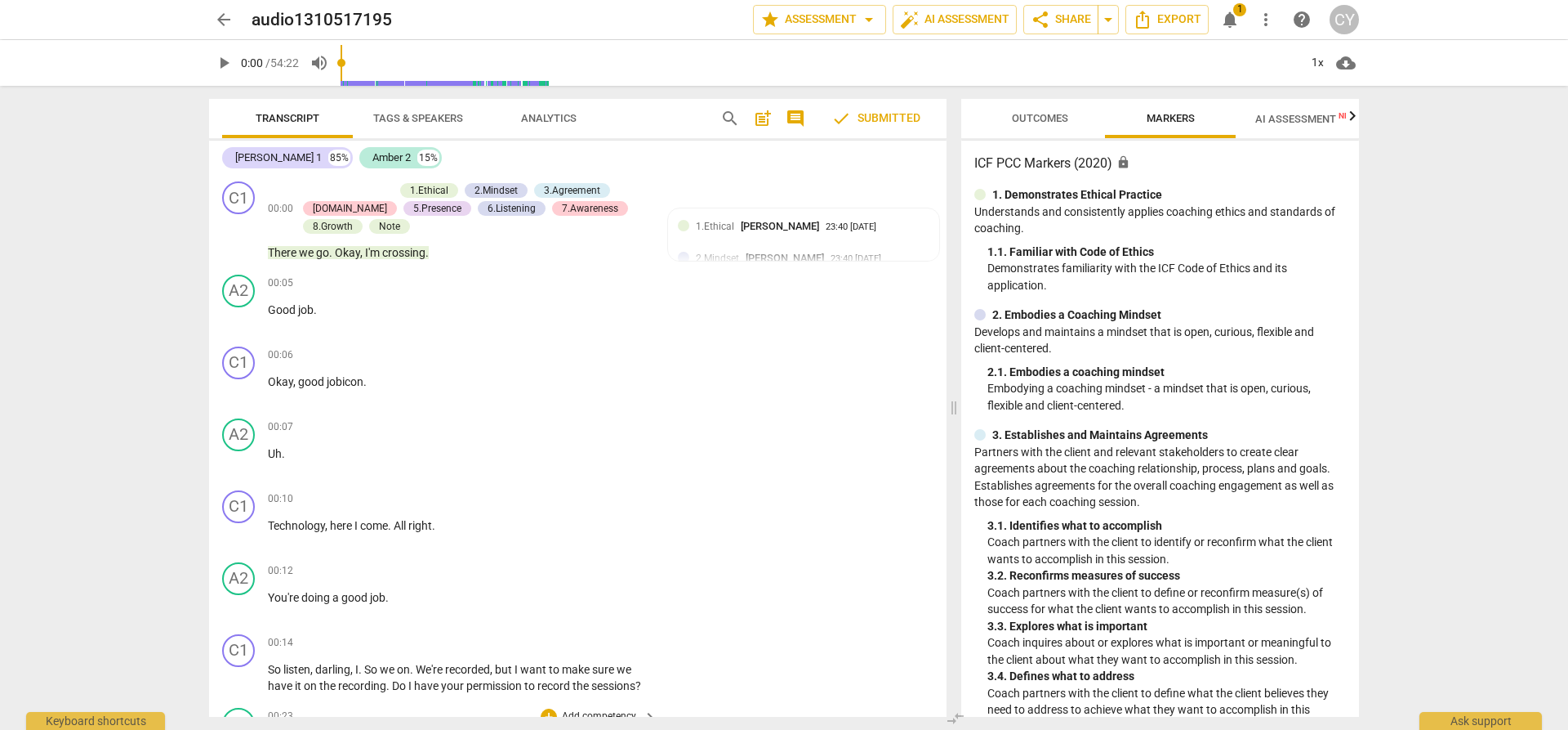
click at [616, 712] on p "Add competency" at bounding box center [599, 716] width 78 height 15
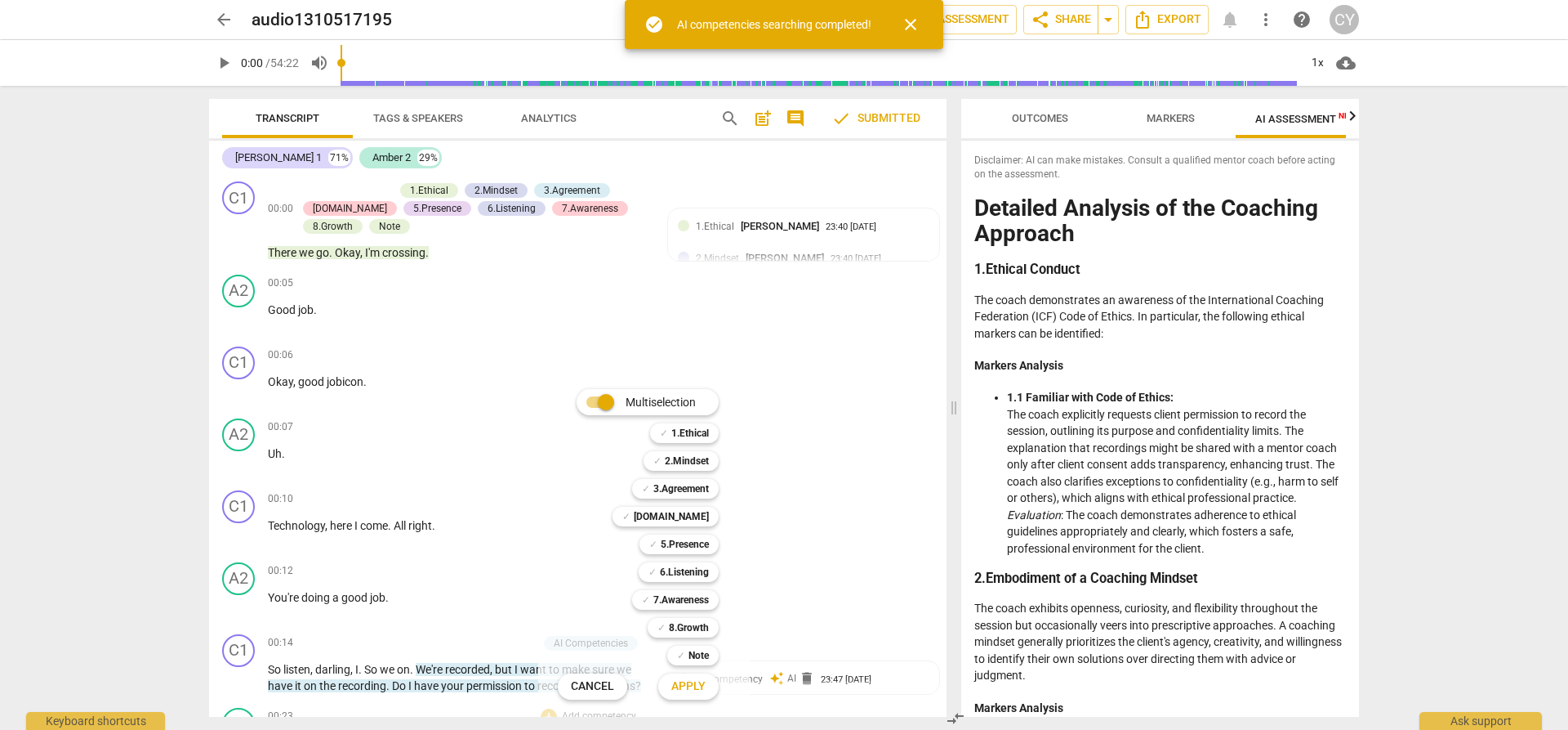
scroll to position [0, 29]
click at [609, 294] on div at bounding box center [784, 365] width 1568 height 730
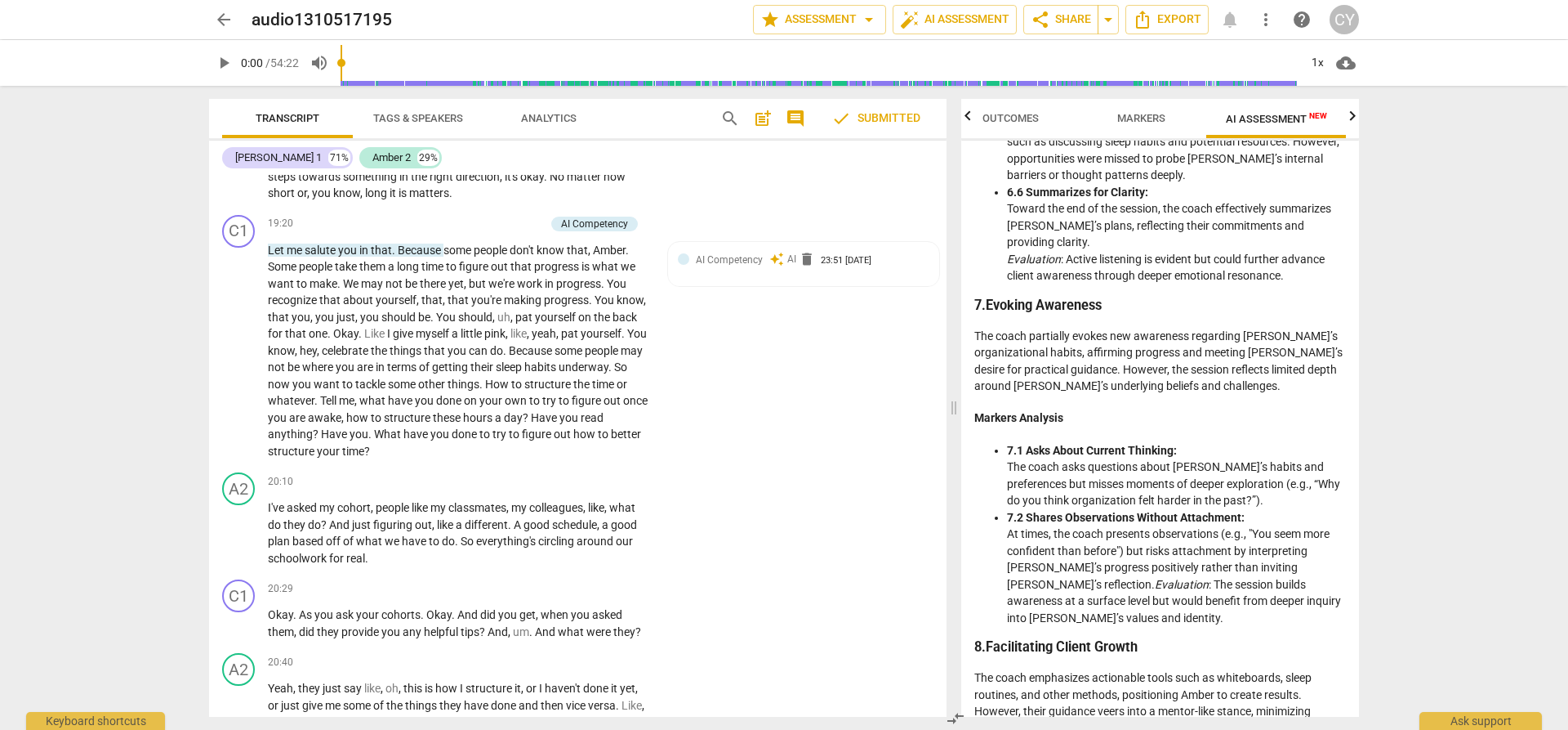
scroll to position [2860, 0]
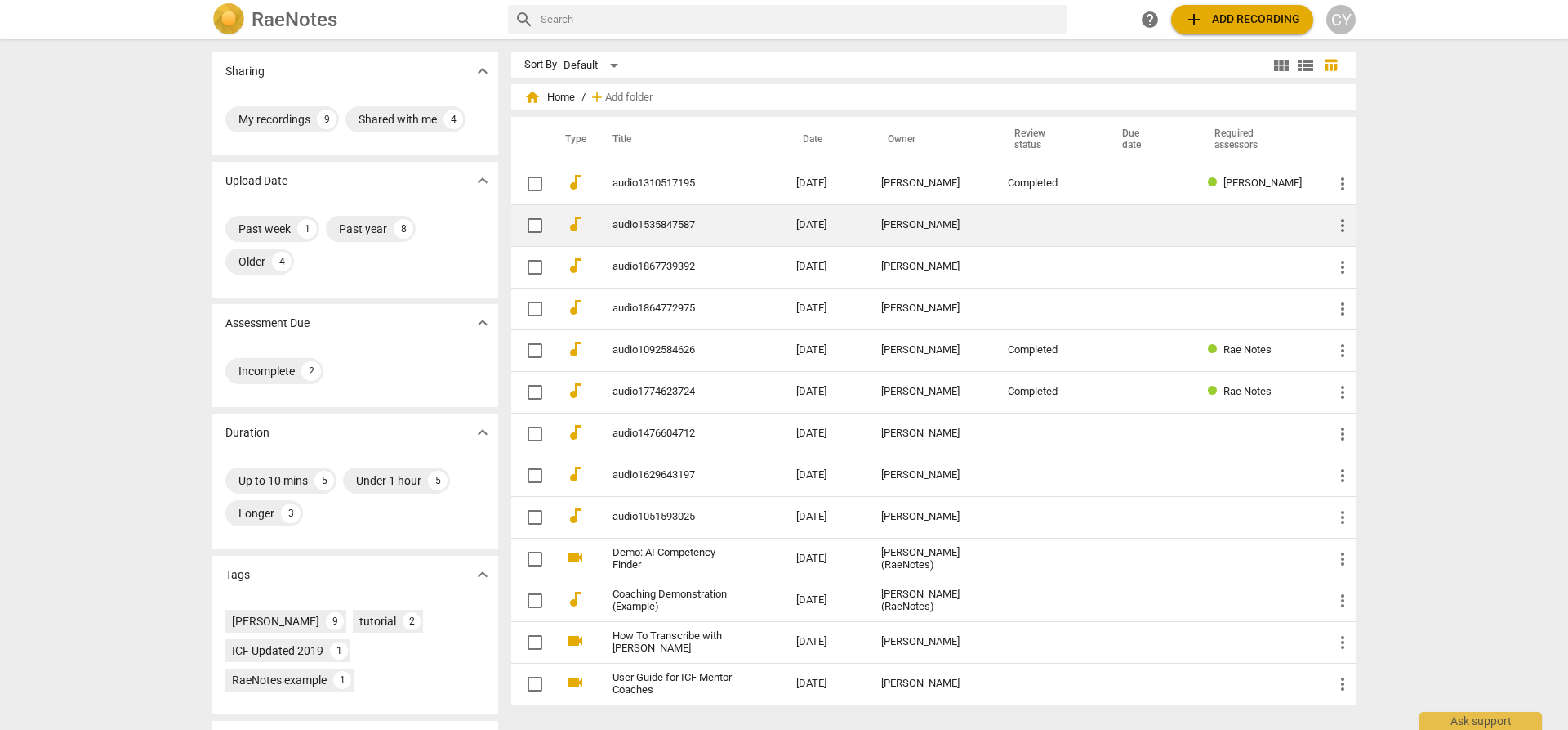
click at [659, 227] on link "audio1535847587" at bounding box center [675, 225] width 125 height 13
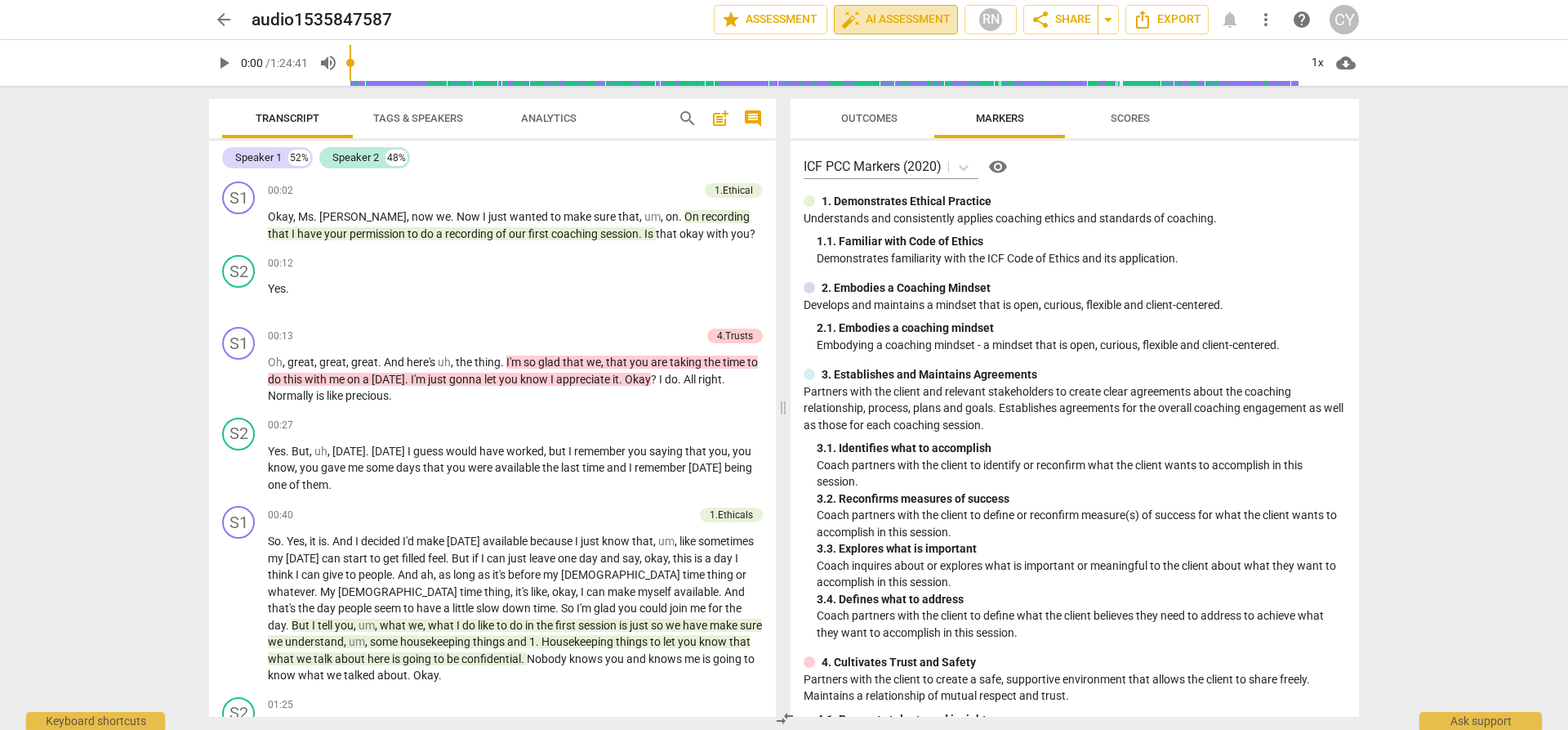
click at [904, 19] on span "auto_fix_high AI Assessment" at bounding box center [896, 19] width 109 height 19
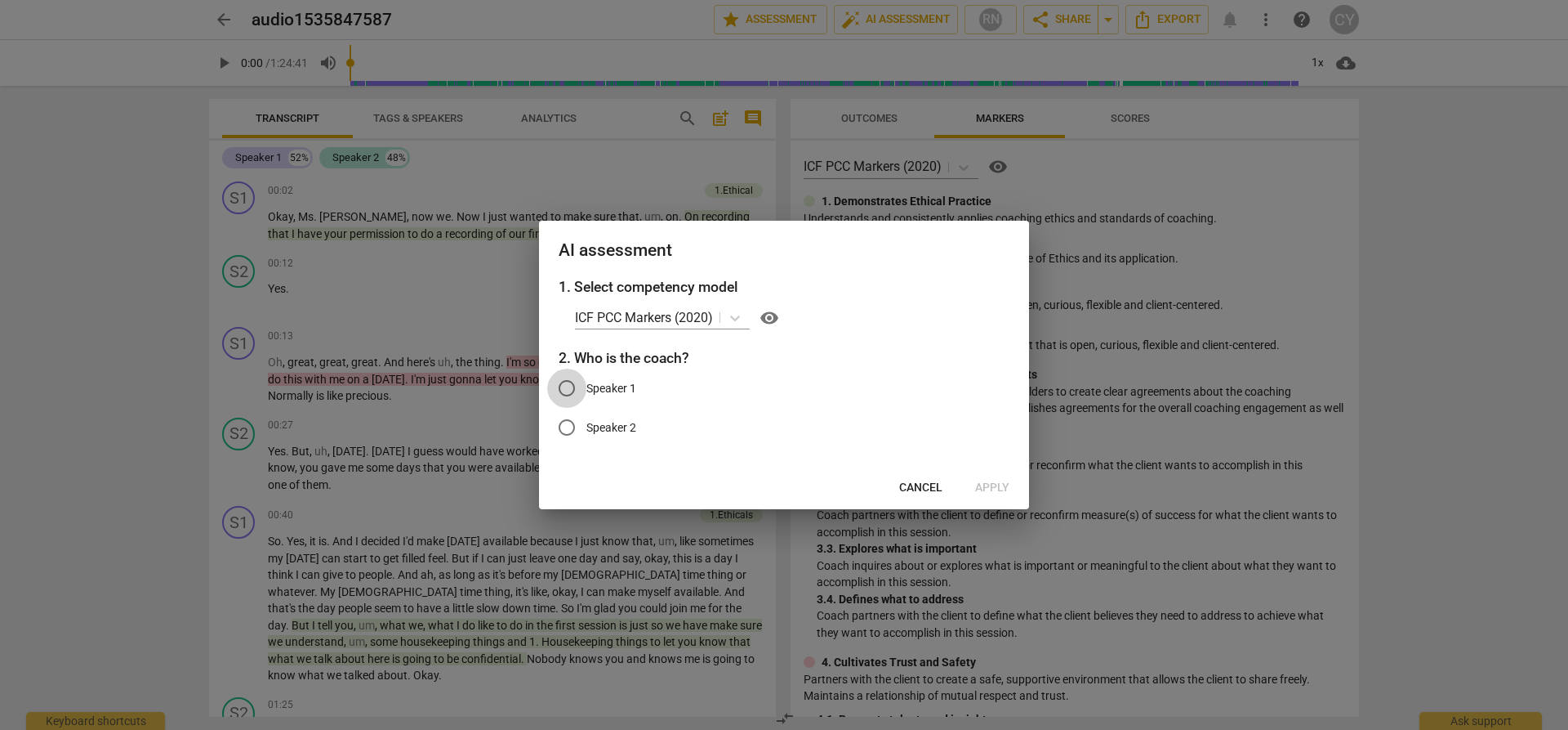
click at [566, 384] on input "Speaker 1" at bounding box center [566, 388] width 39 height 39
radio input "true"
click at [994, 482] on span "Apply" at bounding box center [991, 488] width 34 height 17
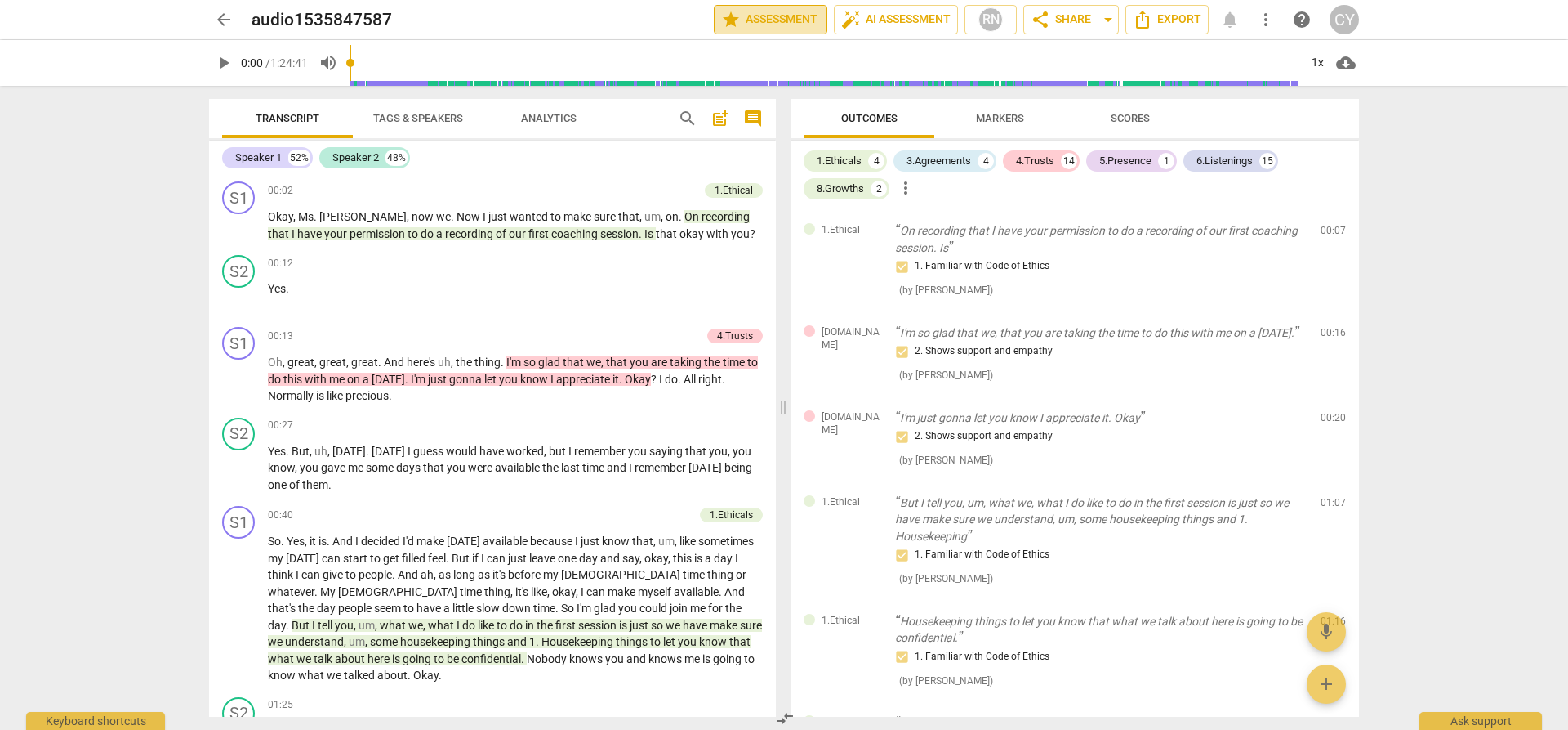
click at [786, 18] on span "star Assessment" at bounding box center [770, 19] width 99 height 19
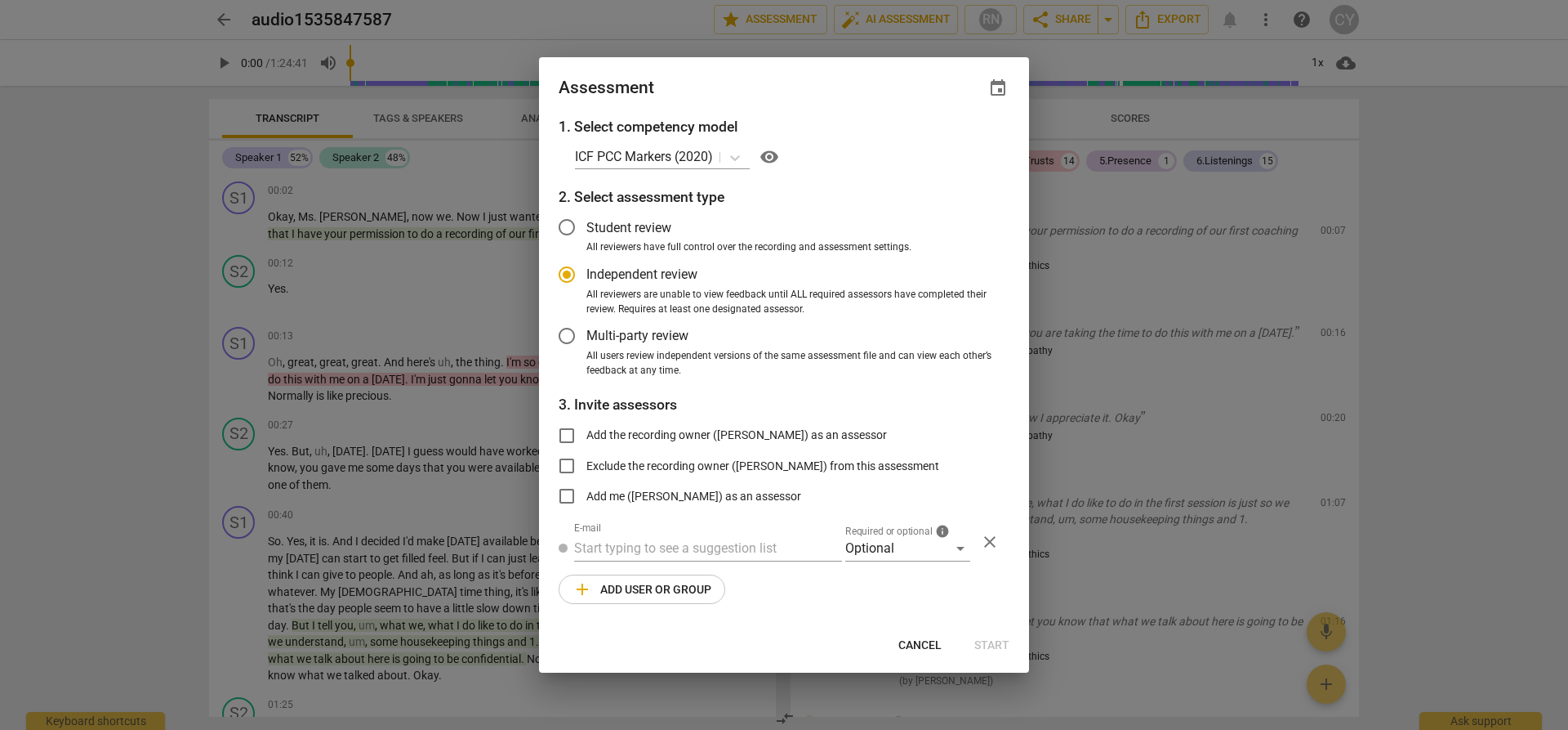
radio input "false"
click at [566, 435] on input "Add the recording owner ([PERSON_NAME]) as an assessor" at bounding box center [566, 435] width 39 height 39
checkbox input "true"
click at [999, 644] on span "Start" at bounding box center [992, 645] width 35 height 17
radio input "false"
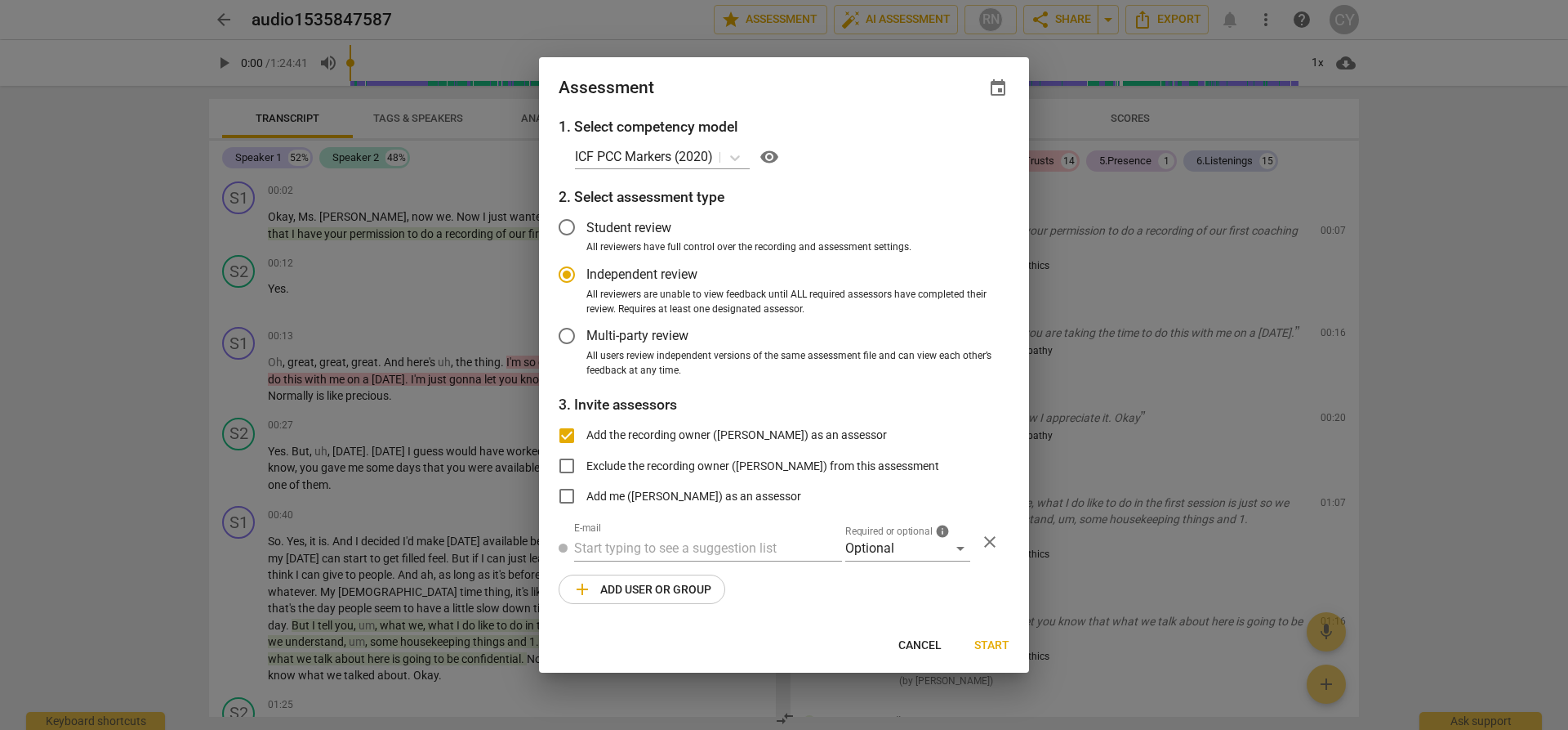
type input "[PERSON_NAME] <[EMAIL_ADDRESS][DOMAIN_NAME]>"
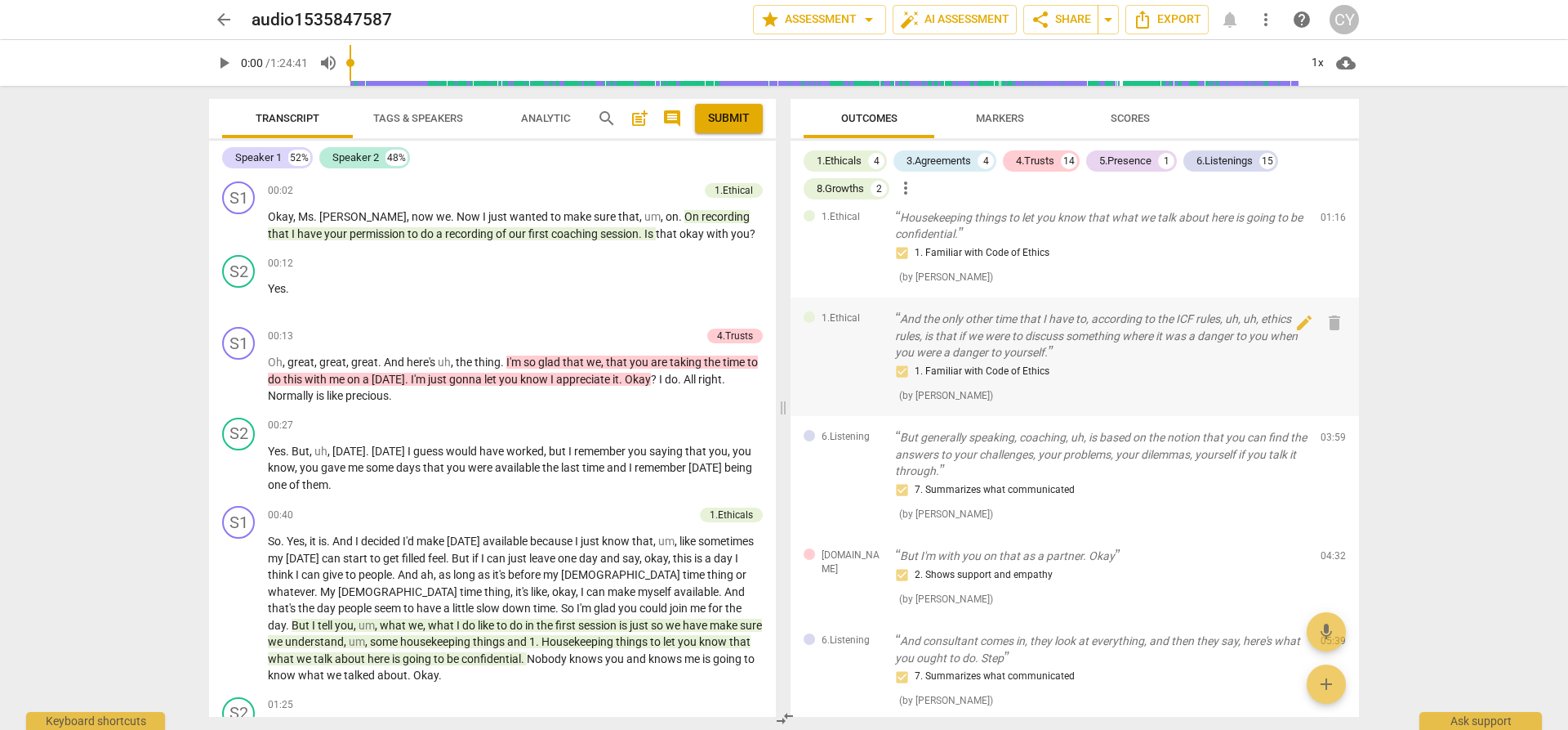
scroll to position [409, 0]
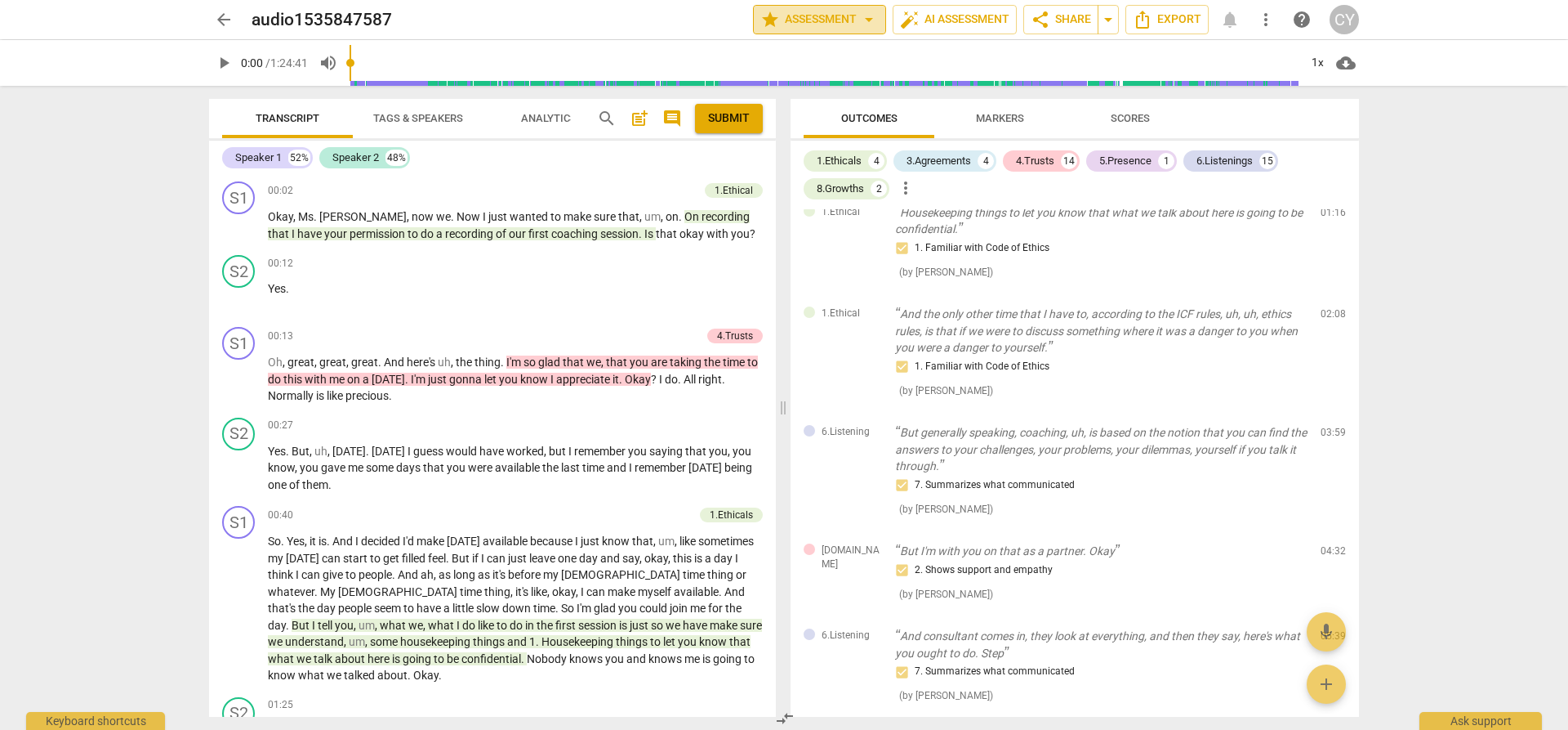
click at [824, 17] on span "star Assessment arrow_drop_down" at bounding box center [820, 19] width 119 height 19
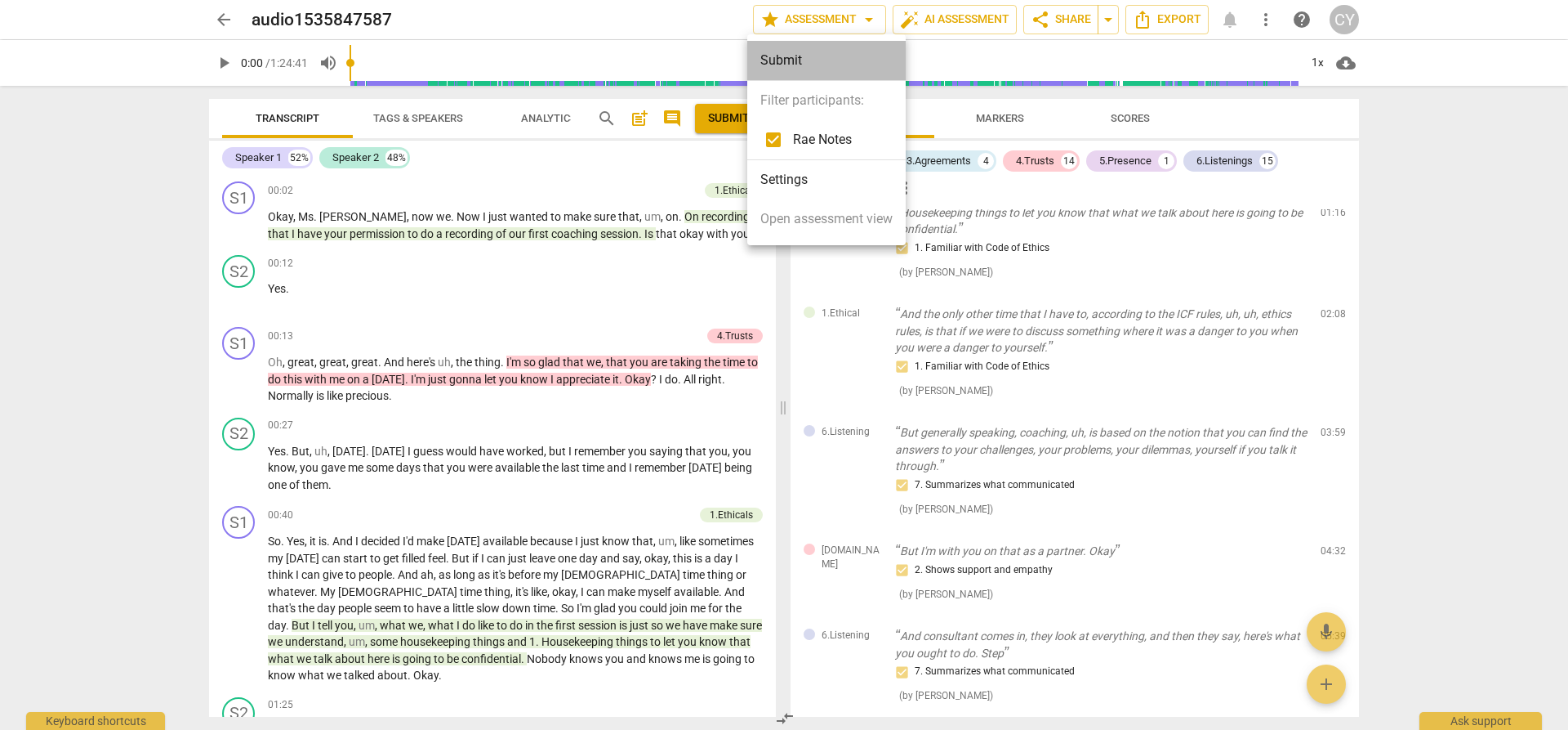
click at [791, 61] on div "Submit" at bounding box center [826, 60] width 159 height 39
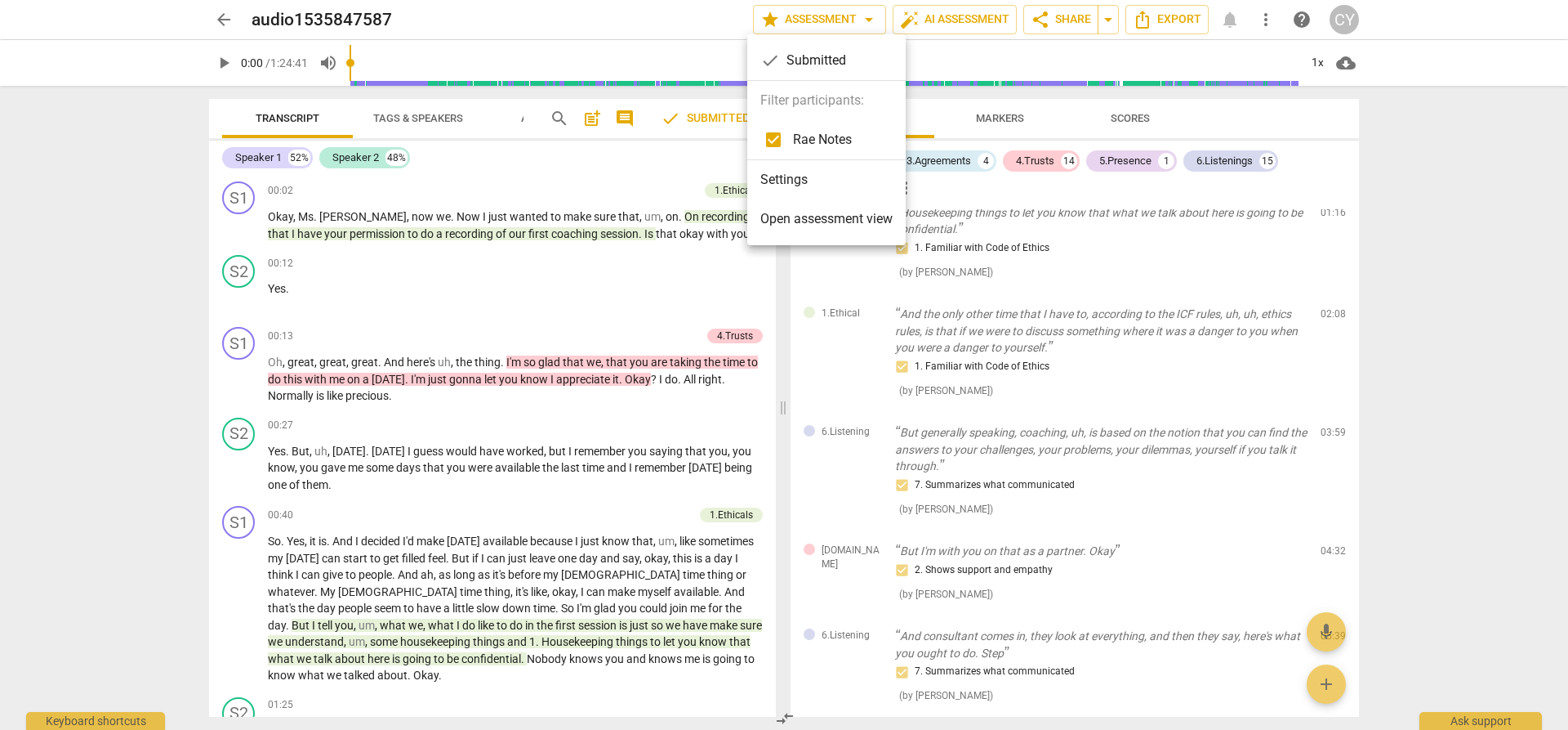
click at [798, 217] on span "Open assessment view" at bounding box center [827, 219] width 132 height 19
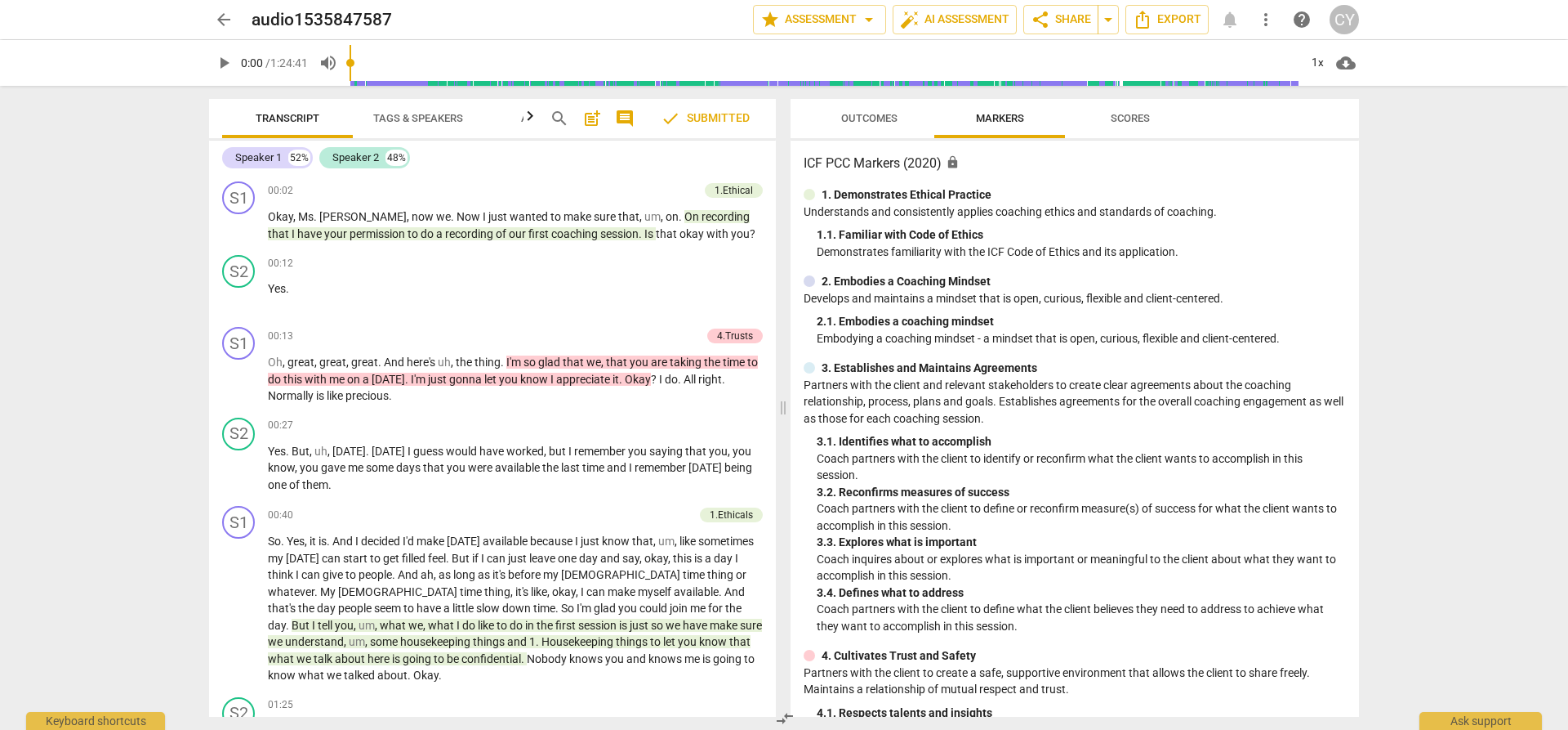
click at [709, 120] on span "check Submitted" at bounding box center [705, 119] width 89 height 19
click at [720, 118] on span "check Submitted" at bounding box center [705, 119] width 89 height 19
click at [721, 116] on span "check Submitted" at bounding box center [705, 119] width 89 height 19
click at [784, 718] on span "compare_arrows" at bounding box center [785, 718] width 19 height 19
click at [785, 715] on span at bounding box center [783, 408] width 10 height 644
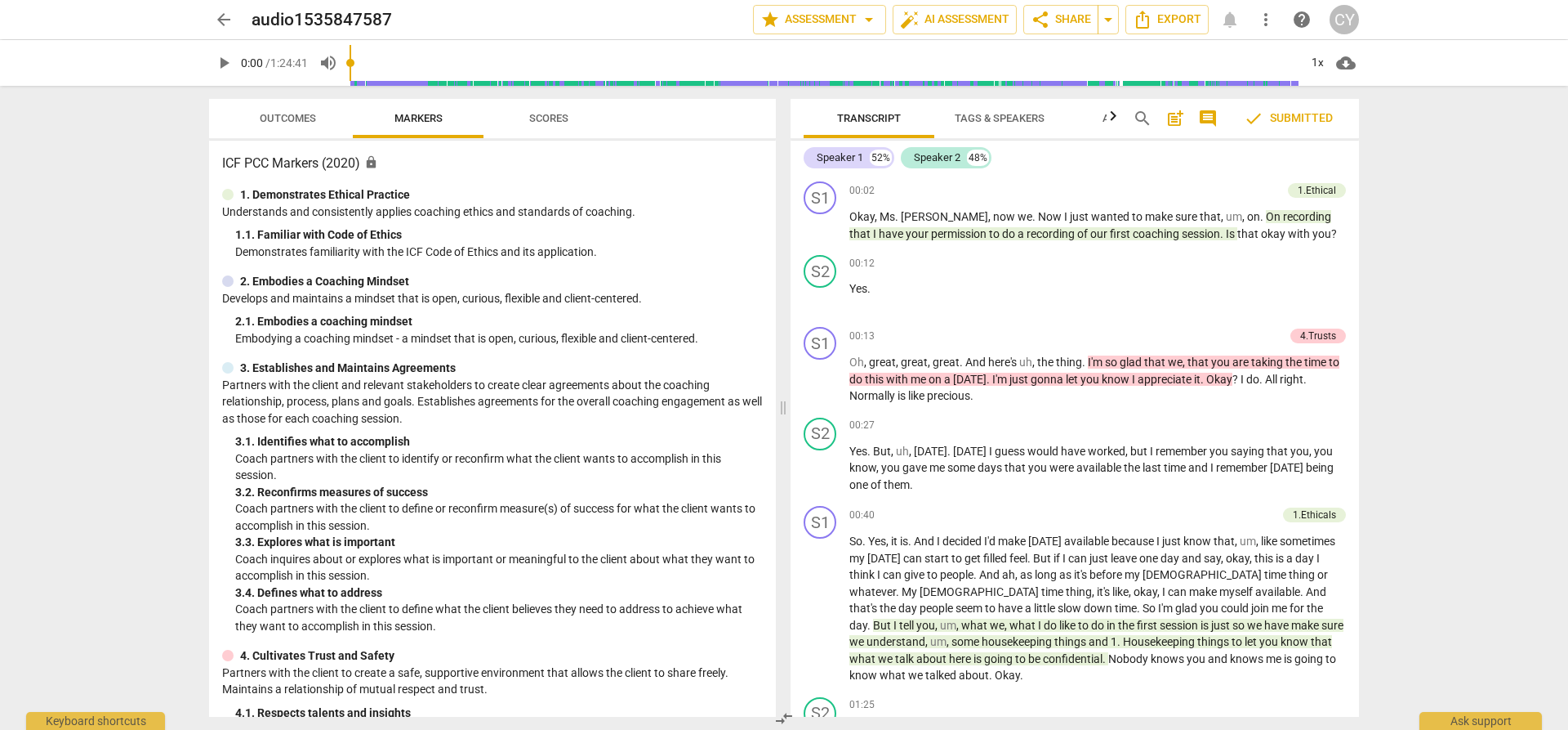
click at [1312, 119] on span "check Submitted" at bounding box center [1289, 119] width 89 height 19
click at [819, 19] on span "star Assessment arrow_drop_down" at bounding box center [820, 19] width 119 height 19
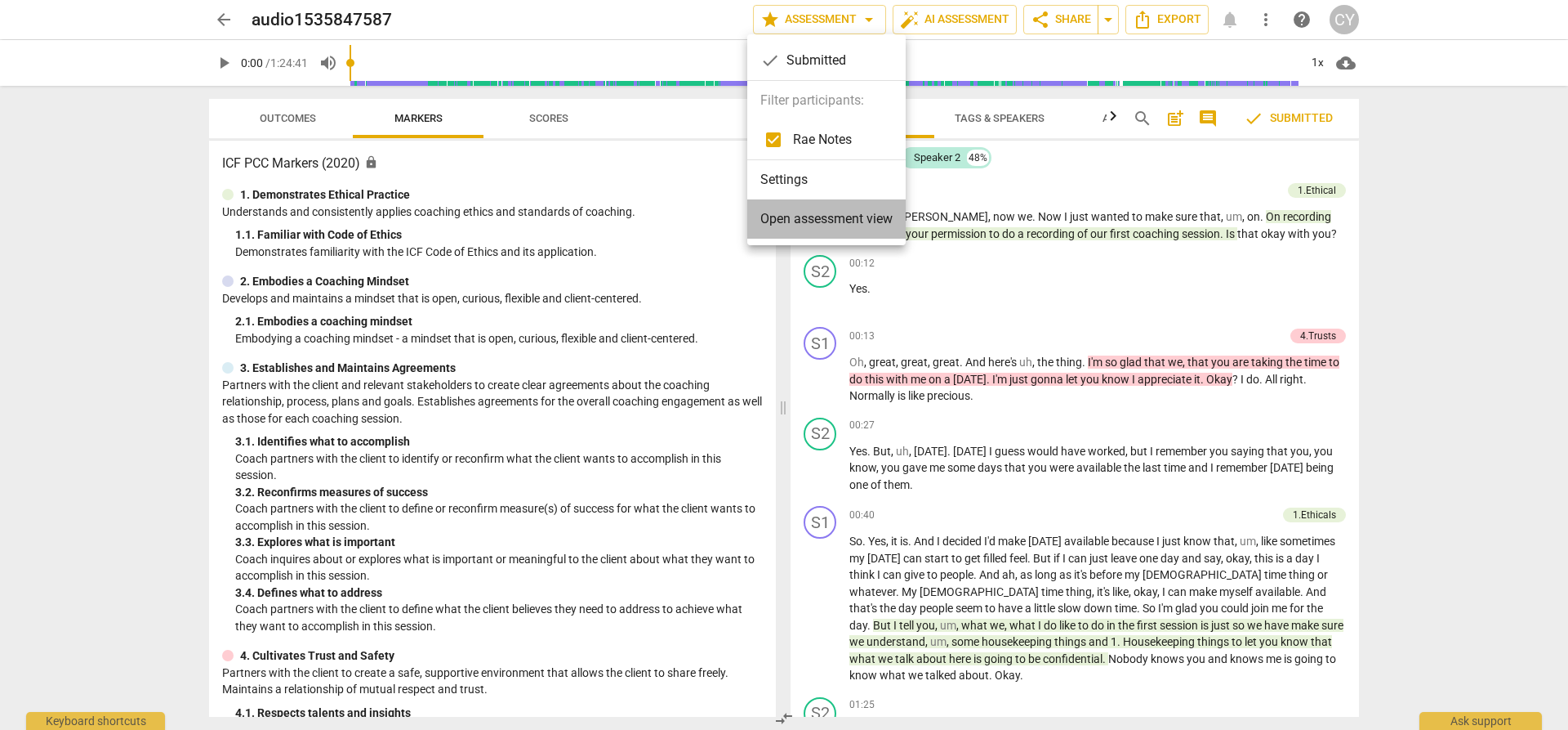
click at [827, 226] on span "Open assessment view" at bounding box center [827, 219] width 132 height 19
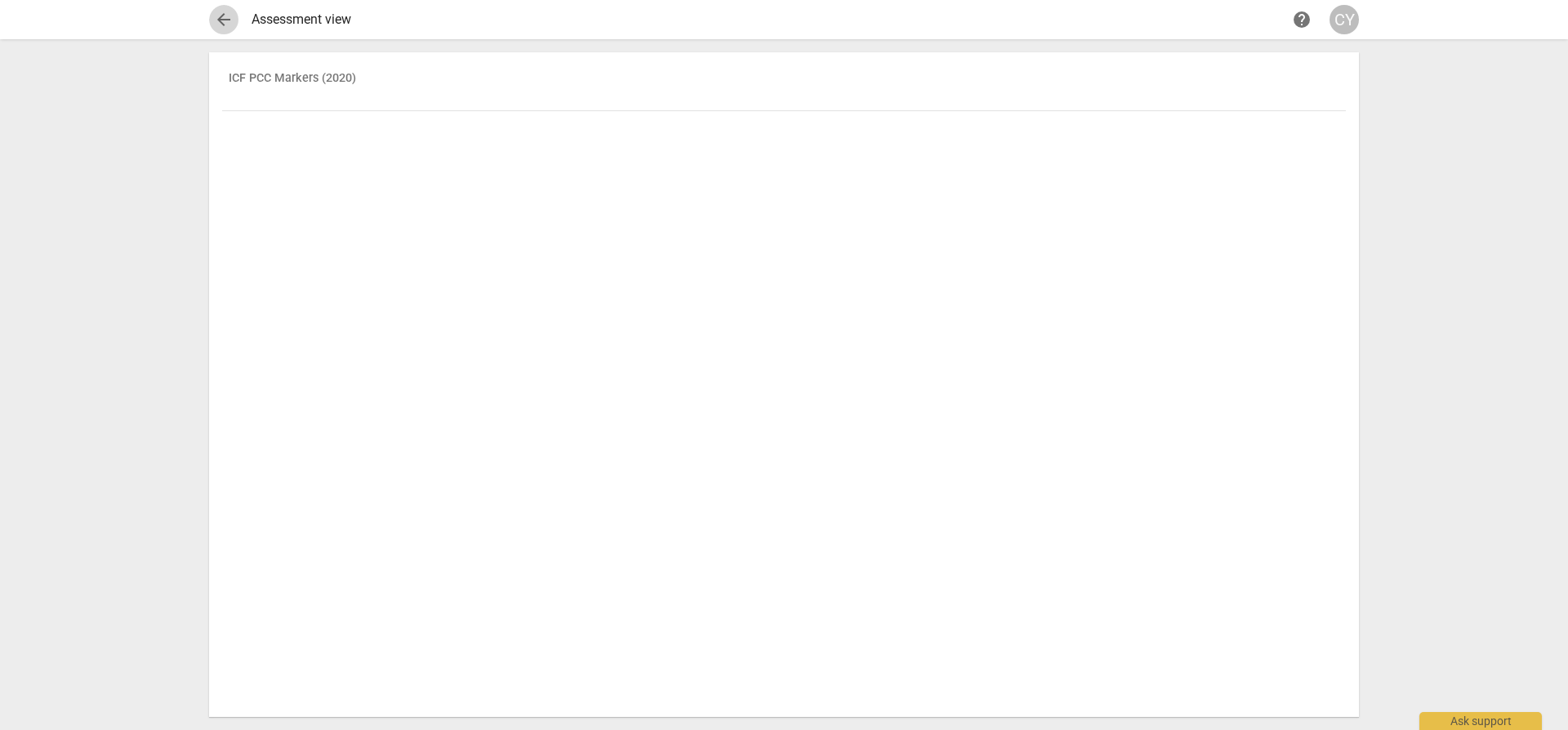
click at [227, 19] on span "arrow_back" at bounding box center [224, 19] width 19 height 19
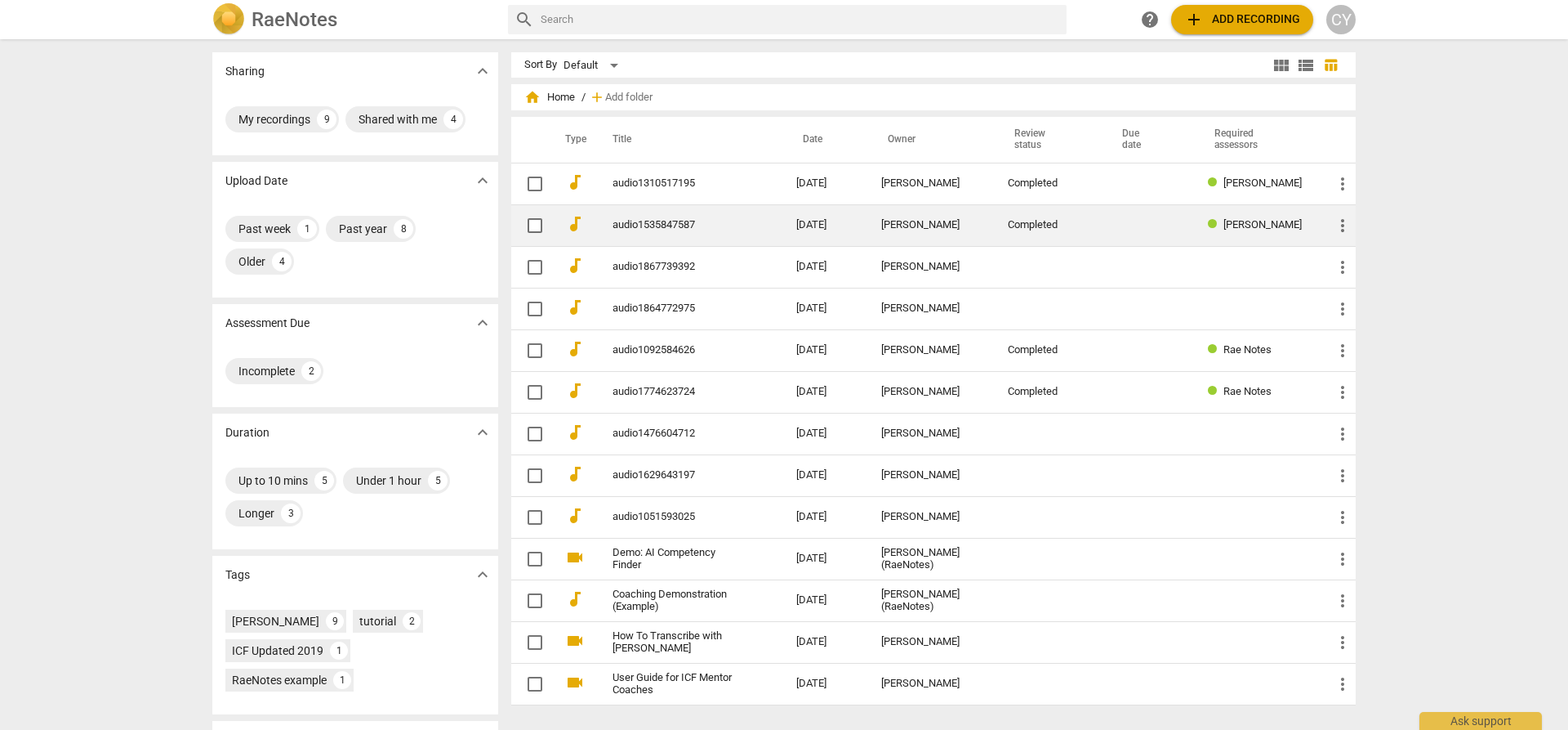
click at [1224, 223] on span "[PERSON_NAME]" at bounding box center [1263, 224] width 79 height 13
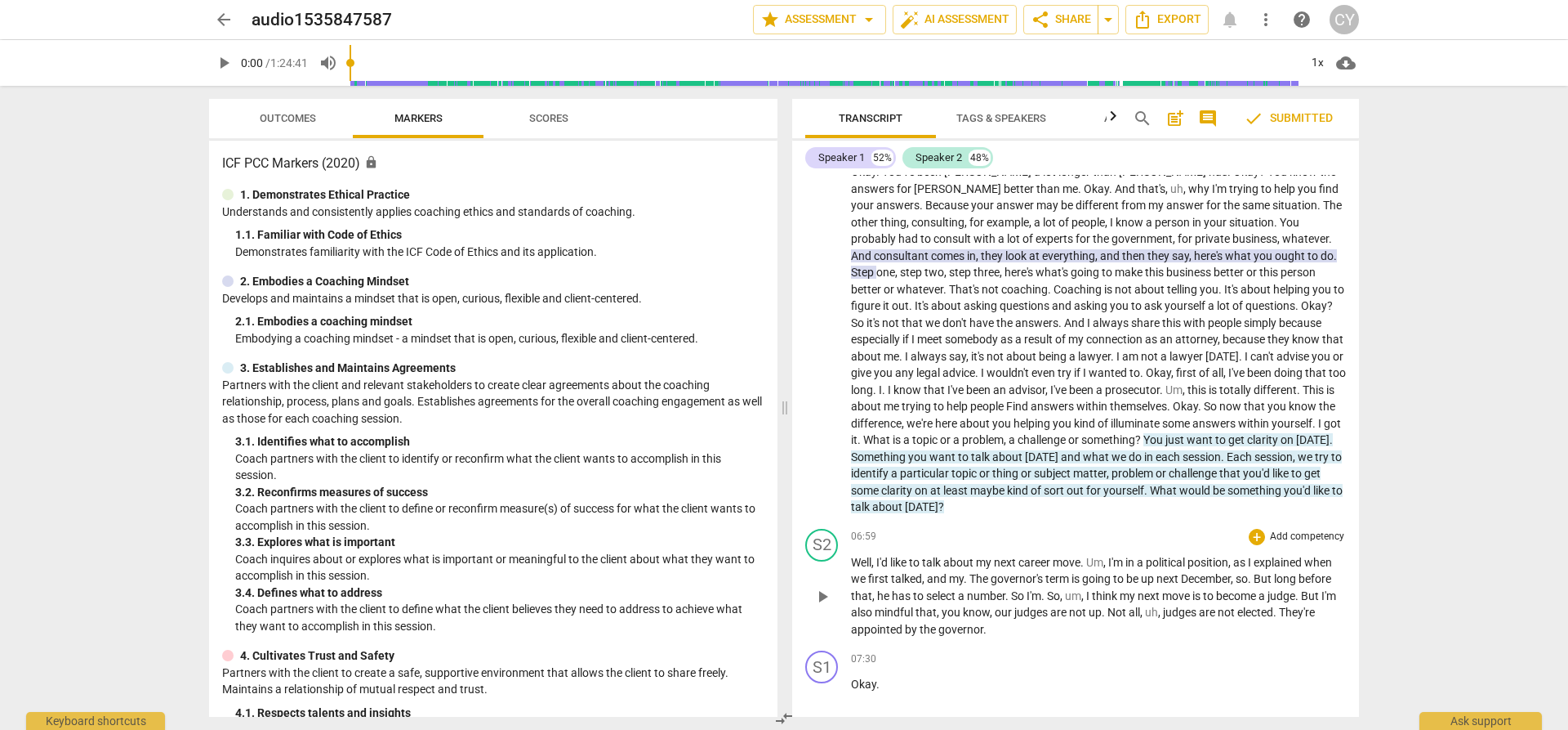
scroll to position [1798, 0]
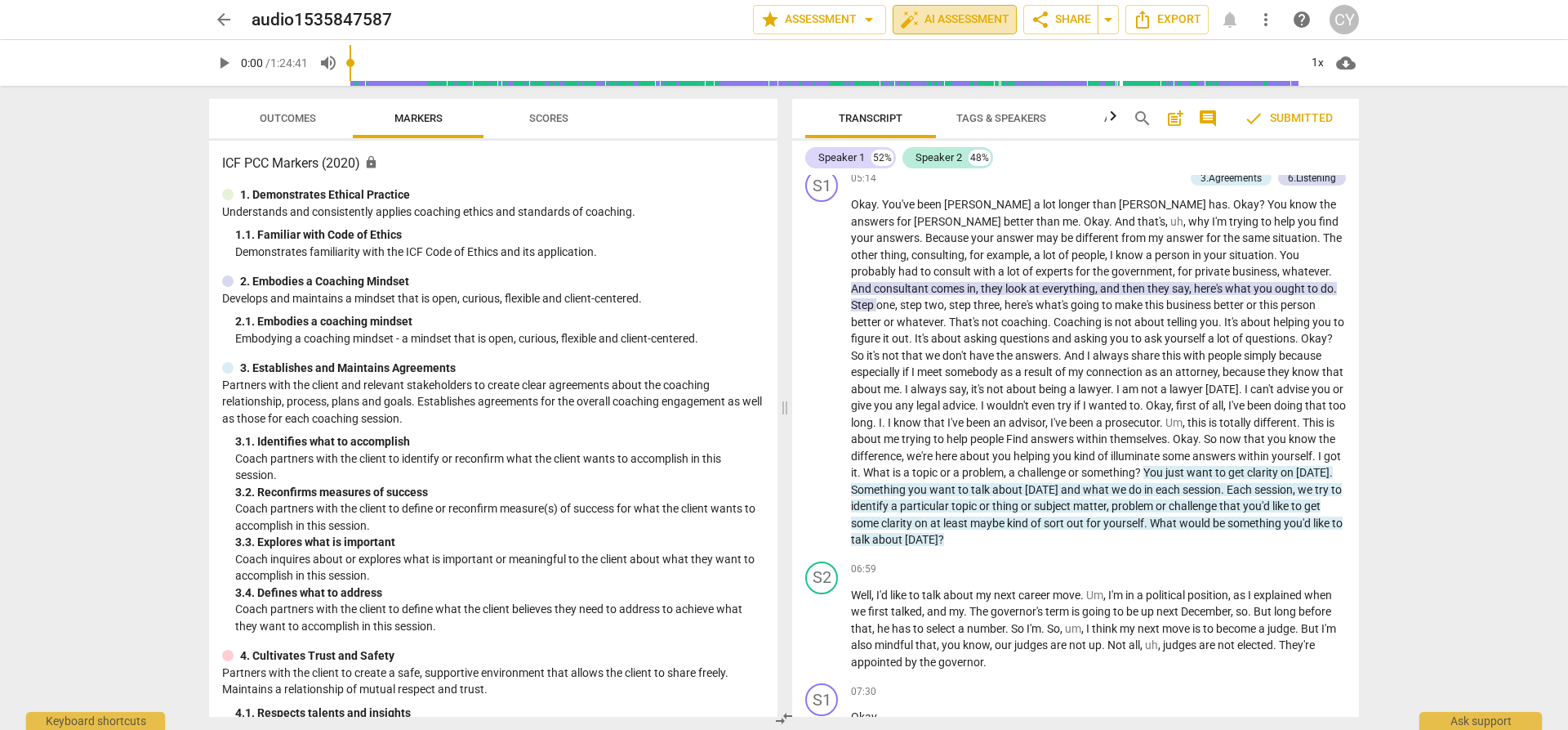
click at [977, 18] on span "auto_fix_high AI Assessment" at bounding box center [954, 19] width 109 height 19
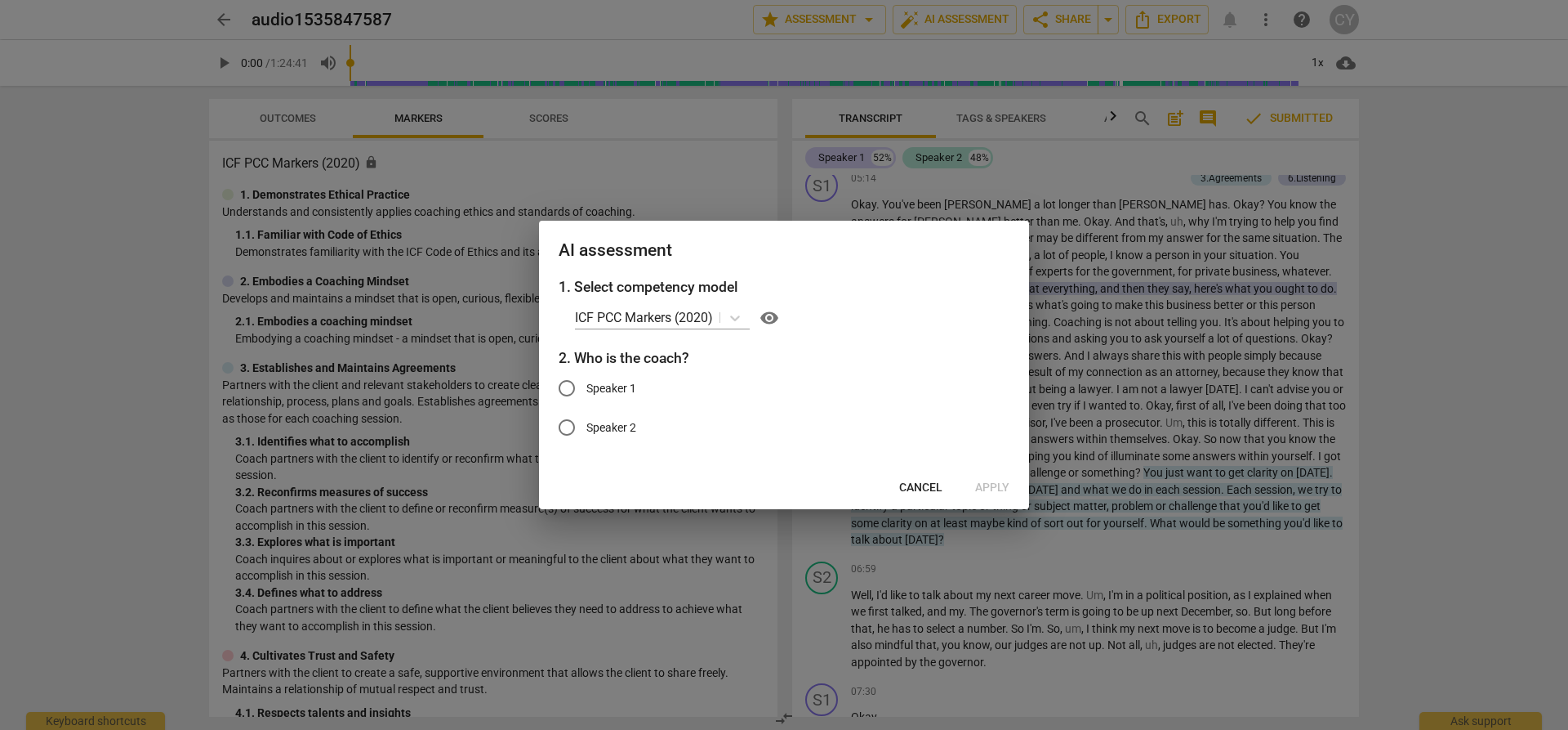
click at [565, 388] on input "Speaker 1" at bounding box center [566, 388] width 39 height 39
radio input "true"
click at [990, 488] on span "Apply" at bounding box center [991, 488] width 34 height 17
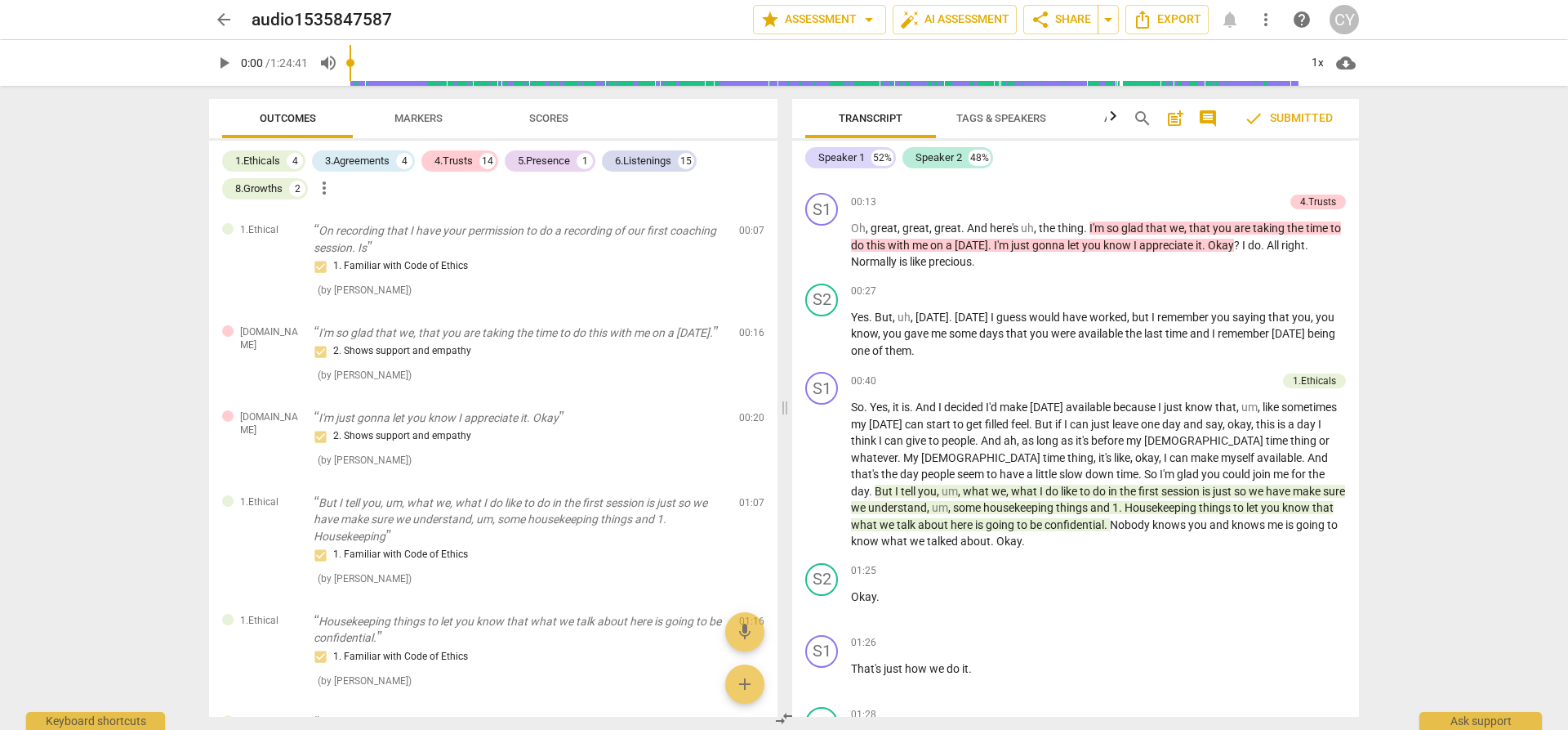
scroll to position [0, 0]
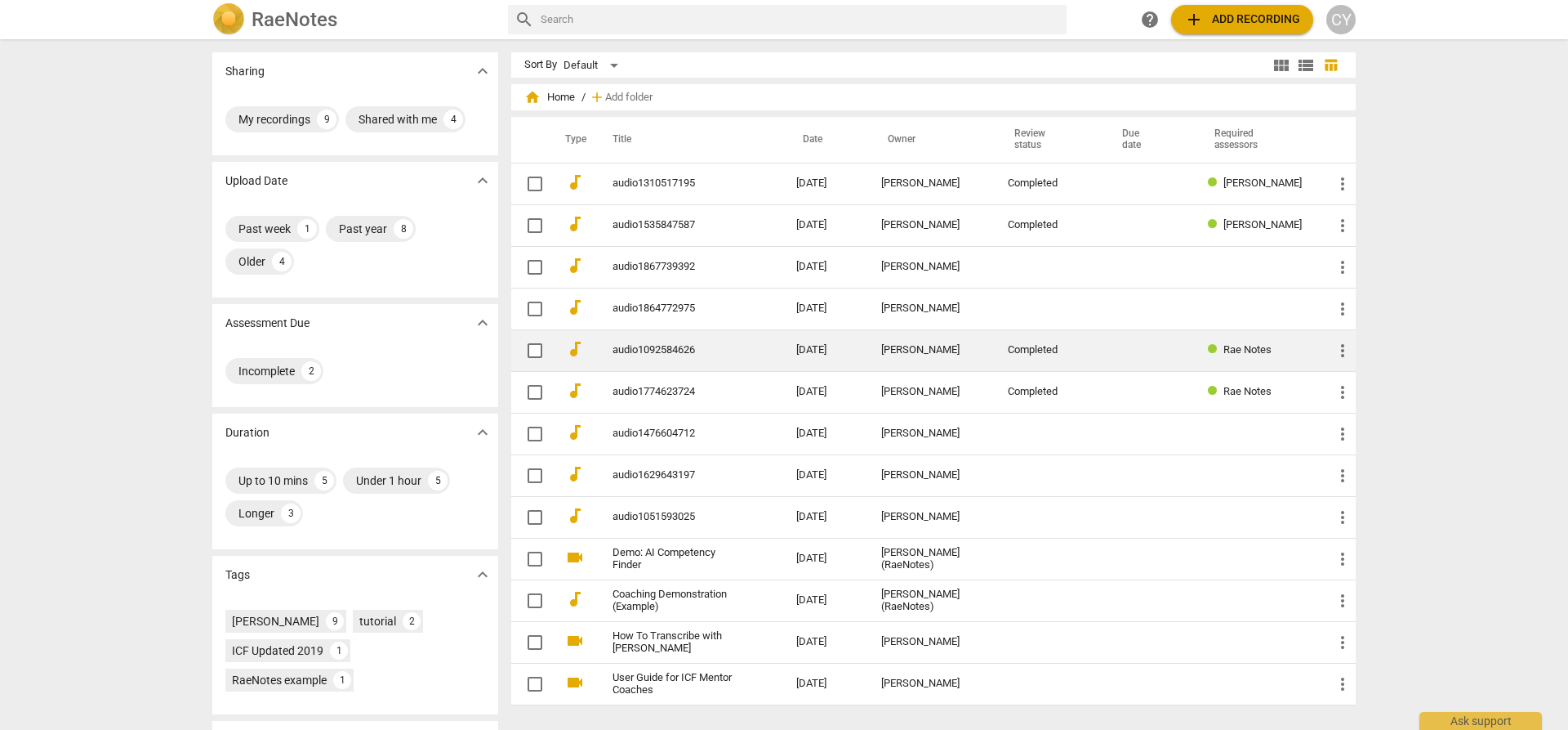
click at [669, 356] on td "audio1092584626" at bounding box center [688, 349] width 191 height 42
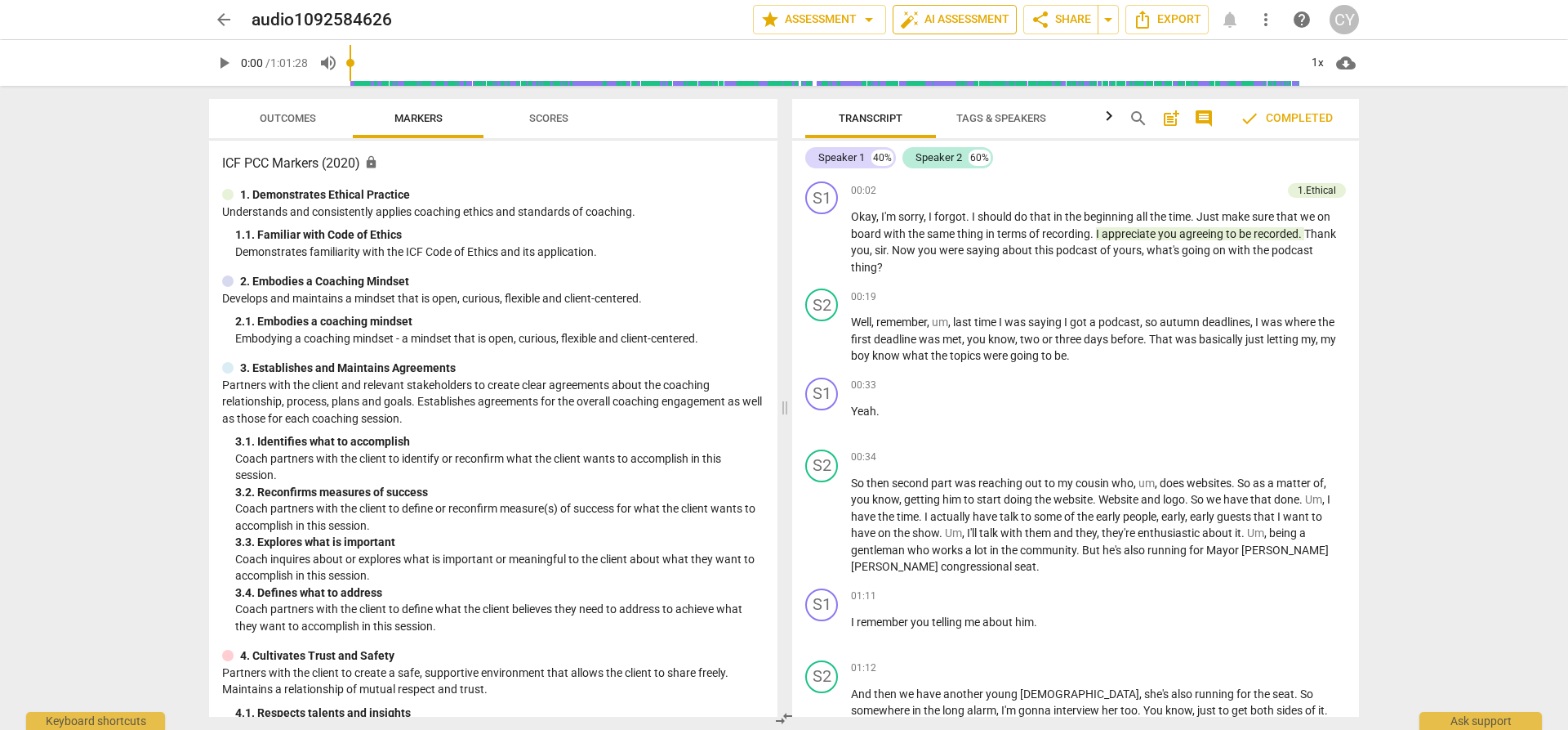
click at [938, 22] on span "auto_fix_high AI Assessment" at bounding box center [954, 19] width 109 height 19
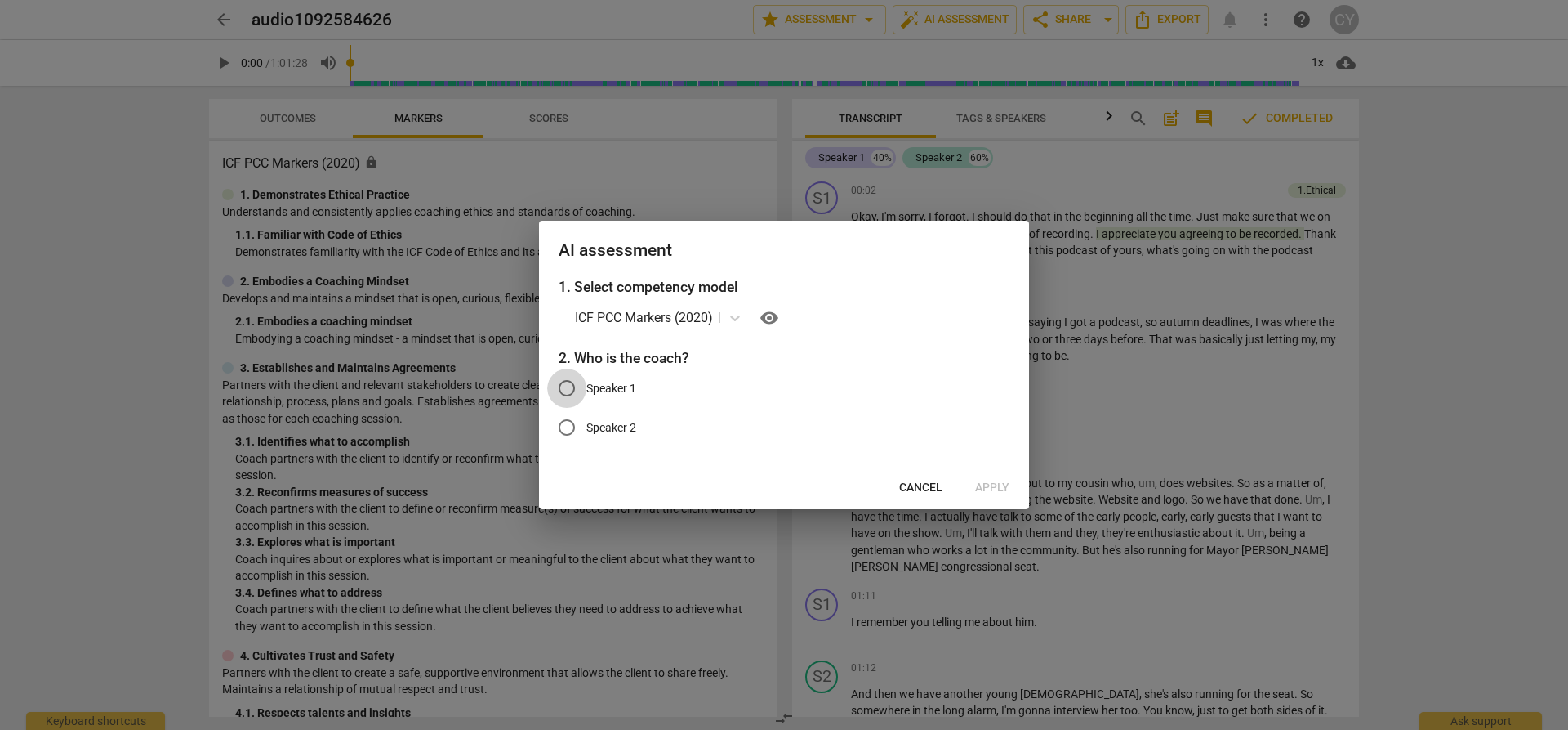
click at [567, 386] on input "Speaker 1" at bounding box center [566, 388] width 39 height 39
radio input "true"
click at [987, 489] on span "Apply" at bounding box center [991, 488] width 34 height 17
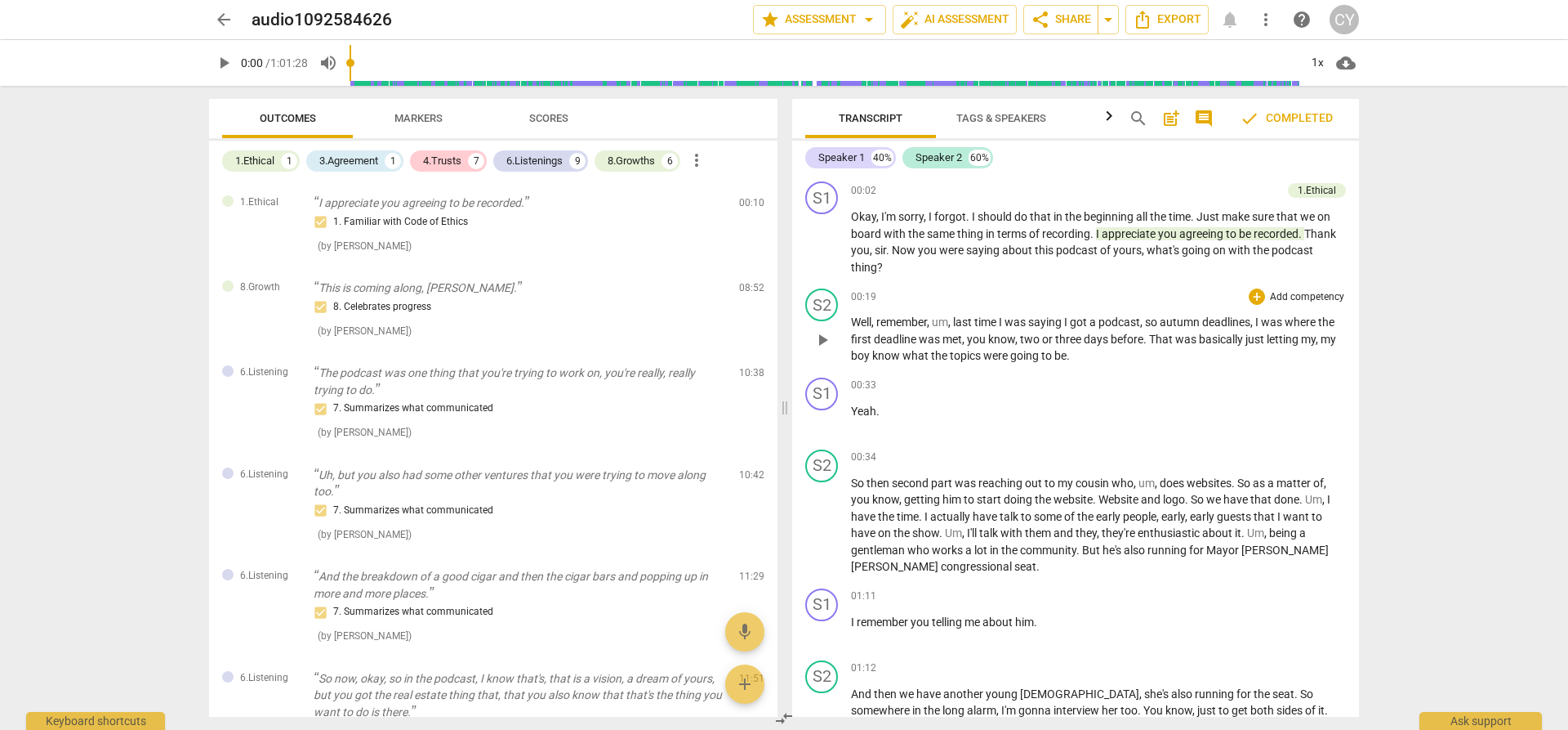
click at [1286, 296] on p "Add competency" at bounding box center [1307, 297] width 78 height 15
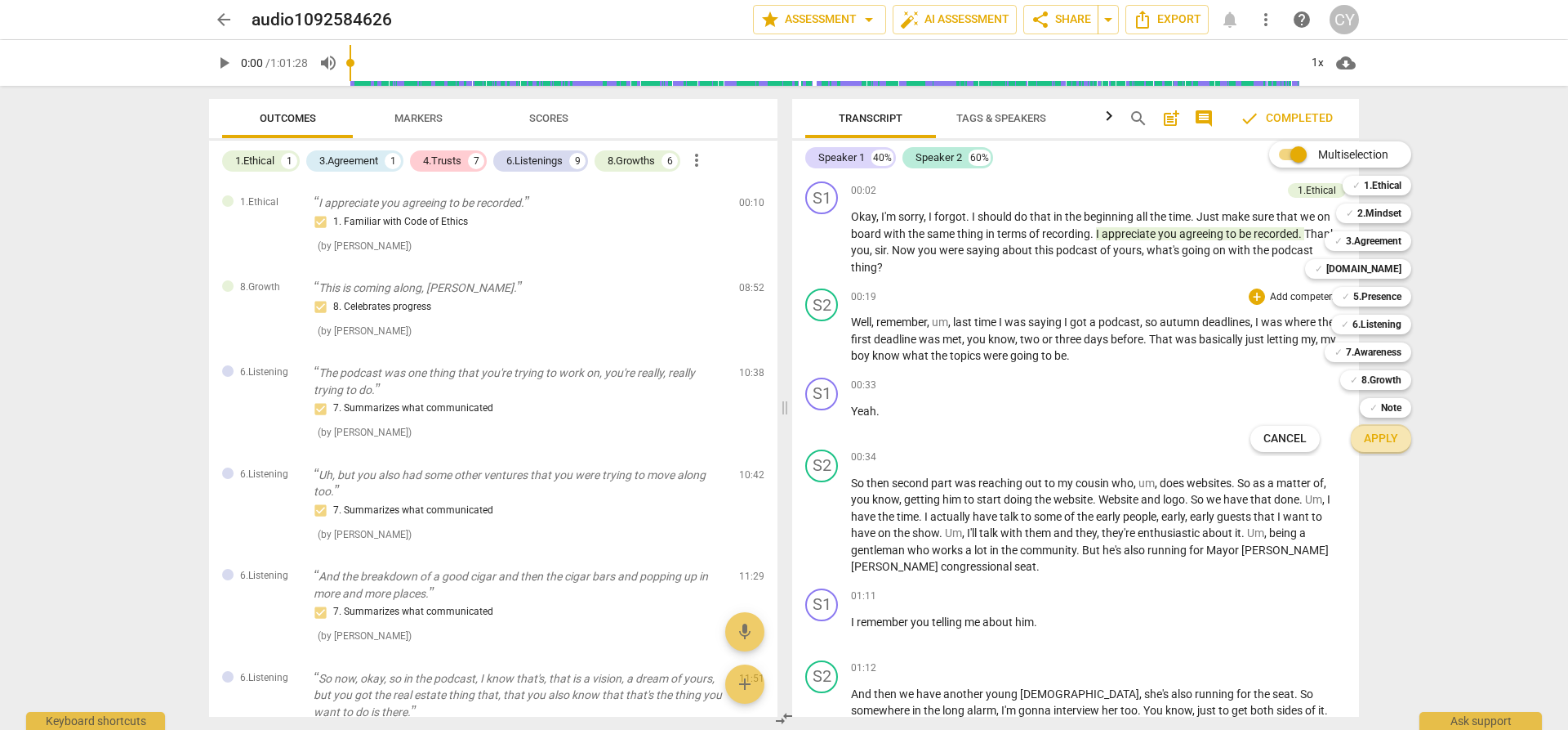
click at [1384, 445] on span "Apply" at bounding box center [1380, 438] width 34 height 17
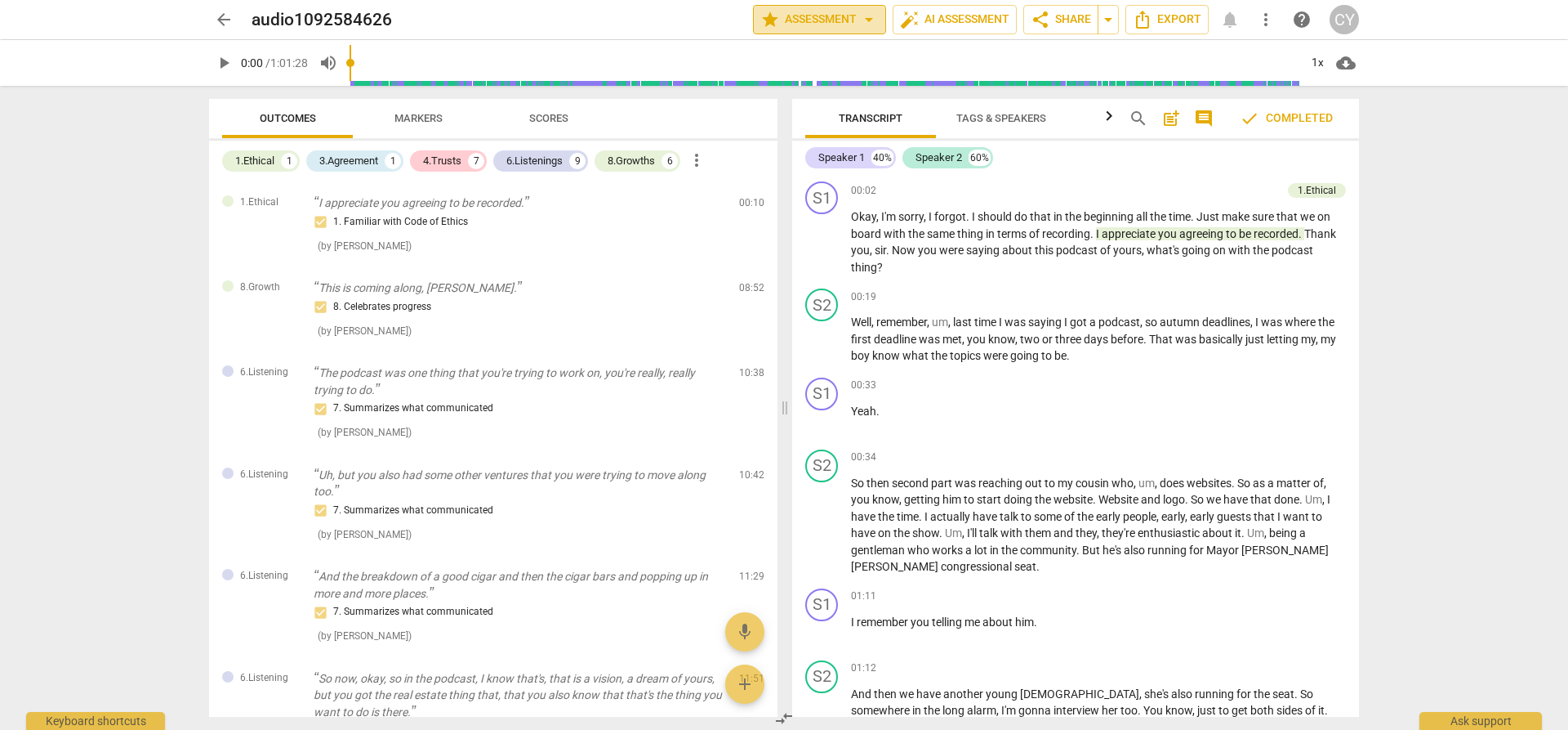
click at [815, 18] on span "star Assessment arrow_drop_down" at bounding box center [820, 19] width 119 height 19
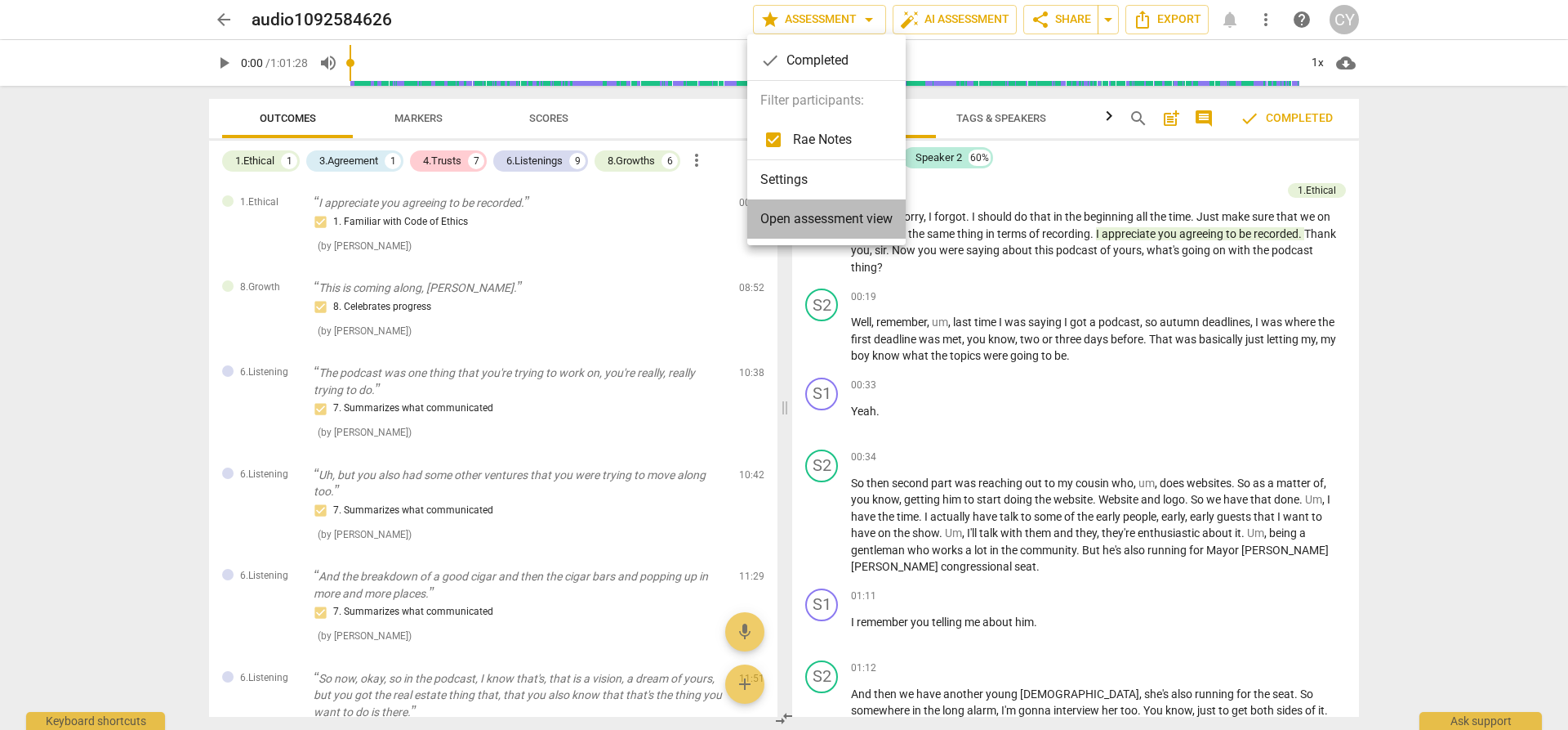
click at [842, 226] on span "Open assessment view" at bounding box center [827, 219] width 132 height 19
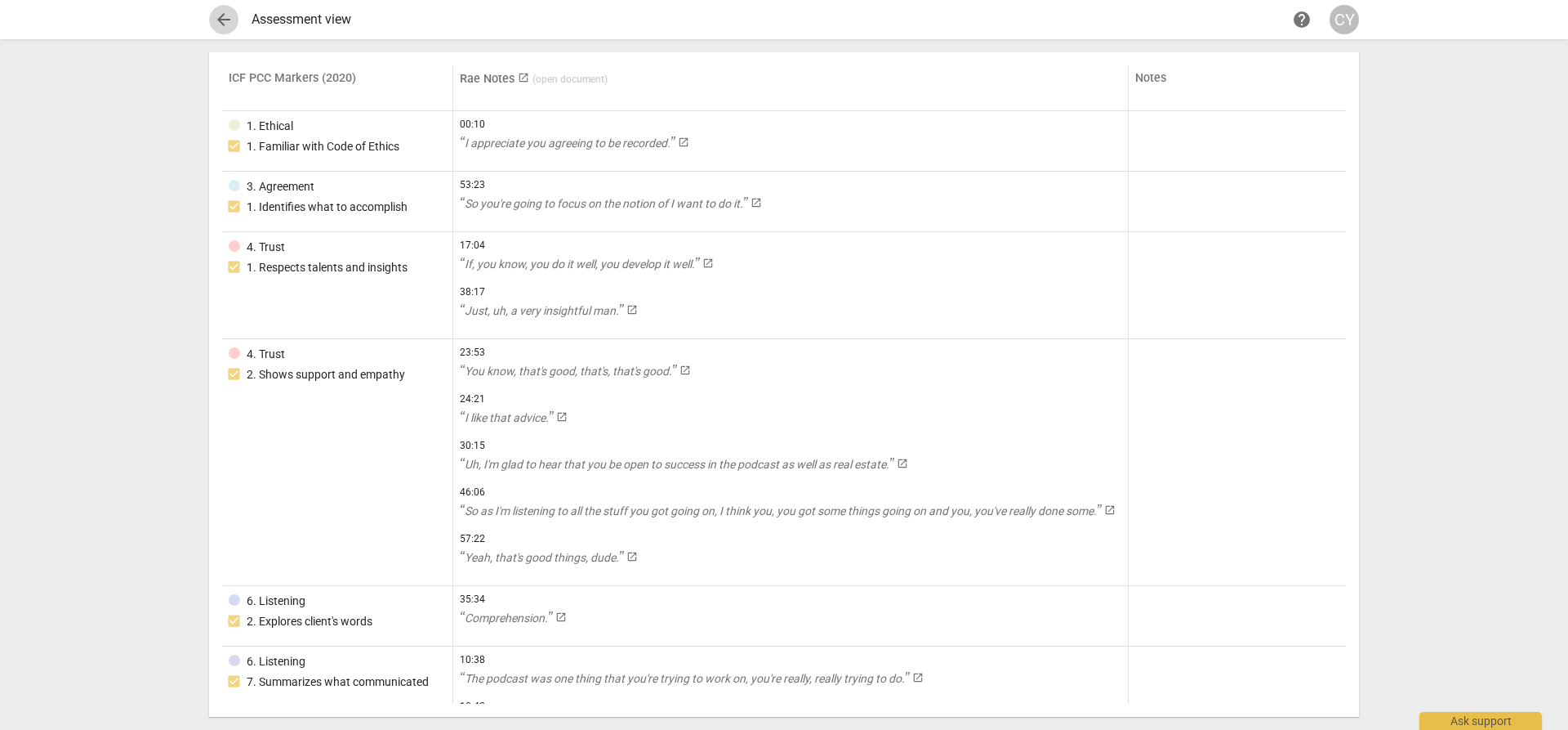
click at [221, 12] on span "arrow_back" at bounding box center [224, 19] width 19 height 19
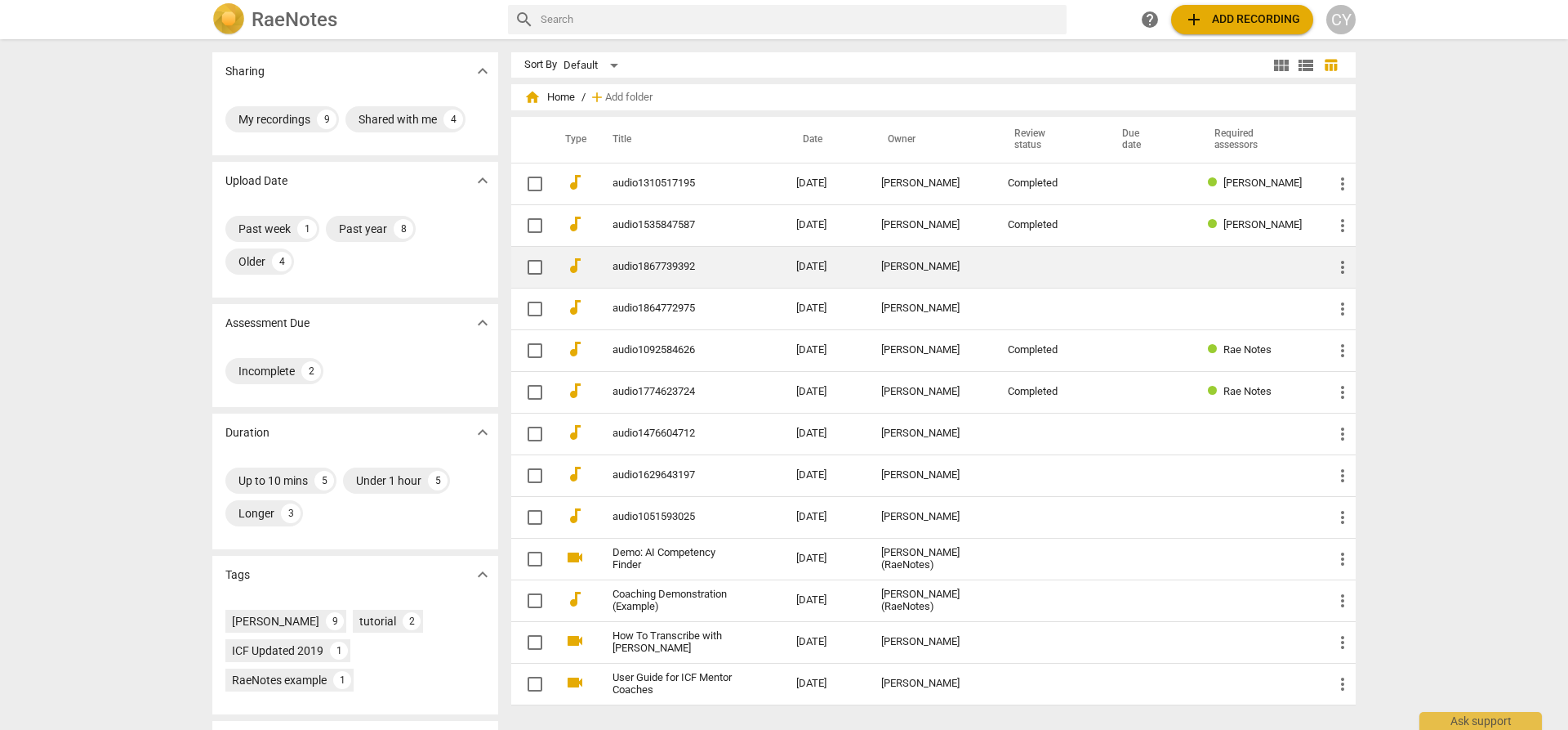
click at [727, 268] on link "audio1867739392" at bounding box center [675, 267] width 125 height 13
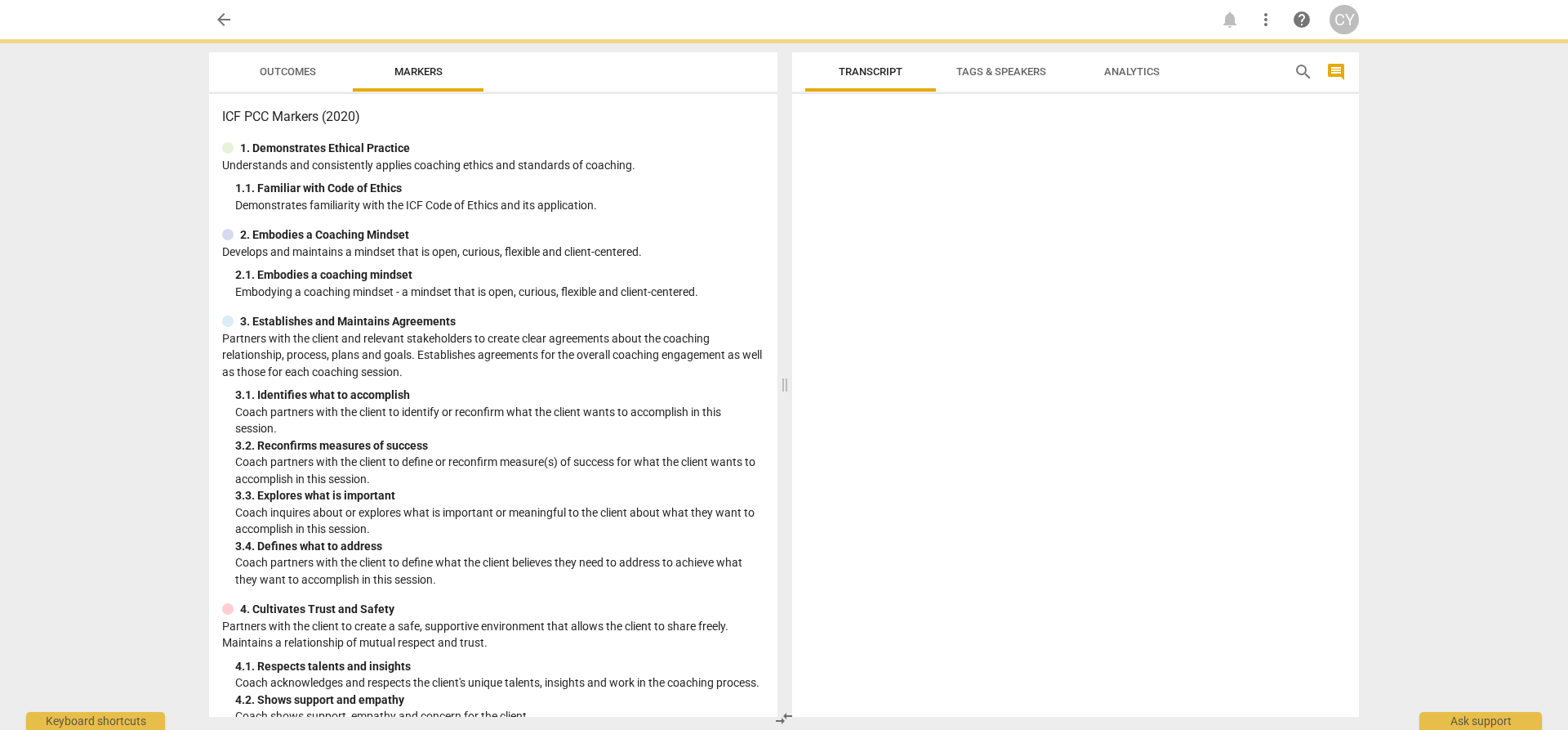
click at [727, 268] on div "2. 1. Embodies a coaching mindset" at bounding box center [500, 275] width 529 height 18
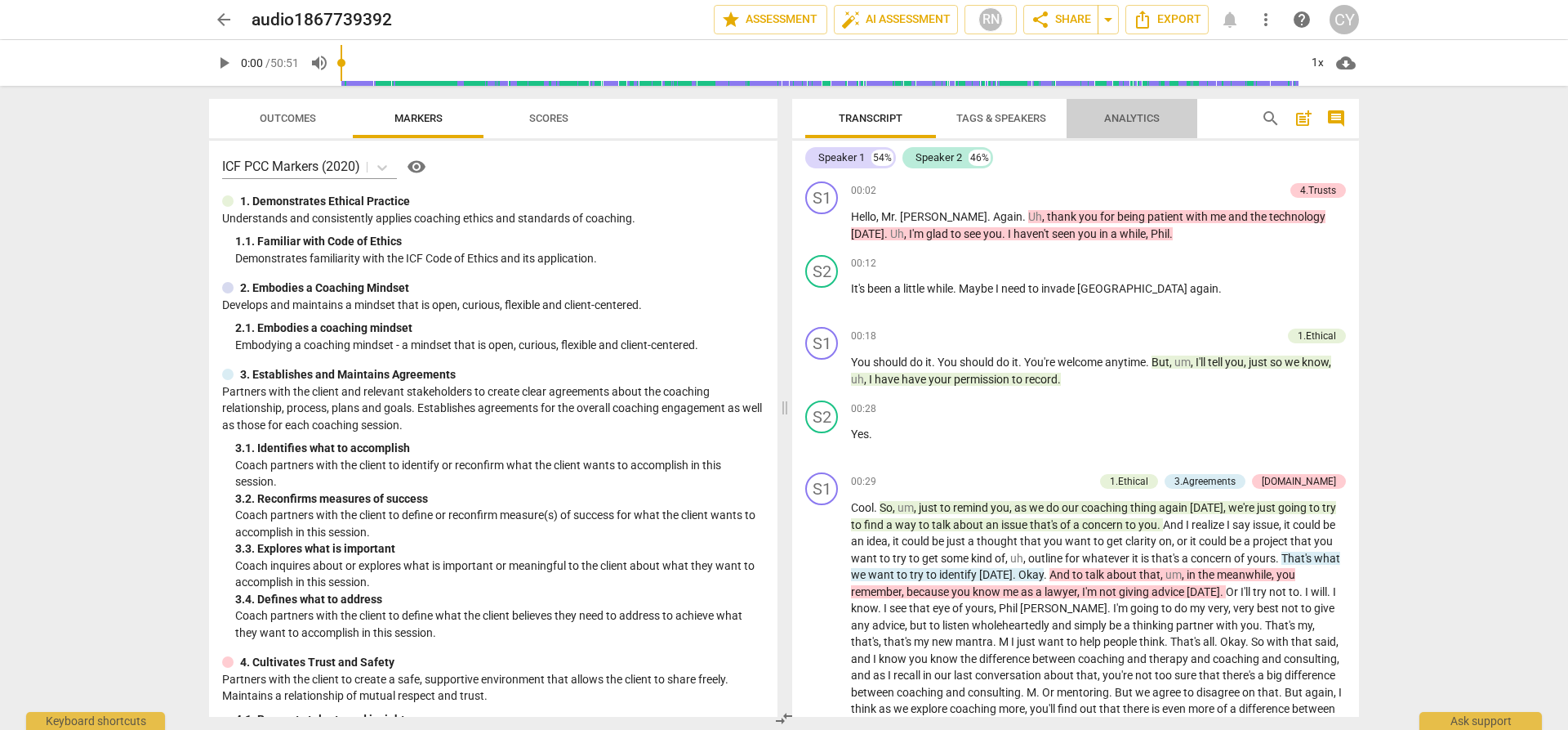
click at [1122, 124] on span "Analytics" at bounding box center [1131, 118] width 55 height 13
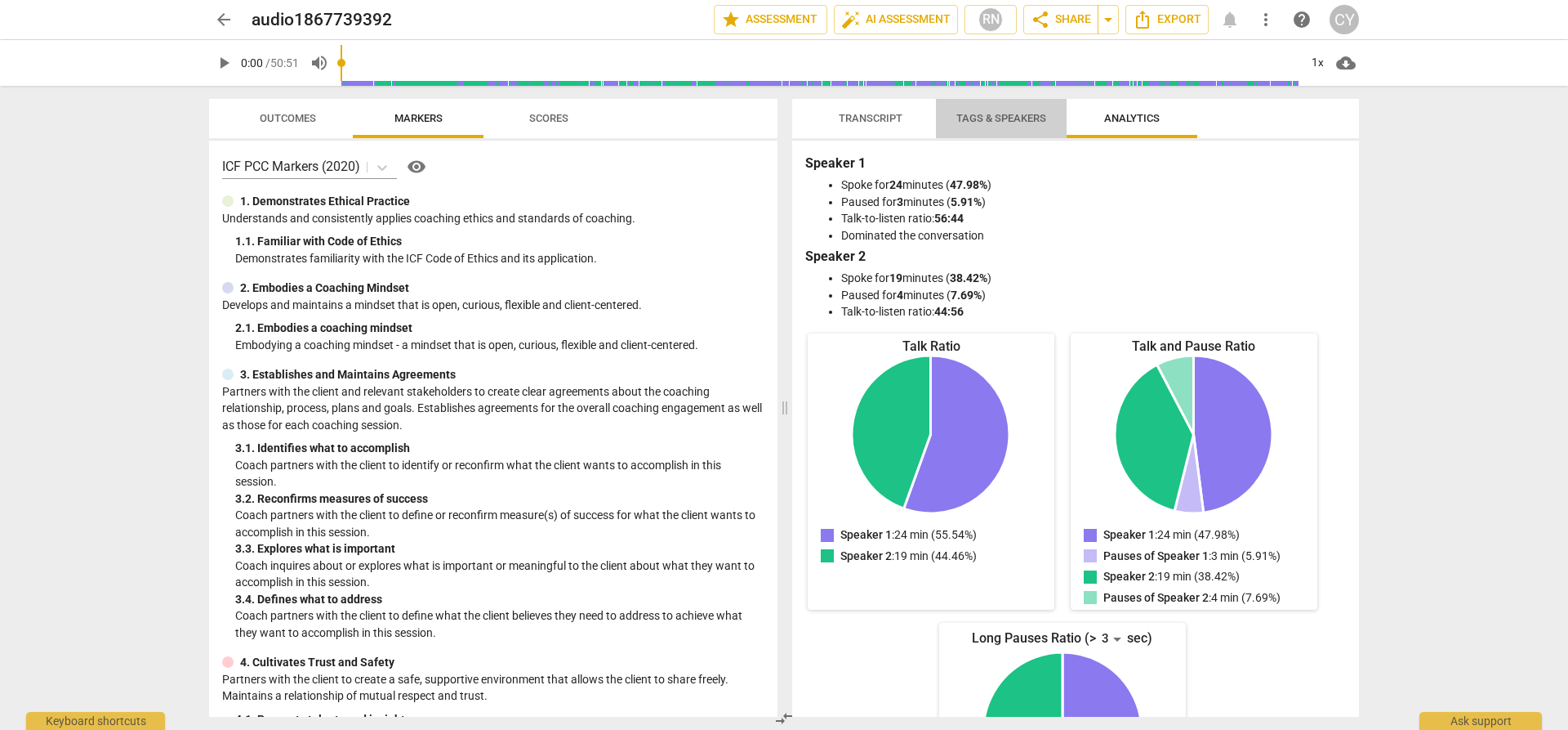
click at [1007, 115] on span "Tags & Speakers" at bounding box center [1001, 118] width 89 height 13
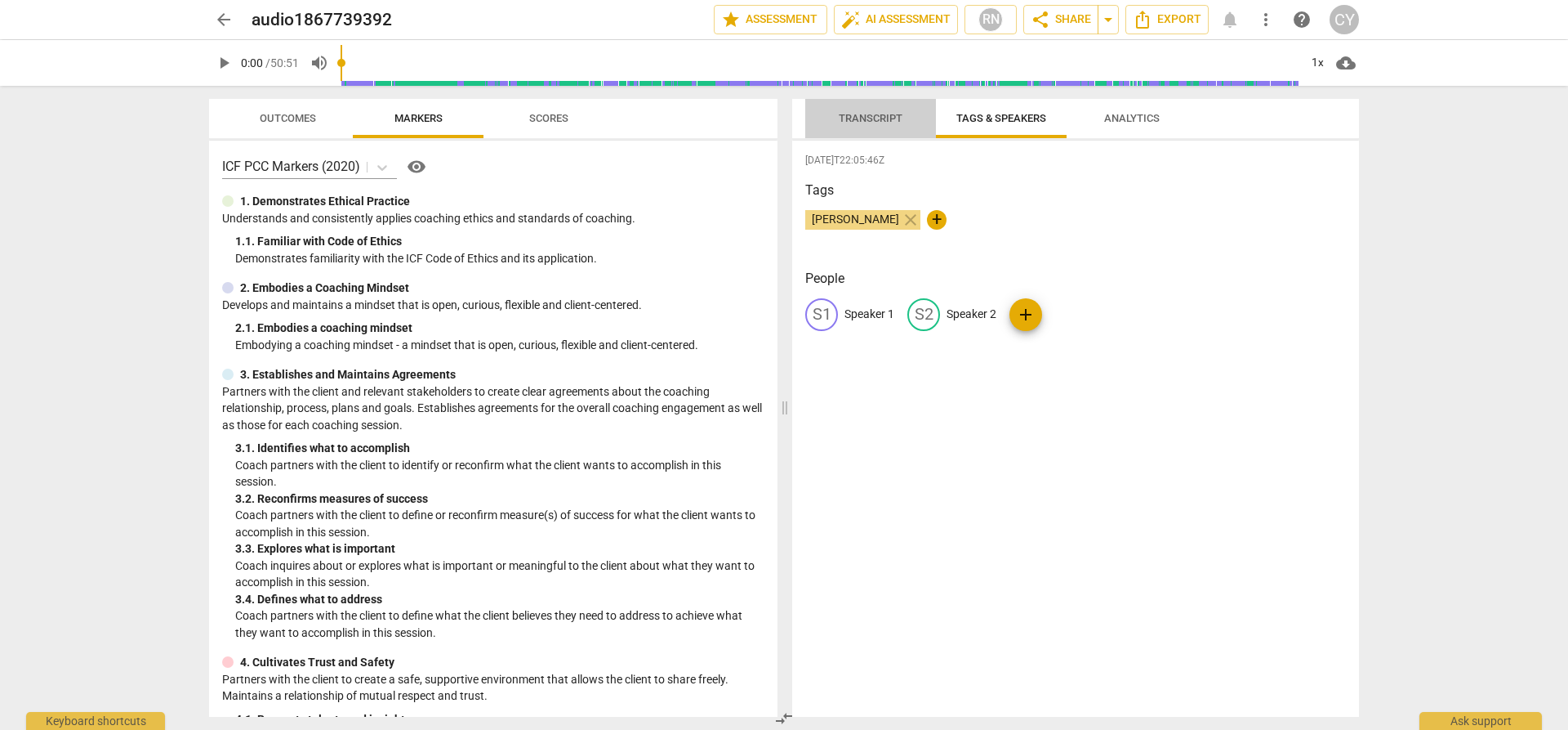
click at [870, 123] on span "Transcript" at bounding box center [871, 119] width 103 height 22
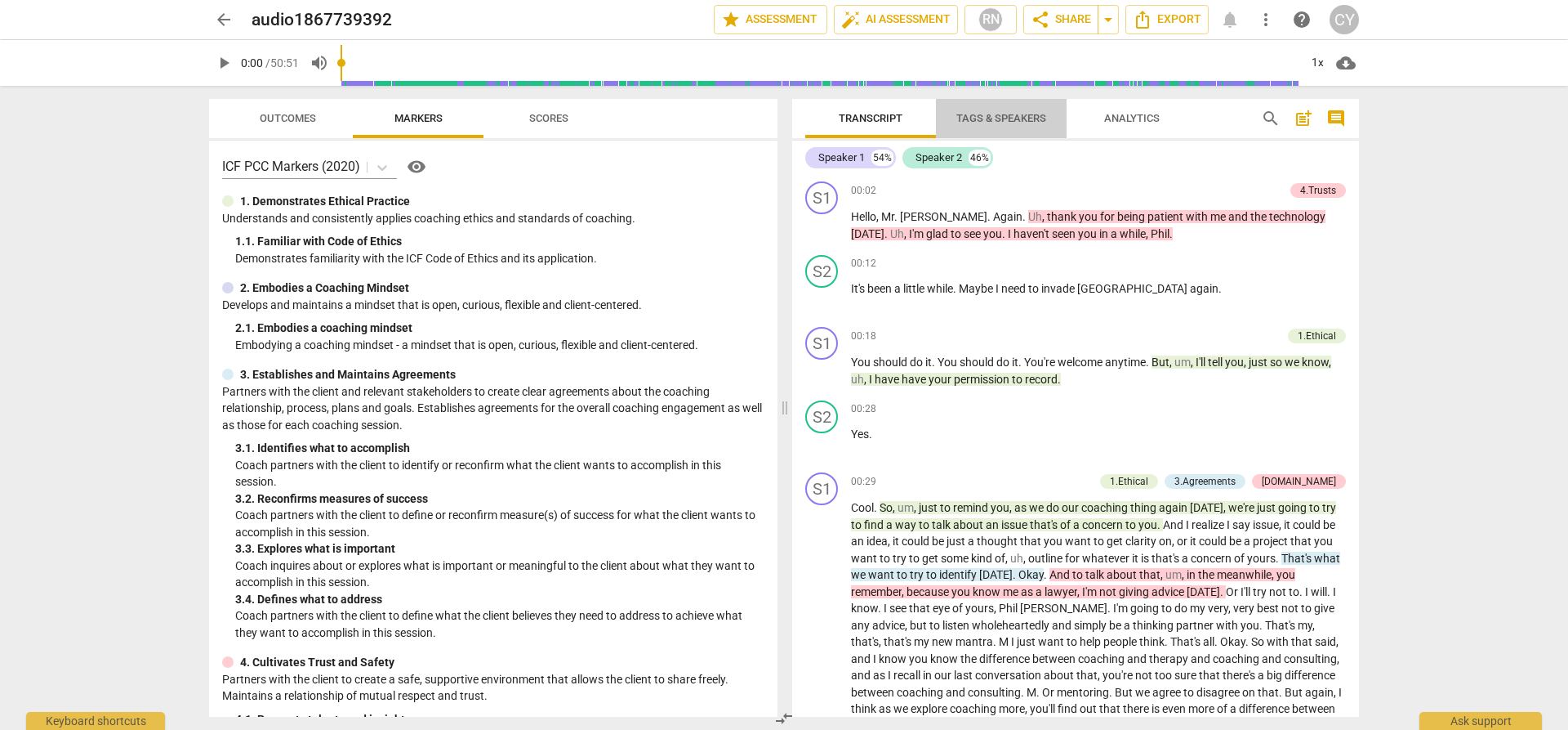
click at [985, 119] on span "Tags & Speakers" at bounding box center [1001, 118] width 89 height 13
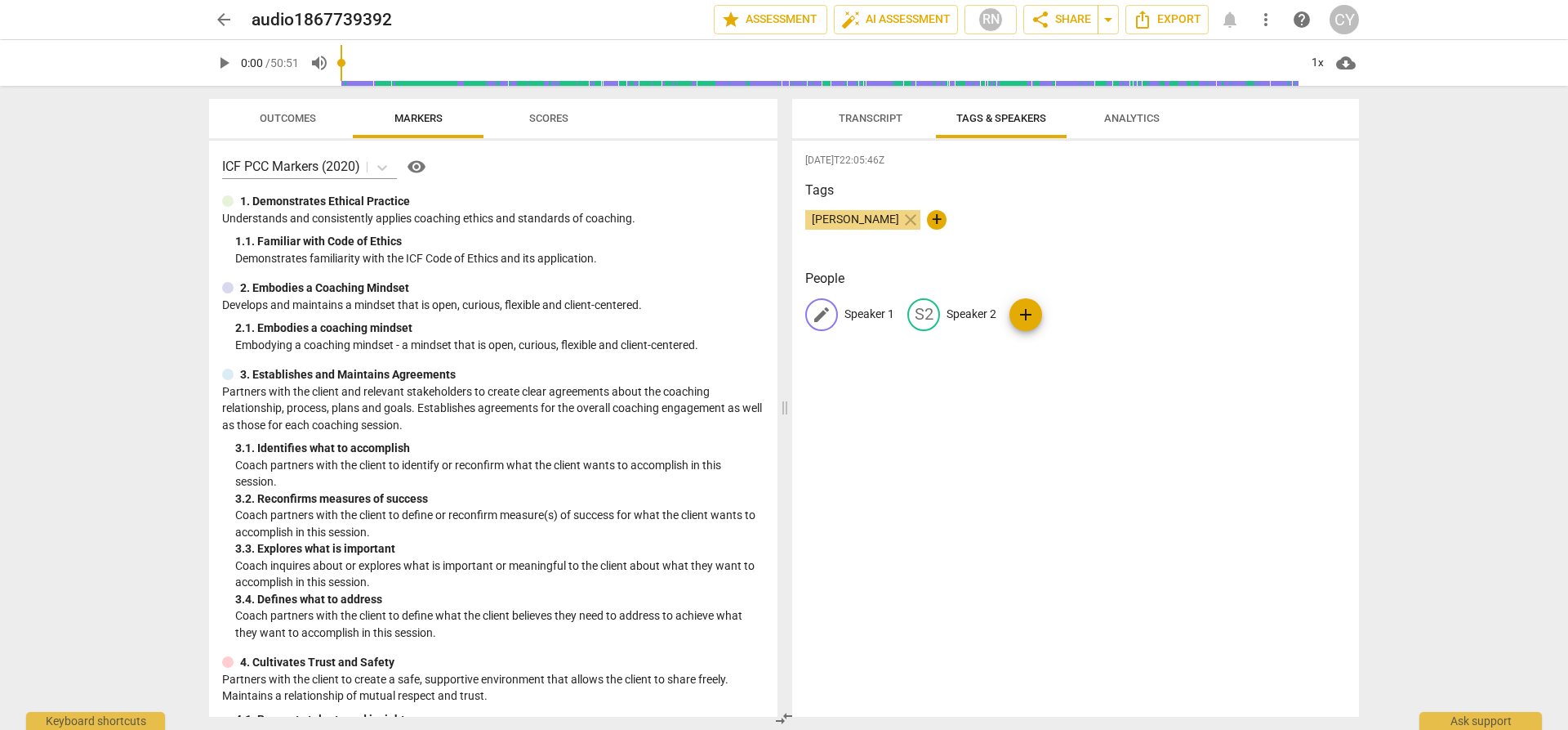
click at [816, 318] on span "edit" at bounding box center [821, 314] width 19 height 19
click at [857, 313] on input "Speaker 1" at bounding box center [909, 314] width 130 height 26
type input "[PERSON_NAME] 1"
click at [1067, 307] on p "Speaker 2" at bounding box center [1077, 314] width 50 height 18
type input "Phill 2"
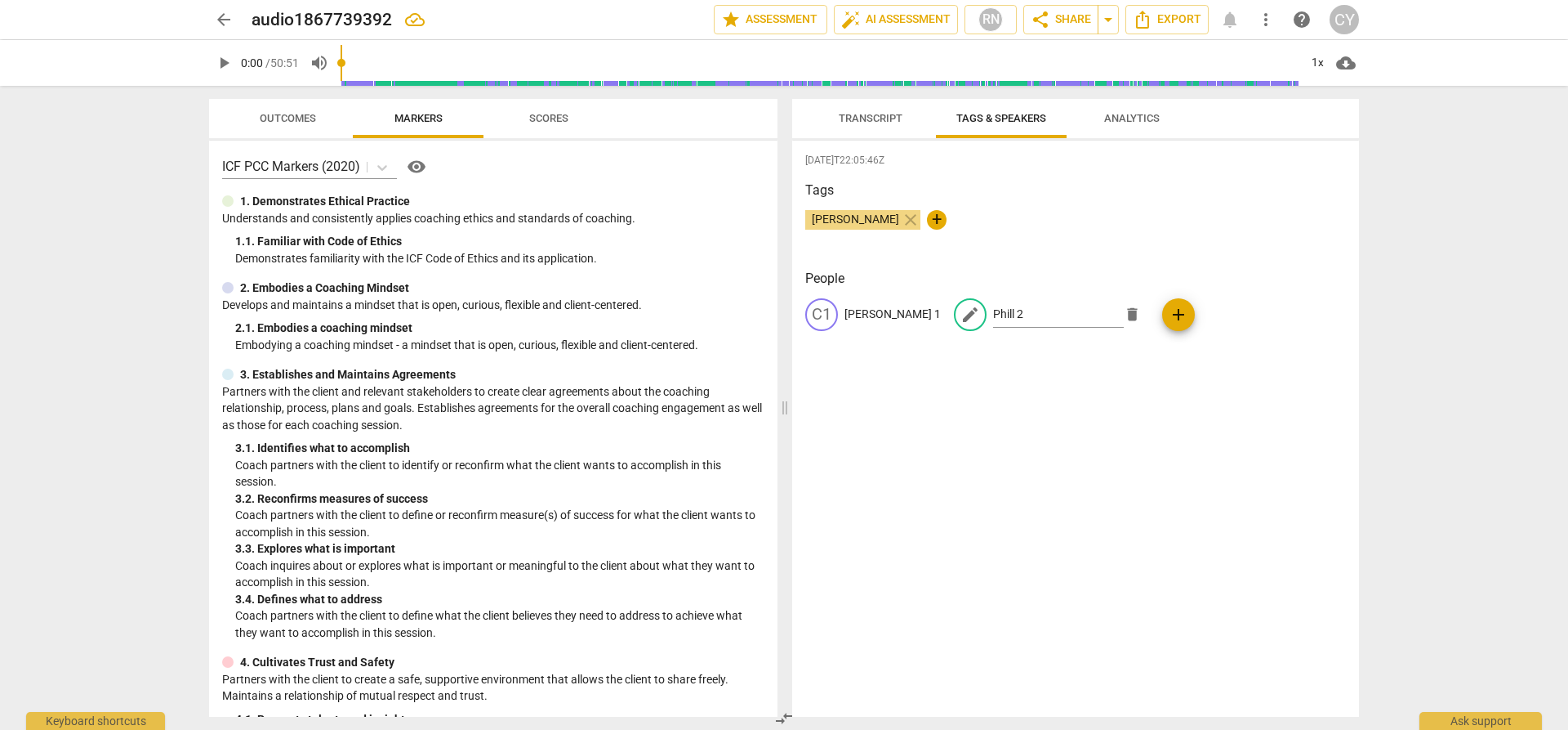
click at [1181, 383] on div "[DATE]T22:05:46Z Tags [PERSON_NAME] close + People C1 [PERSON_NAME] 1 edit Phil…" at bounding box center [1075, 428] width 567 height 576
click at [863, 115] on span "Transcript" at bounding box center [870, 118] width 63 height 13
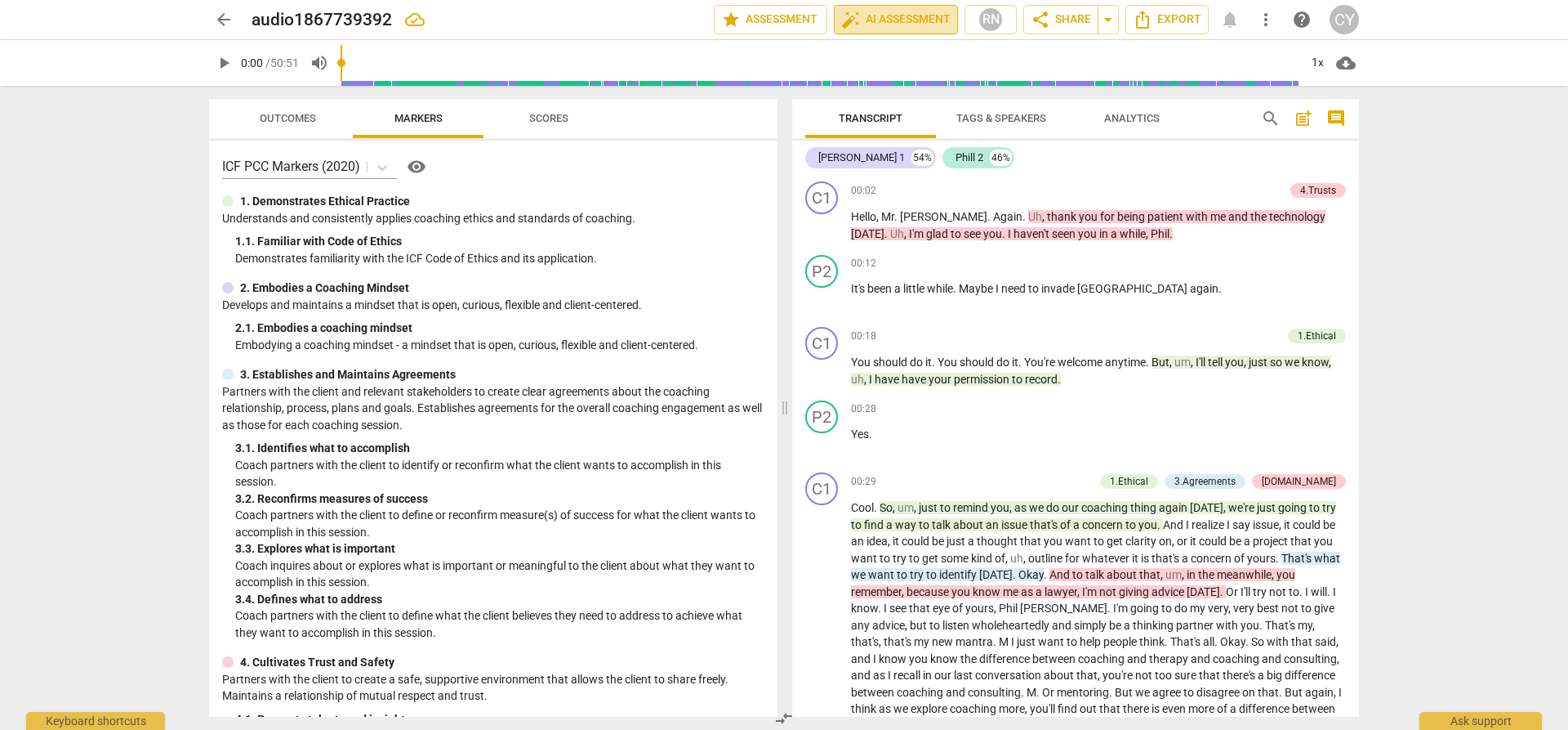
click at [873, 18] on span "auto_fix_high AI Assessment" at bounding box center [896, 19] width 109 height 19
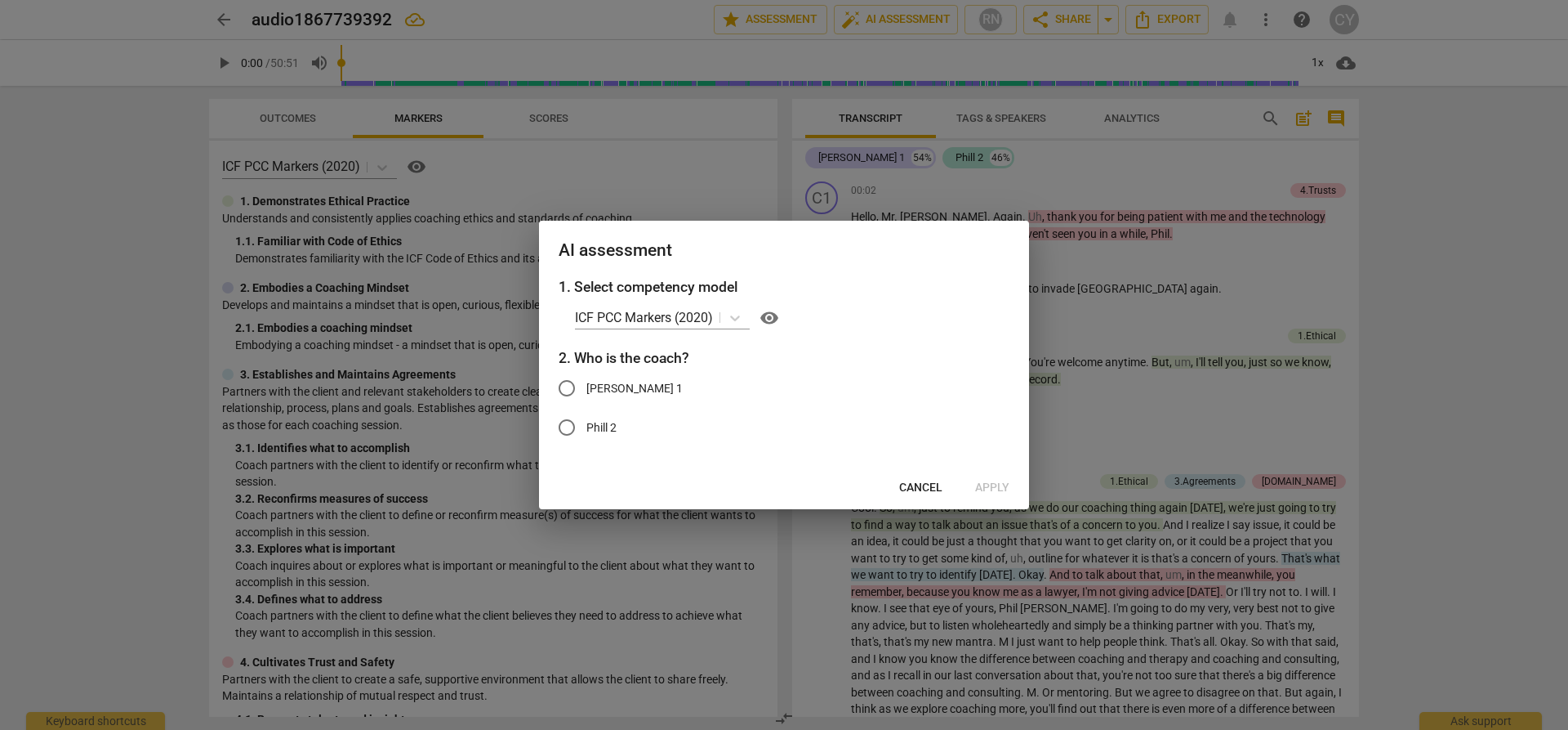
click at [568, 388] on input "[PERSON_NAME] 1" at bounding box center [566, 388] width 39 height 39
radio input "true"
click at [985, 486] on span "Apply" at bounding box center [991, 488] width 34 height 17
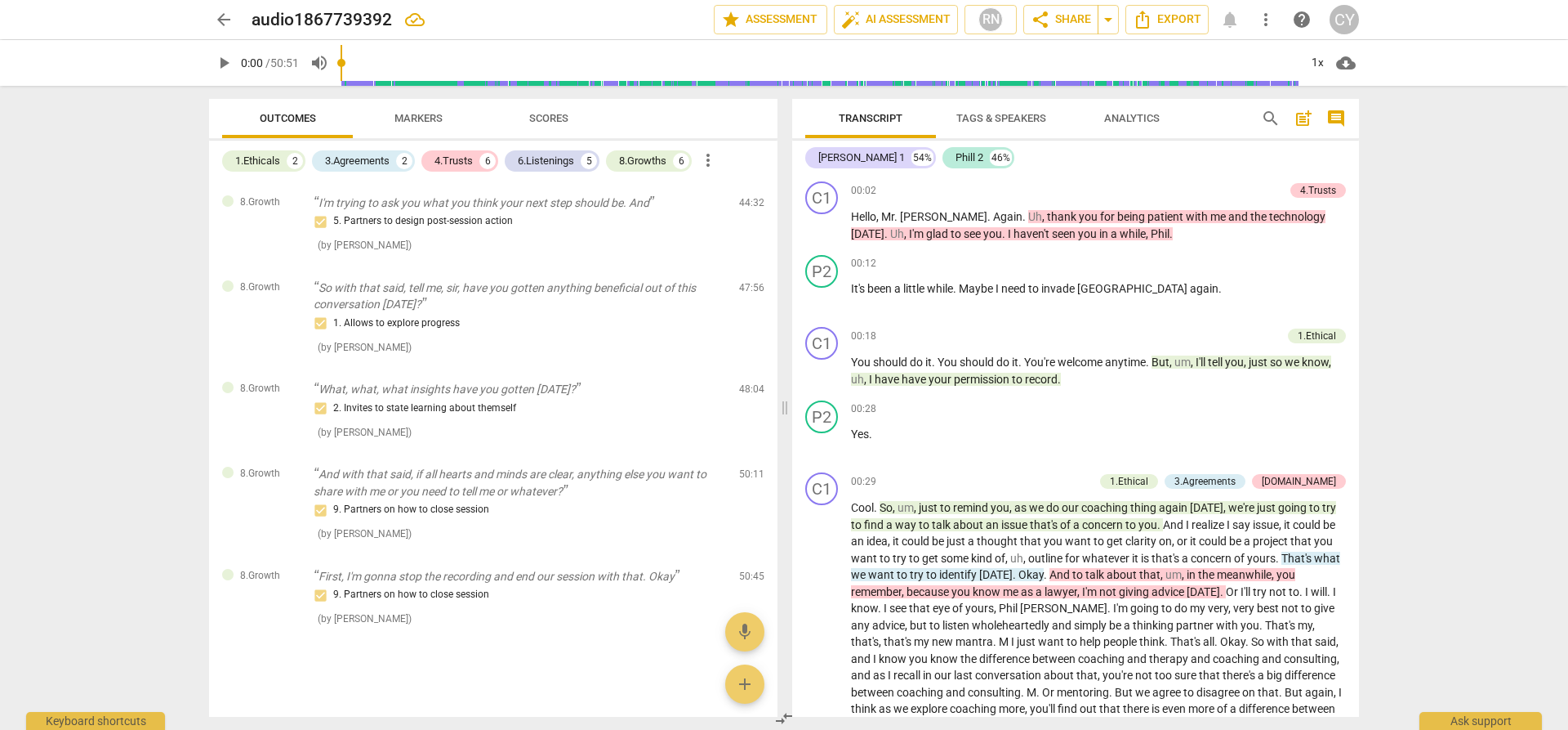
scroll to position [1482, 0]
click at [907, 18] on span "auto_fix_high AI Assessment" at bounding box center [896, 19] width 109 height 19
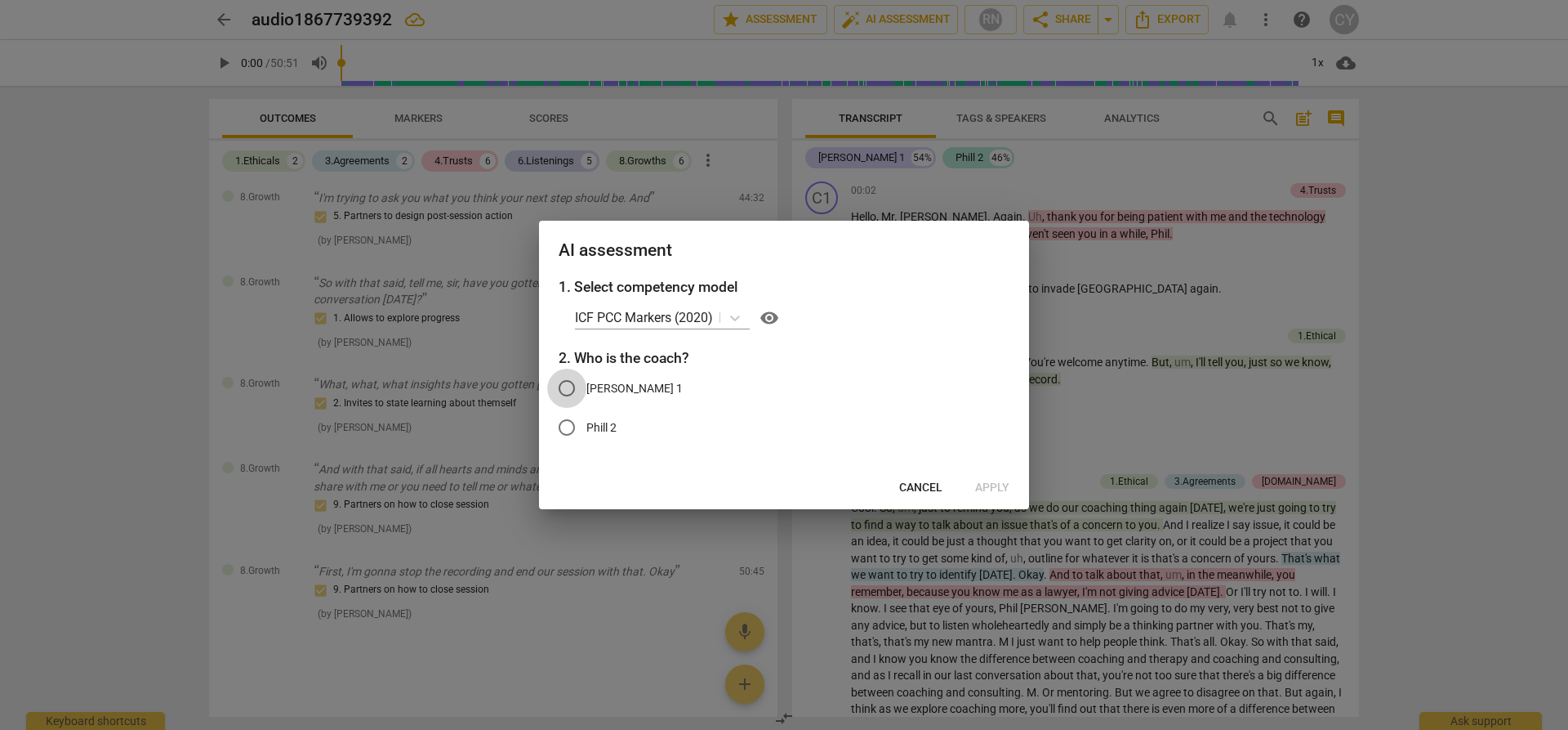
click at [565, 385] on input "[PERSON_NAME] 1" at bounding box center [566, 388] width 39 height 39
radio input "true"
click at [994, 488] on span "Apply" at bounding box center [991, 488] width 34 height 17
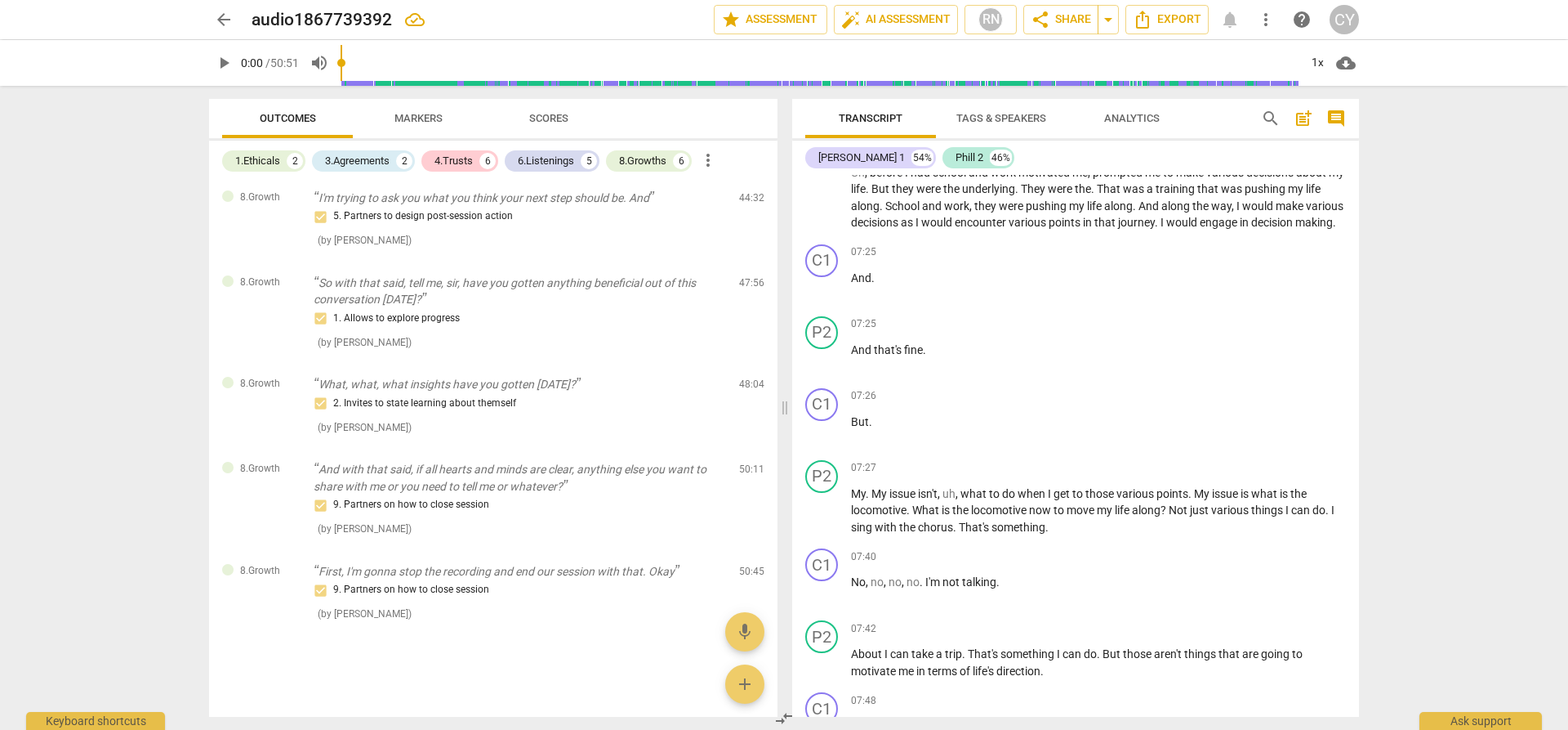
scroll to position [0, 0]
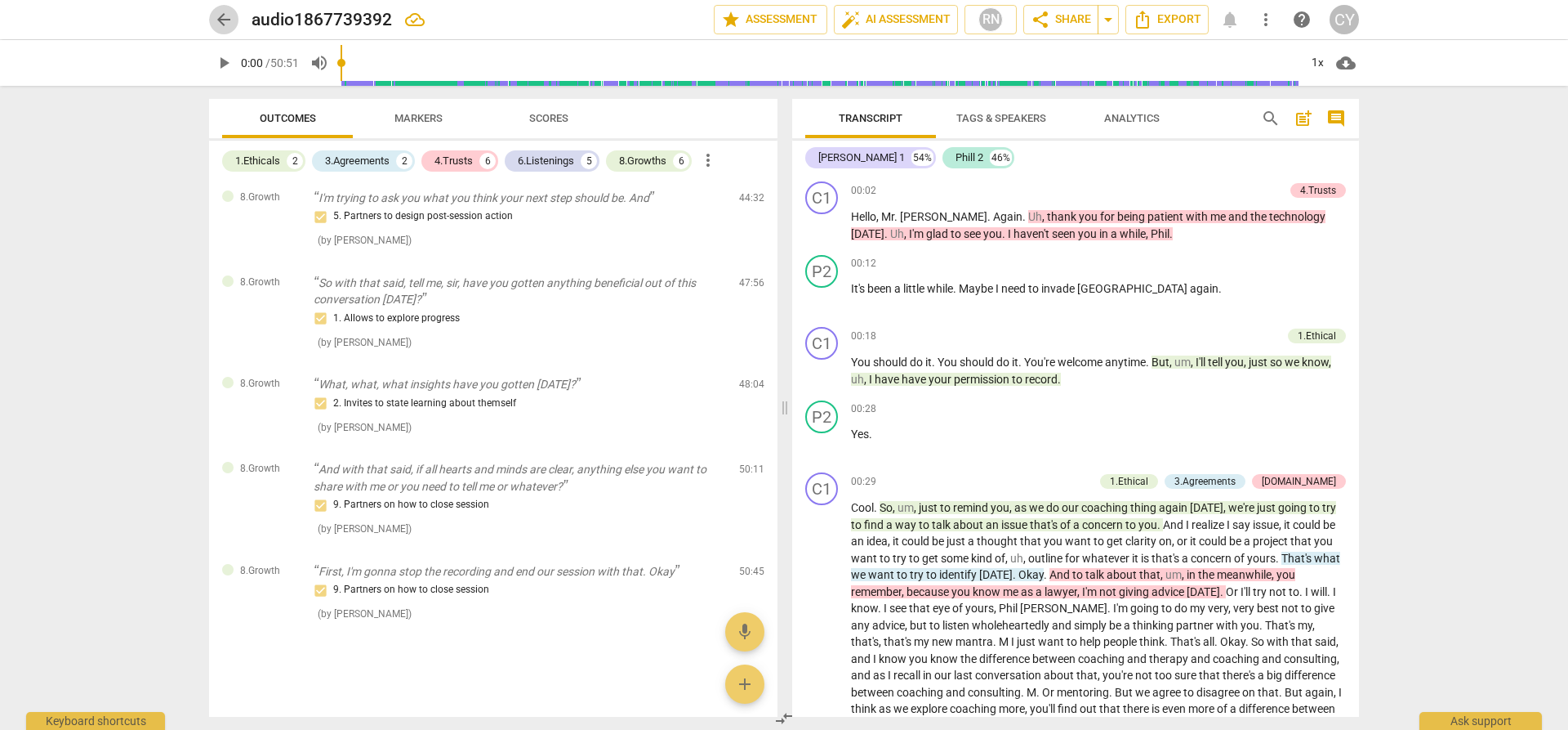
click at [220, 18] on span "arrow_back" at bounding box center [224, 19] width 19 height 19
